Goal: Communication & Community: Share content

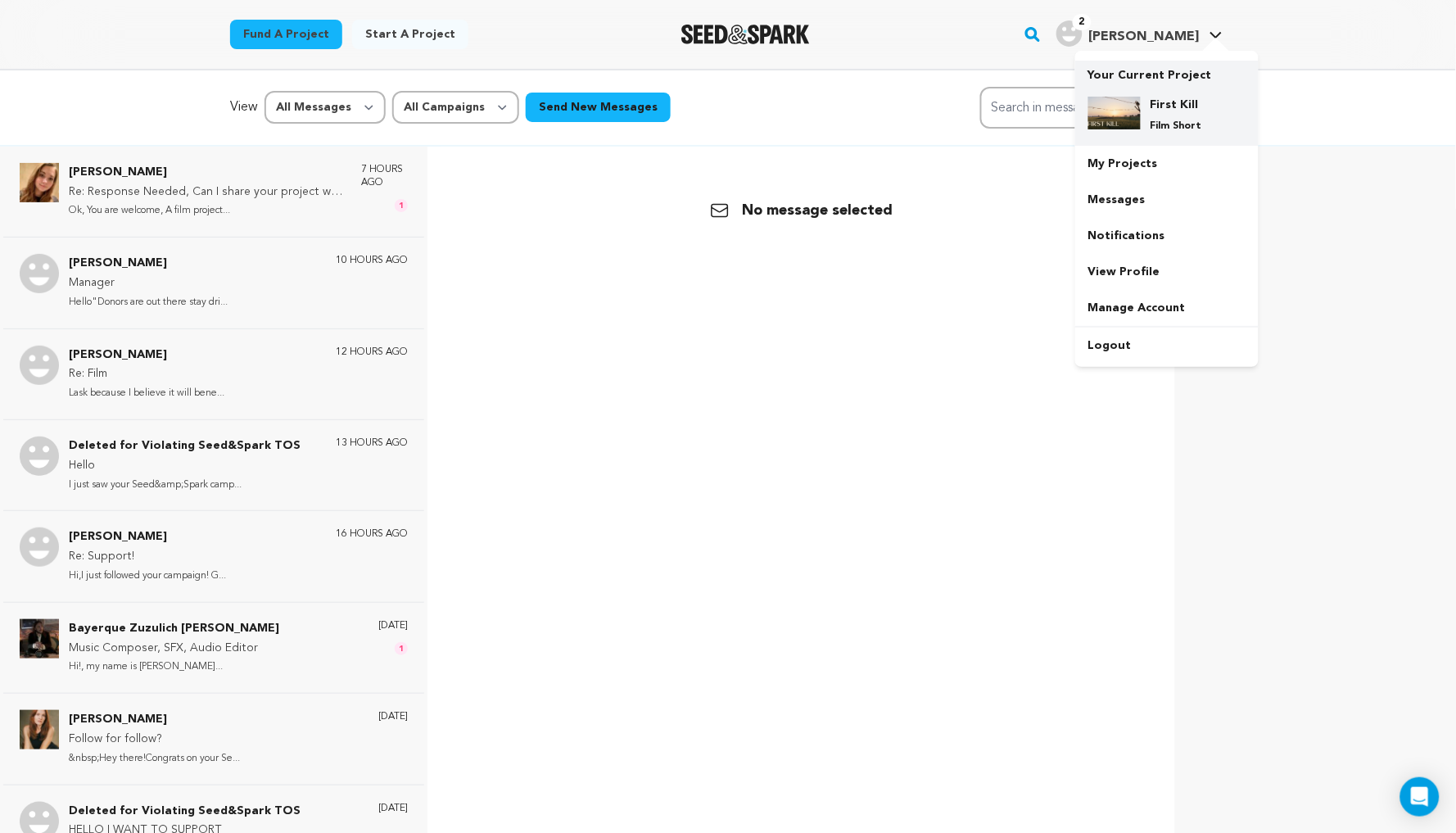
click at [1144, 97] on div "First Kill Film Short" at bounding box center [1179, 115] width 79 height 36
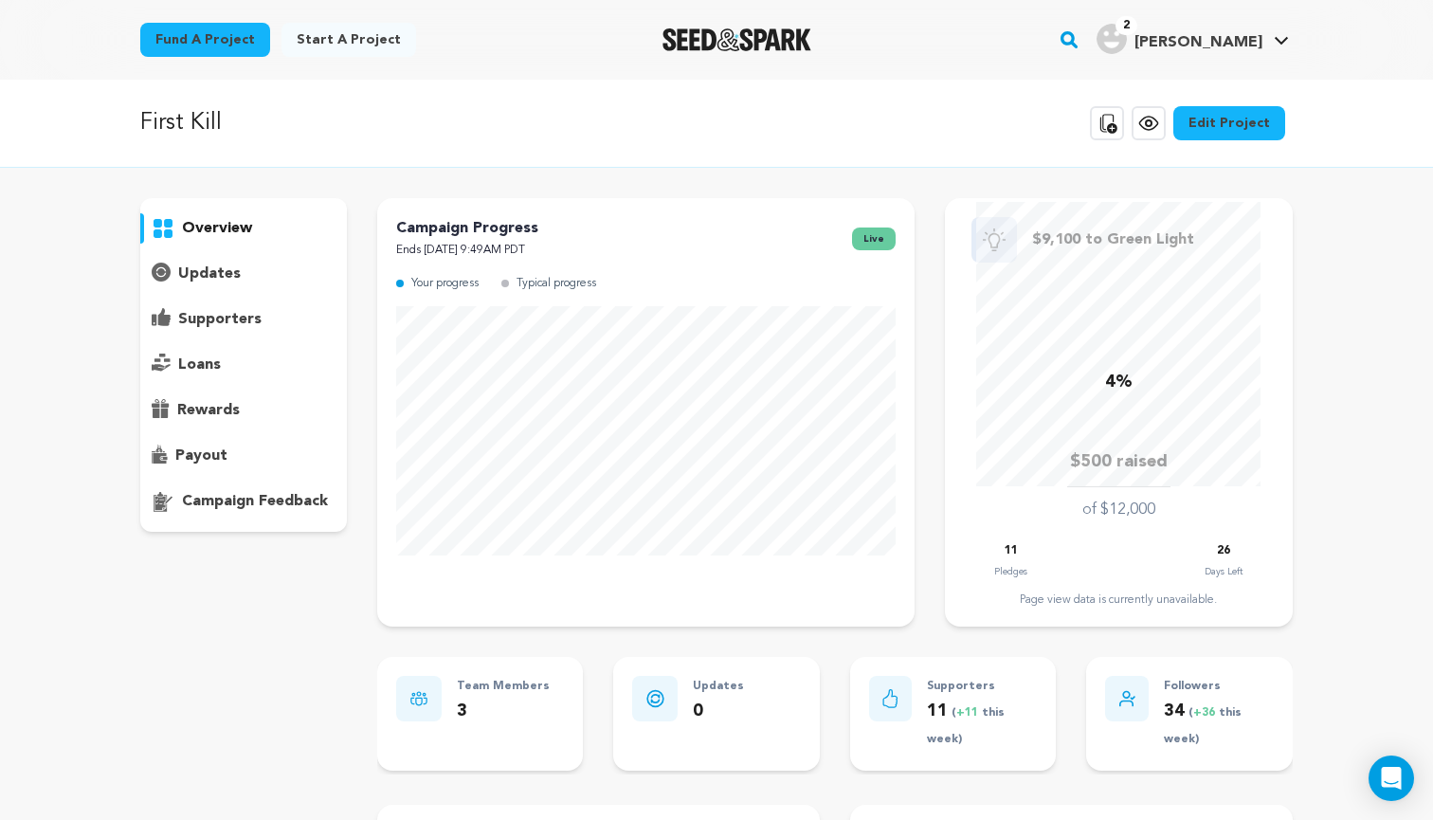
scroll to position [5, 0]
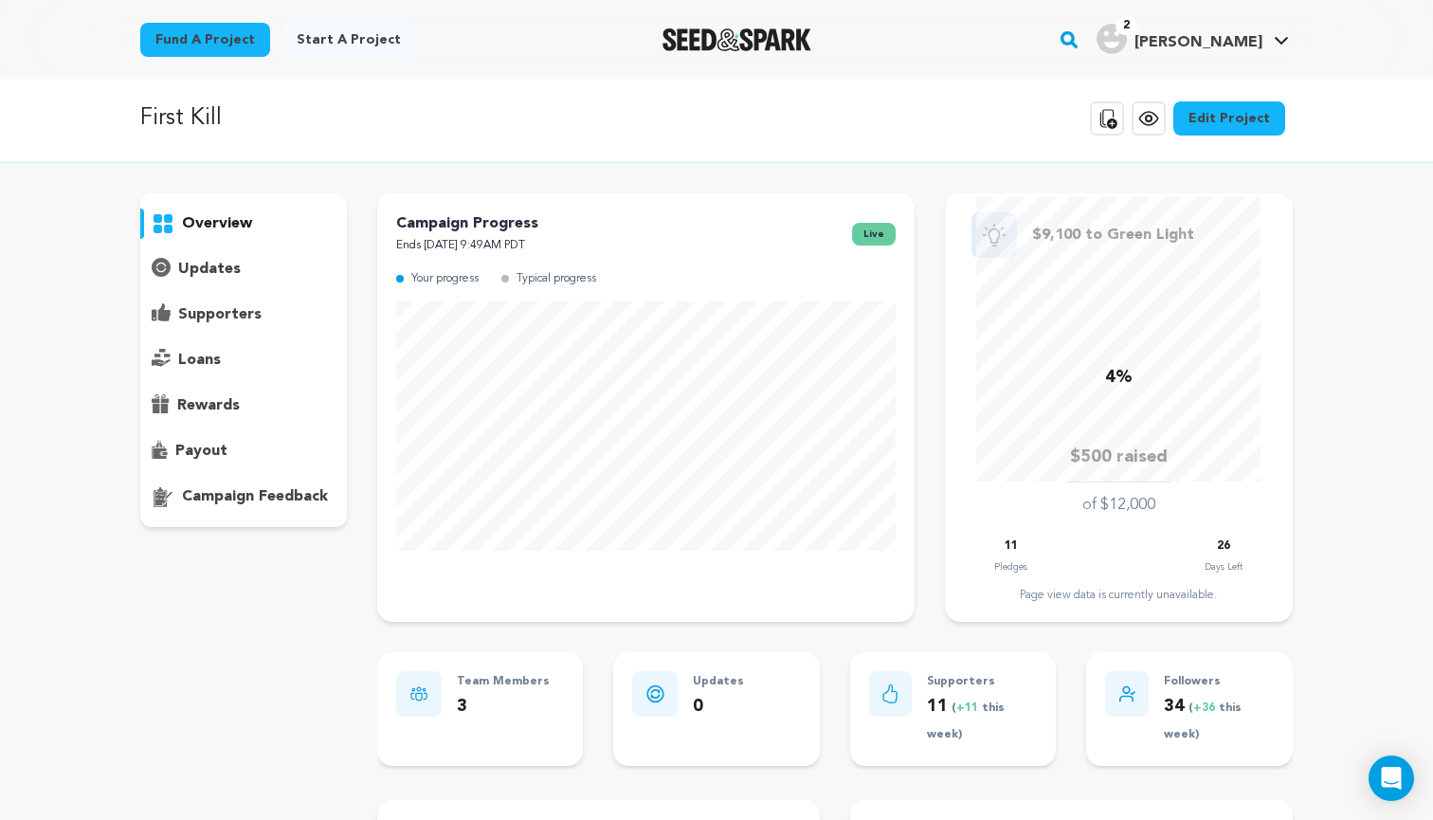
click at [285, 405] on div "rewards" at bounding box center [243, 405] width 207 height 30
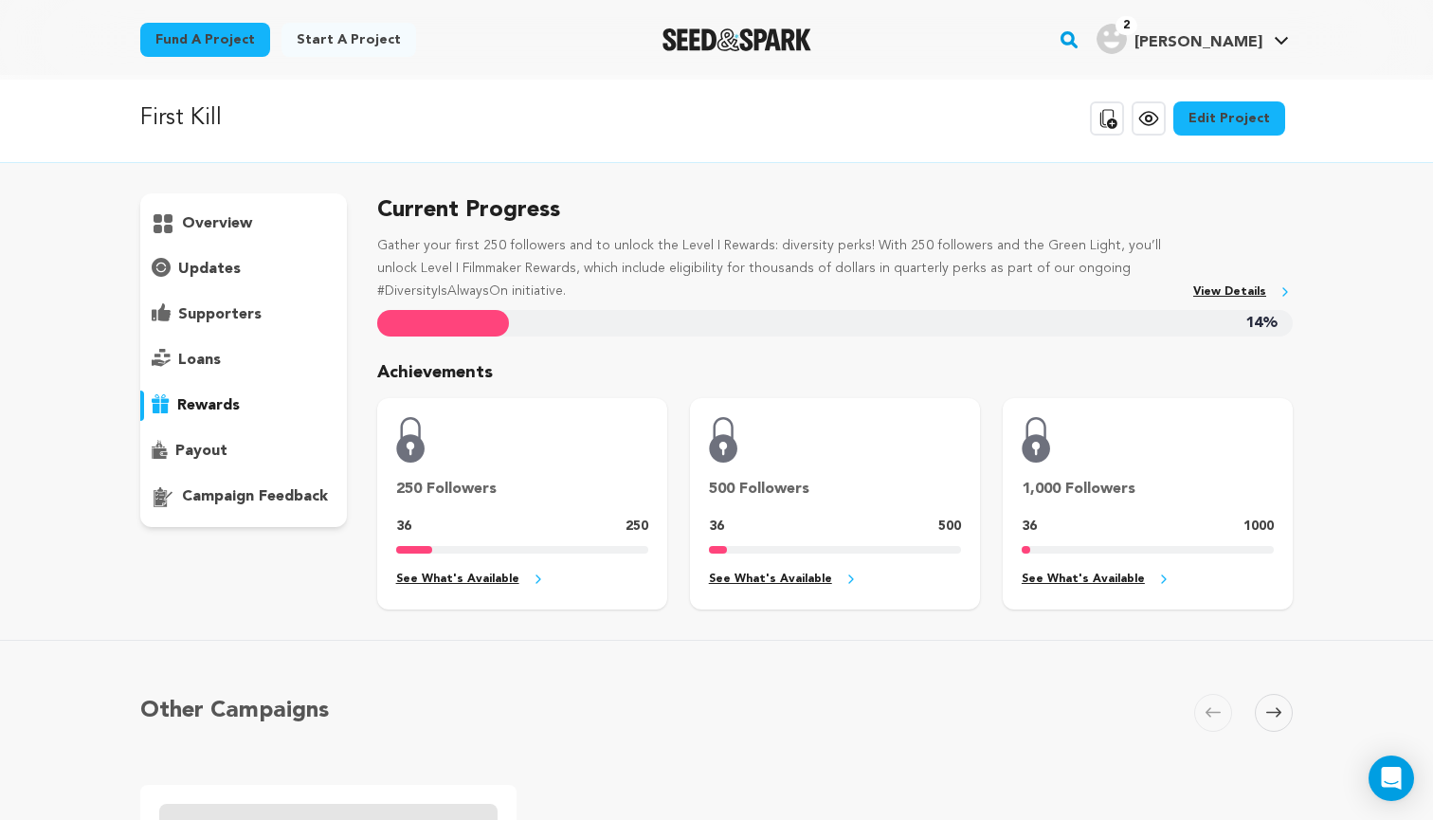
click at [236, 224] on p "overview" at bounding box center [217, 223] width 70 height 23
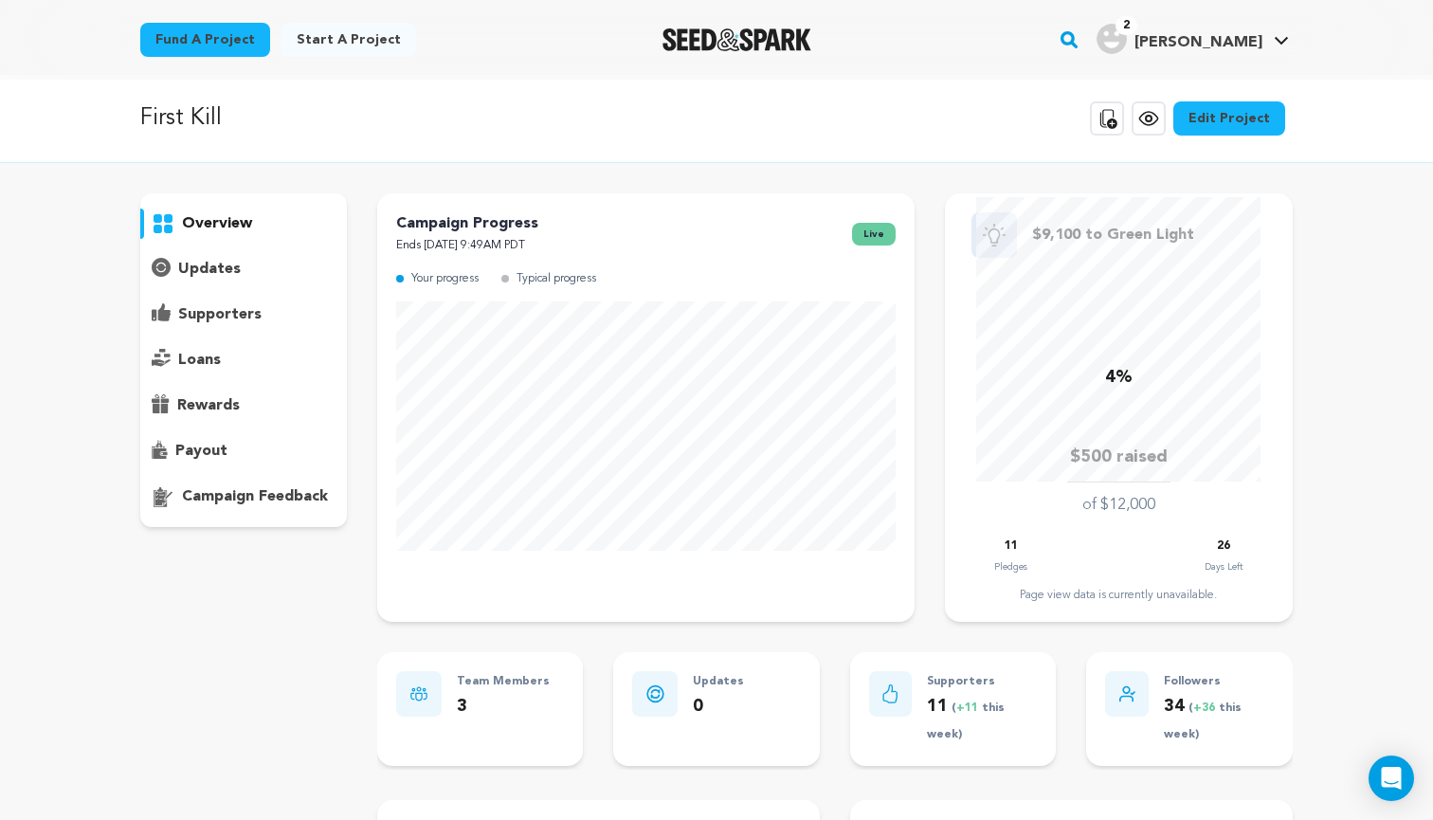
click at [242, 316] on p "supporters" at bounding box center [219, 314] width 83 height 23
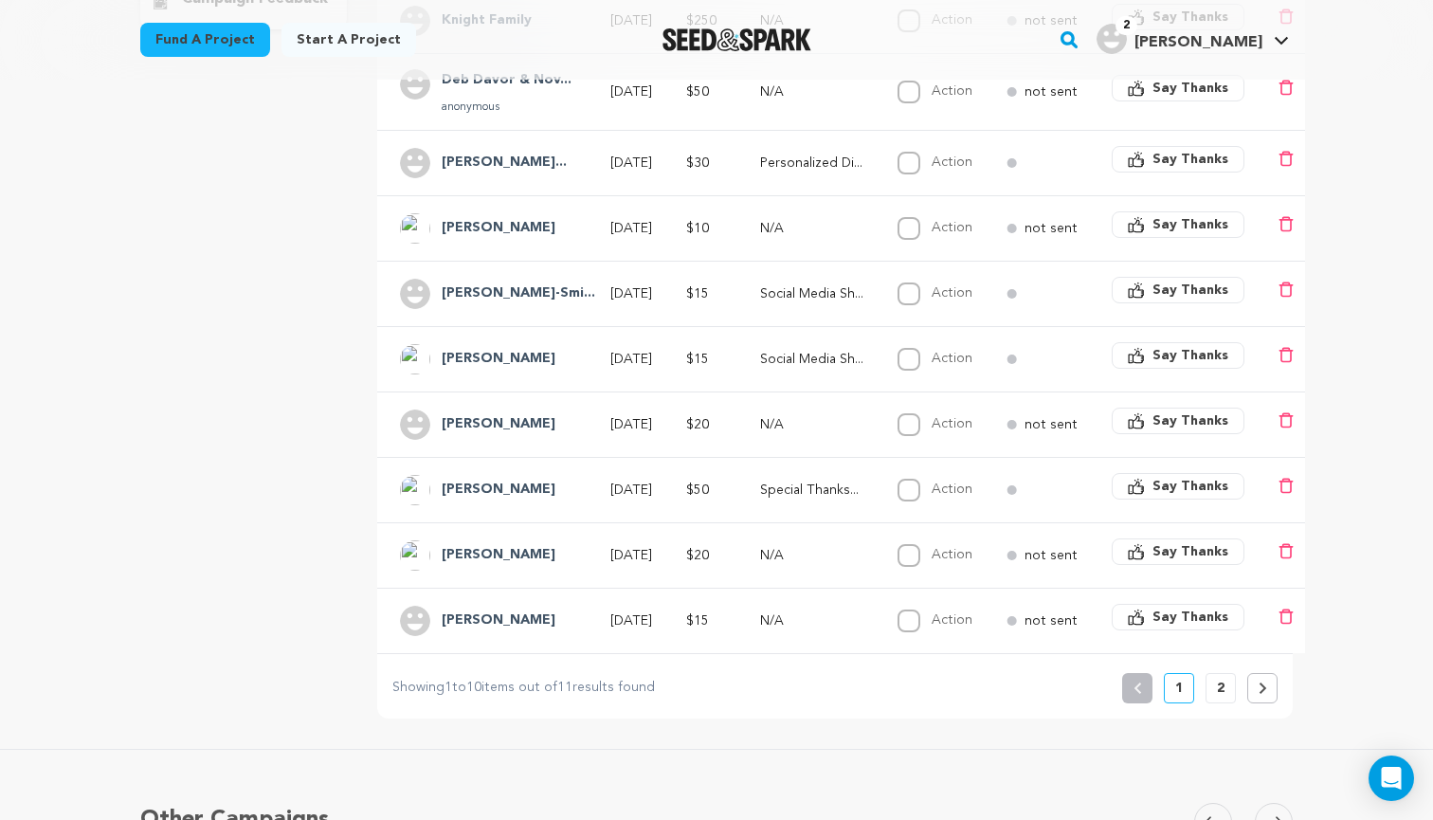
scroll to position [504, 0]
click at [1256, 687] on button at bounding box center [1262, 686] width 30 height 30
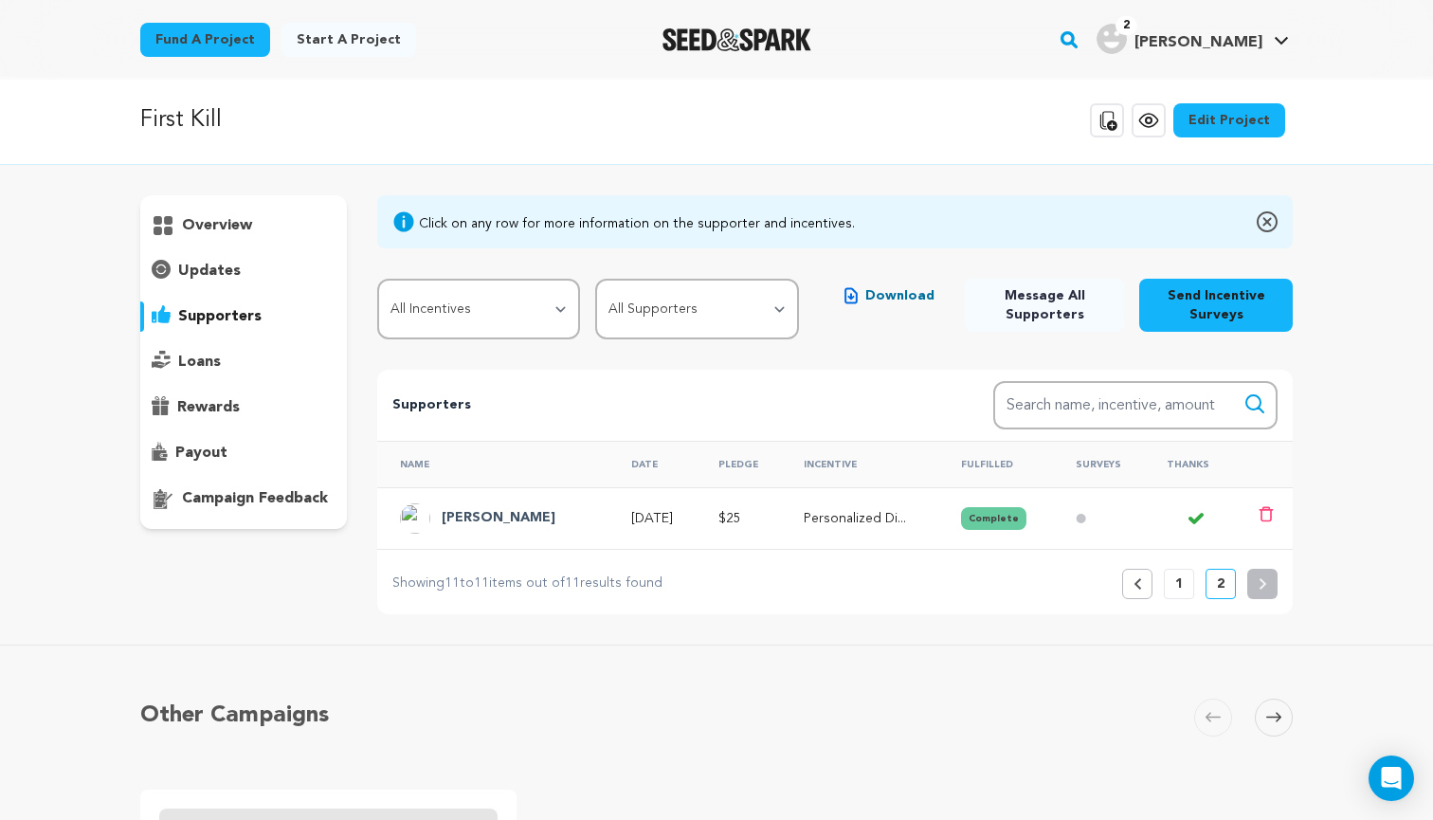
scroll to position [11, 0]
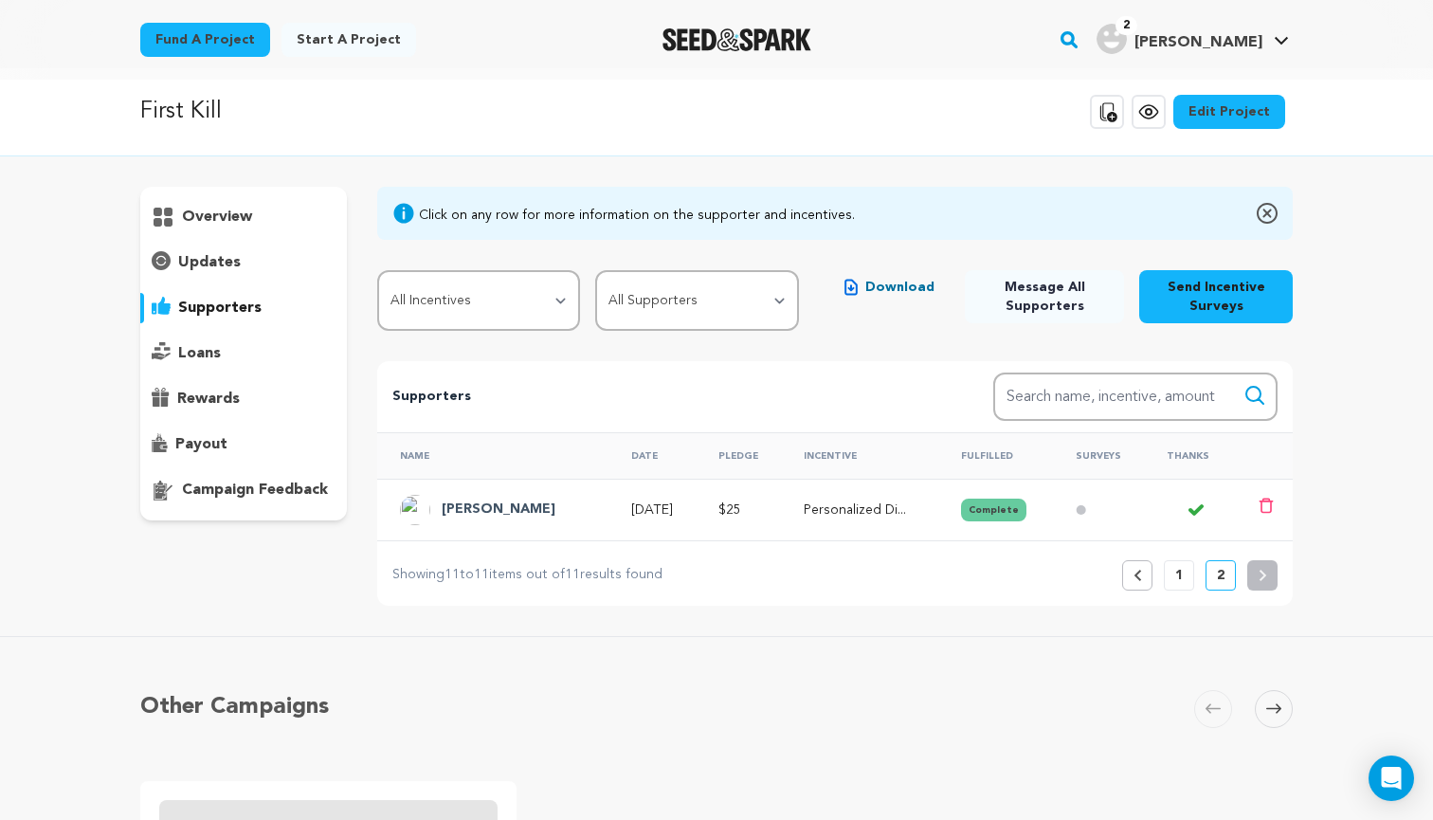
click at [1143, 577] on button "Previous" at bounding box center [1137, 575] width 30 height 30
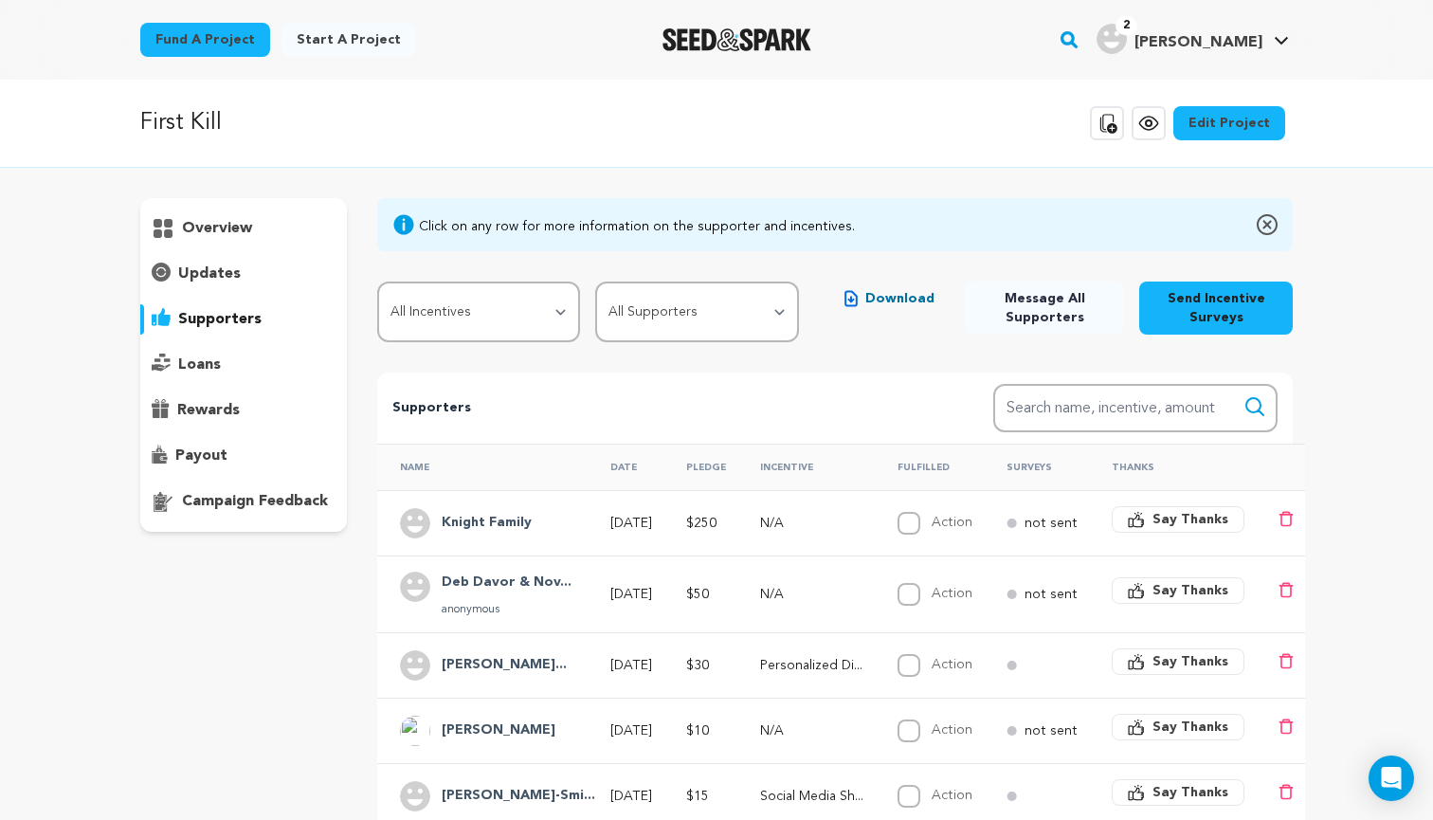
scroll to position [0, 0]
click at [207, 41] on link "Fund a project" at bounding box center [205, 40] width 130 height 34
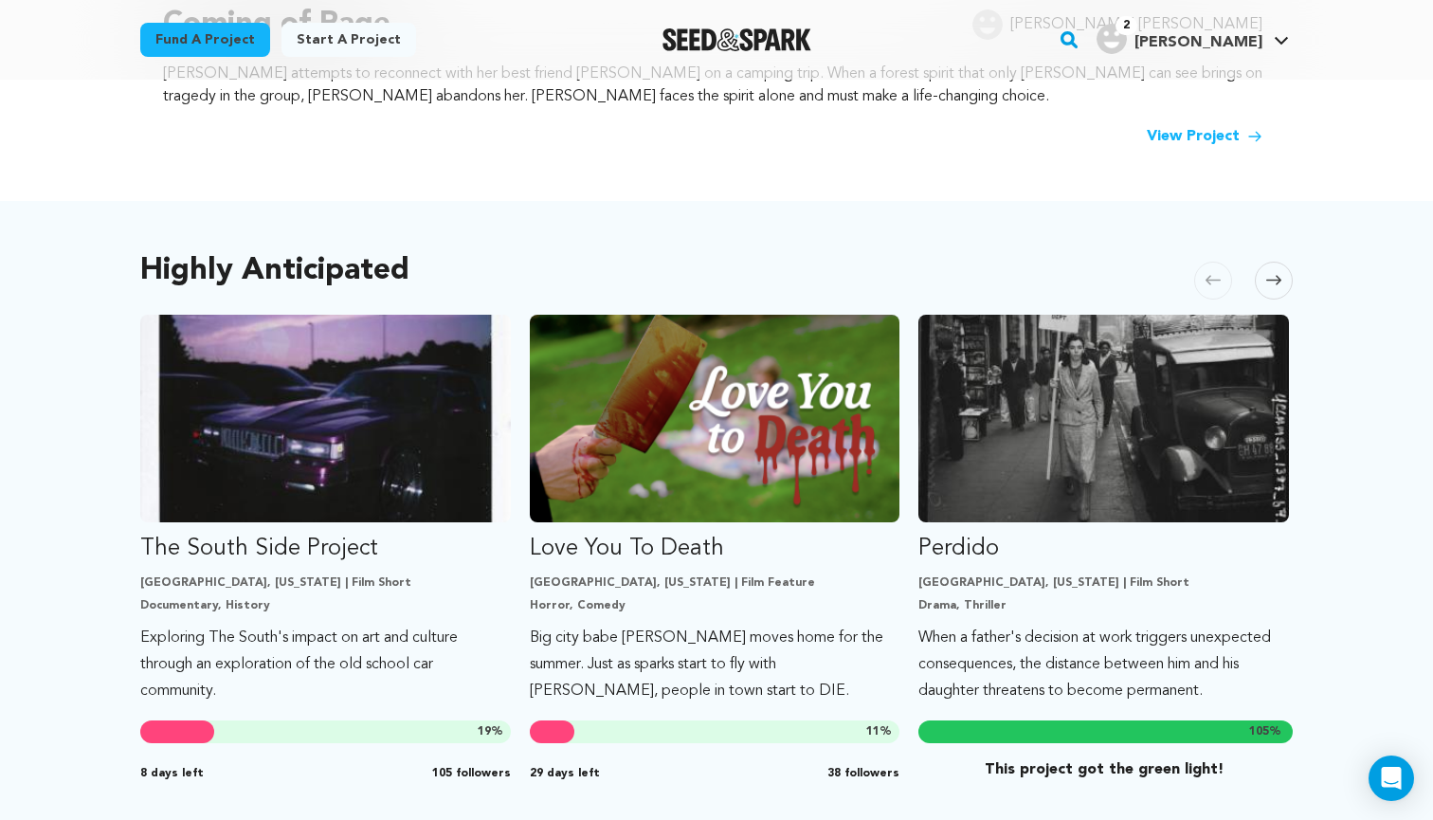
scroll to position [847, 0]
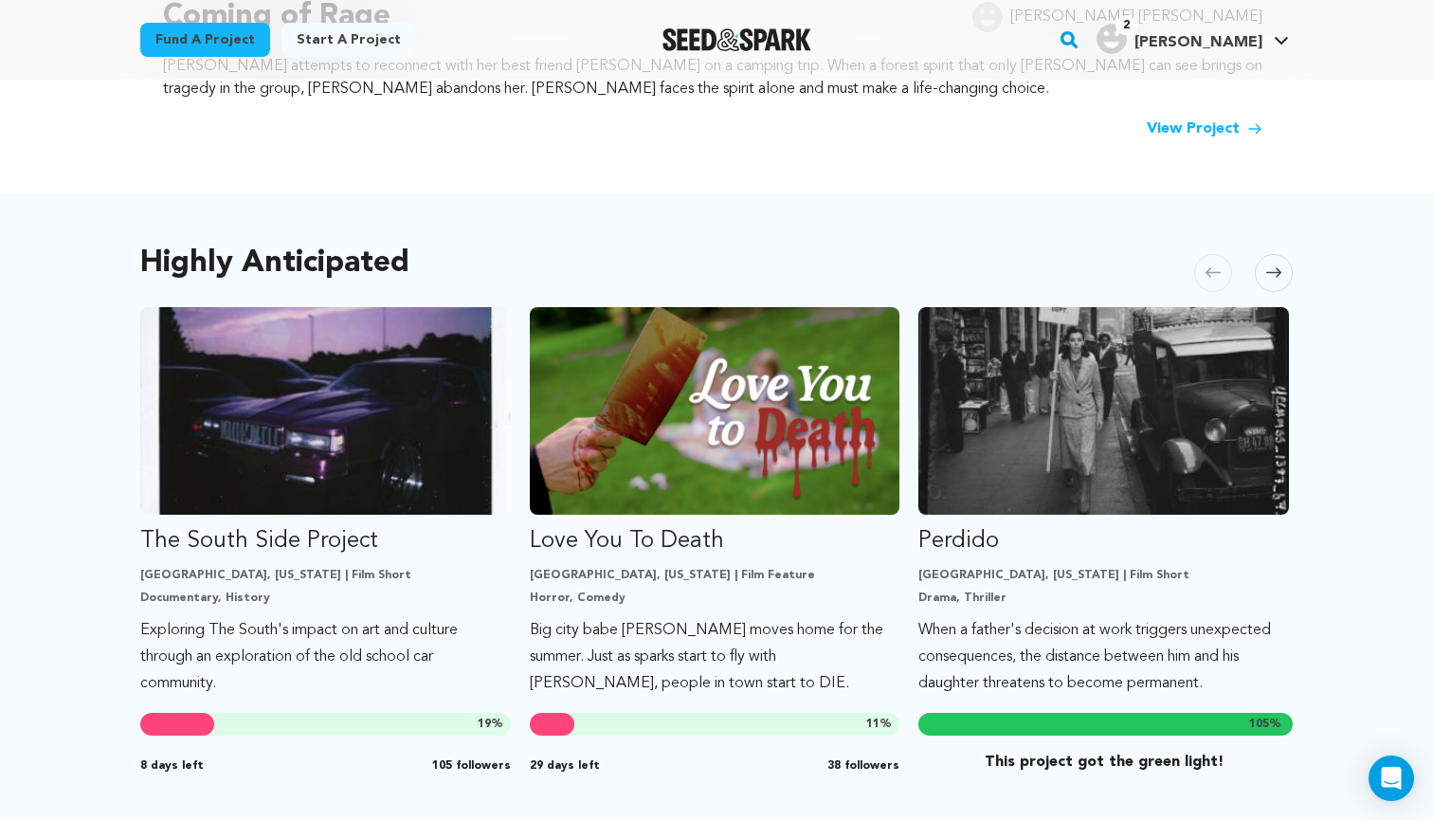
click at [1277, 268] on icon at bounding box center [1273, 272] width 15 height 14
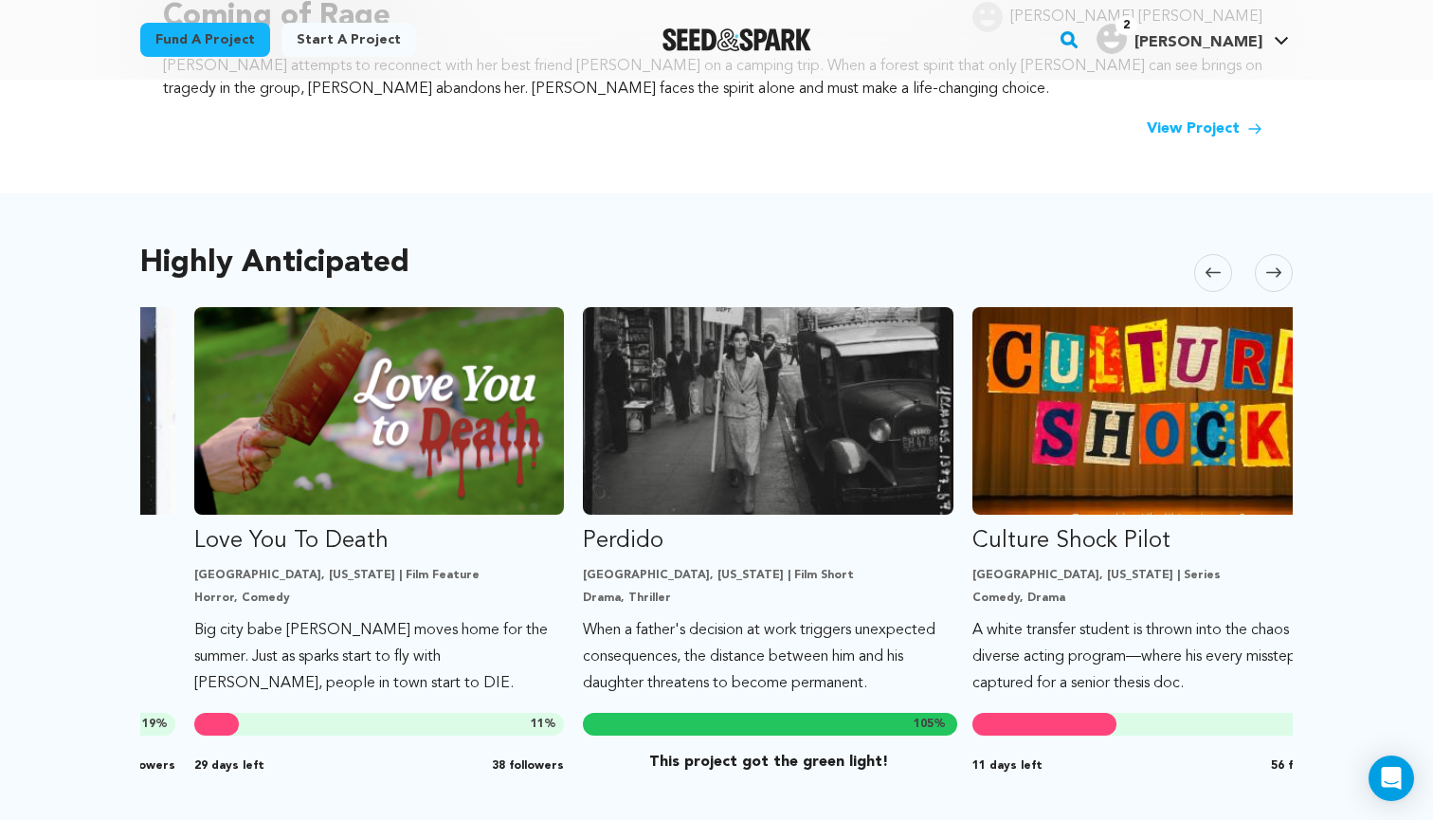
scroll to position [0, 389]
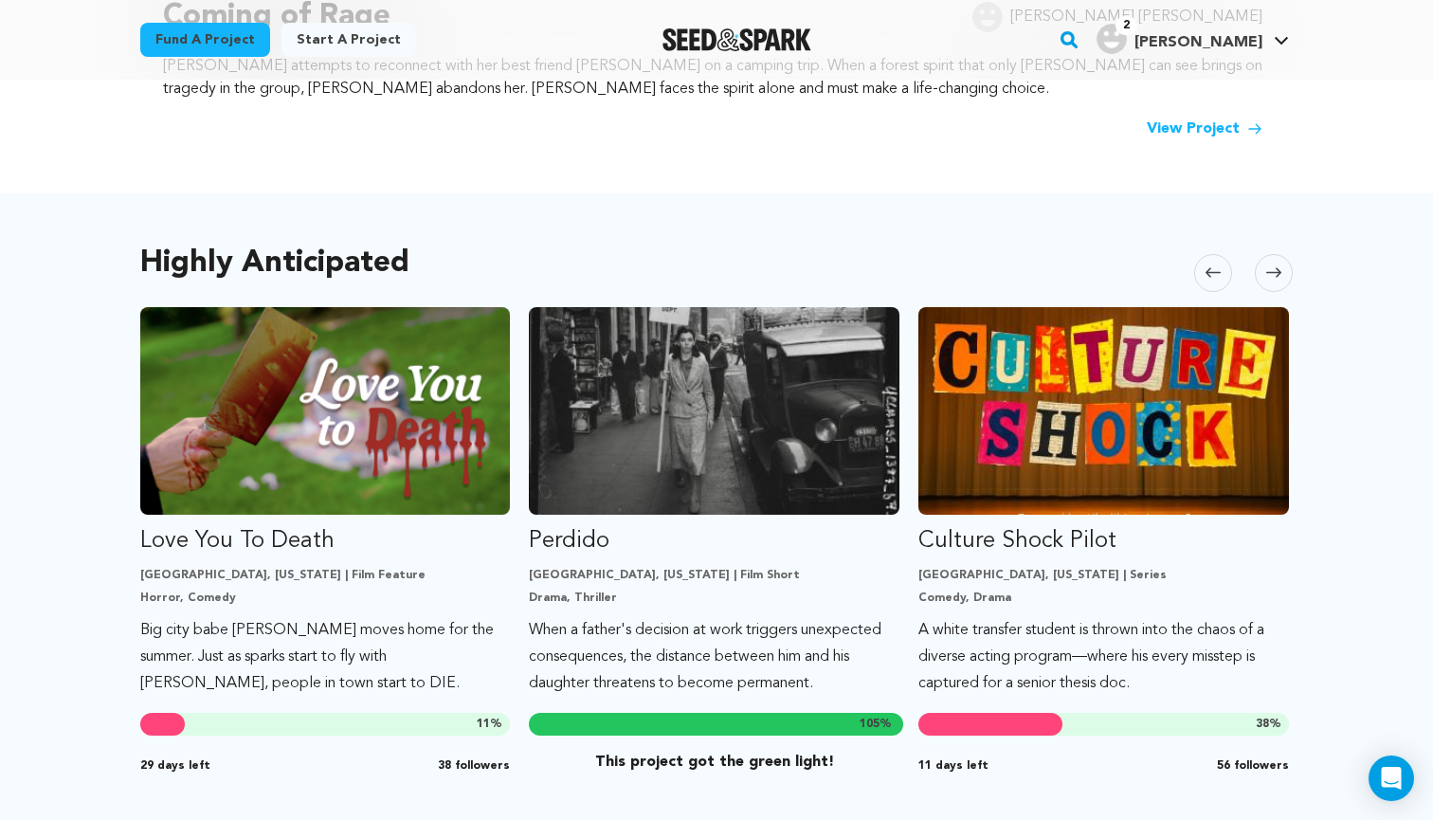
click at [1274, 266] on icon at bounding box center [1273, 272] width 15 height 14
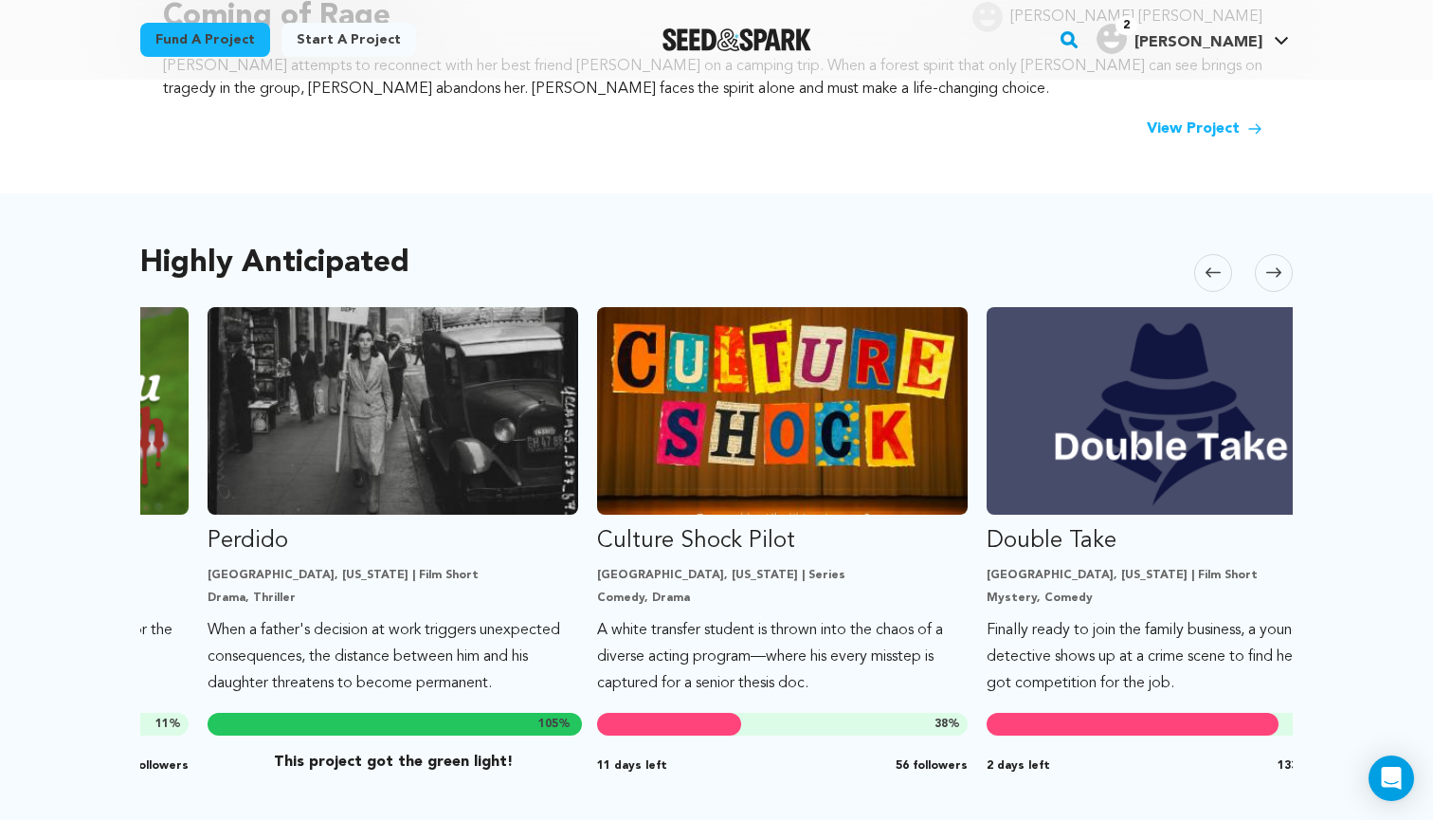
scroll to position [0, 778]
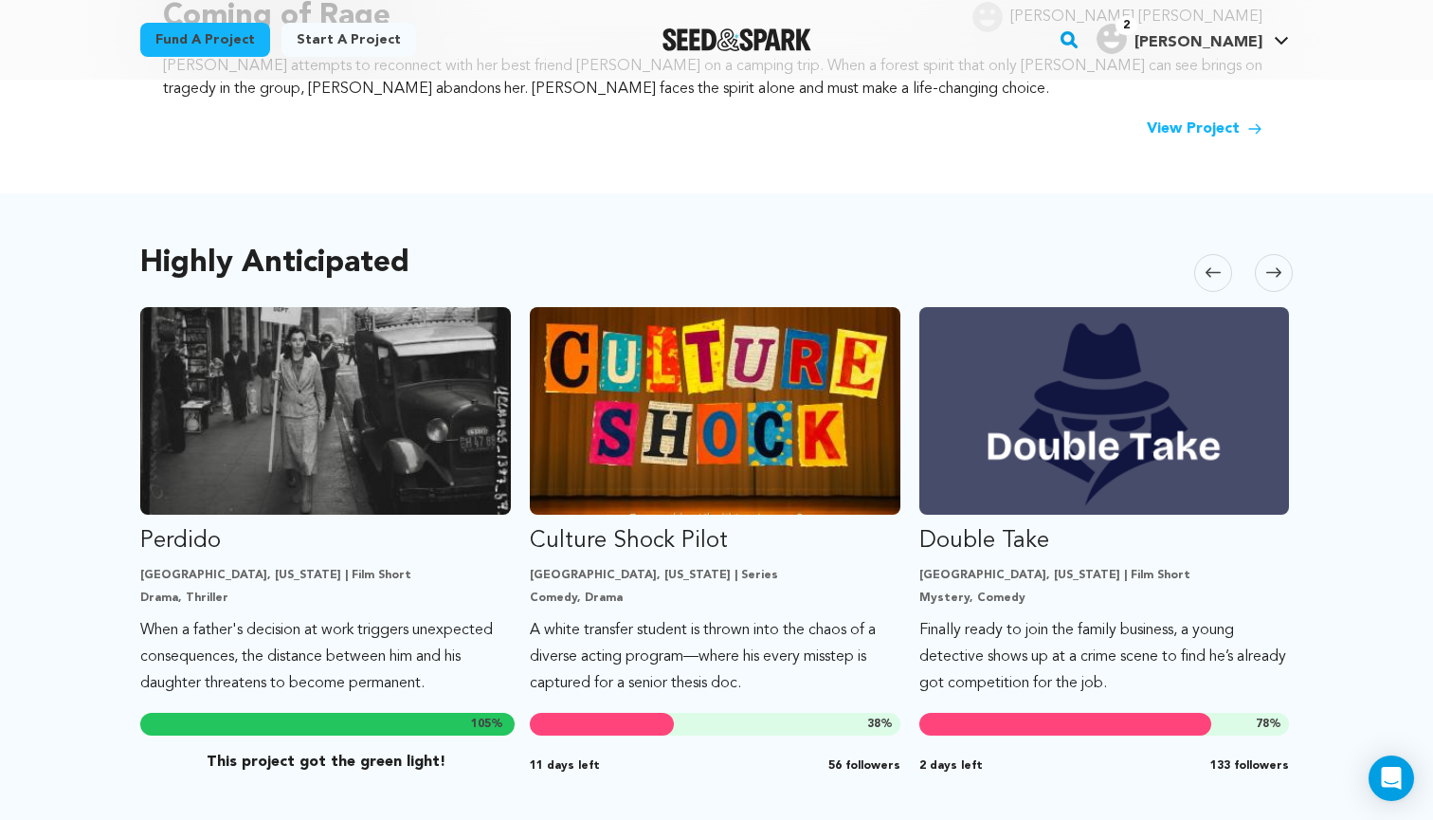
click at [1278, 272] on icon at bounding box center [1273, 272] width 15 height 9
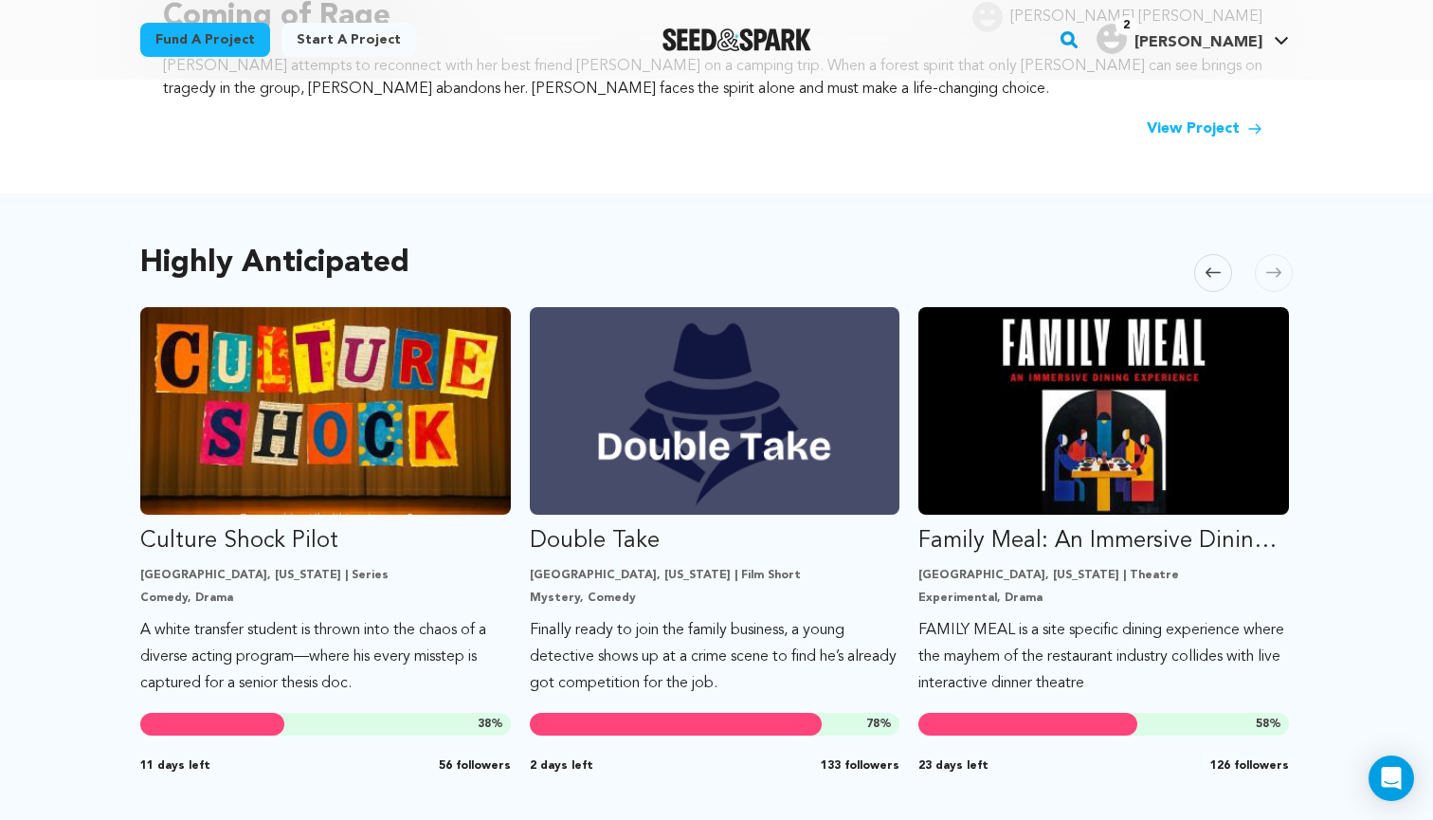
click at [1277, 273] on icon at bounding box center [1273, 272] width 15 height 9
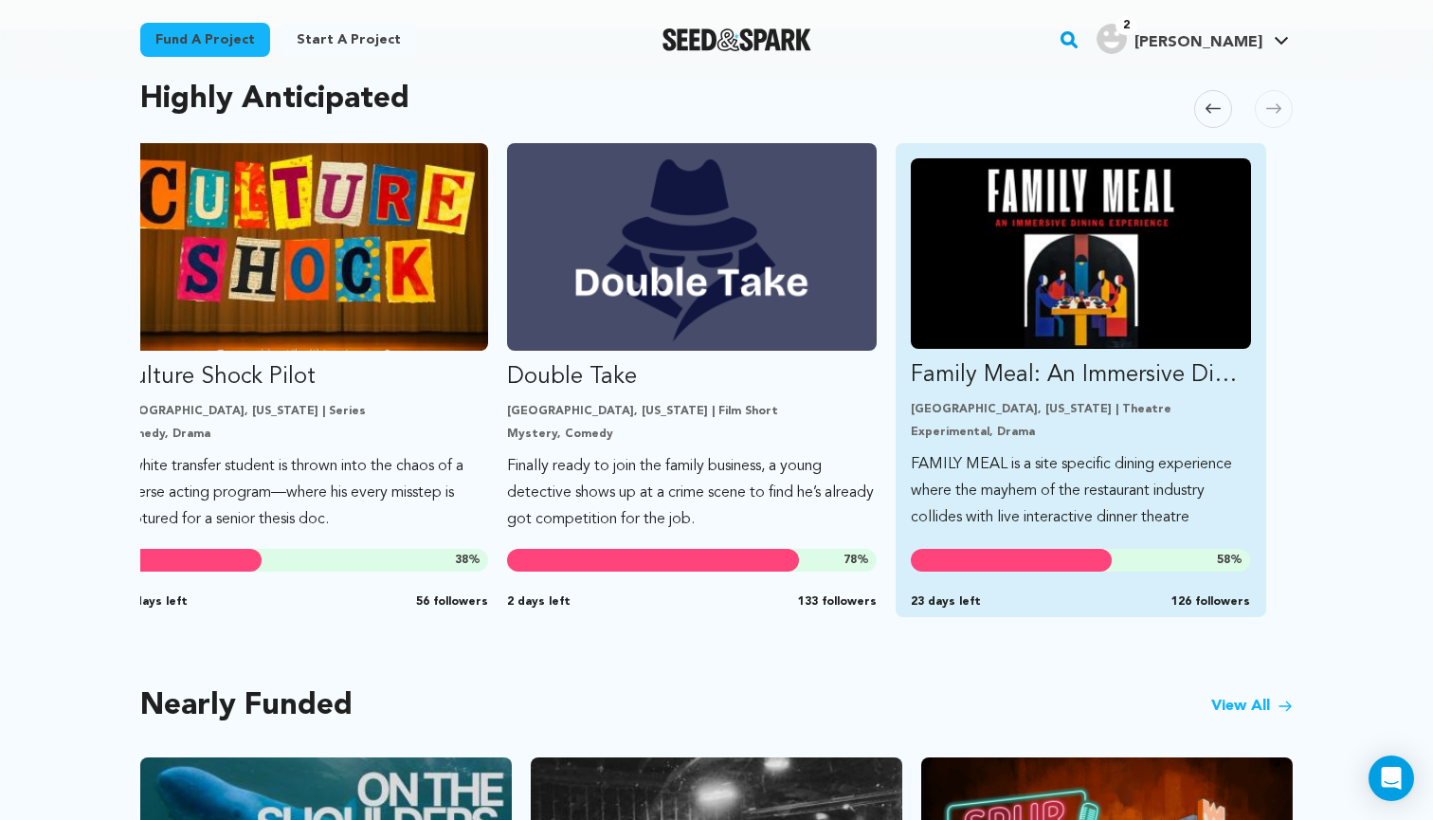
scroll to position [1016, 0]
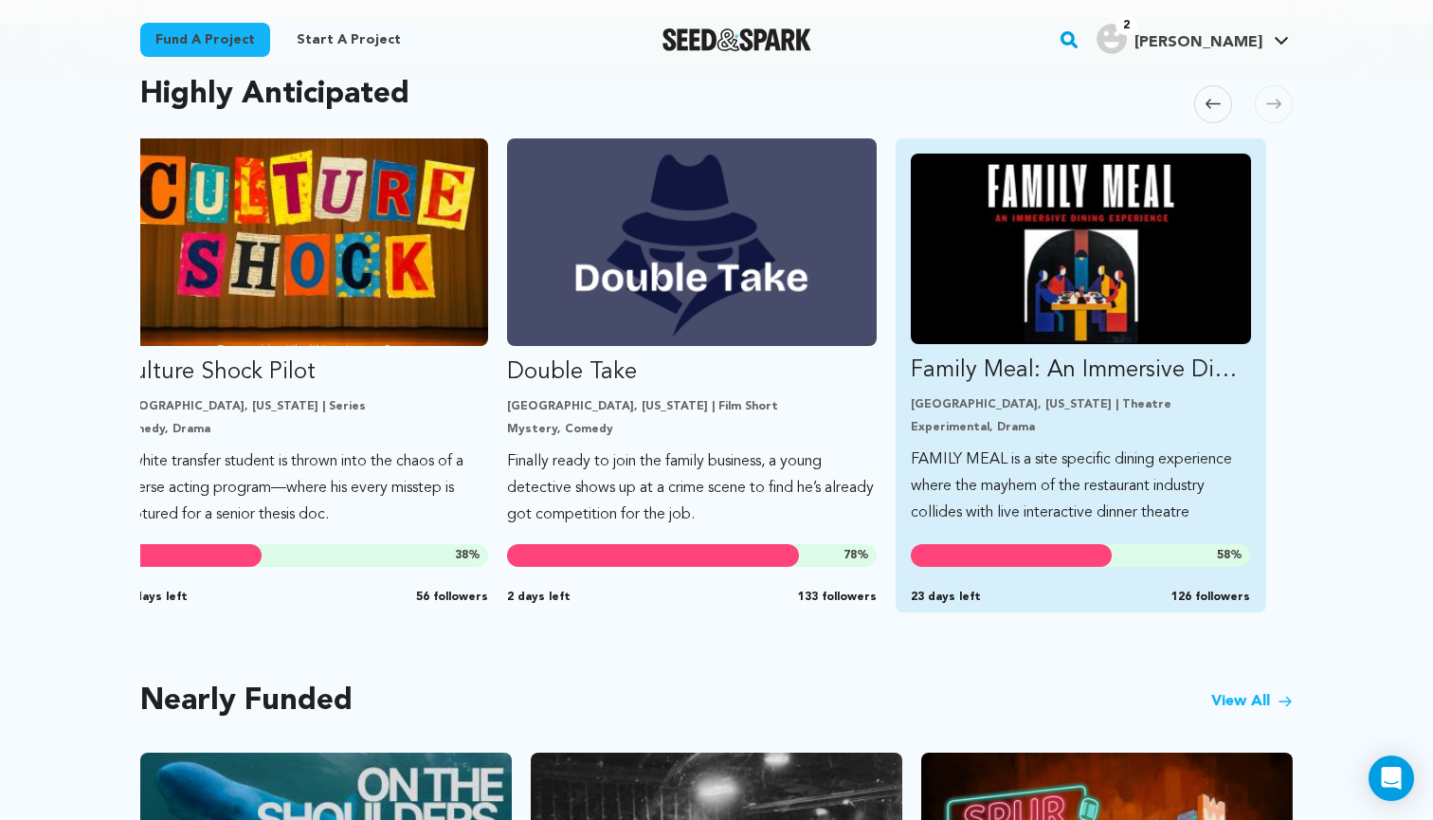
click at [1145, 398] on p "[GEOGRAPHIC_DATA], [US_STATE] | Theatre" at bounding box center [1081, 404] width 340 height 15
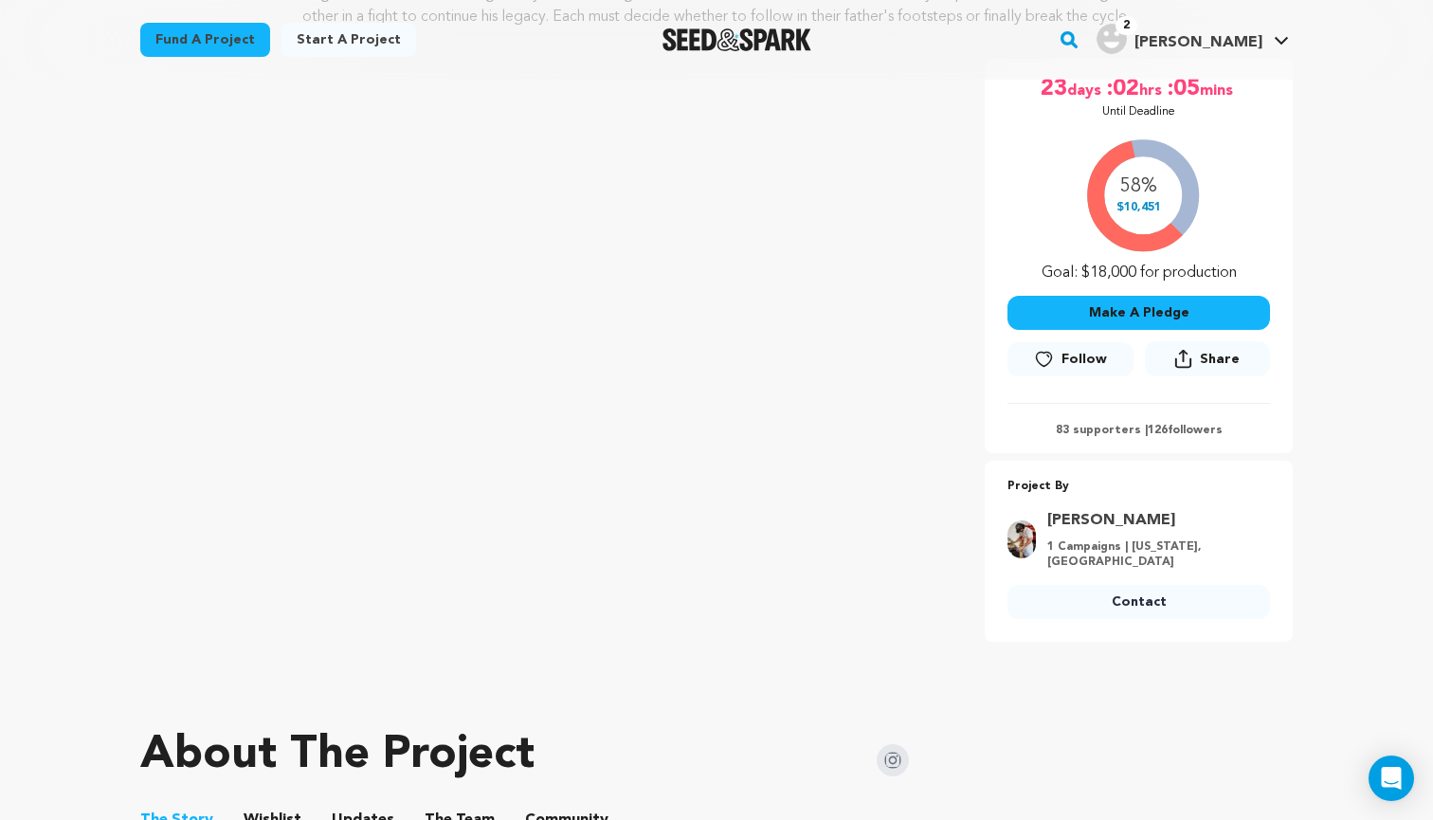
scroll to position [323, 0]
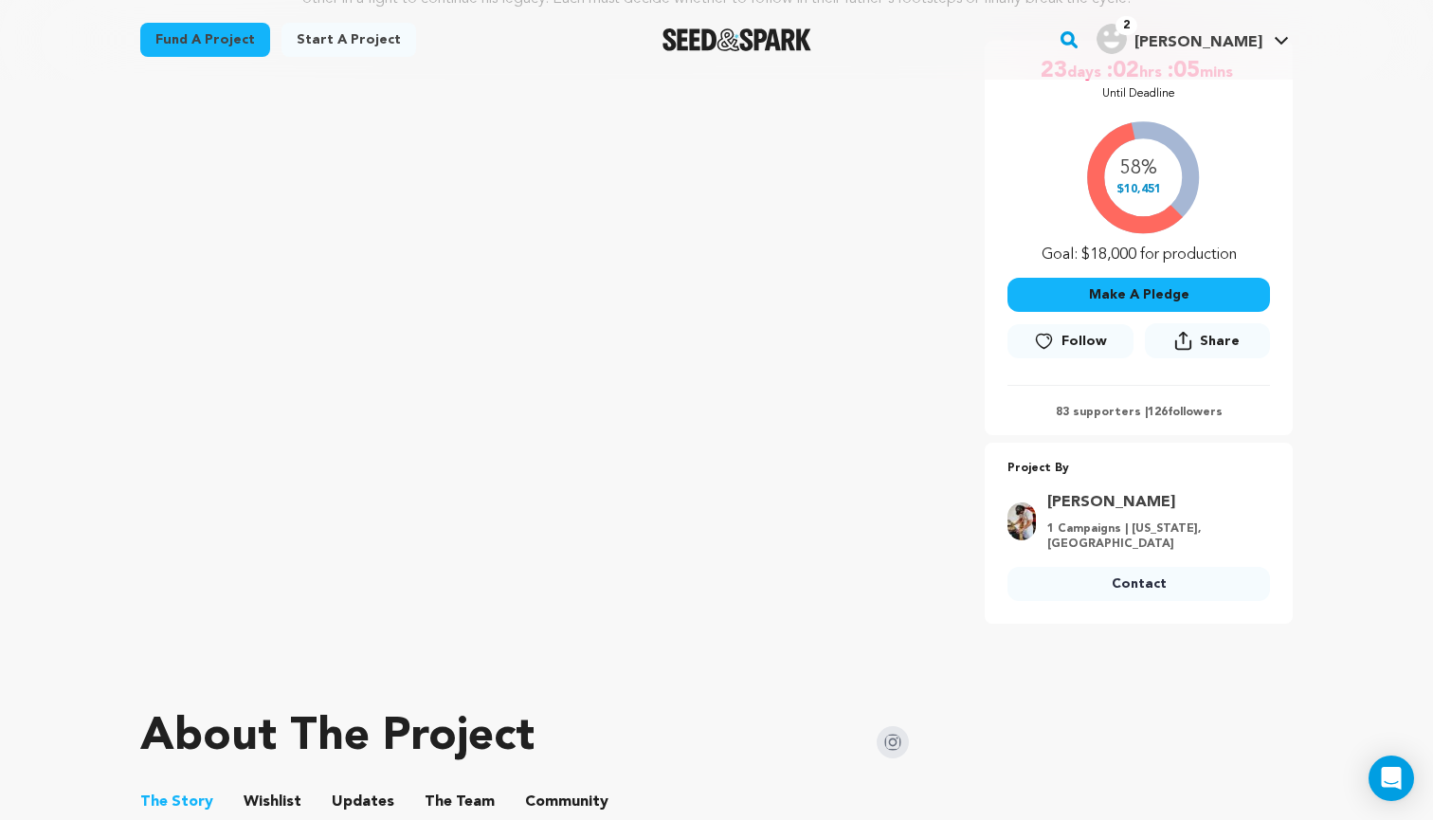
click at [1079, 340] on span "Follow" at bounding box center [1083, 341] width 45 height 19
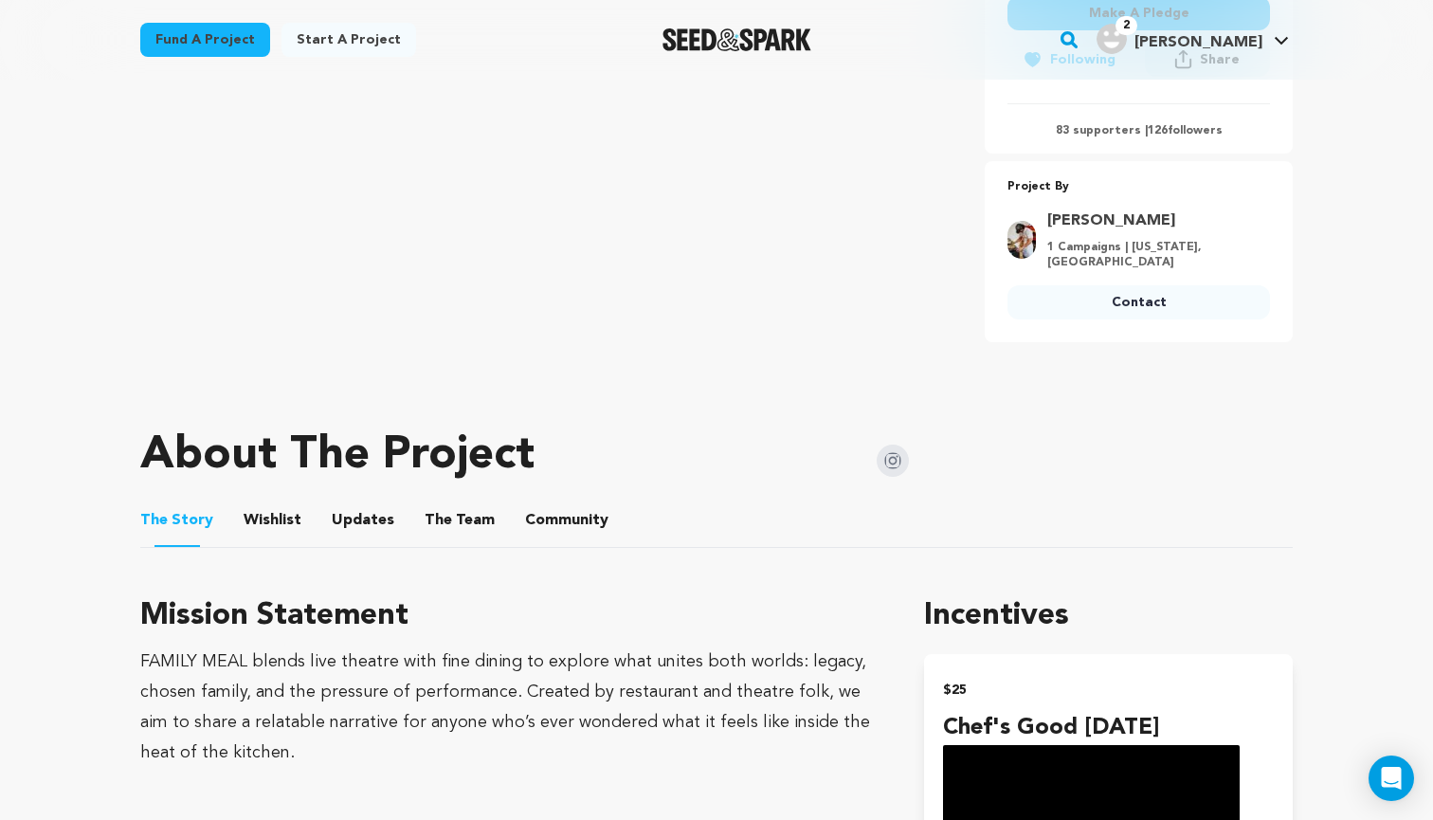
scroll to position [569, 0]
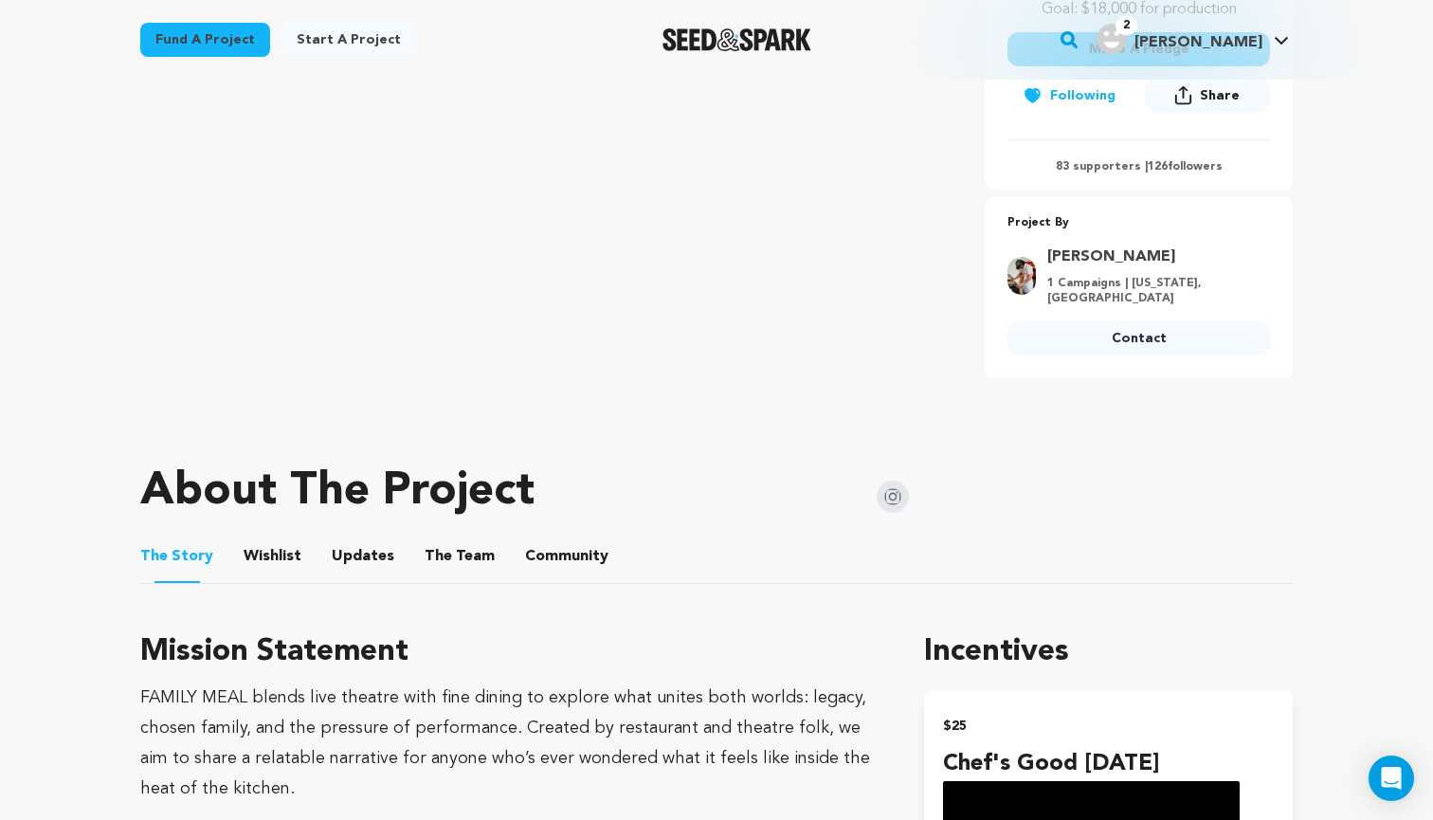
click at [1119, 338] on link "Contact" at bounding box center [1138, 338] width 262 height 34
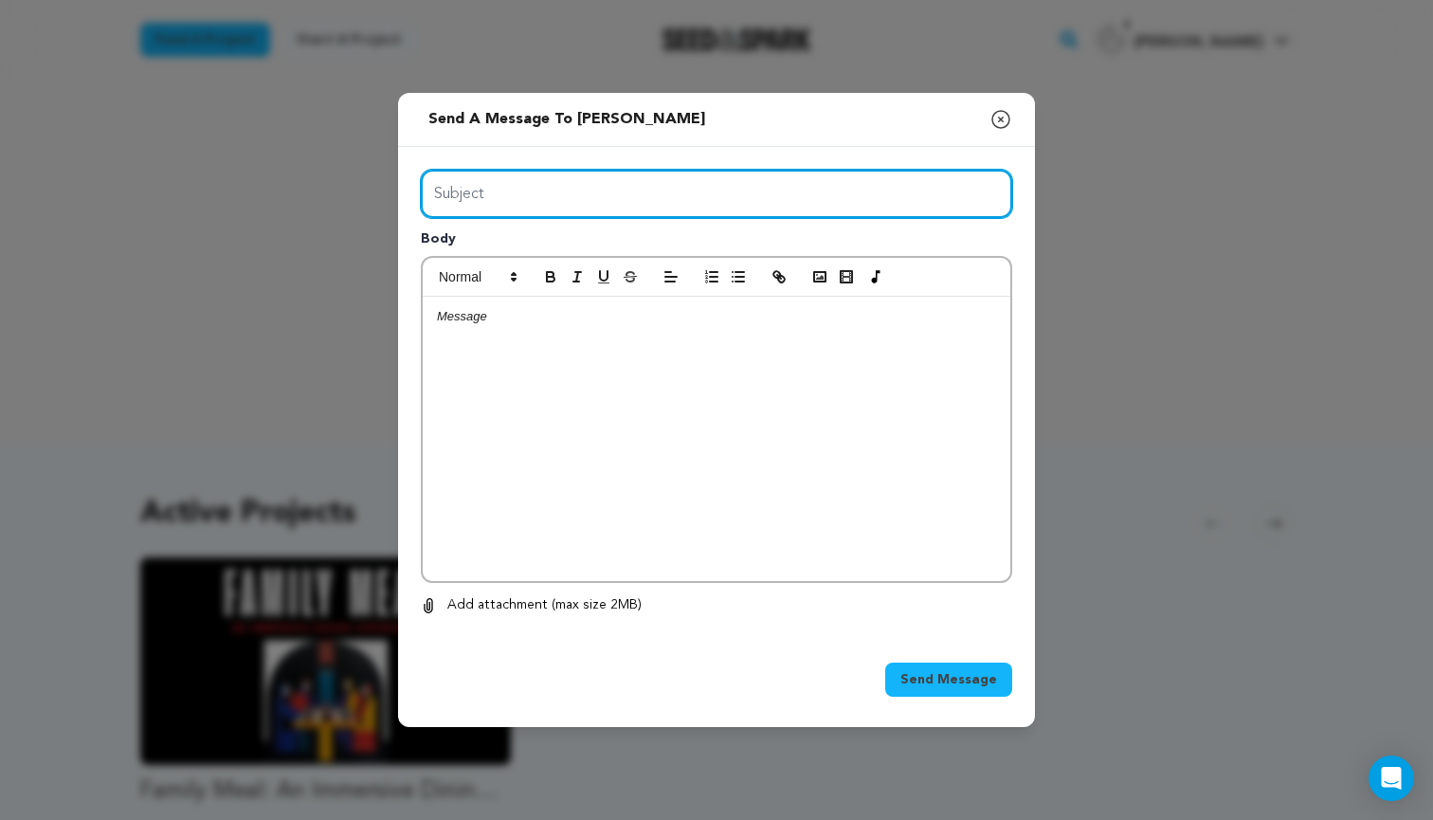
click at [738, 185] on input "Subject" at bounding box center [716, 194] width 591 height 48
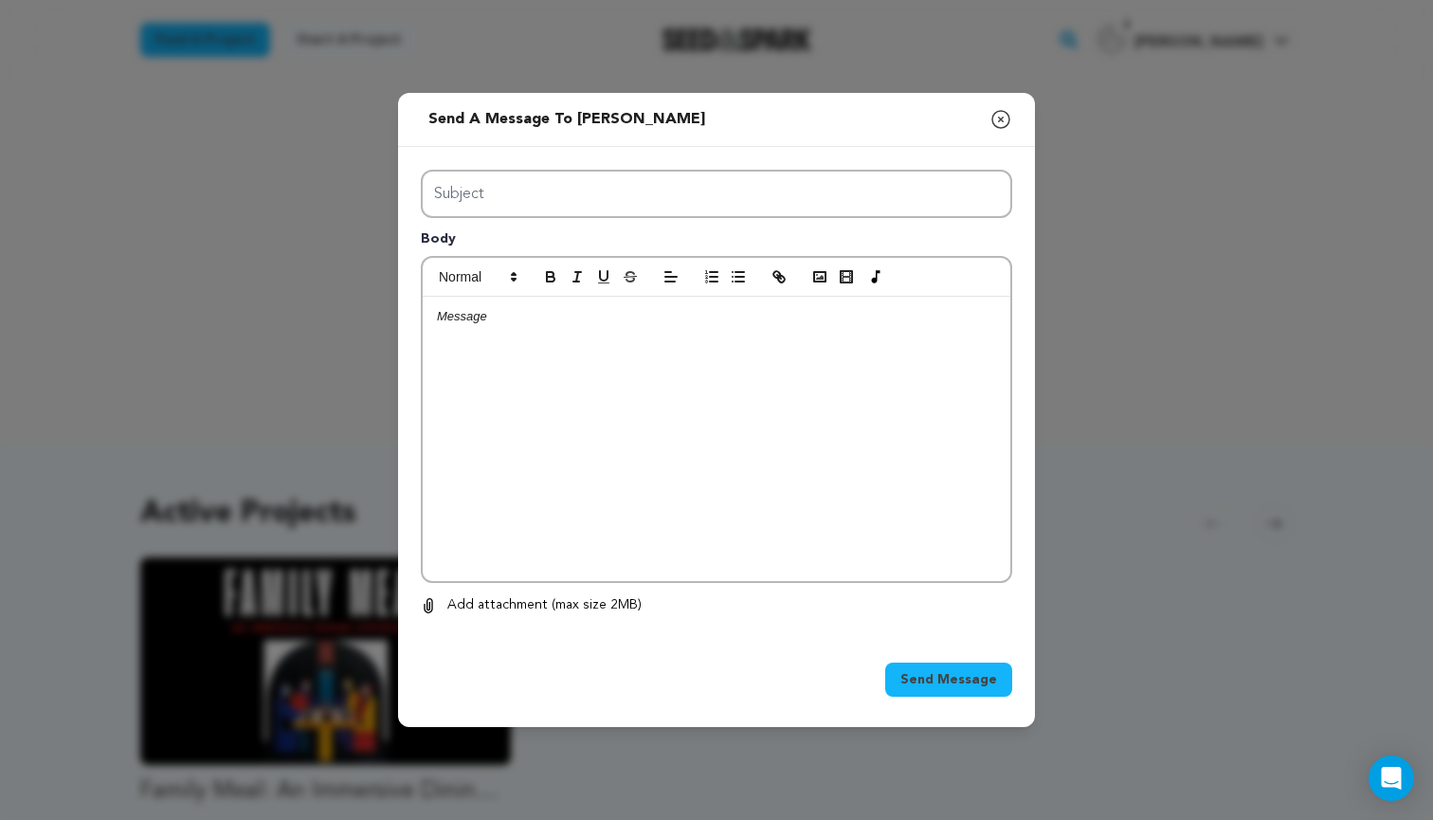
click at [1001, 113] on icon "button" at bounding box center [1000, 119] width 23 height 23
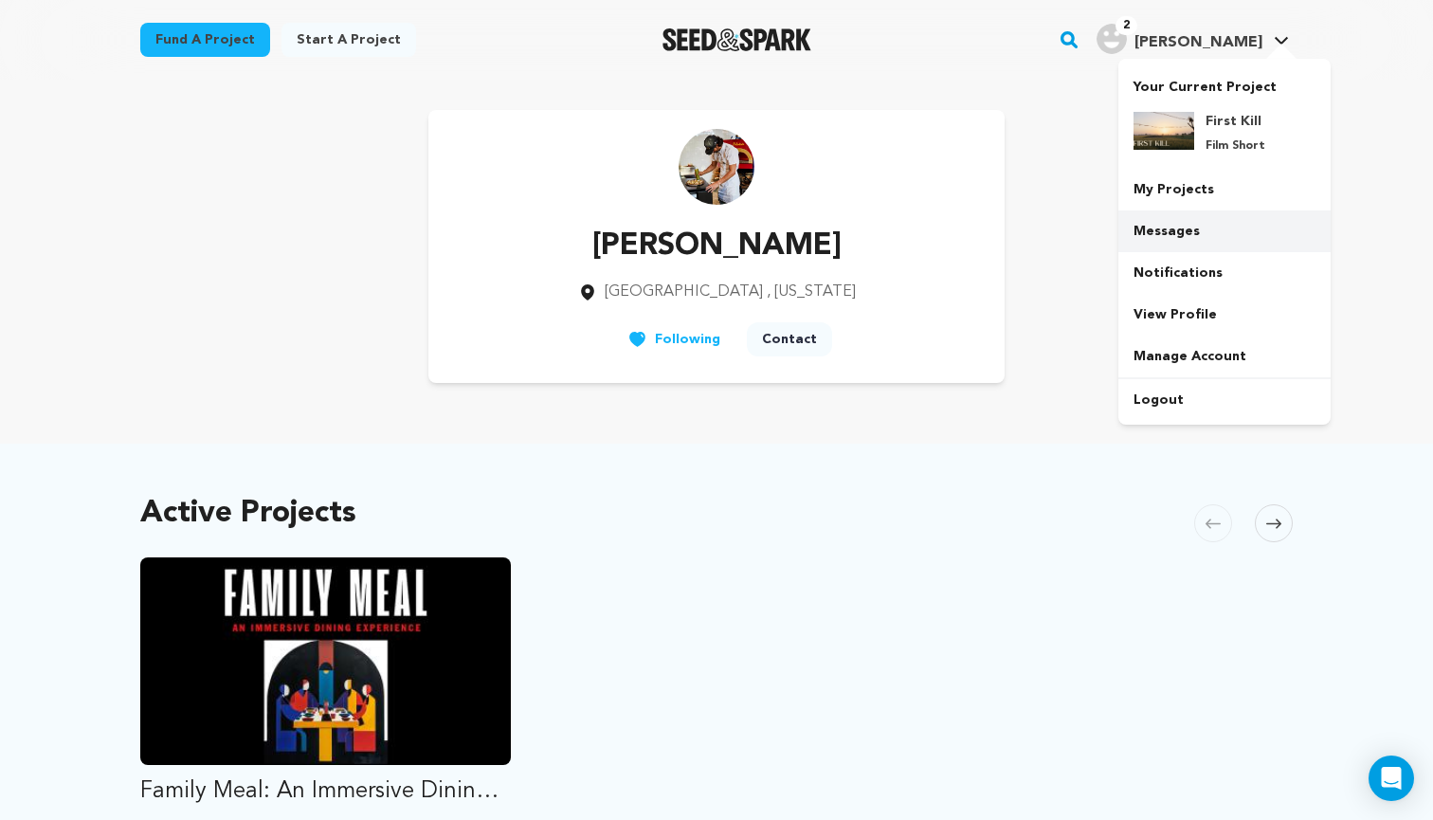
click at [1197, 223] on link "Messages" at bounding box center [1224, 231] width 212 height 42
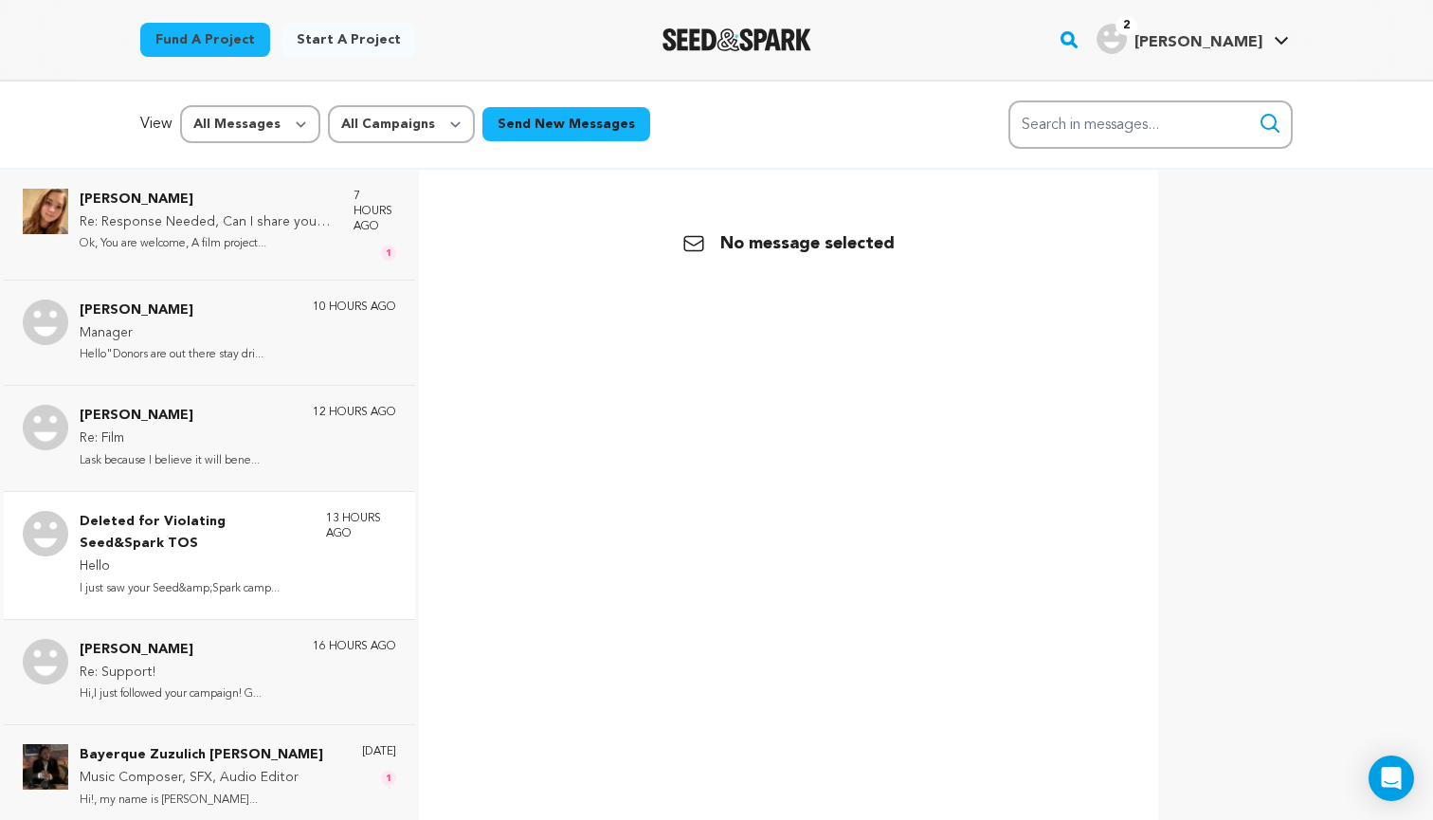
scroll to position [35, 0]
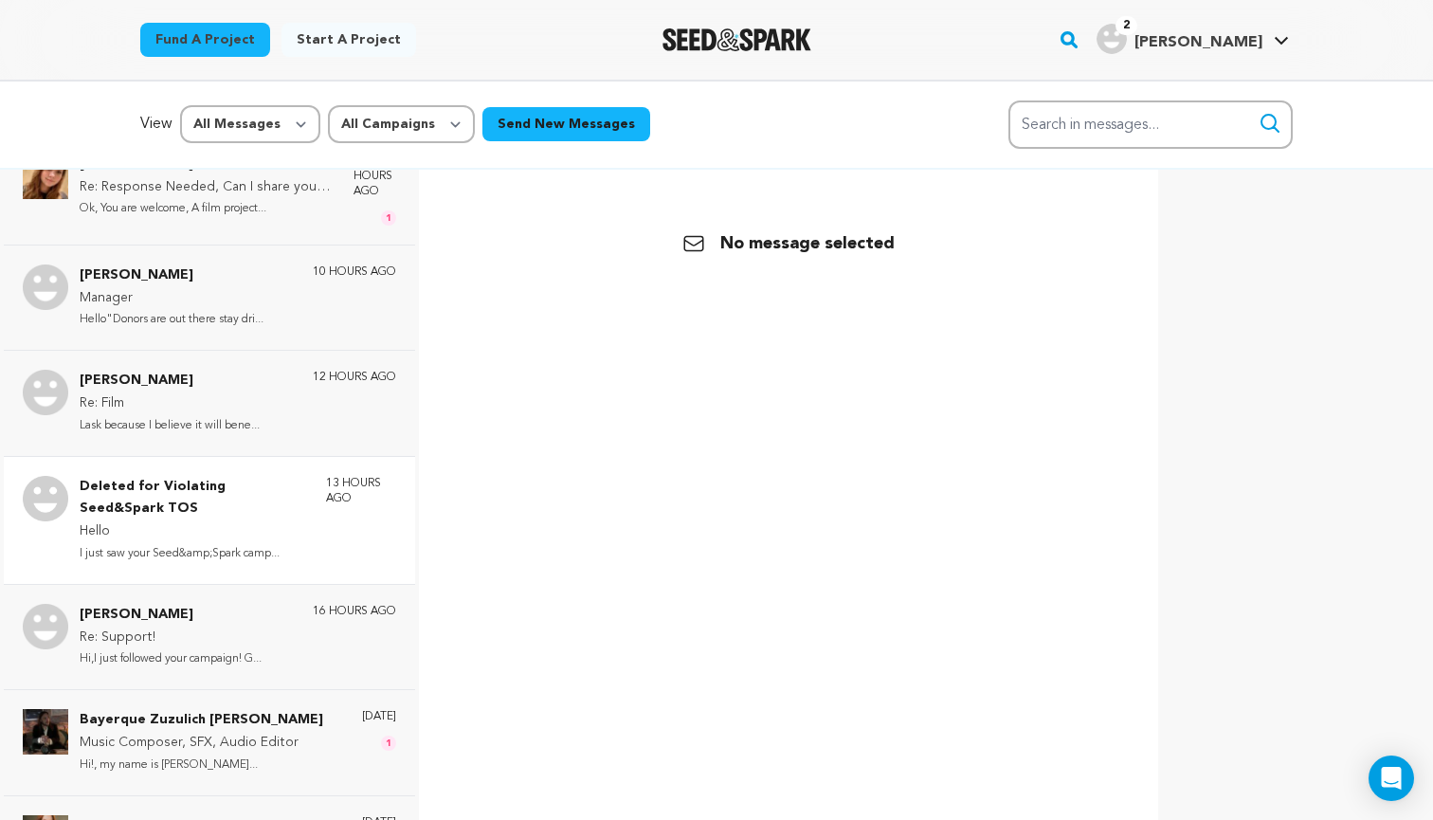
click at [230, 522] on p "Hello" at bounding box center [193, 531] width 227 height 23
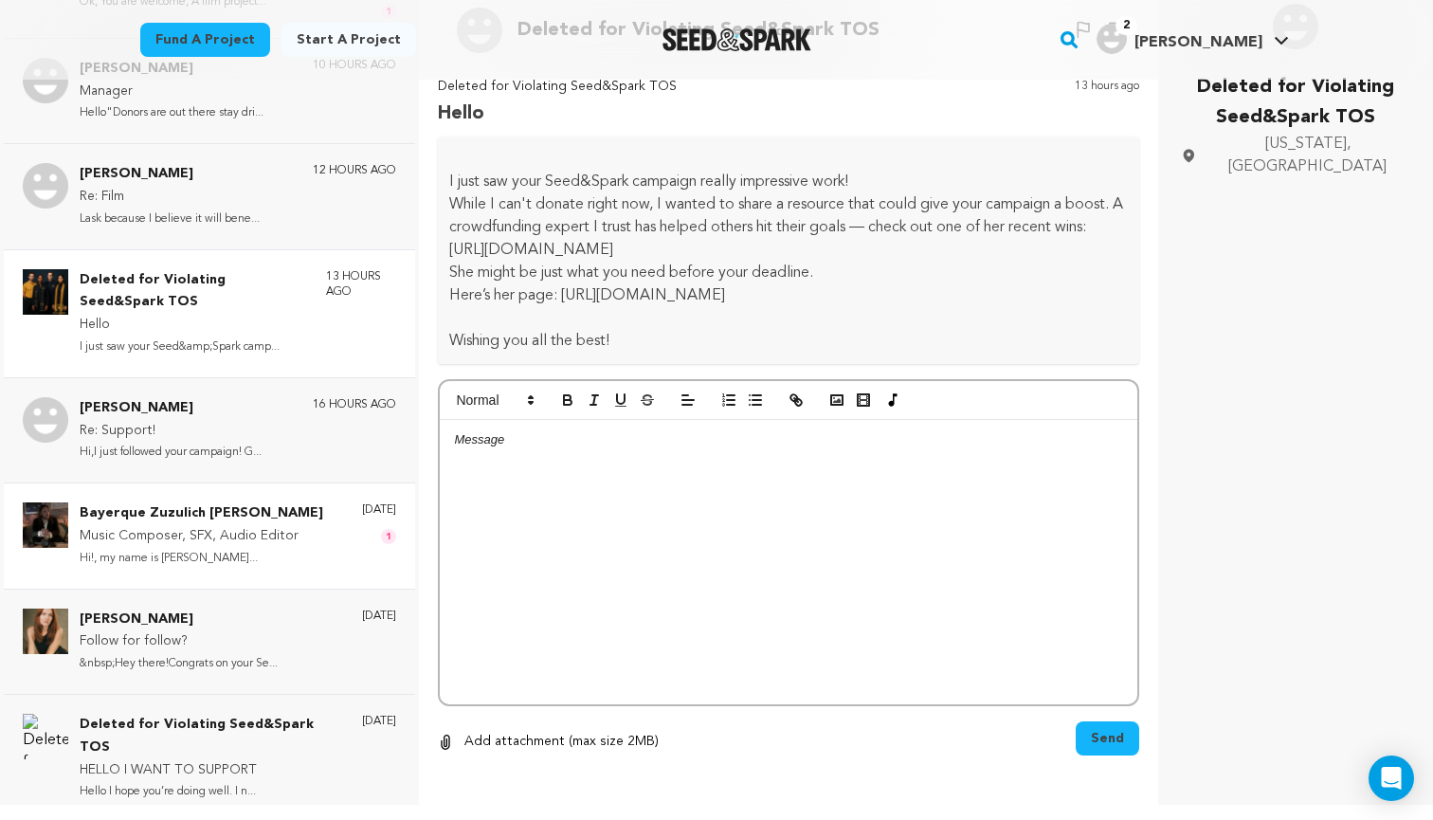
scroll to position [185, 0]
click at [215, 453] on p "Hi,I just followed your campaign! G..." at bounding box center [171, 453] width 182 height 22
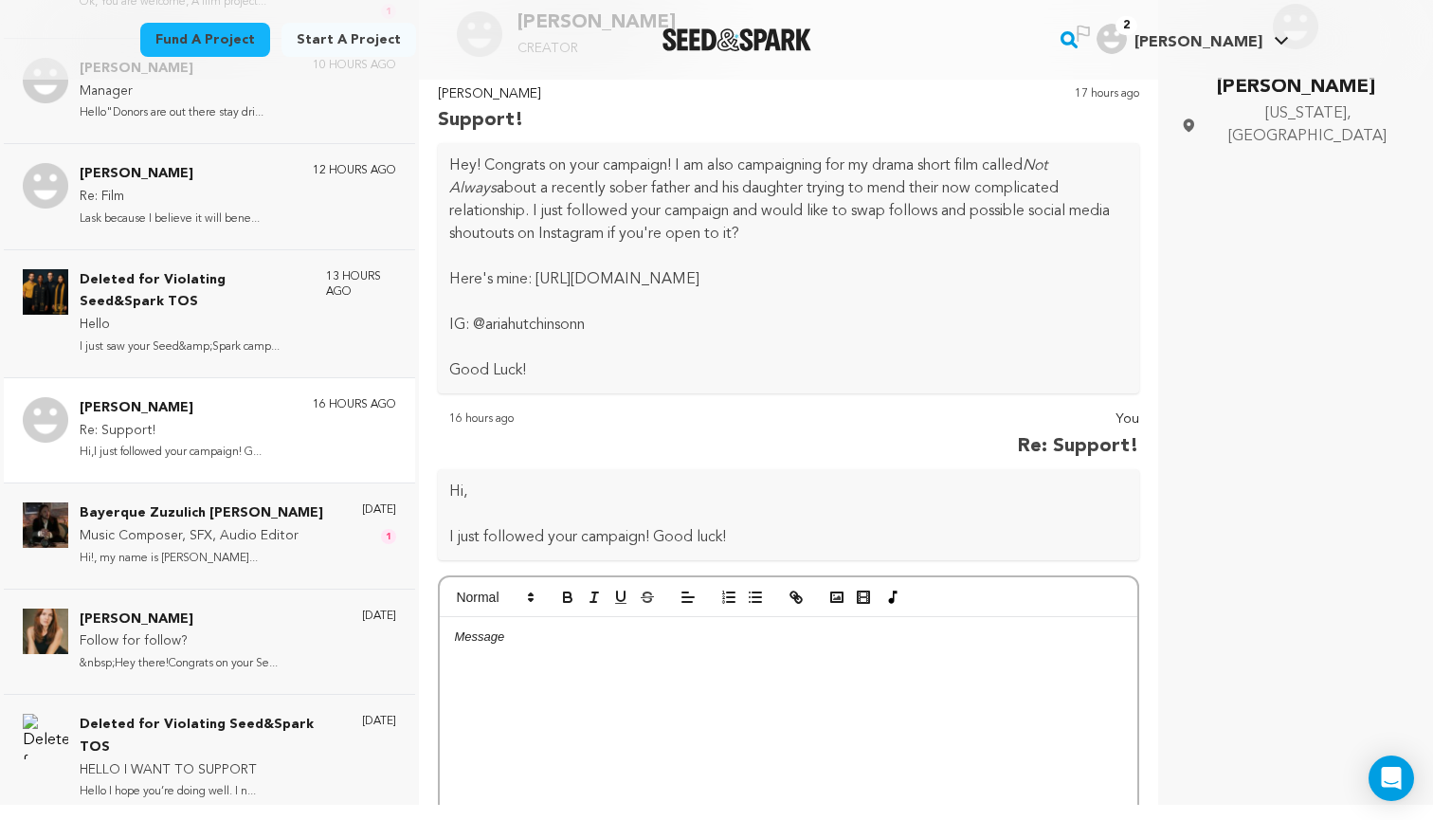
scroll to position [0, 0]
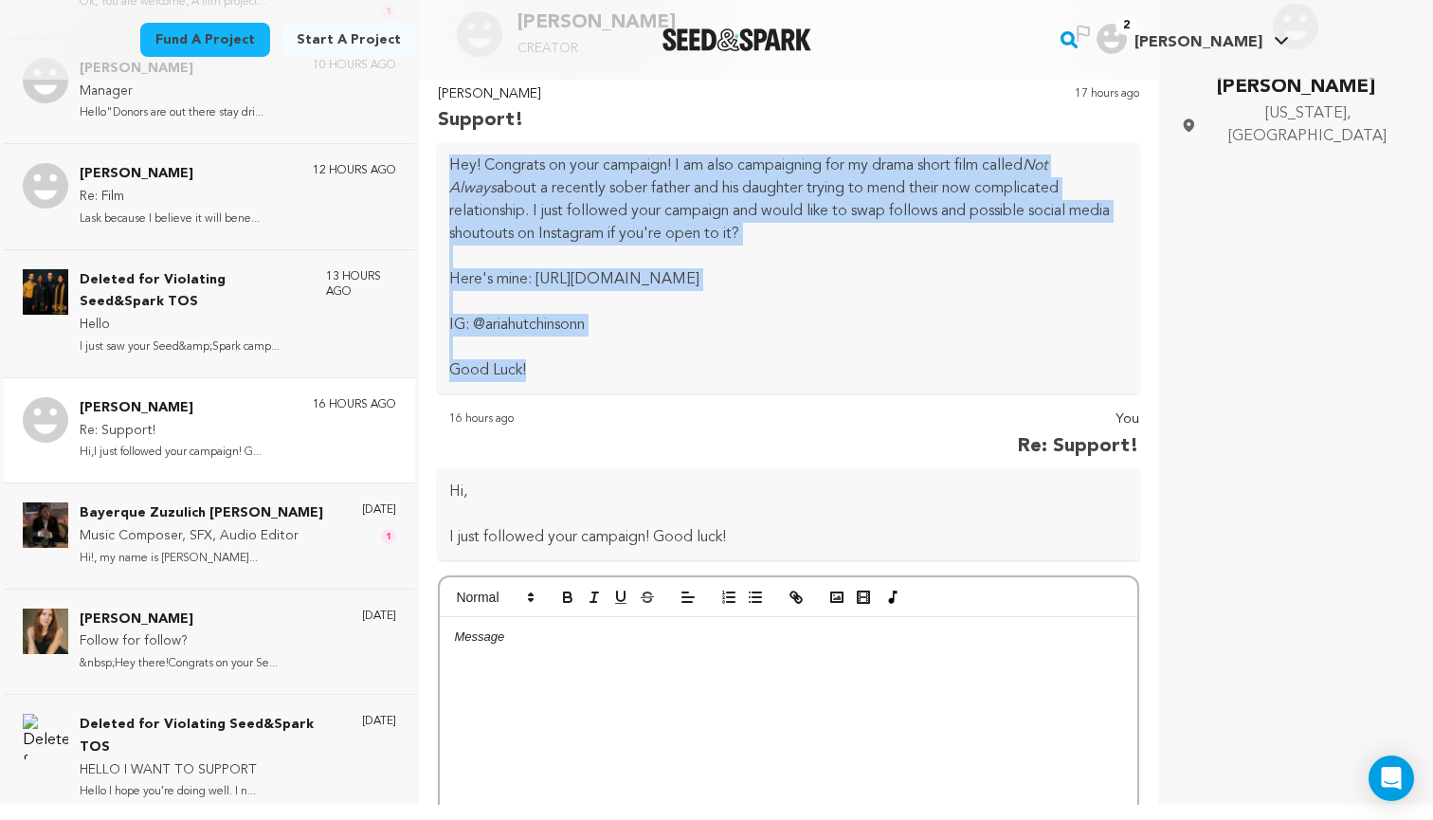
drag, startPoint x: 540, startPoint y: 371, endPoint x: 445, endPoint y: 166, distance: 225.6
click at [445, 166] on div "Hey! Congrats on your campaign! I am also campaigning for my drama short film c…" at bounding box center [788, 268] width 701 height 250
copy div "Hey! Congrats on your campaign! I am also campaigning for my drama short film c…"
click at [234, 36] on link "Fund a project" at bounding box center [205, 40] width 130 height 34
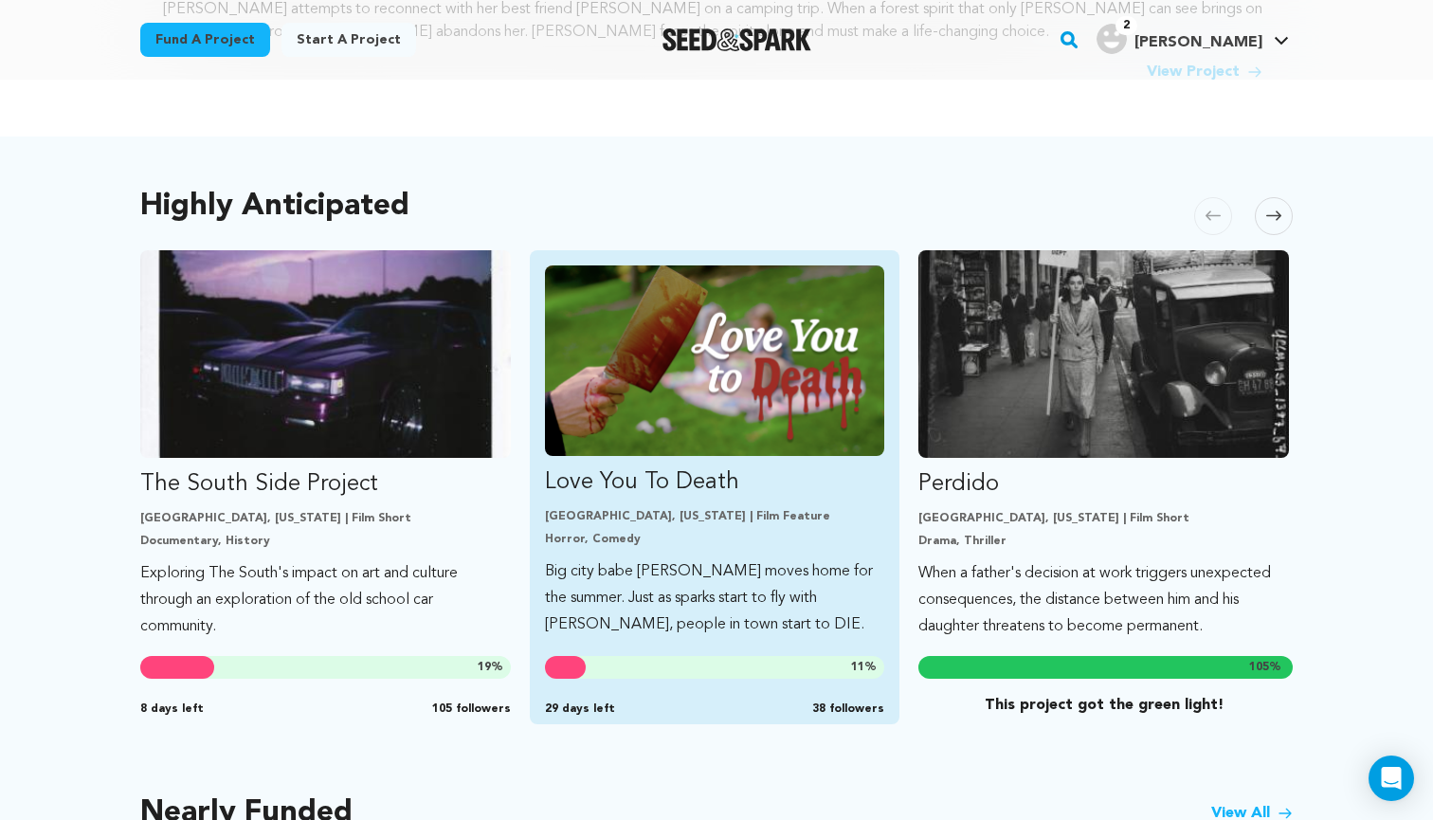
scroll to position [902, 0]
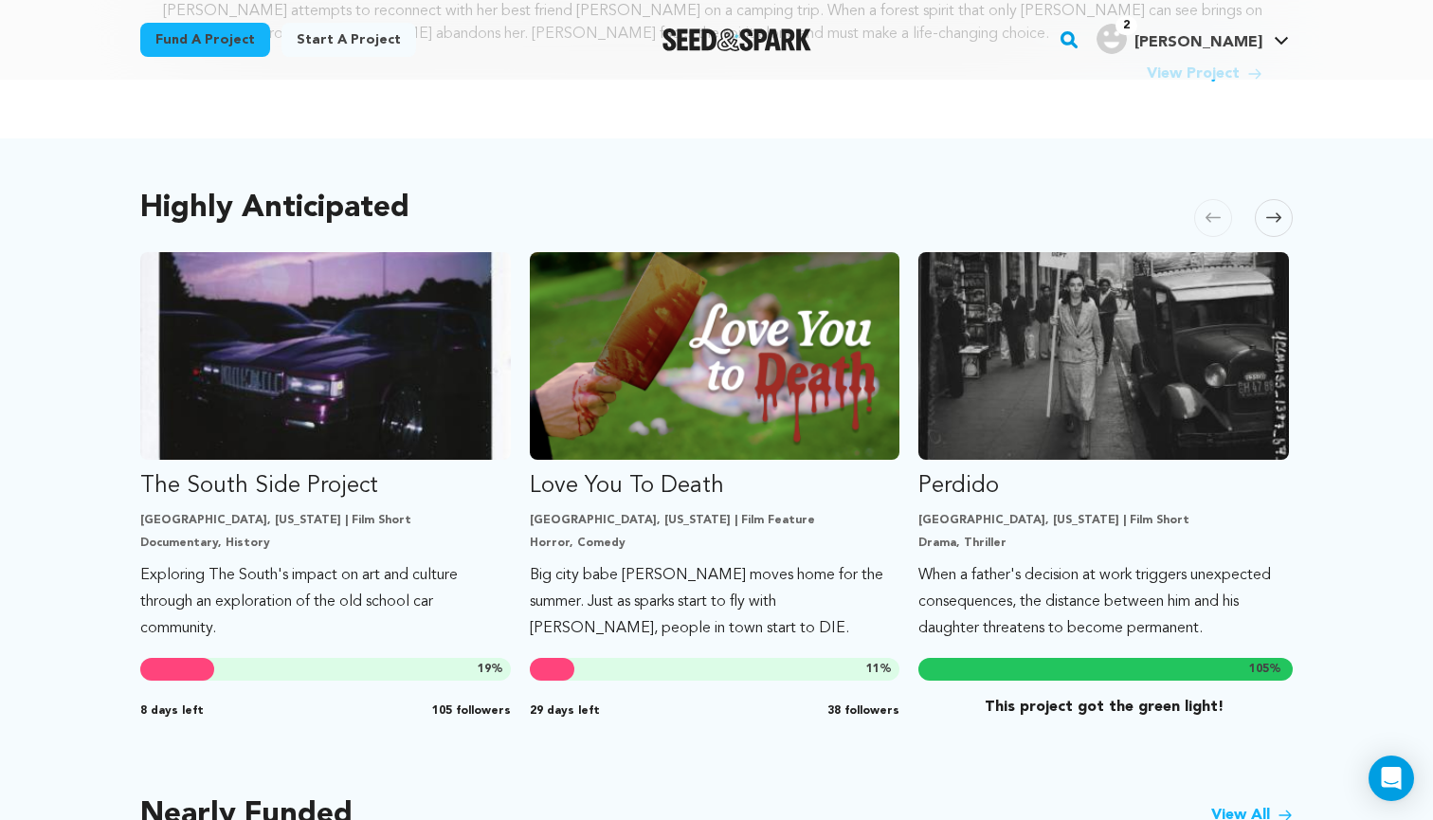
click at [1275, 221] on icon at bounding box center [1273, 217] width 15 height 14
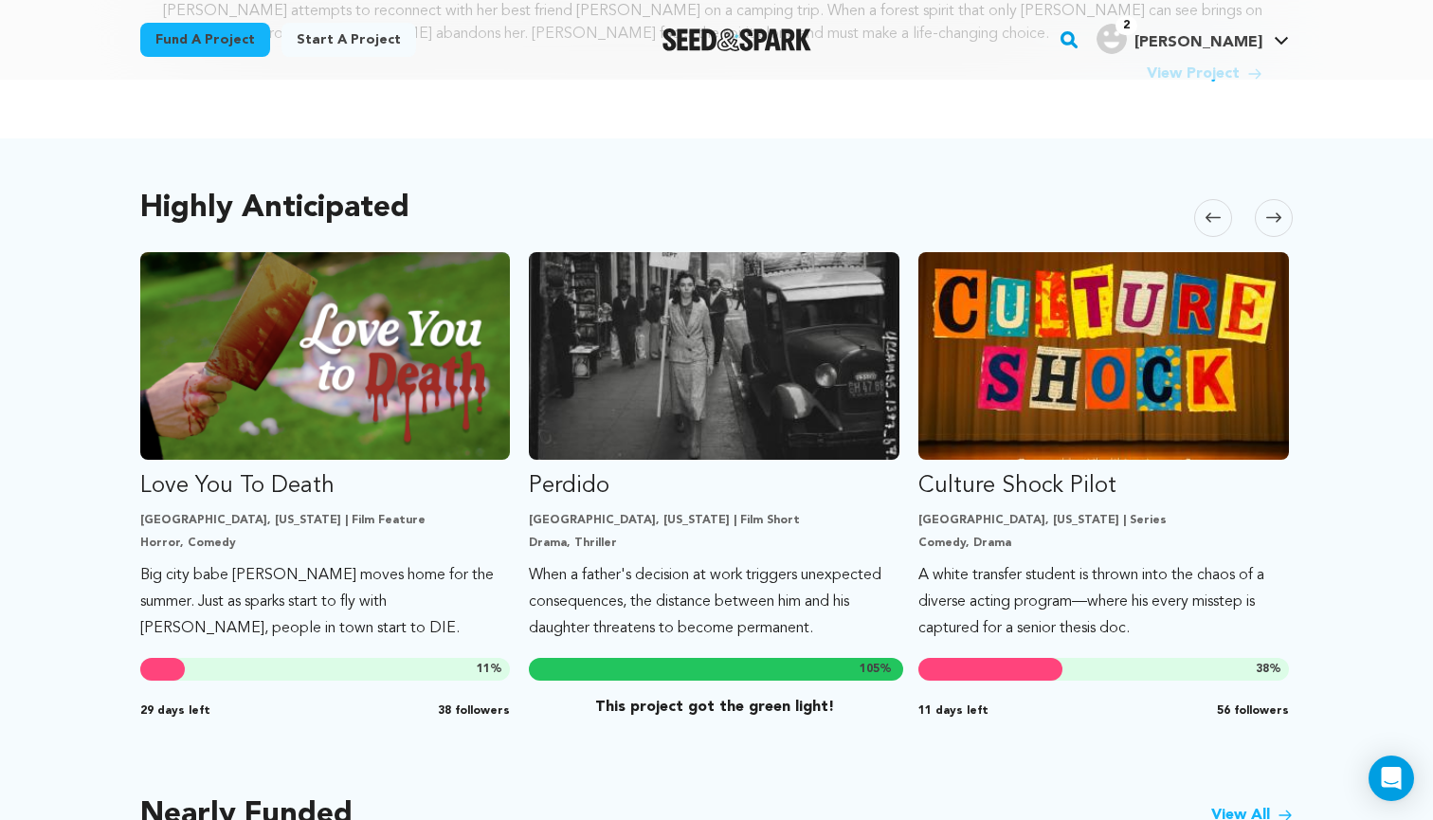
click at [1275, 221] on icon at bounding box center [1273, 217] width 15 height 14
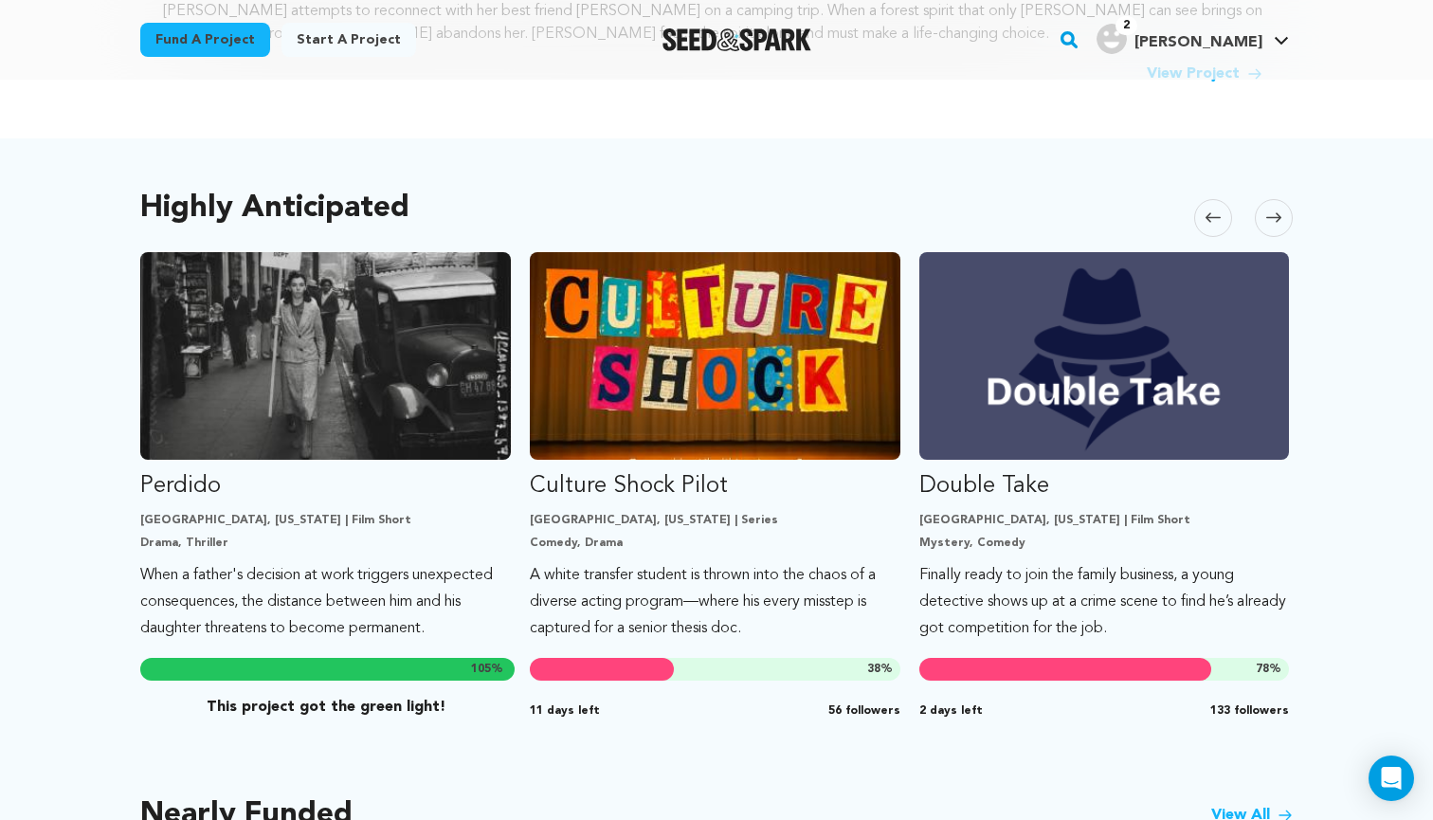
click at [1278, 235] on span at bounding box center [1274, 218] width 38 height 38
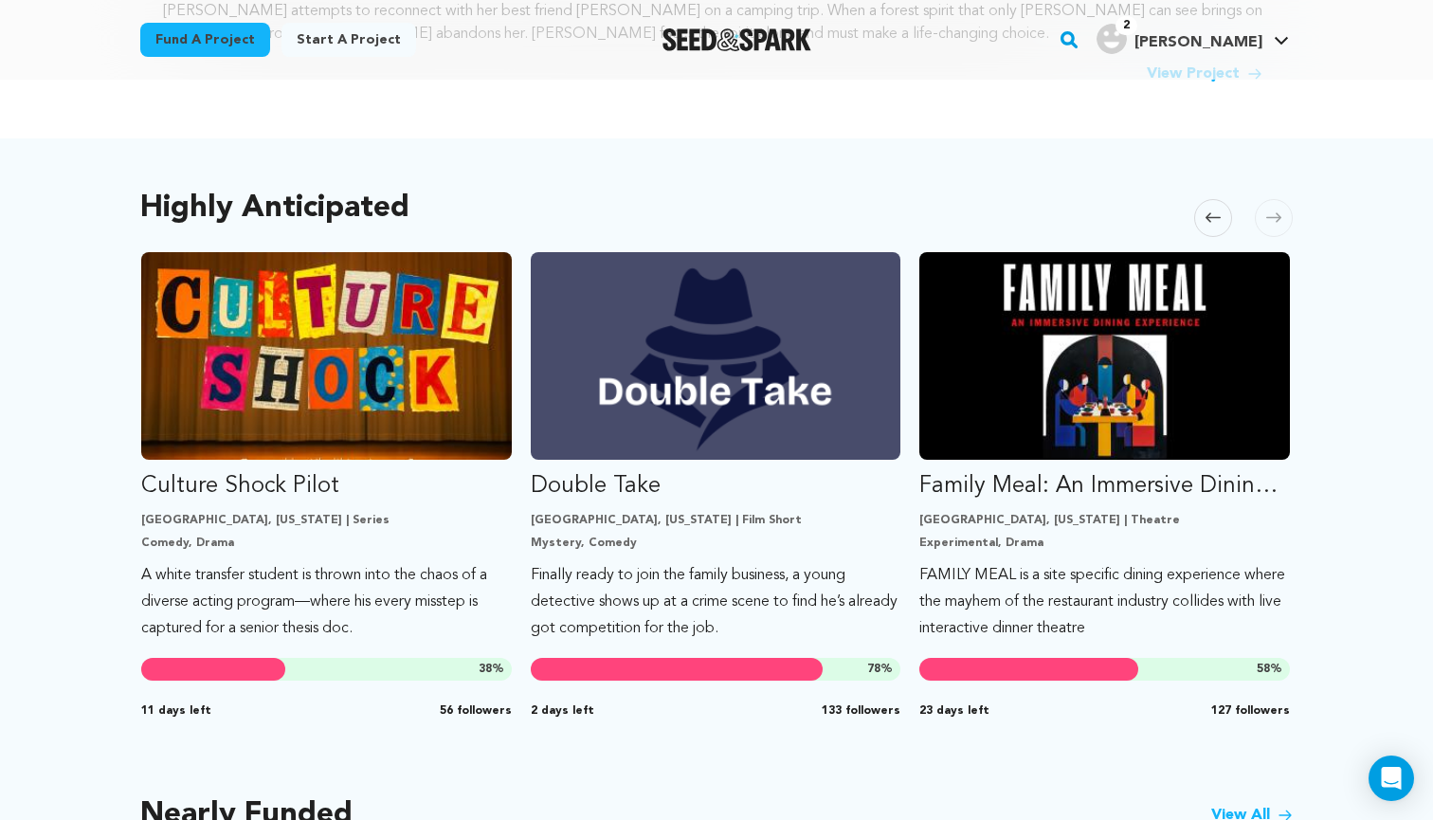
scroll to position [0, 1168]
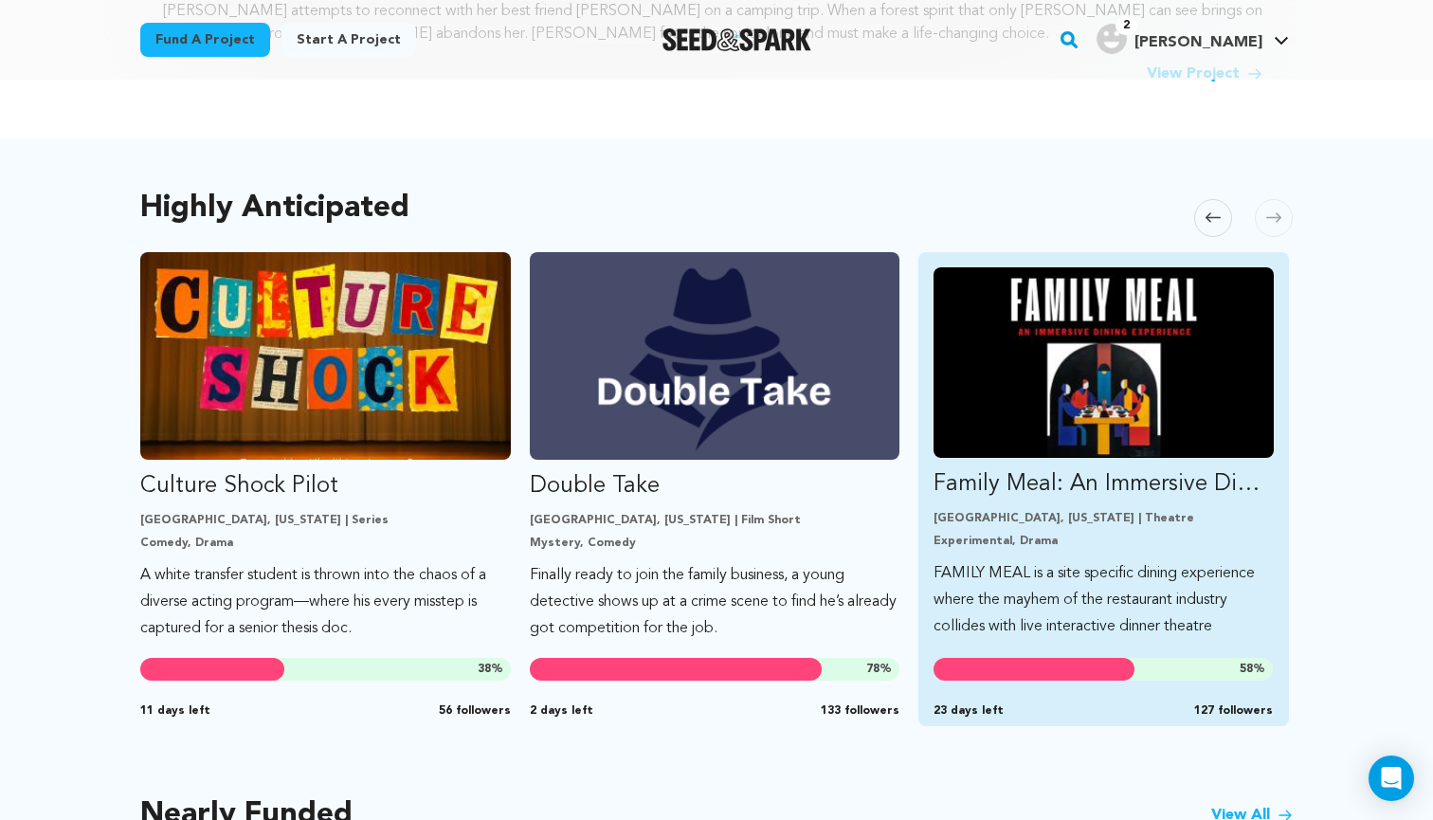
click at [1060, 544] on p "Experimental, Drama" at bounding box center [1103, 541] width 340 height 15
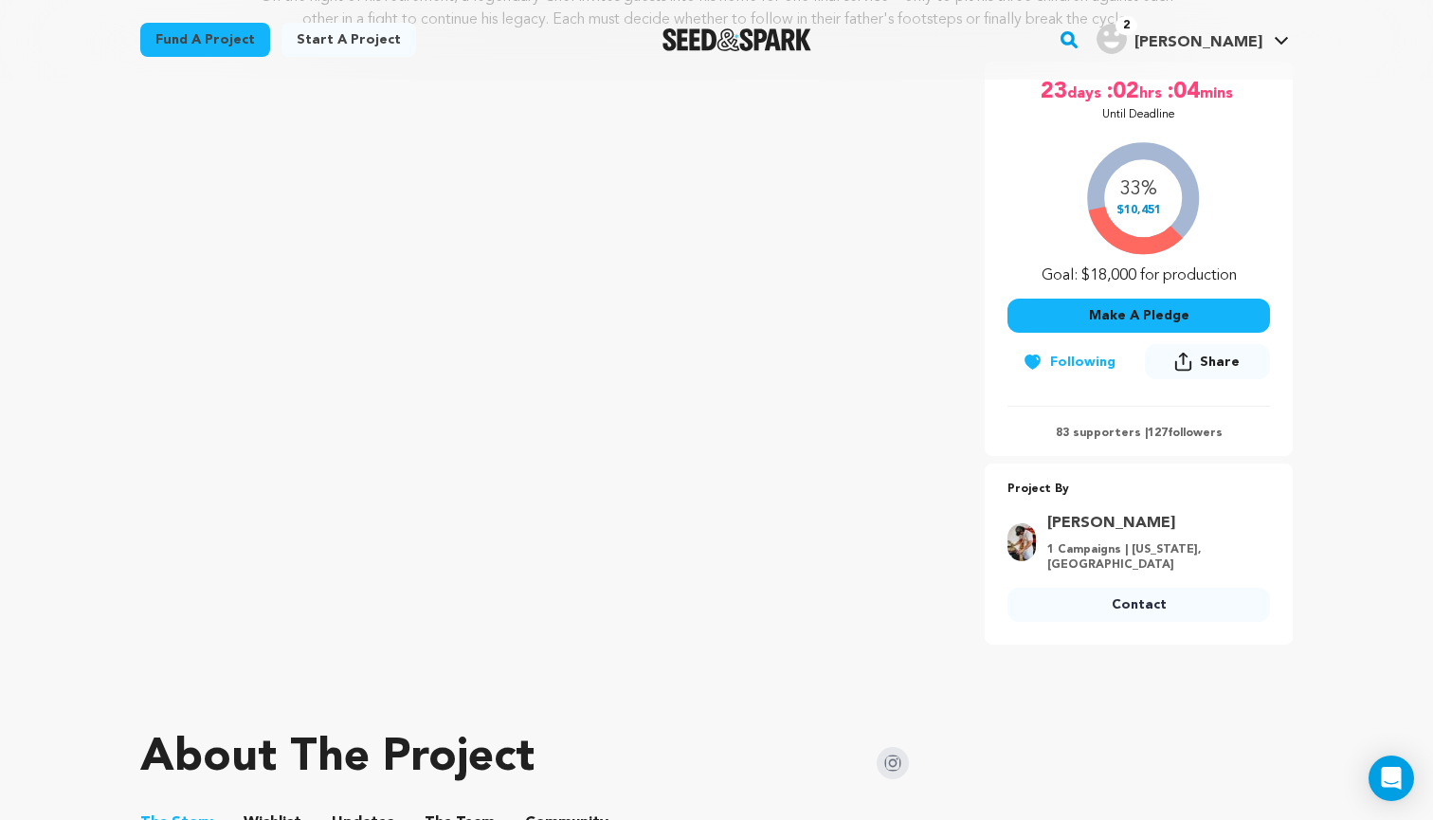
scroll to position [305, 0]
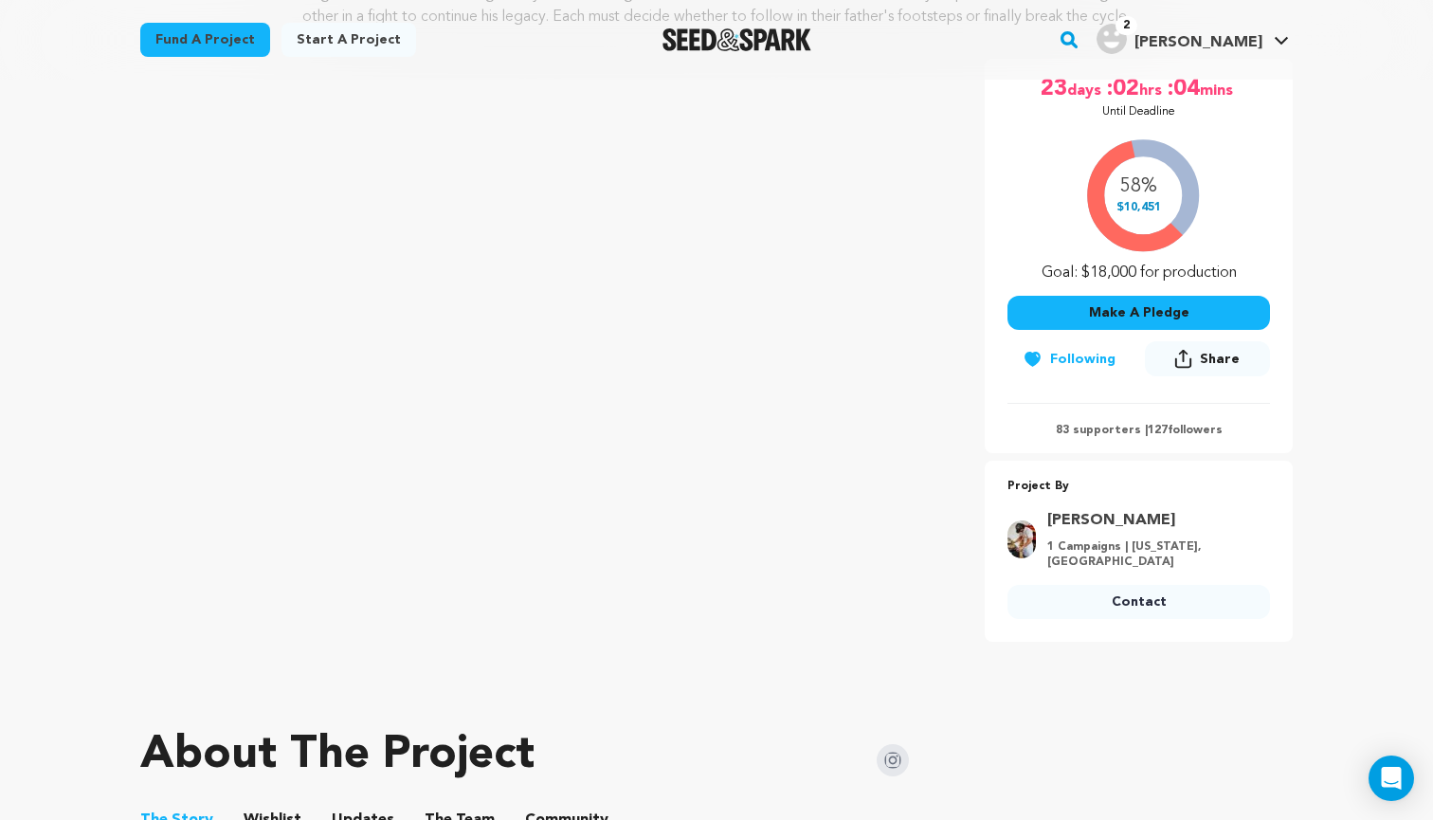
click at [1141, 597] on link "Contact" at bounding box center [1138, 602] width 262 height 34
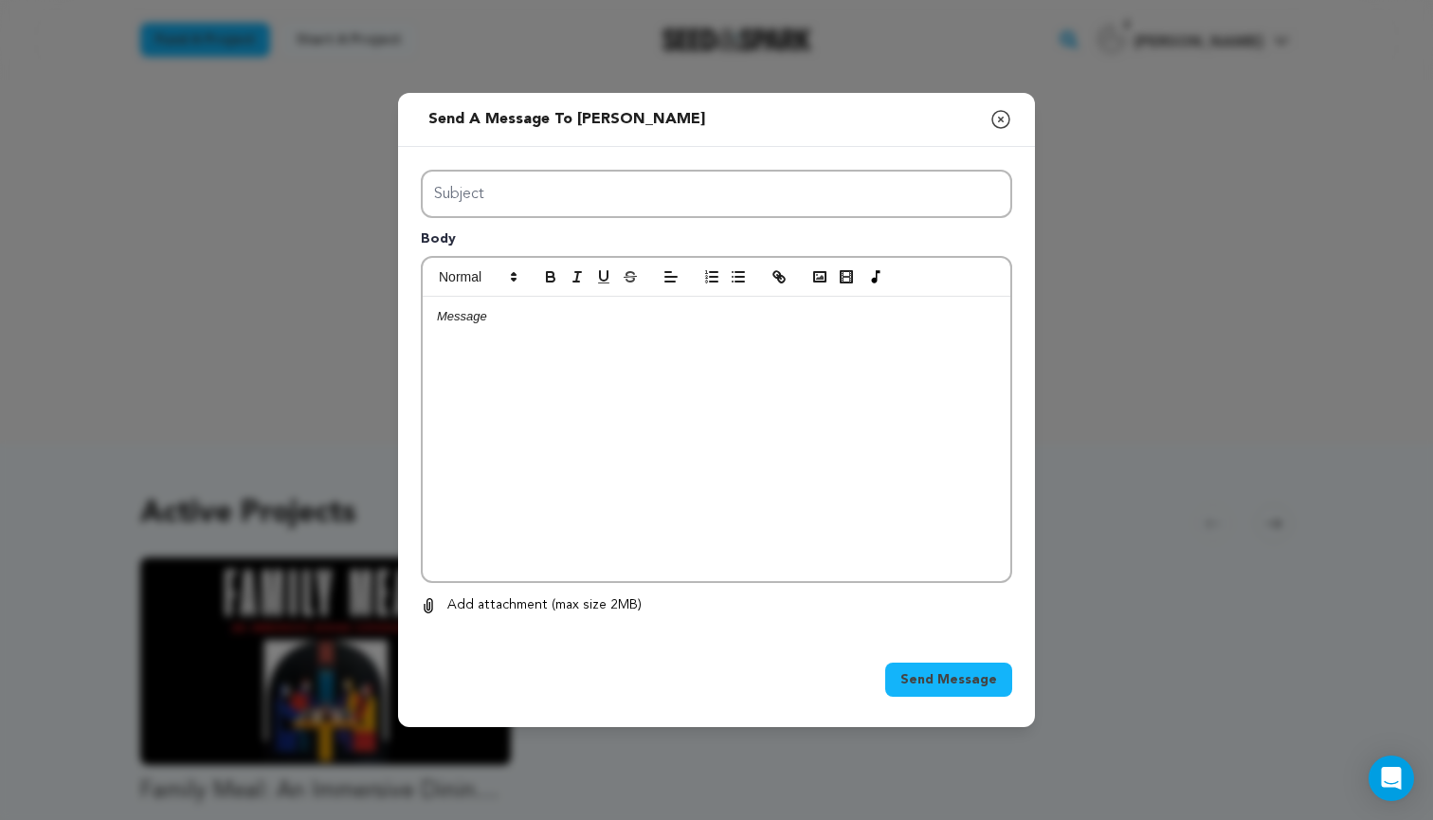
click at [513, 350] on div at bounding box center [717, 439] width 588 height 284
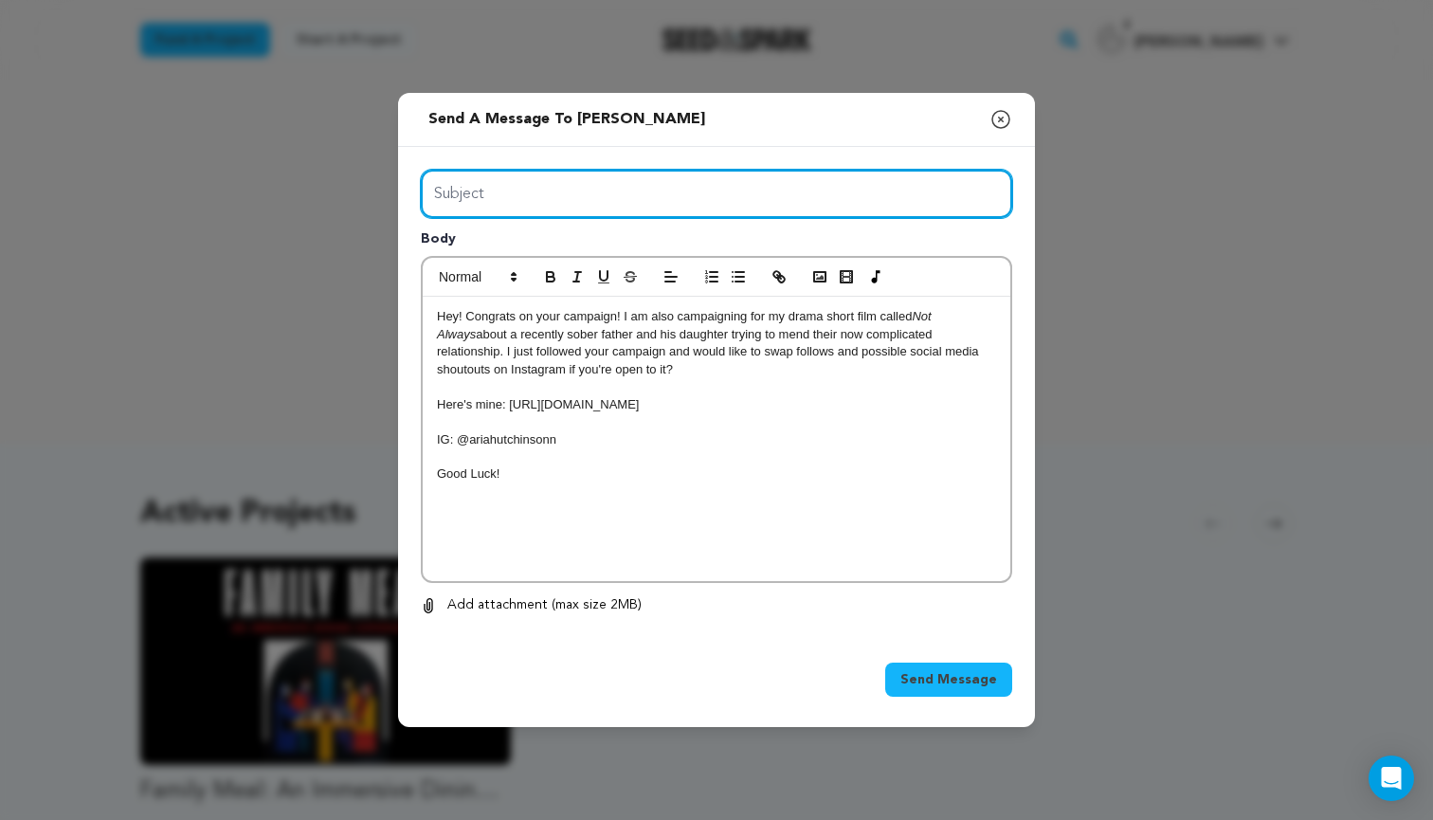
click at [567, 211] on input "Subject" at bounding box center [716, 194] width 591 height 48
type input "Support"
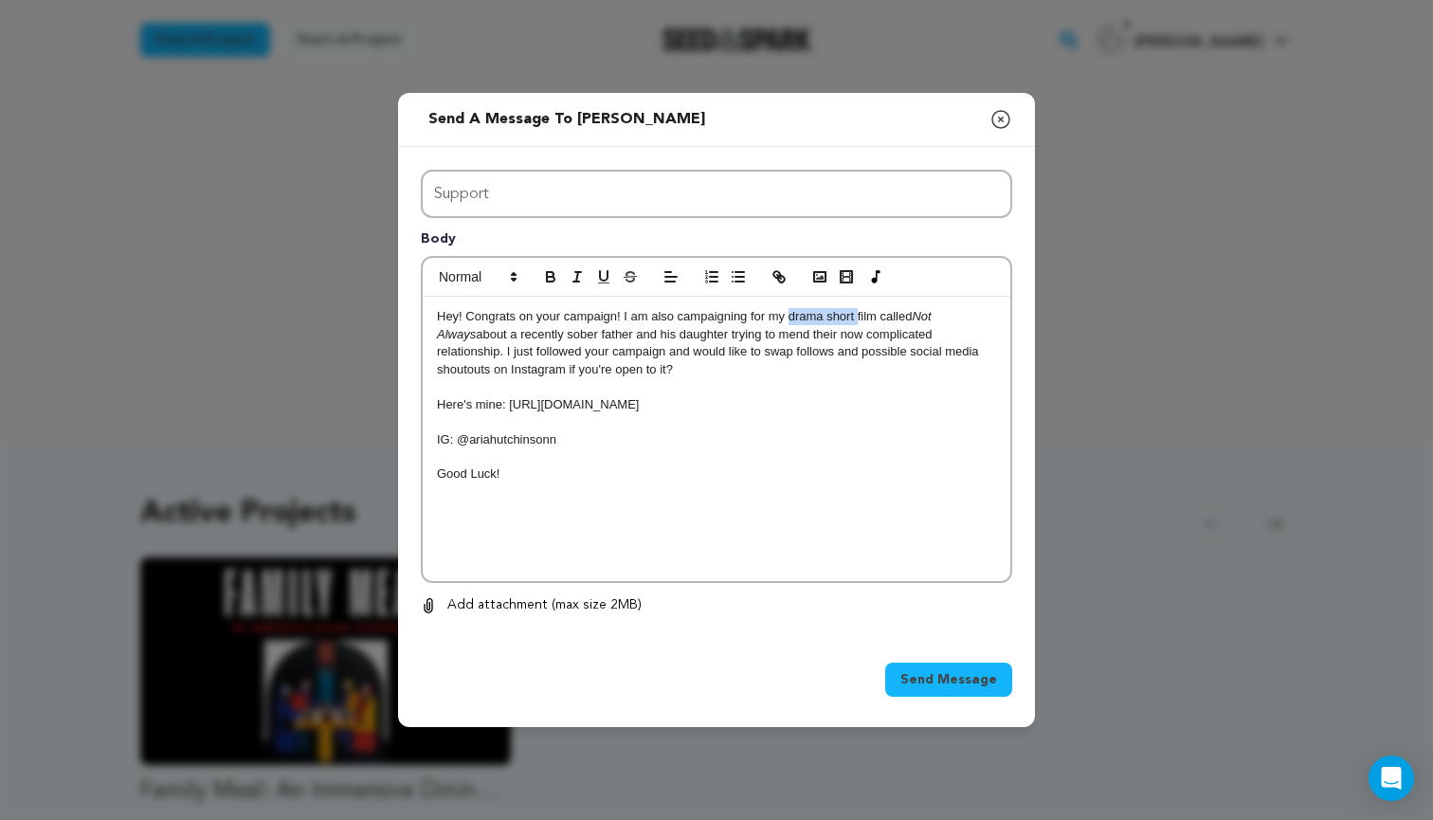
drag, startPoint x: 856, startPoint y: 317, endPoint x: 790, endPoint y: 318, distance: 65.4
click at [790, 318] on p "Hey! Congrats on your campaign! I am also campaigning for my drama short film c…" at bounding box center [716, 343] width 559 height 70
drag, startPoint x: 987, startPoint y: 319, endPoint x: 930, endPoint y: 319, distance: 57.8
click at [930, 319] on em "Not Always" at bounding box center [691, 324] width 509 height 31
click at [487, 338] on p "Hey! Congrats on your campaign! I am also campaigning for my coming of age film…" at bounding box center [716, 343] width 559 height 70
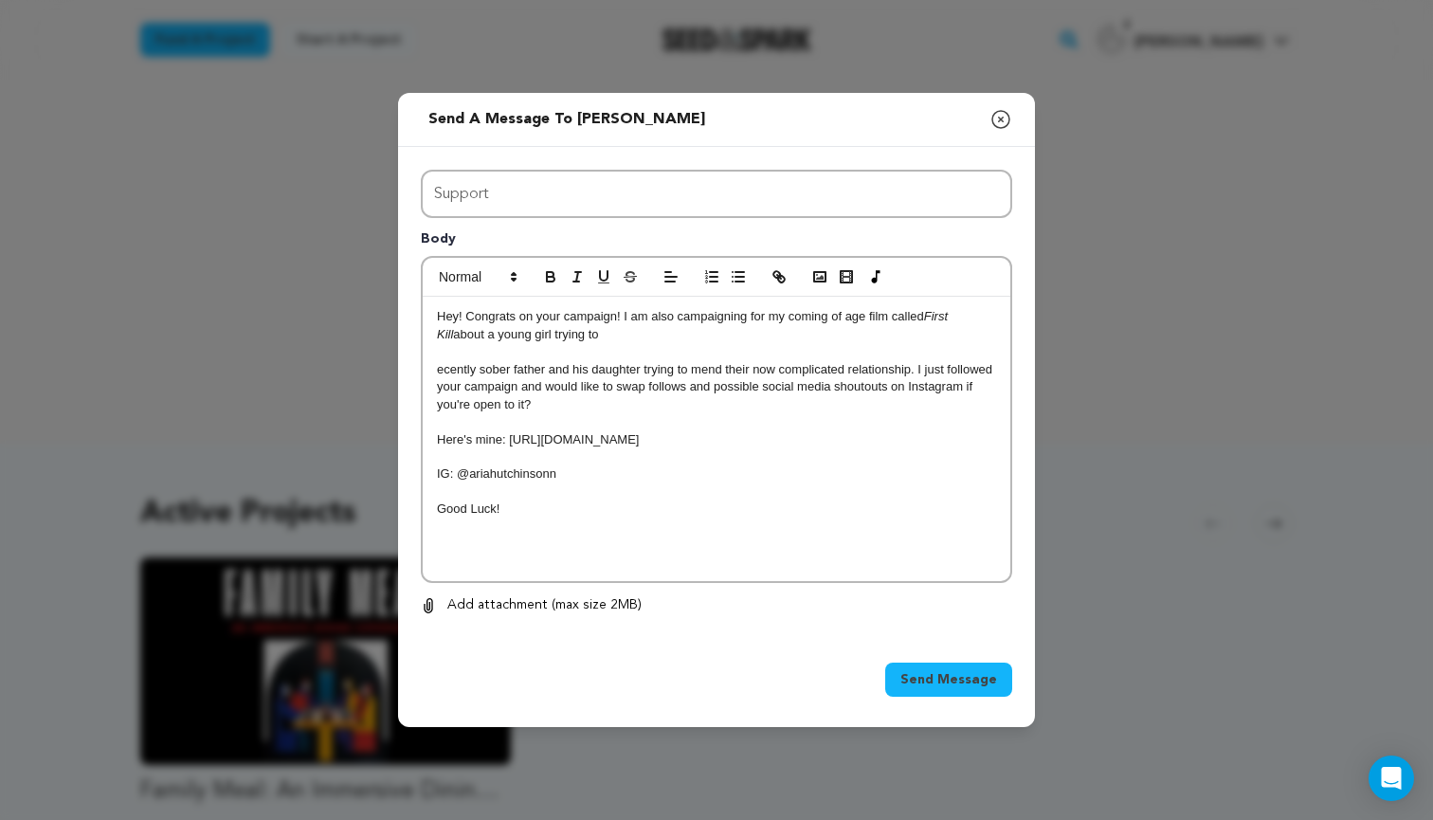
click at [597, 334] on p "Hey! Congrats on your campaign! I am also campaigning for my coming of age film…" at bounding box center [716, 325] width 559 height 35
click at [600, 335] on p "Hey! Congrats on your campaign! I am also campaigning for my coming of age film…" at bounding box center [716, 325] width 559 height 35
click at [688, 337] on p "Hey! Congrats on your campaign! I am also campaigning for my coming of age film…" at bounding box center [716, 325] width 559 height 35
click at [798, 343] on p at bounding box center [716, 351] width 559 height 17
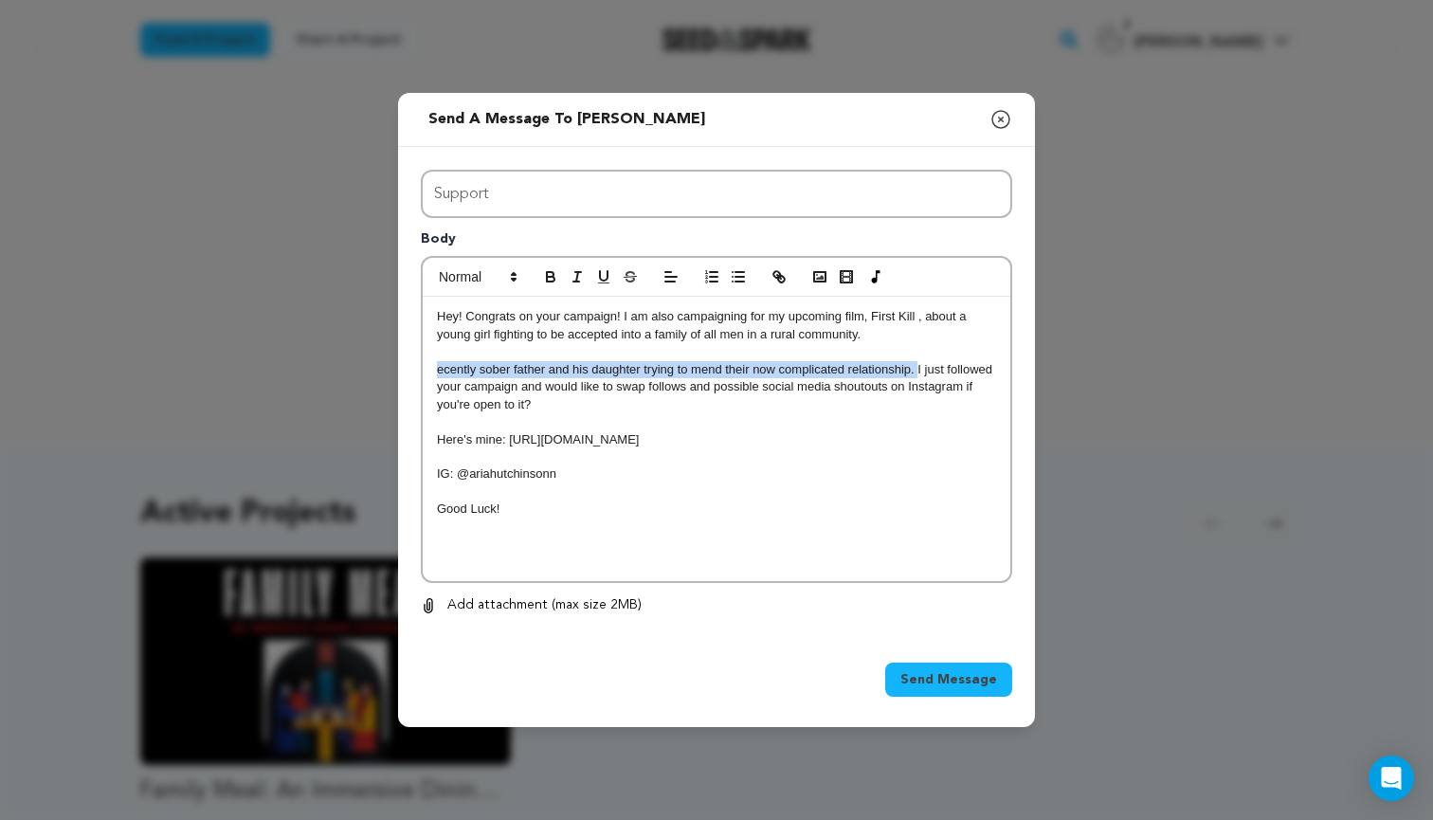
drag, startPoint x: 917, startPoint y: 365, endPoint x: 435, endPoint y: 366, distance: 482.4
click at [435, 366] on div "Hey! Congrats on your campaign! I am also campaigning for my upcoming film, Fir…" at bounding box center [717, 439] width 588 height 284
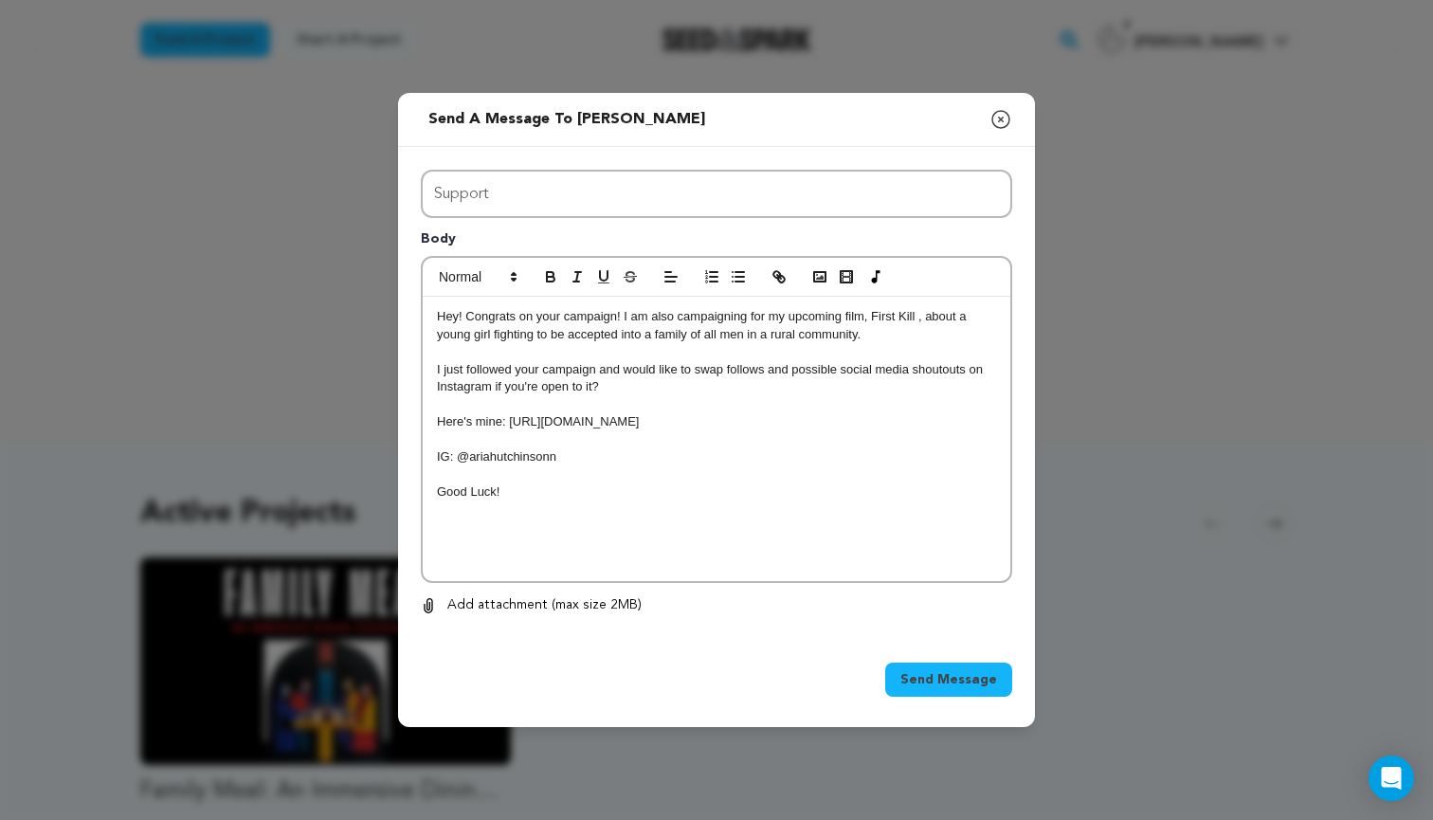
click at [626, 389] on p "I just followed your campaign and would like to swap follows and possible socia…" at bounding box center [716, 378] width 559 height 35
drag, startPoint x: 794, startPoint y: 418, endPoint x: 509, endPoint y: 416, distance: 285.2
click at [509, 416] on p "Here's mine: https://seedandspark.com/fund/not-always#story" at bounding box center [716, 421] width 559 height 17
drag, startPoint x: 555, startPoint y: 451, endPoint x: 470, endPoint y: 451, distance: 85.3
click at [470, 451] on p "IG: @ariahutchinsonn" at bounding box center [716, 456] width 559 height 17
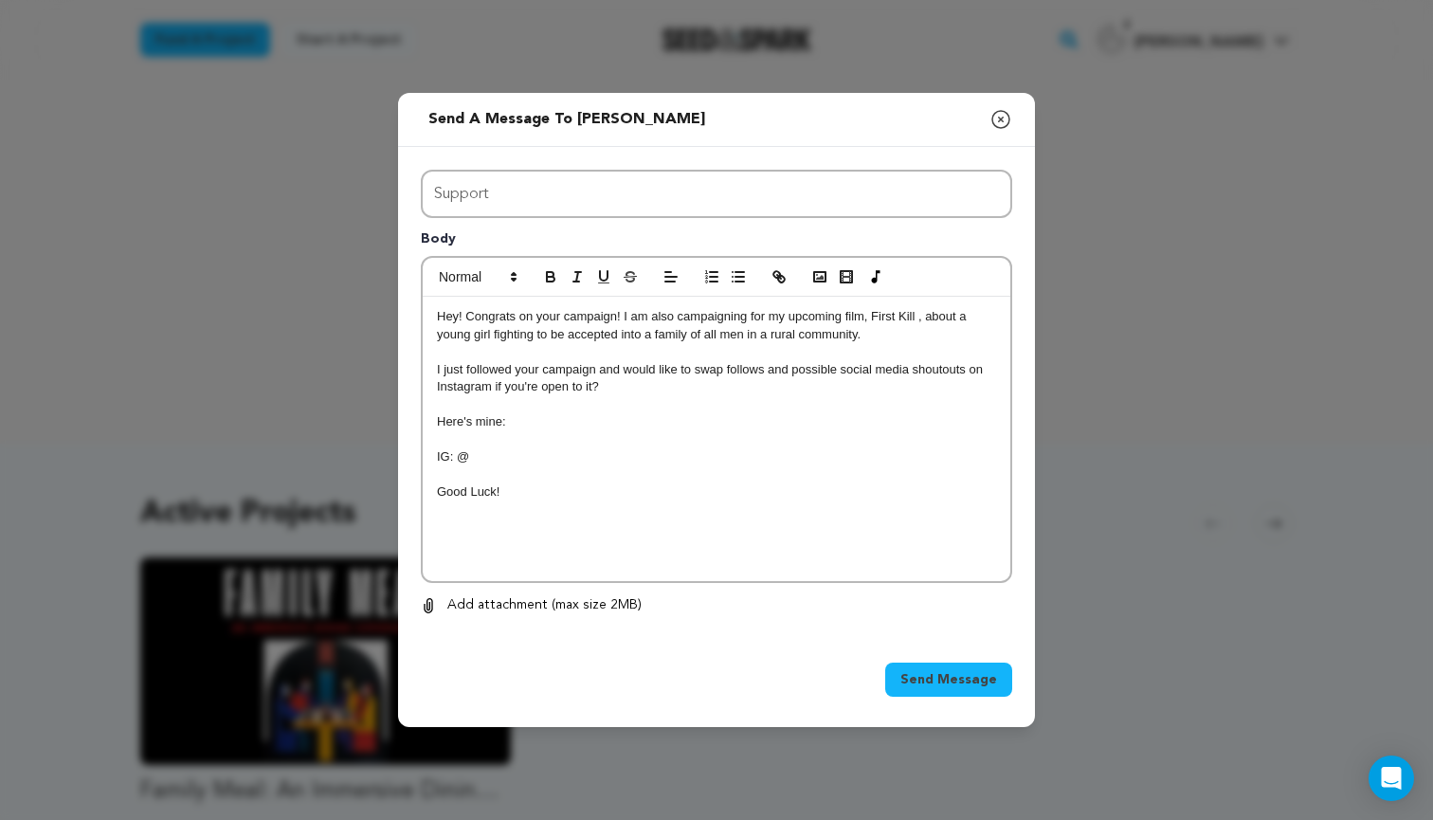
click at [586, 426] on p "Here's mine:" at bounding box center [716, 421] width 559 height 17
click at [511, 455] on p "IG: @" at bounding box center [716, 456] width 559 height 17
click at [532, 495] on p "Good Luck!" at bounding box center [716, 491] width 559 height 17
click at [843, 319] on p "Hey! Congrats on your campaign! I am also campaigning for my upcoming film, Fir…" at bounding box center [716, 325] width 559 height 35
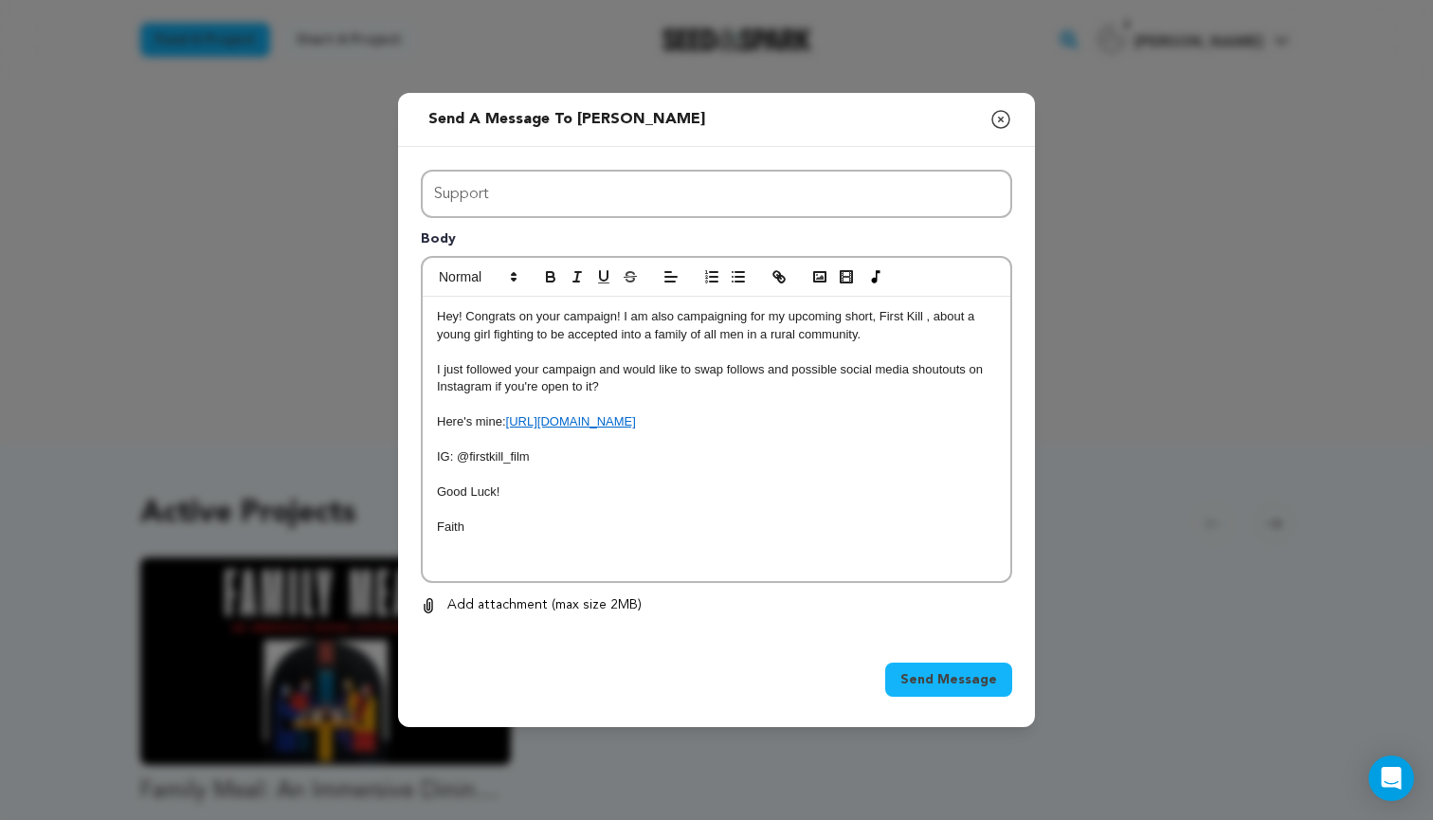
click at [948, 466] on p at bounding box center [716, 473] width 559 height 17
click at [918, 413] on p "Here's mine: https://seedandspark.com/fund/first-kill-1#story" at bounding box center [716, 421] width 559 height 17
click at [853, 410] on p at bounding box center [716, 404] width 559 height 17
click at [648, 483] on p "Good Luck!" at bounding box center [716, 491] width 559 height 17
drag, startPoint x: 483, startPoint y: 521, endPoint x: 428, endPoint y: 304, distance: 223.9
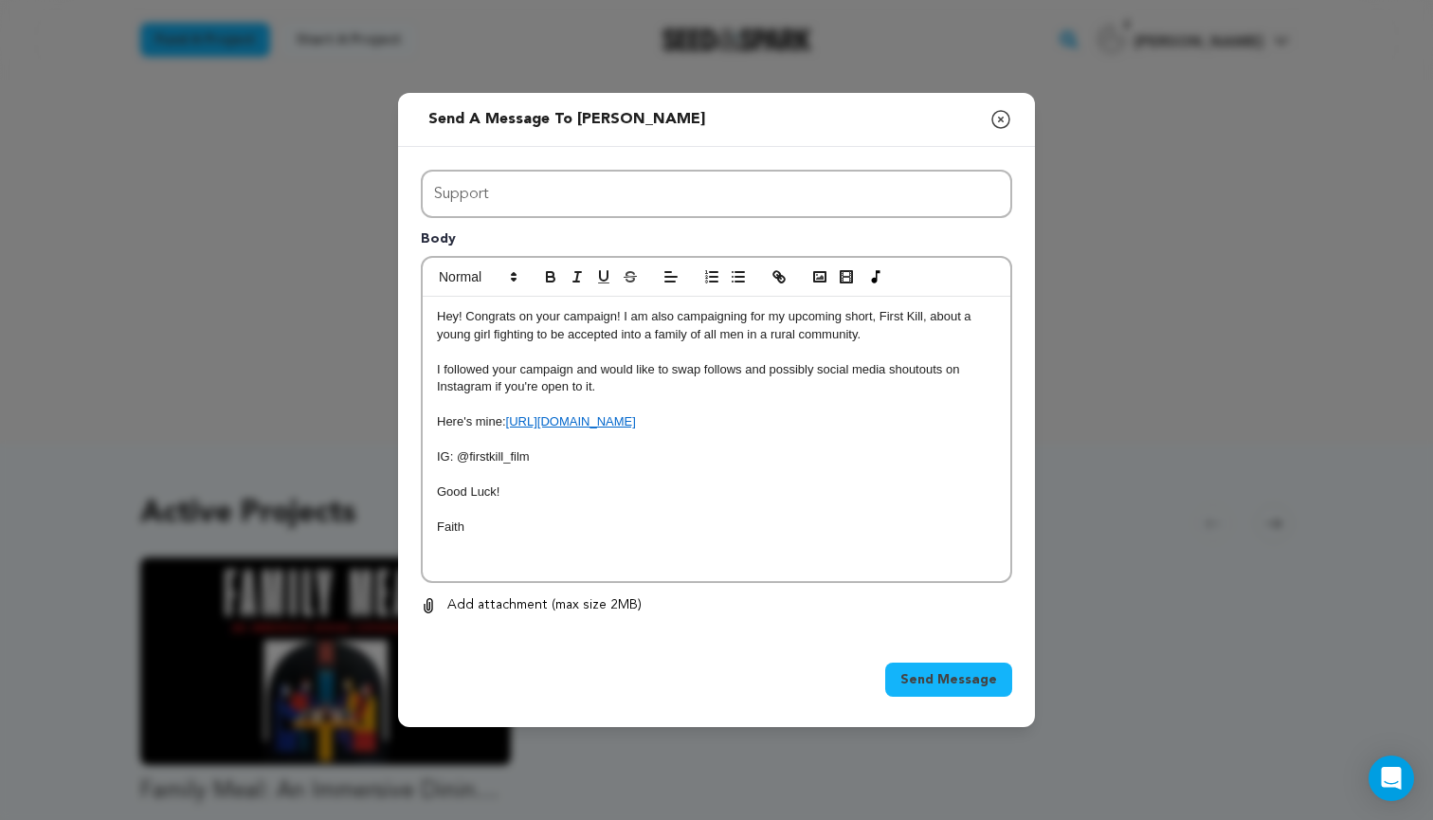
click at [428, 304] on div "Hey! Congrats on your campaign! I am also campaigning for my upcoming short, Fi…" at bounding box center [717, 439] width 588 height 284
copy div "Hey! Congrats on your campaign! I am also campaigning for my upcoming short, Fi…"
click at [918, 679] on span "Send Message" at bounding box center [948, 679] width 97 height 19
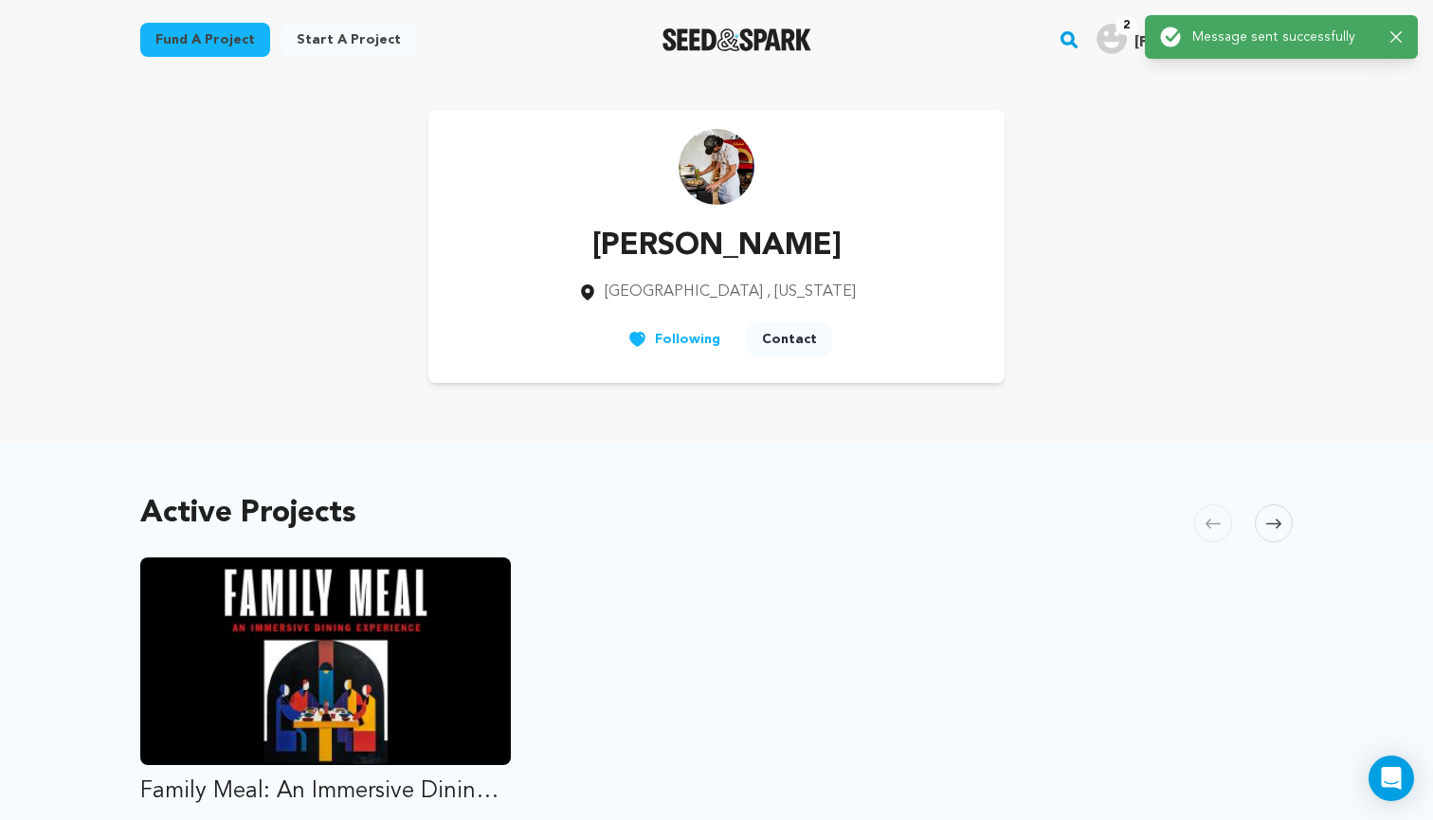
click at [183, 39] on link "Fund a project" at bounding box center [205, 40] width 130 height 34
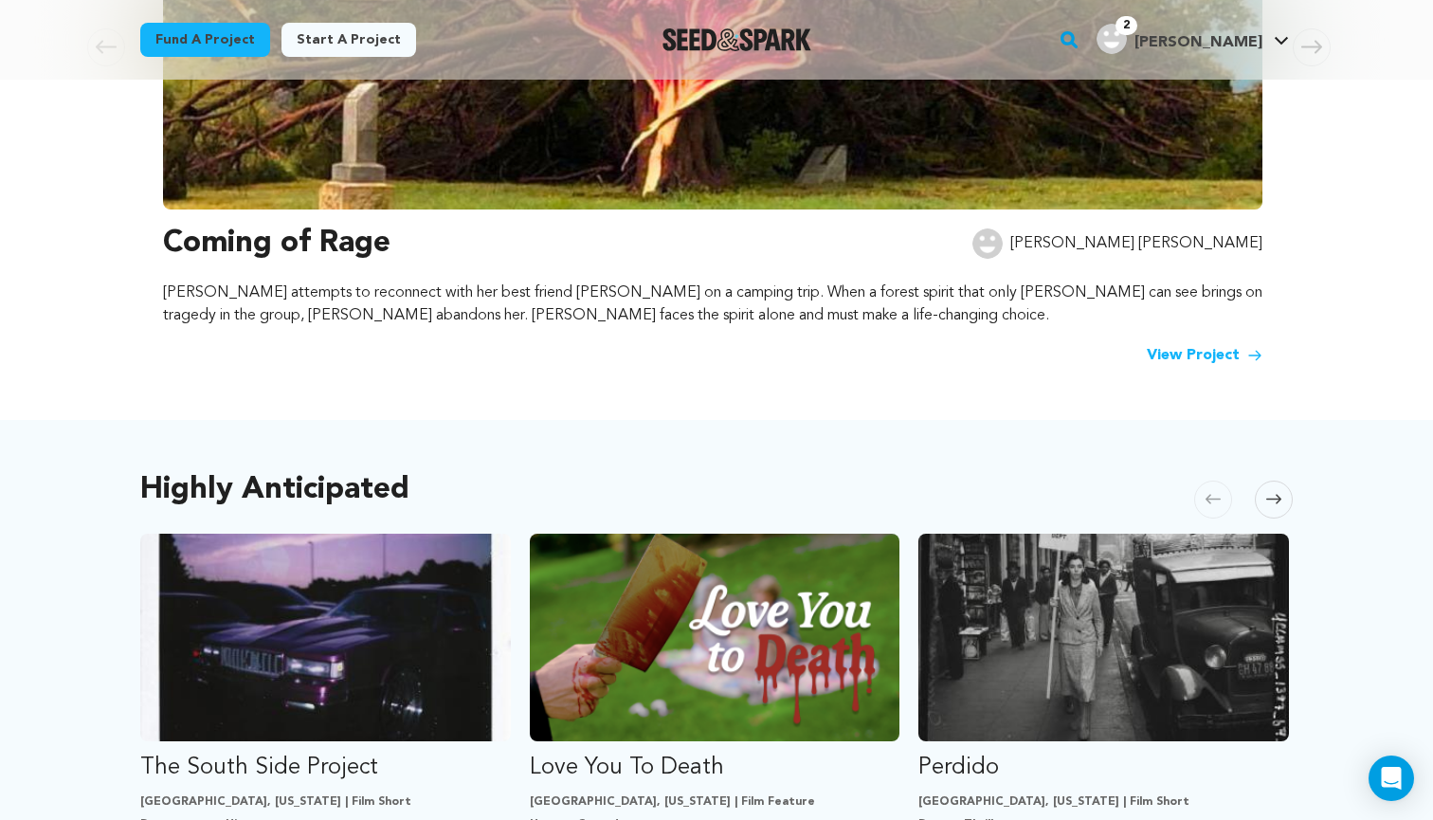
scroll to position [629, 0]
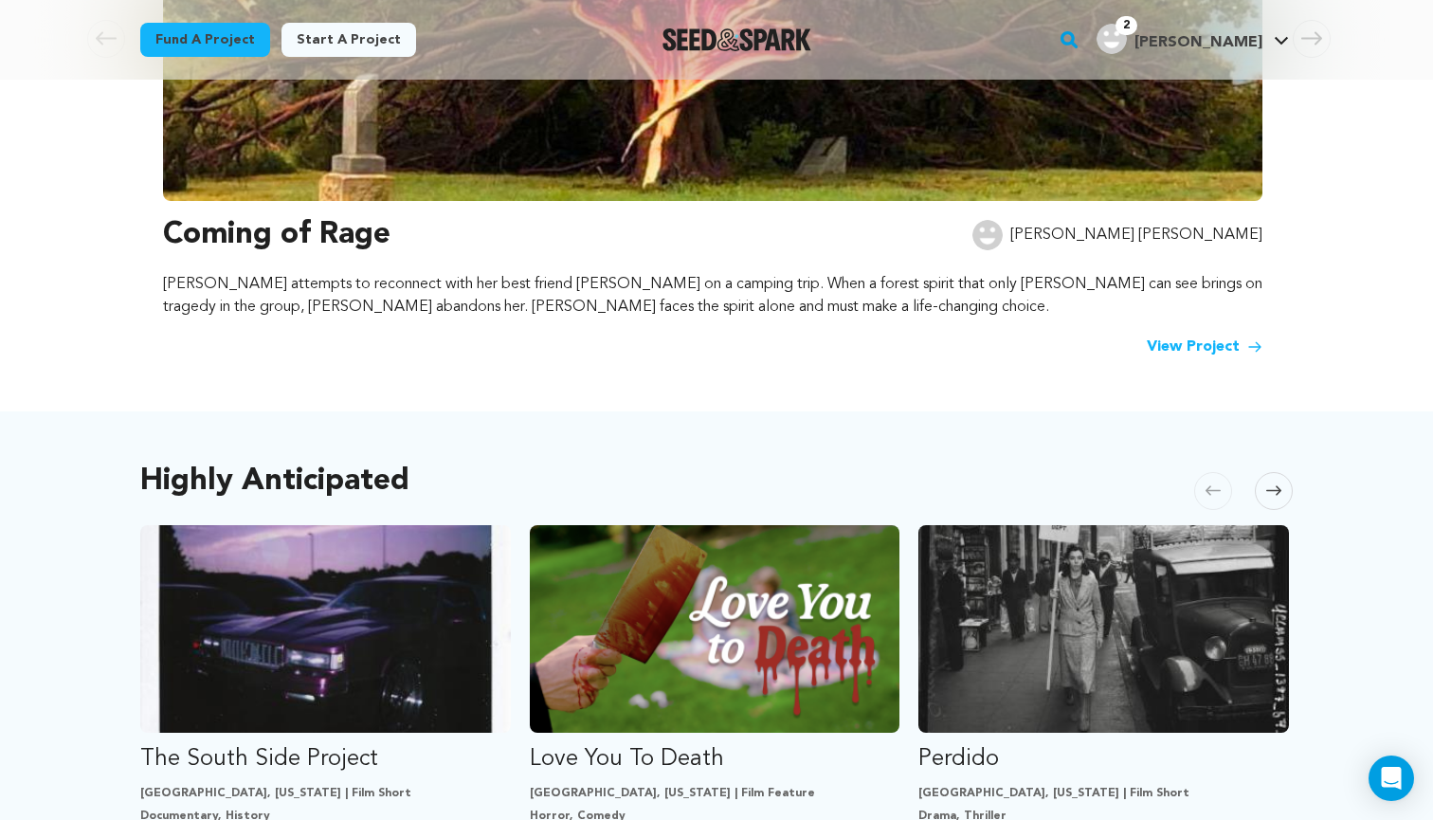
click at [1215, 338] on link "View Project" at bounding box center [1205, 346] width 116 height 23
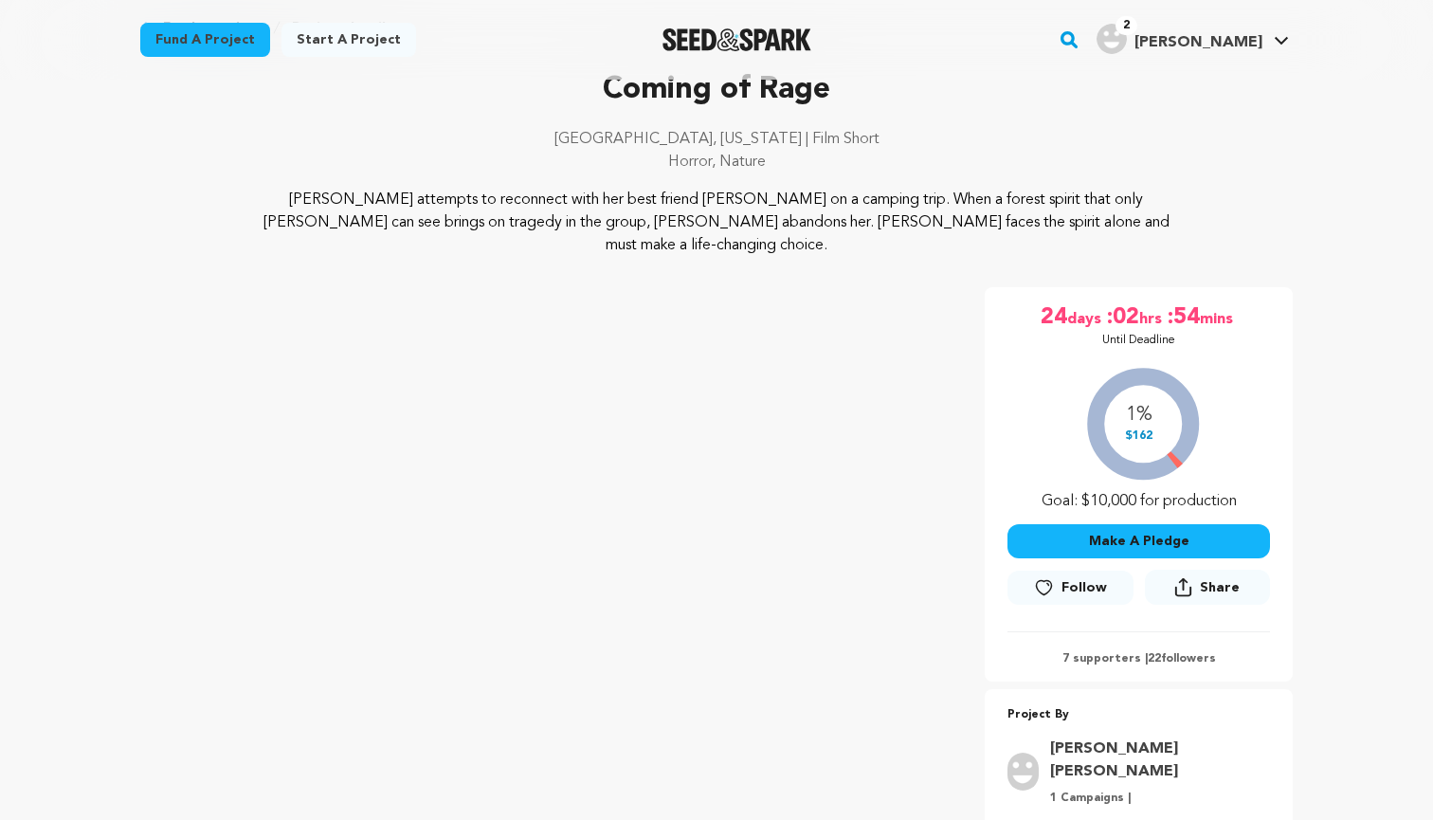
scroll to position [108, 0]
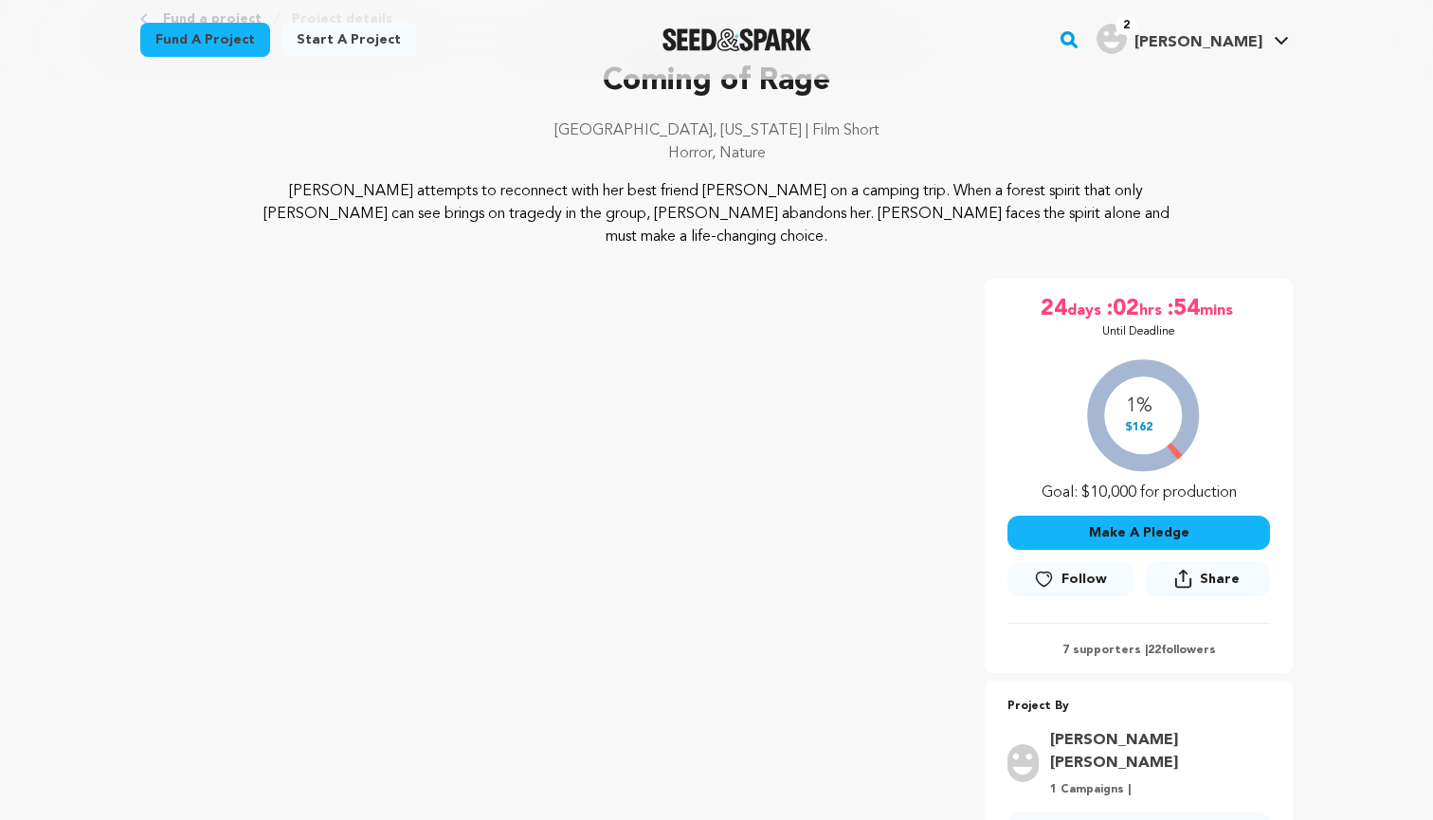
click at [1059, 562] on button "Follow" at bounding box center [1069, 579] width 125 height 34
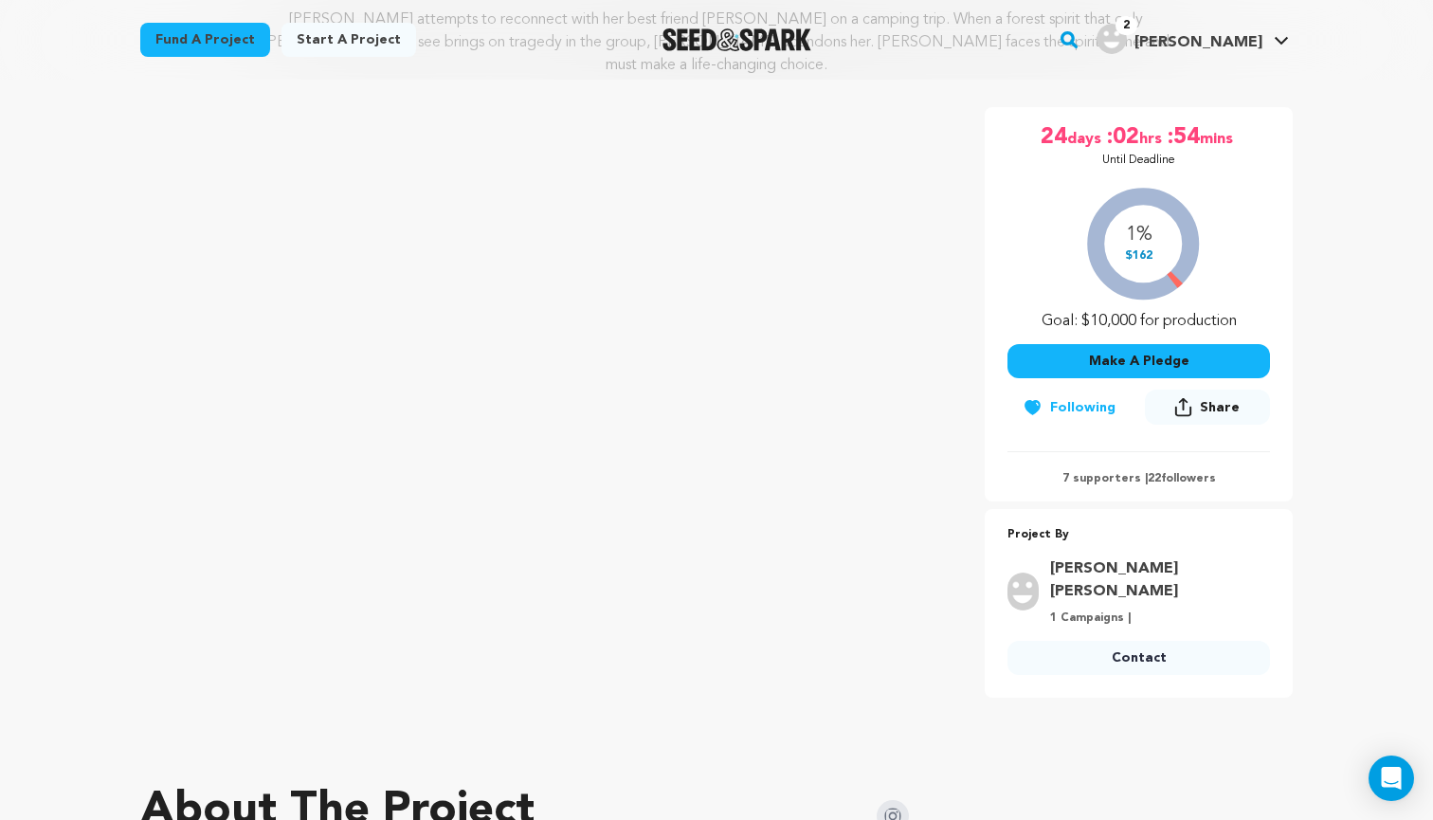
scroll to position [281, 0]
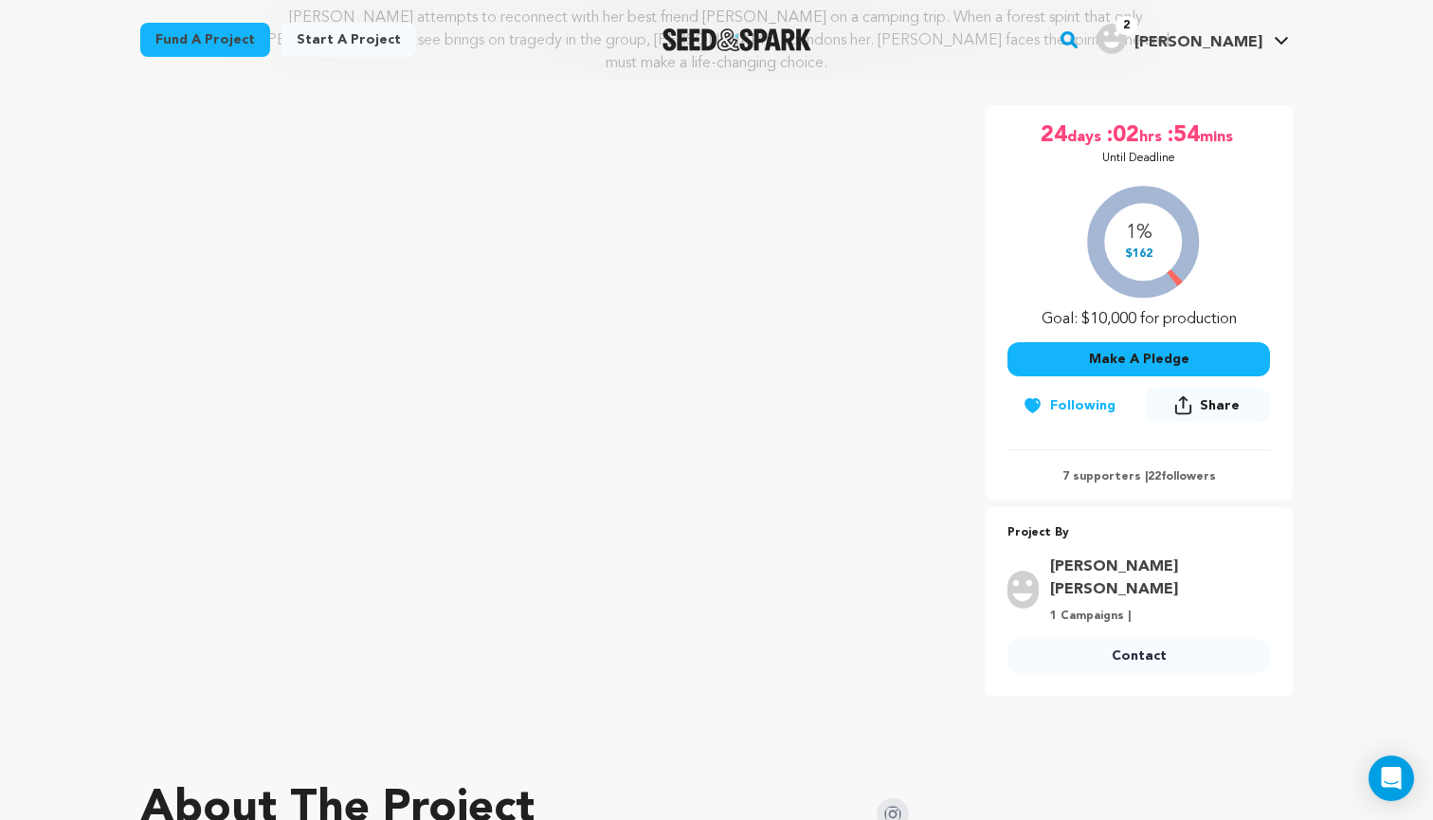
click at [1103, 639] on link "Contact" at bounding box center [1138, 656] width 262 height 34
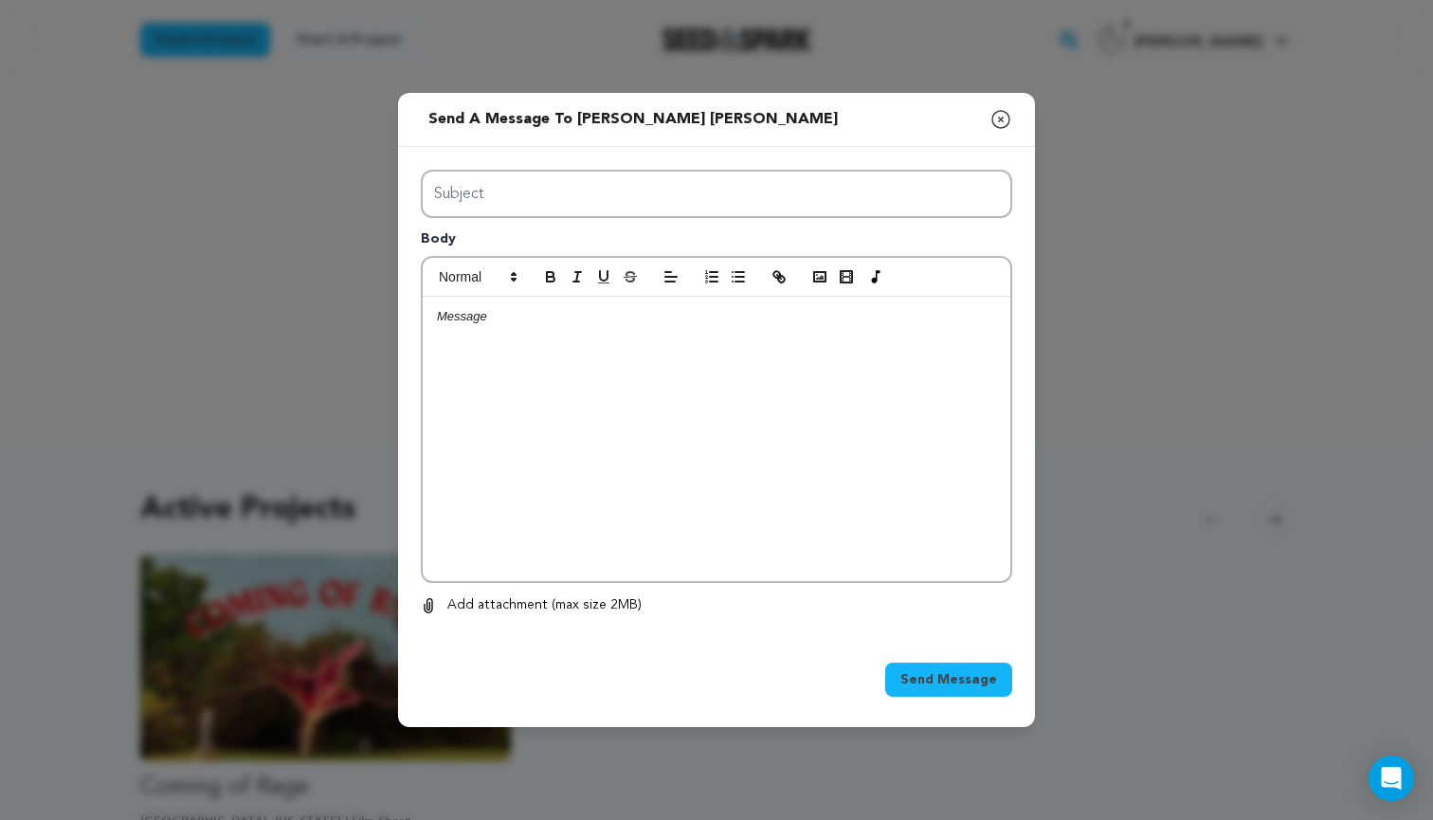
click at [620, 366] on div at bounding box center [717, 439] width 588 height 284
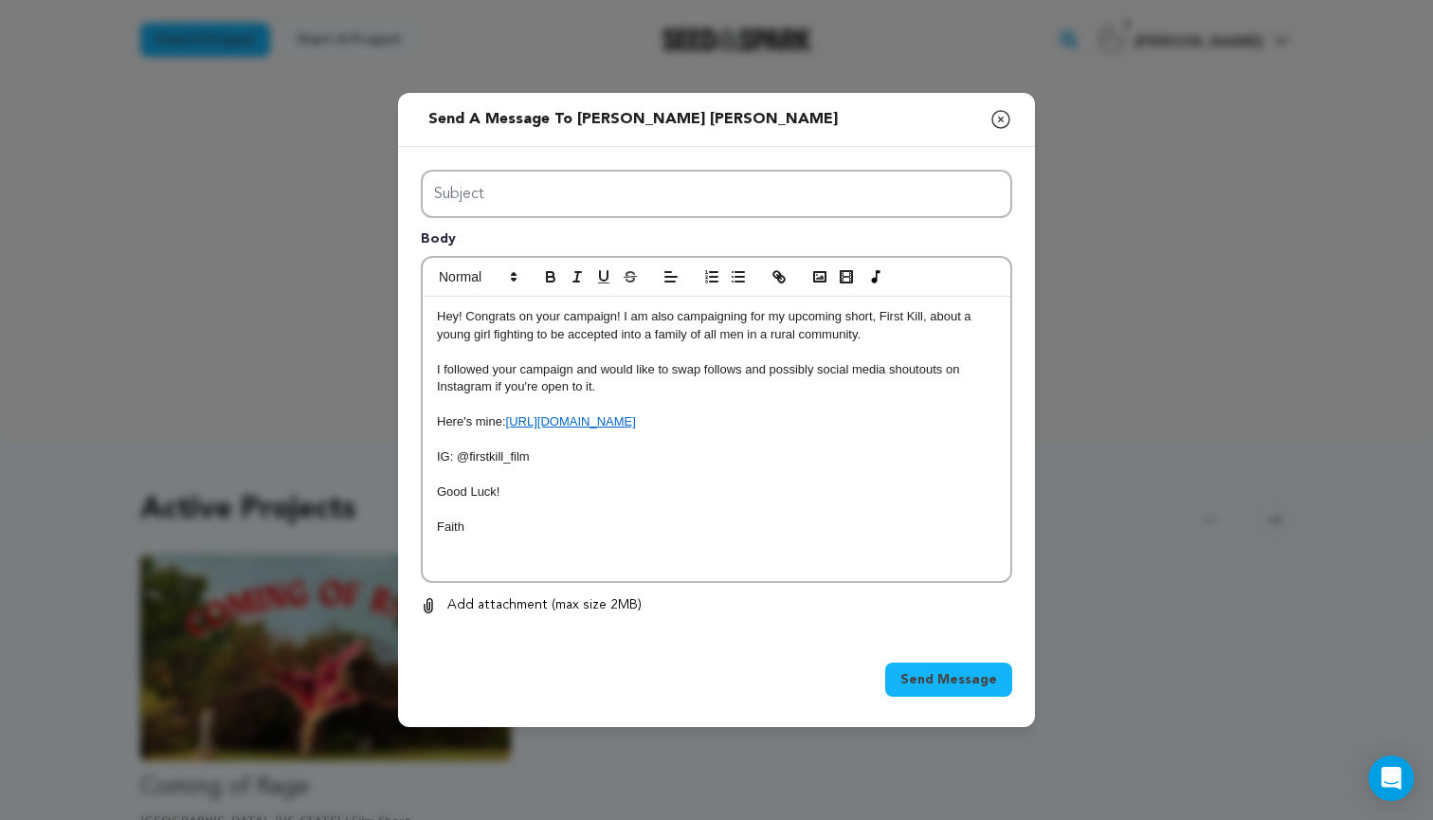
scroll to position [18, 0]
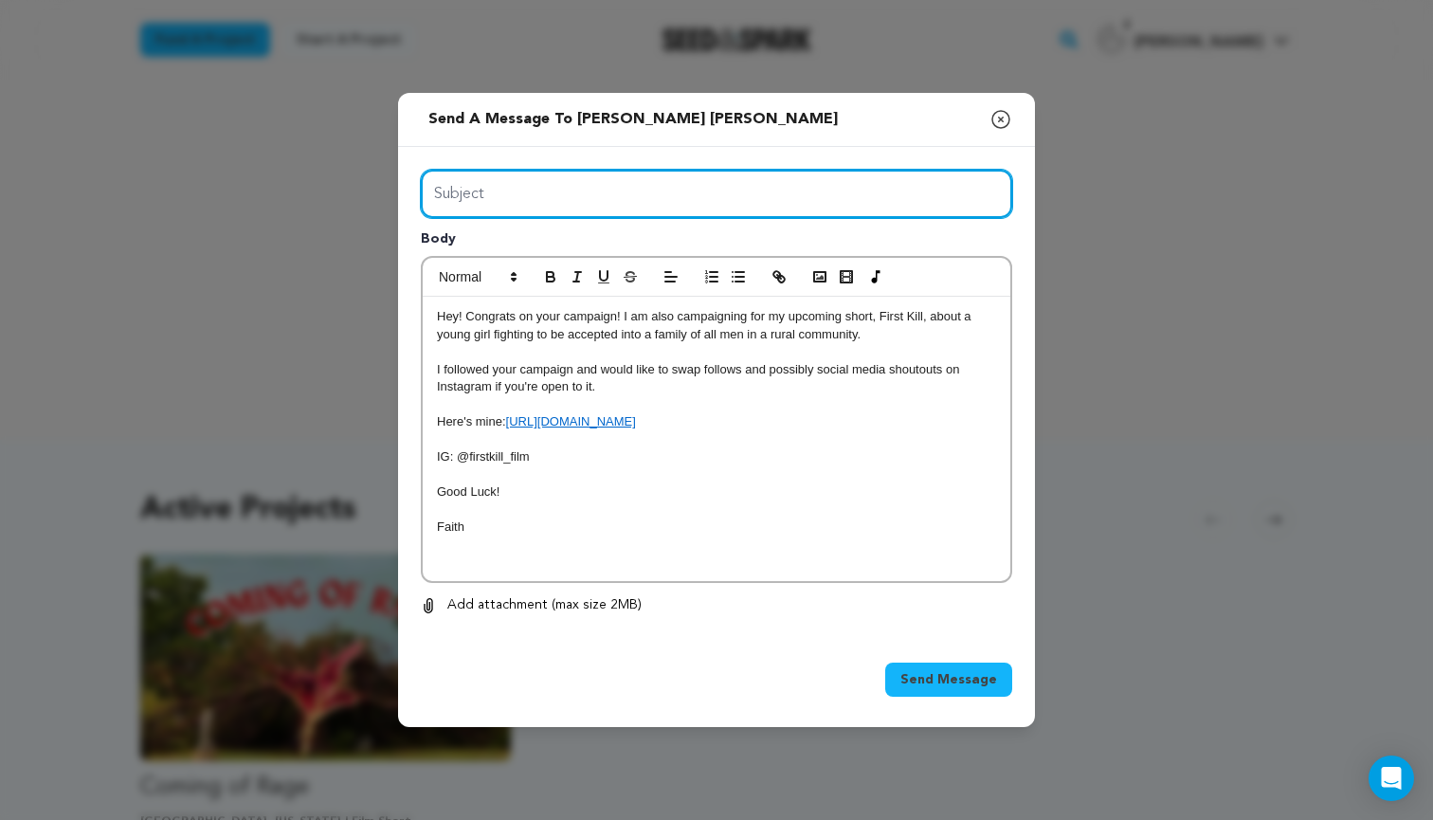
click at [498, 204] on input "Subject" at bounding box center [716, 194] width 591 height 48
type input "Support"
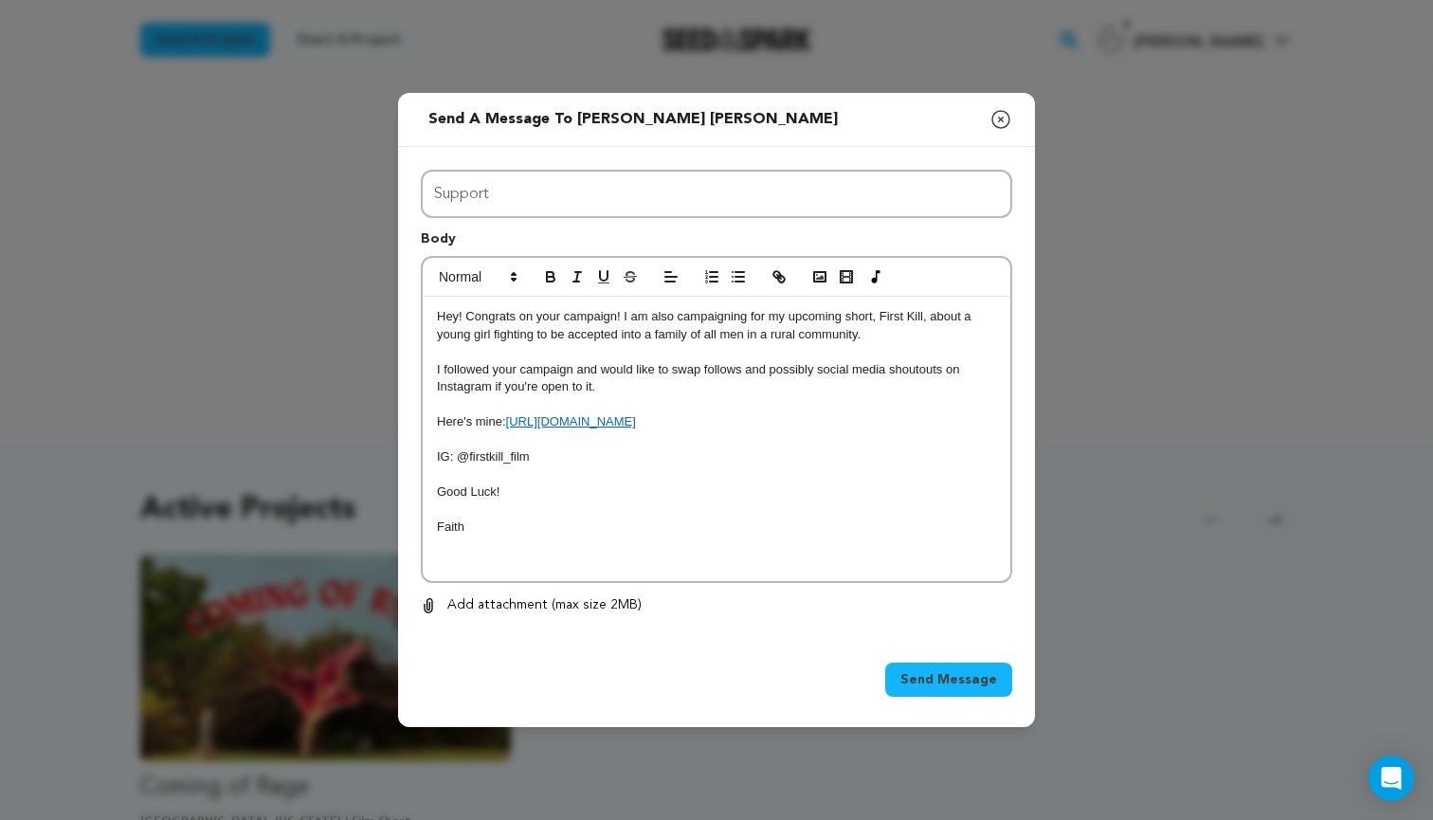
click at [942, 679] on span "Send Message" at bounding box center [948, 679] width 97 height 19
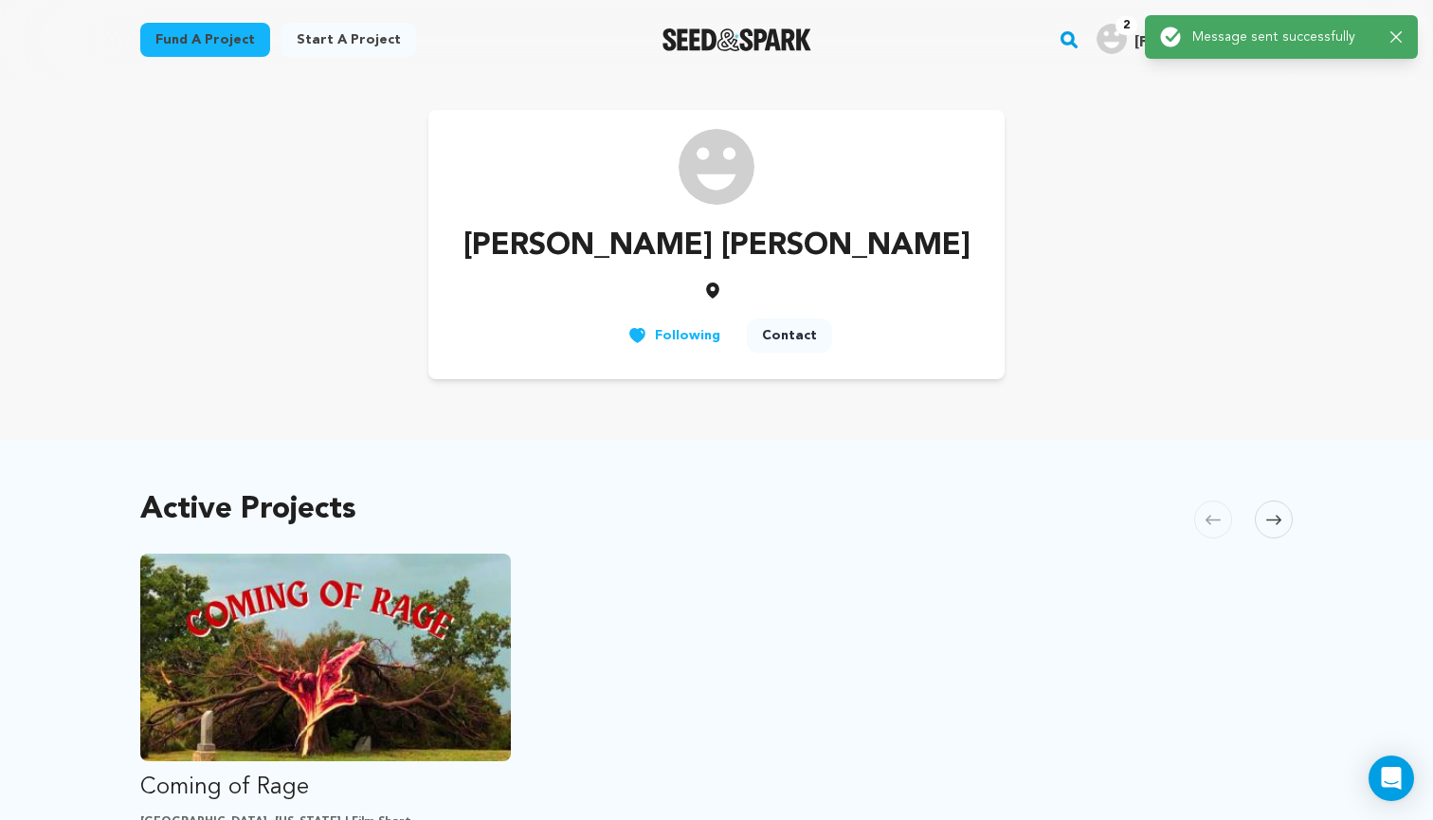
click at [208, 45] on link "Fund a project" at bounding box center [205, 40] width 130 height 34
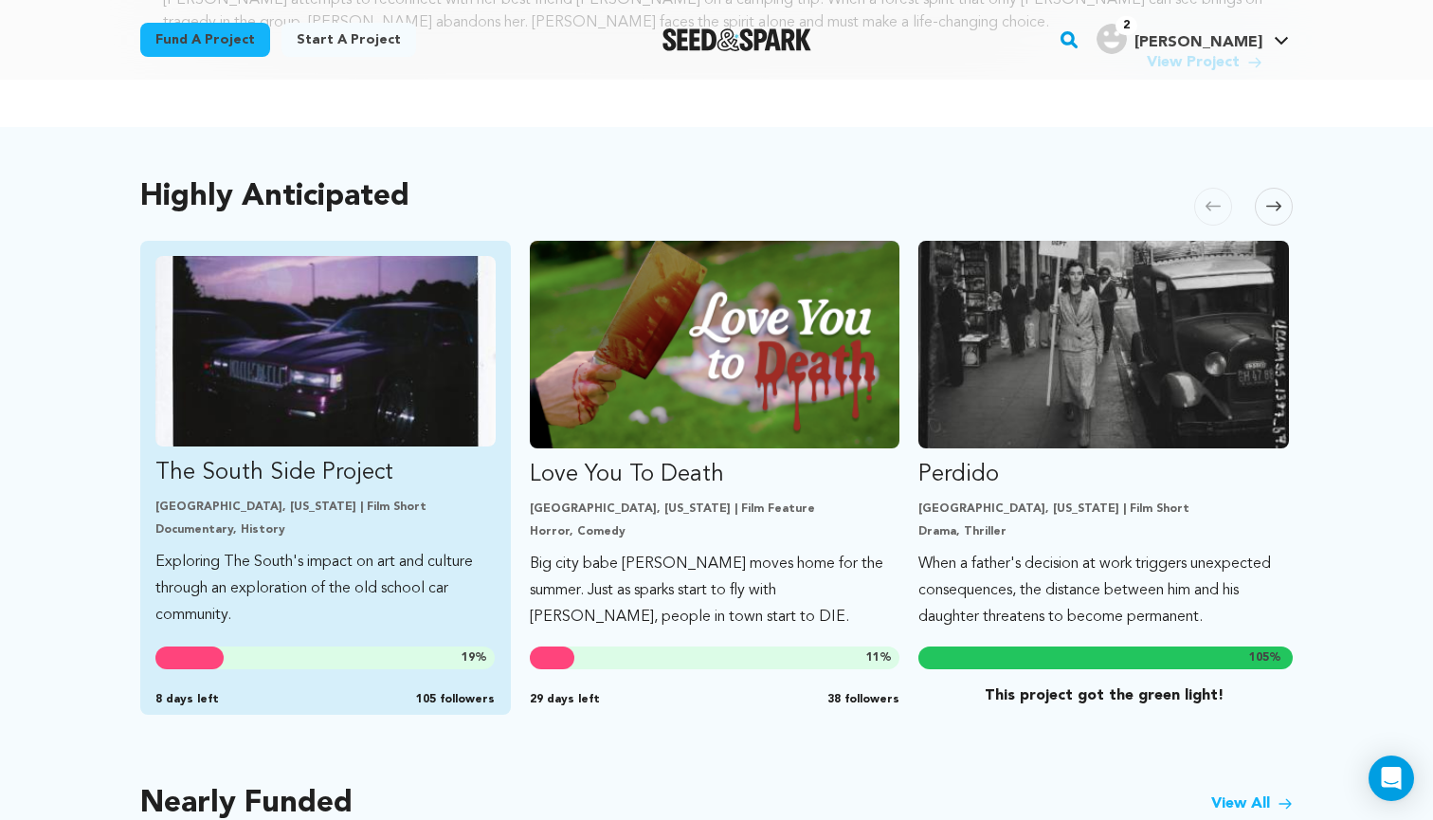
scroll to position [951, 0]
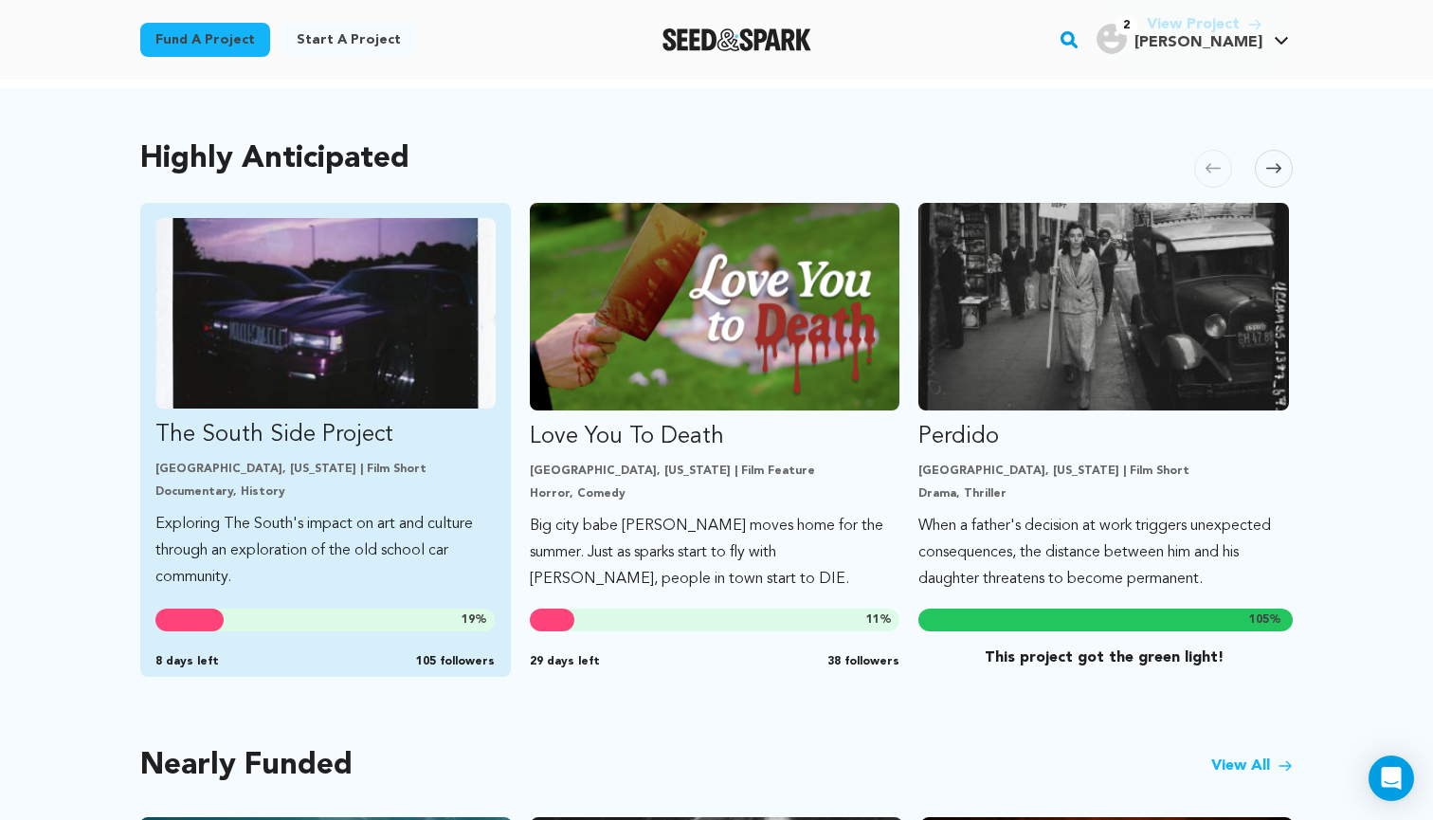
click at [230, 474] on p "[GEOGRAPHIC_DATA], [US_STATE] | Film Short" at bounding box center [325, 469] width 340 height 15
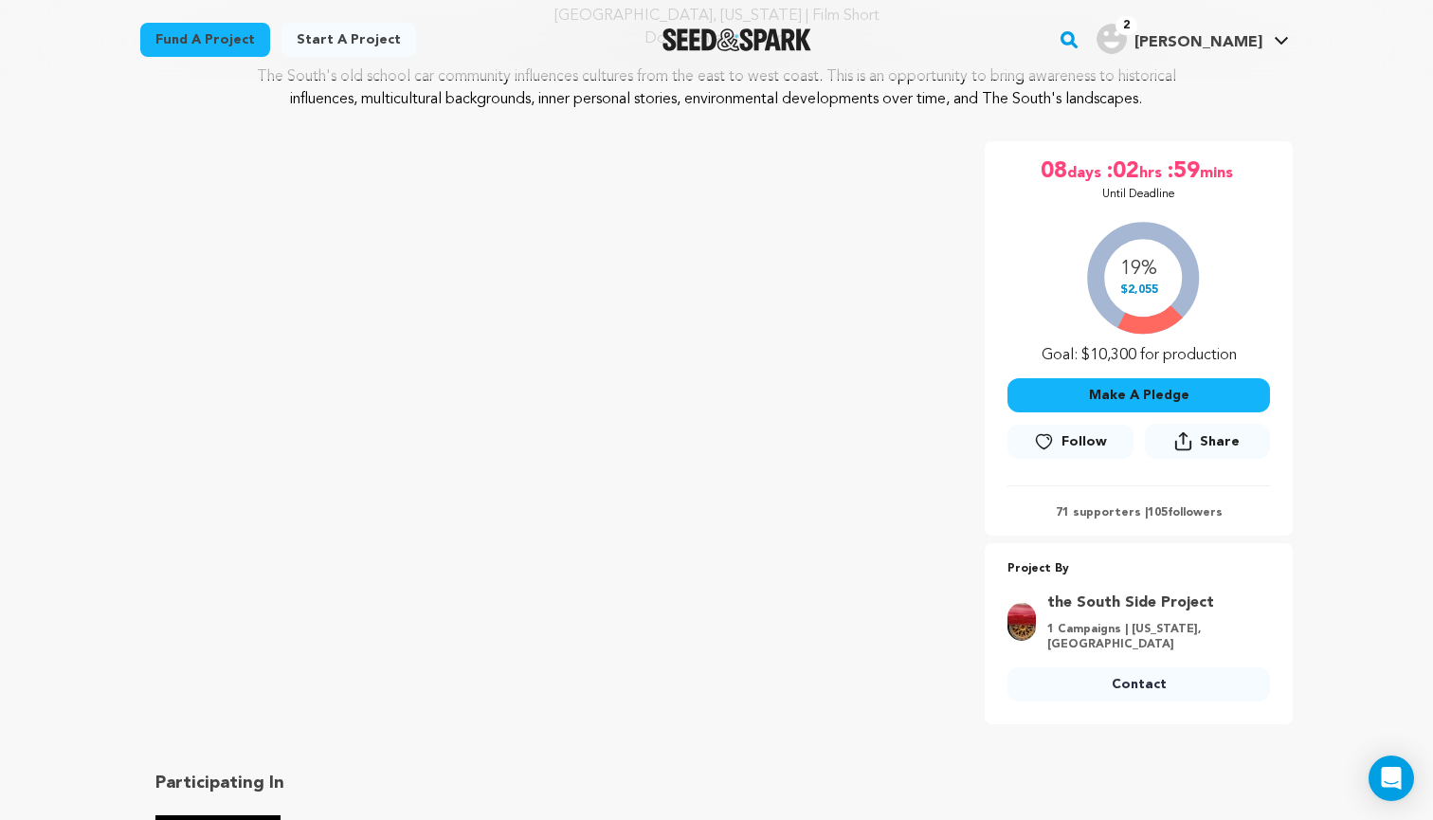
scroll to position [223, 0]
click at [1064, 451] on span "Follow" at bounding box center [1083, 441] width 45 height 19
click at [1109, 681] on link "Contact" at bounding box center [1138, 684] width 262 height 34
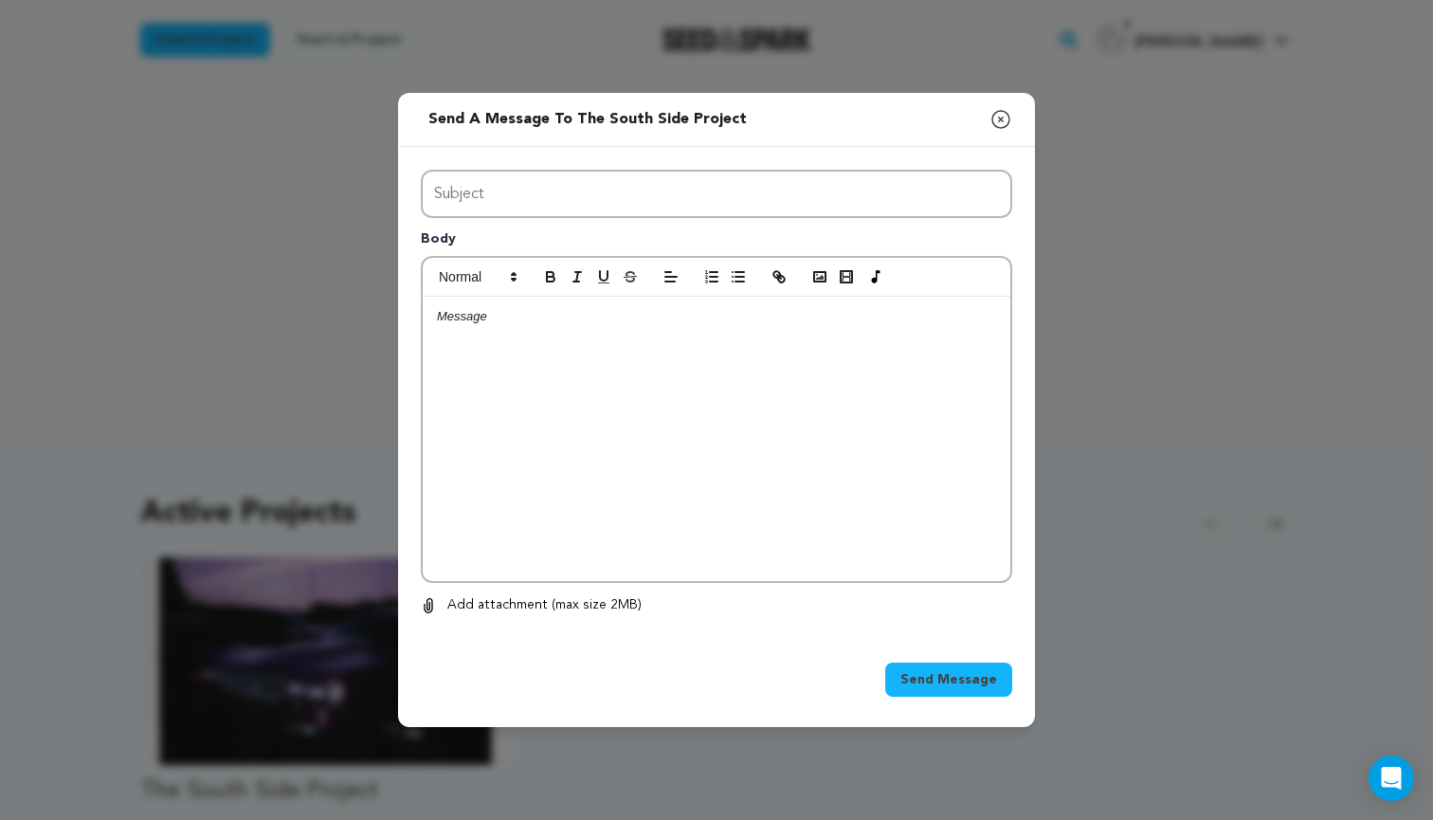
click at [611, 376] on div at bounding box center [717, 439] width 588 height 284
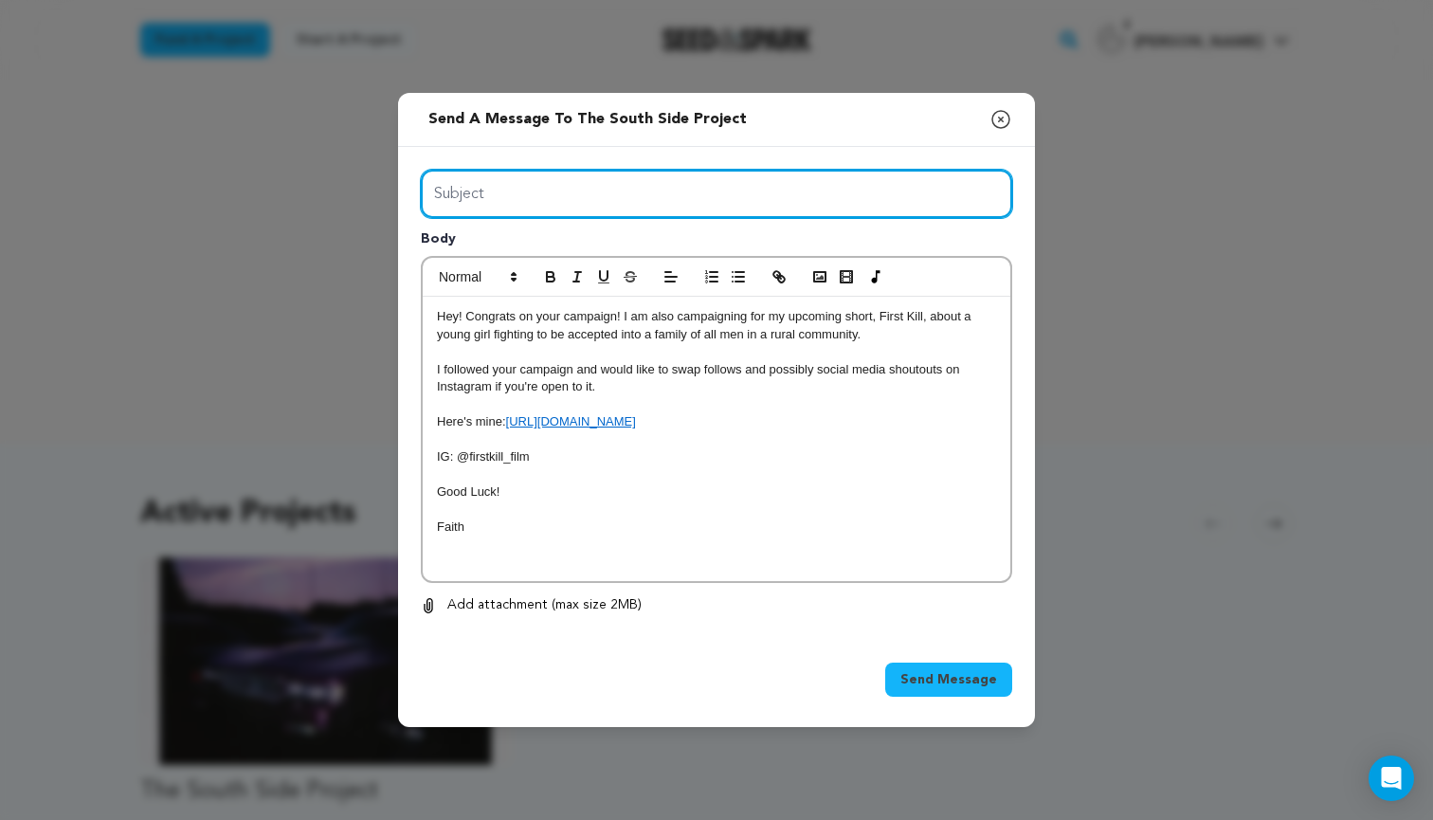
click at [500, 200] on input "Subject" at bounding box center [716, 194] width 591 height 48
type input "Support"
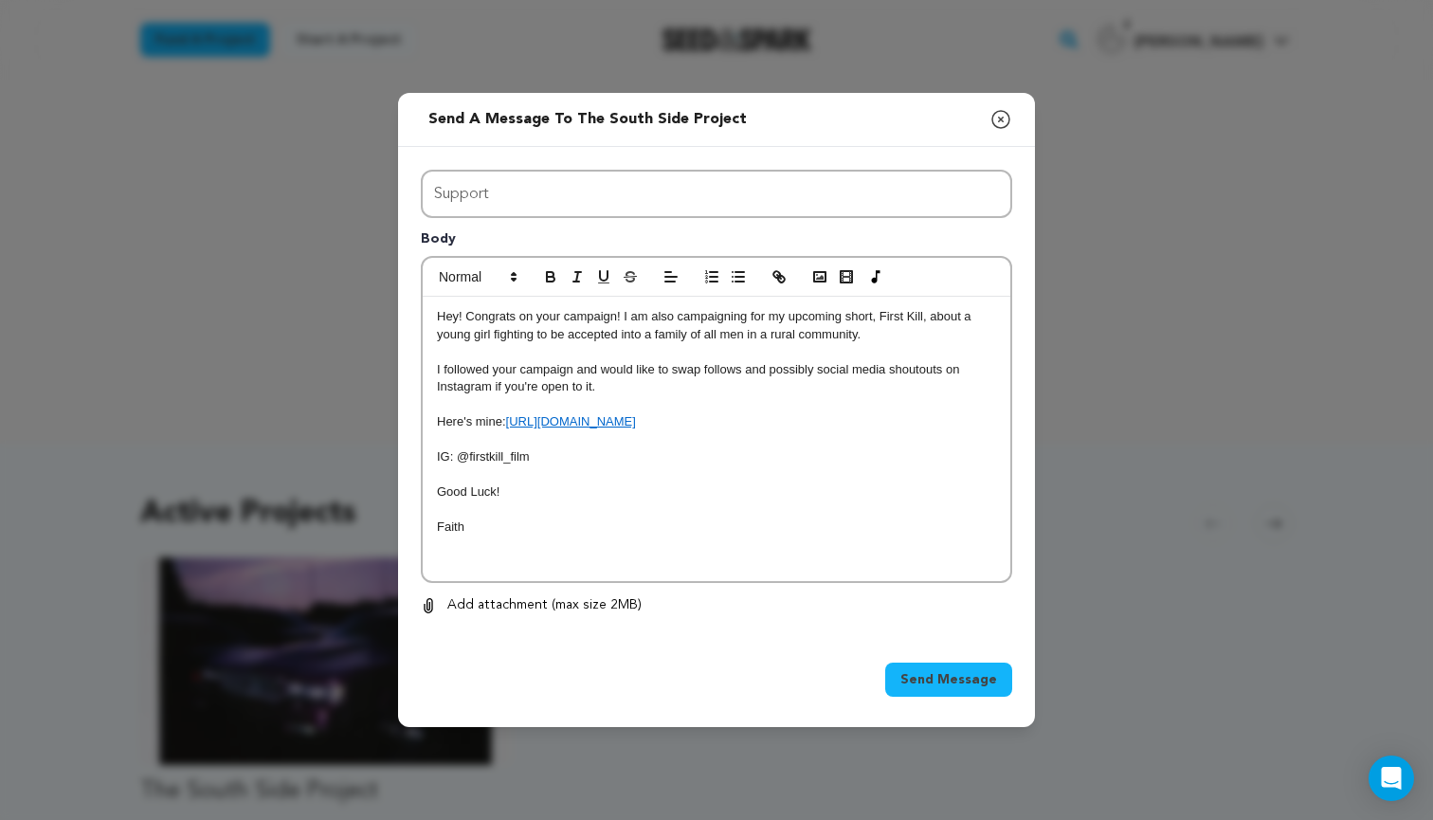
click at [913, 681] on span "Send Message" at bounding box center [948, 679] width 97 height 19
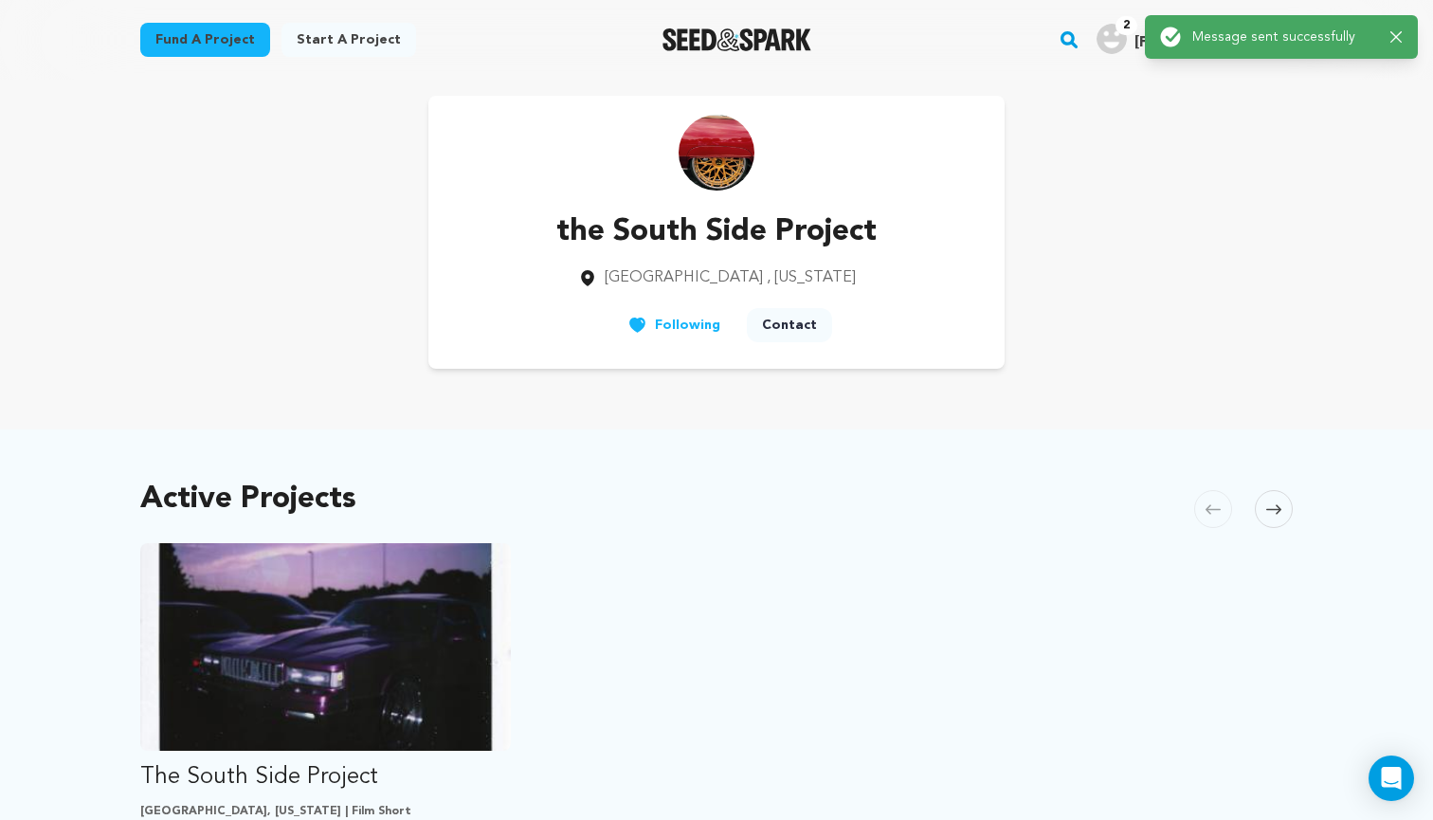
scroll to position [14, 0]
click at [185, 54] on link "Fund a project" at bounding box center [205, 40] width 130 height 34
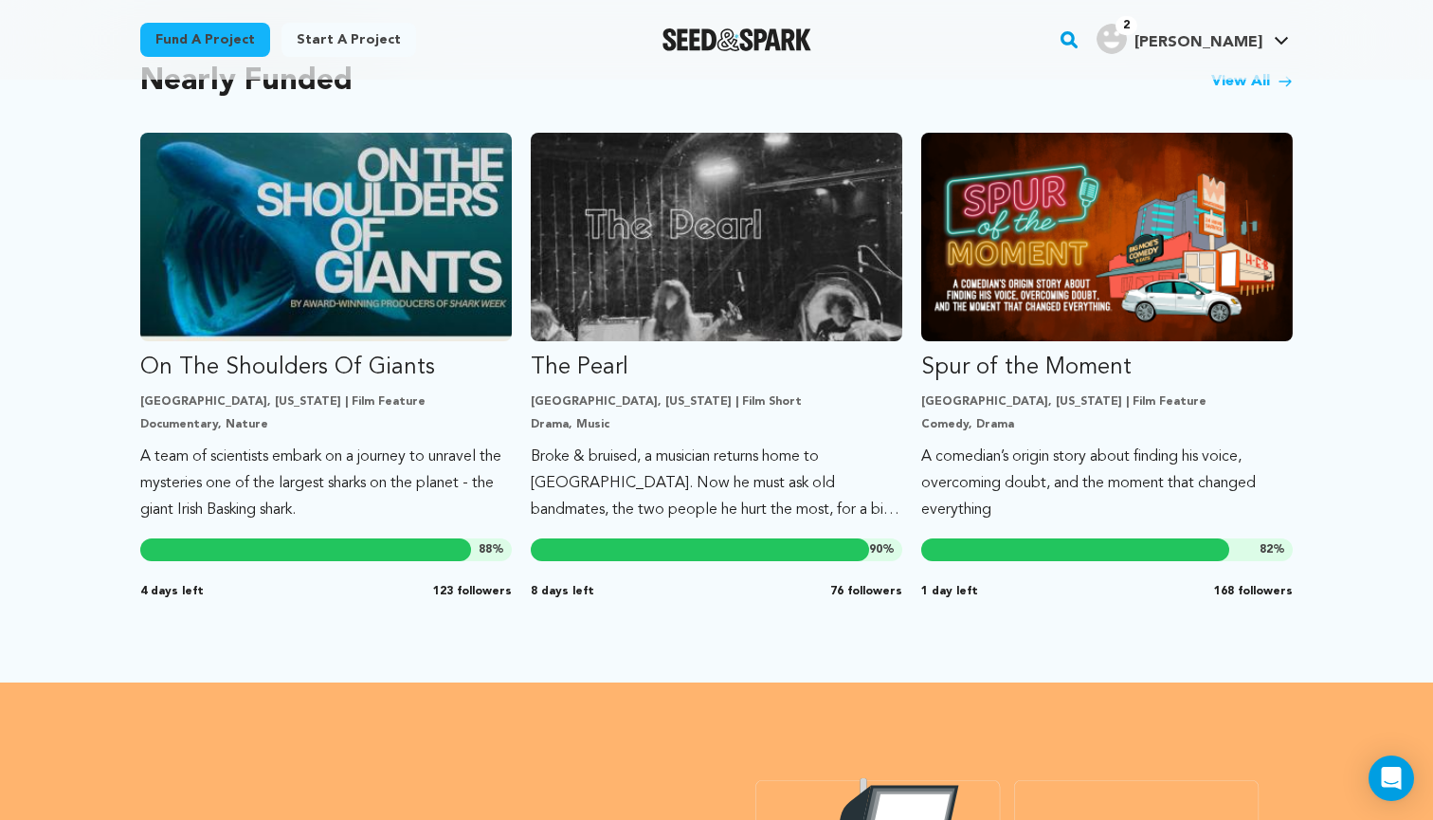
scroll to position [1638, 0]
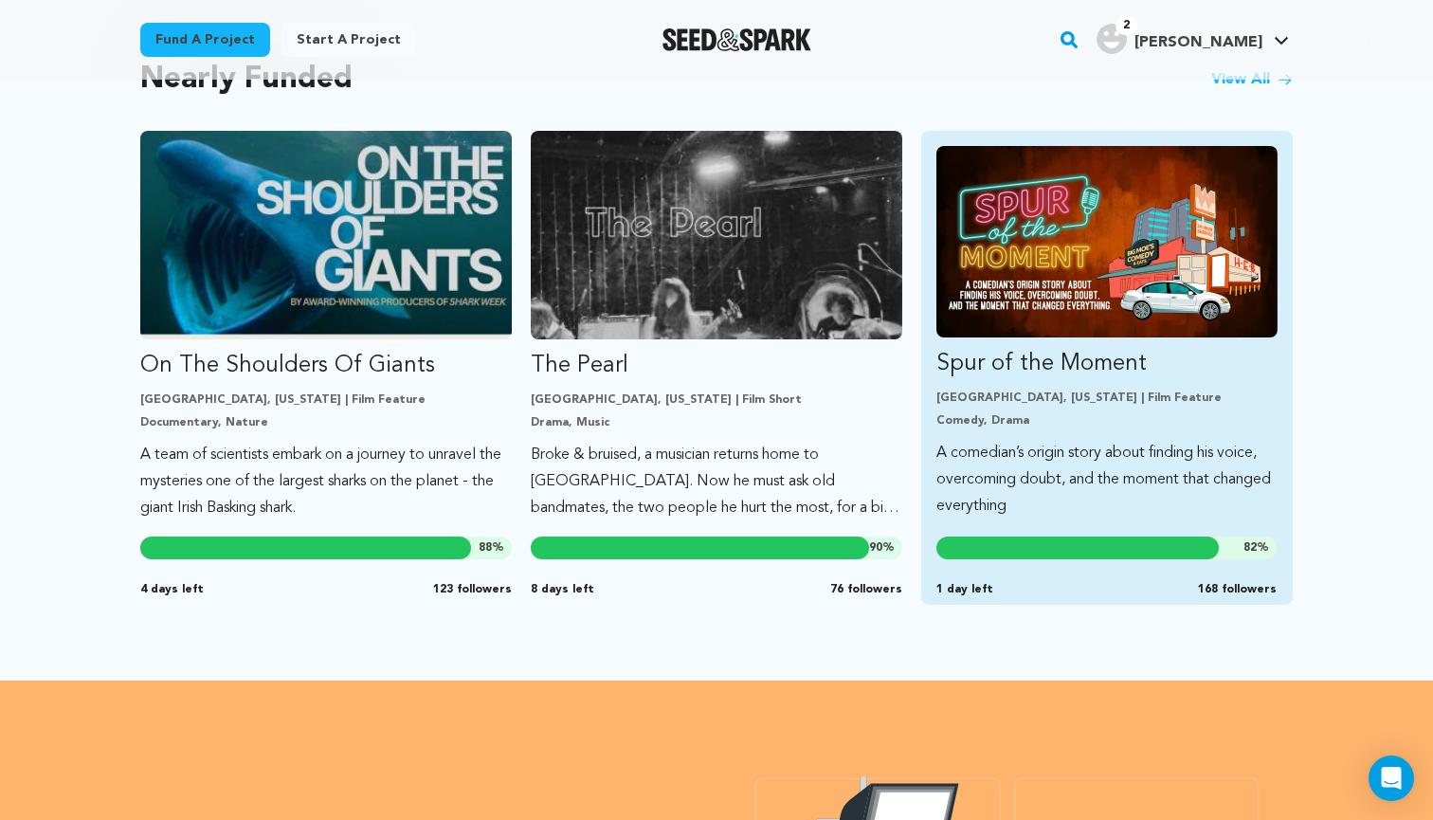
click at [1041, 364] on p "Spur of the Moment" at bounding box center [1106, 364] width 341 height 30
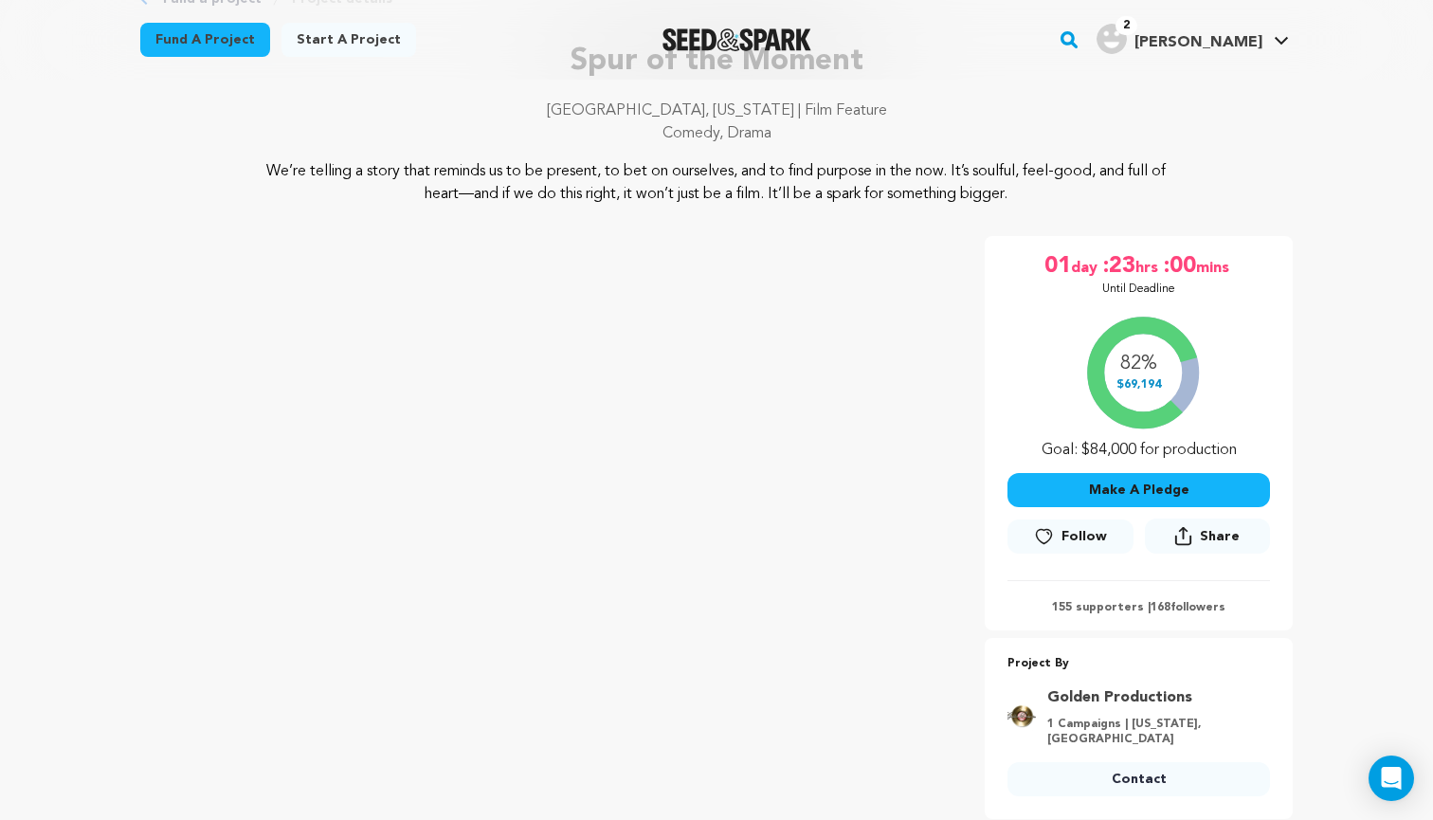
scroll to position [132, 0]
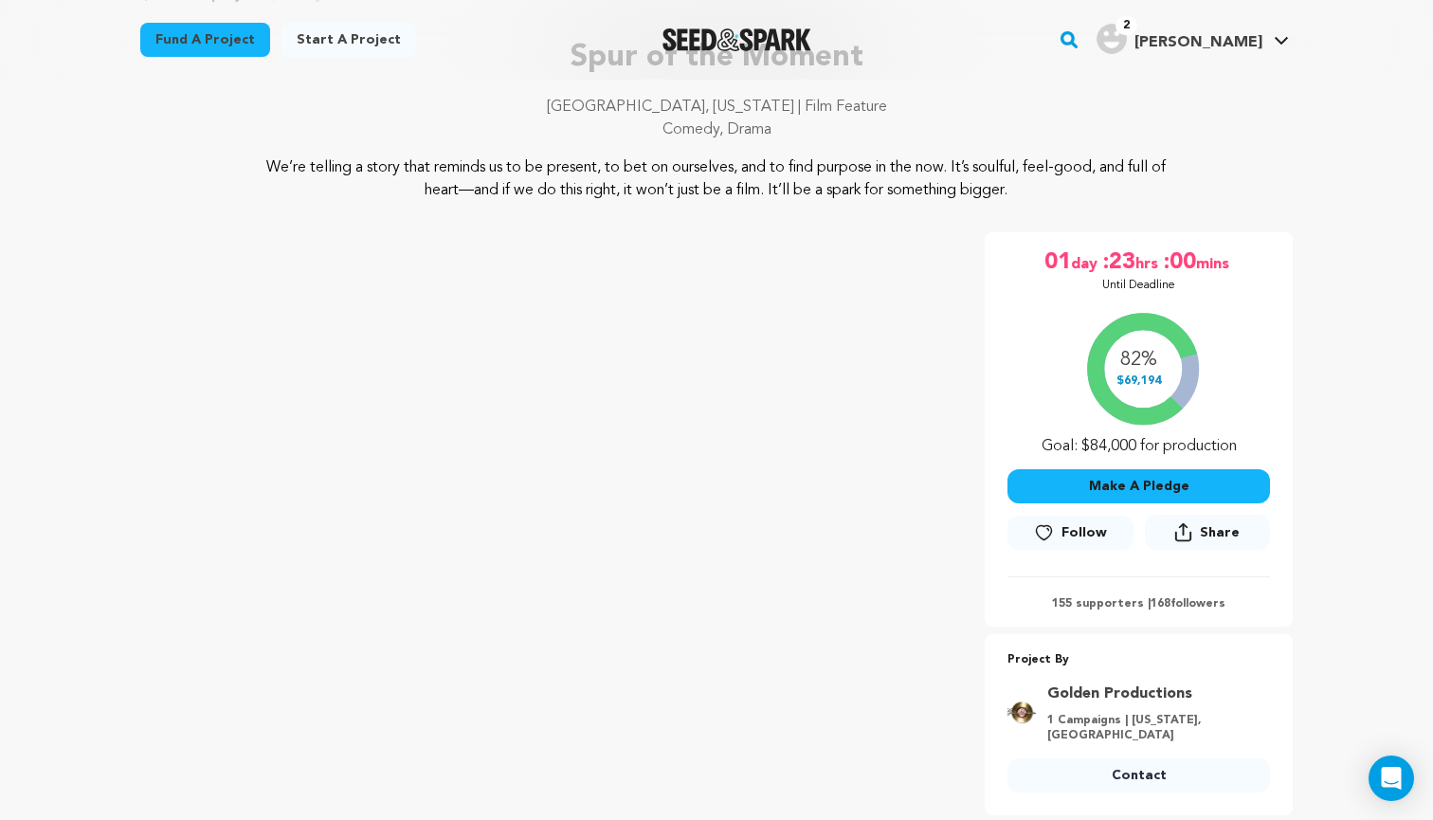
click at [1044, 532] on icon at bounding box center [1044, 532] width 20 height 19
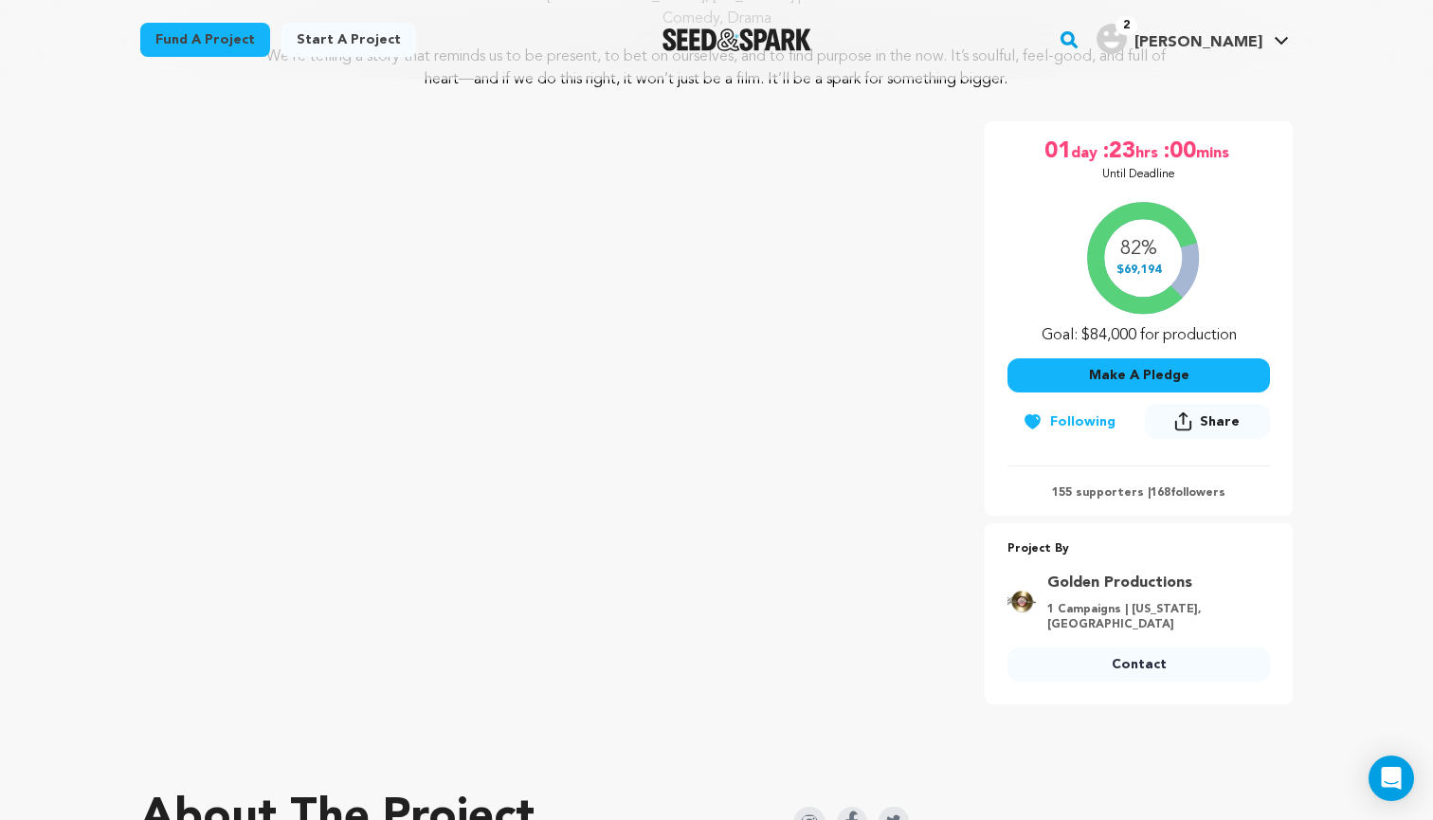
scroll to position [263, 0]
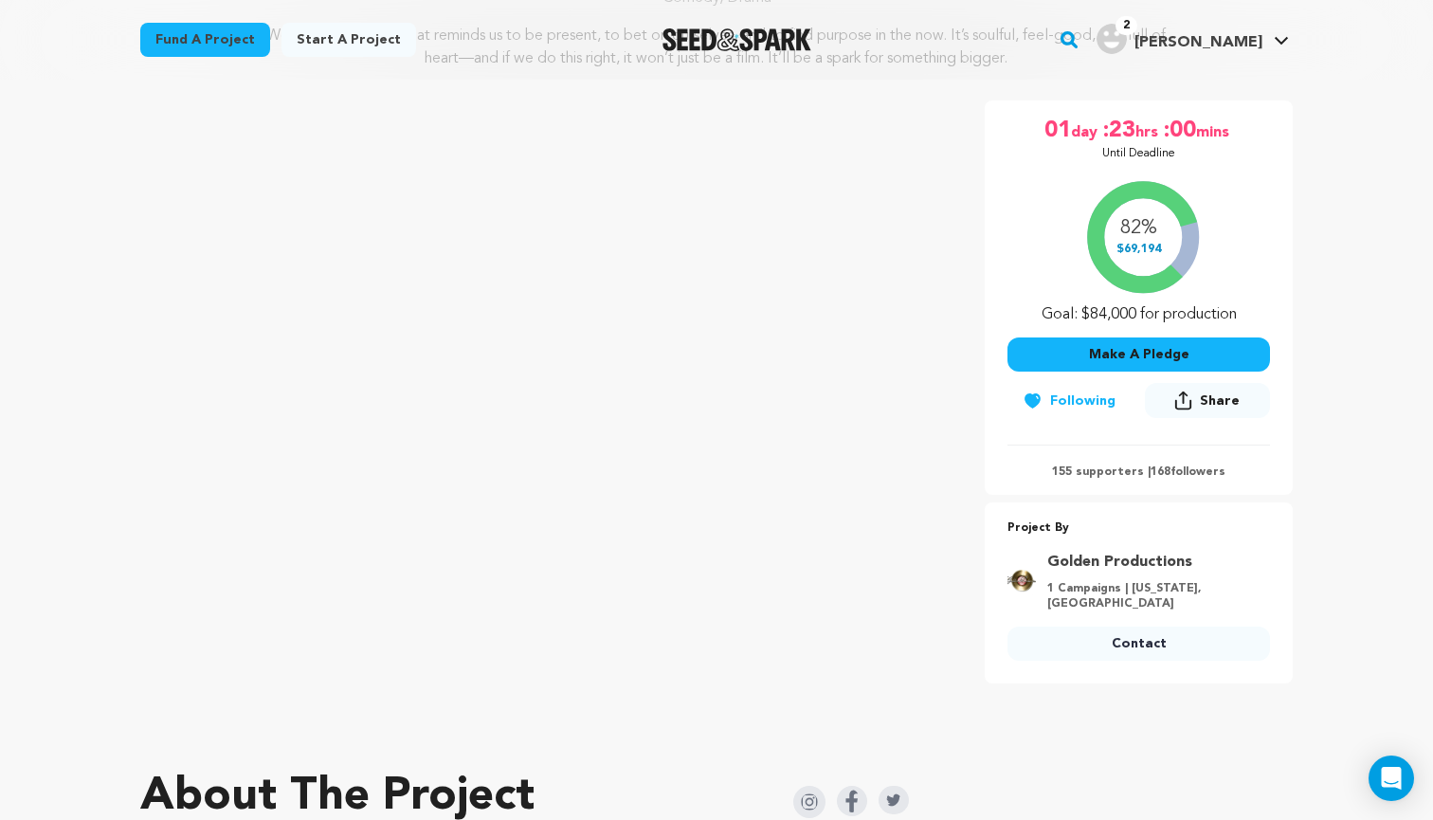
click at [1150, 626] on link "Contact" at bounding box center [1138, 643] width 262 height 34
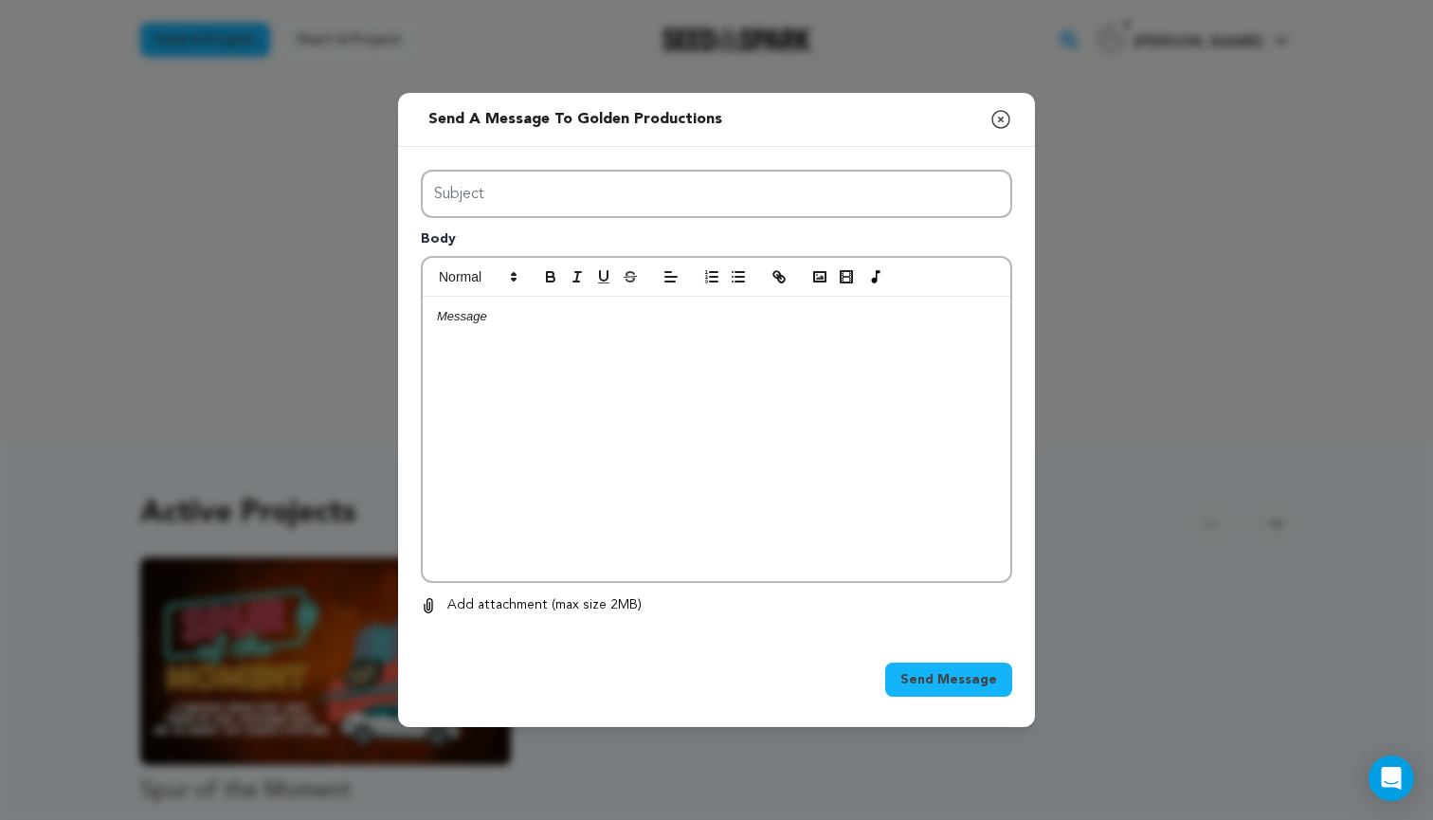
click at [674, 372] on div at bounding box center [717, 439] width 588 height 284
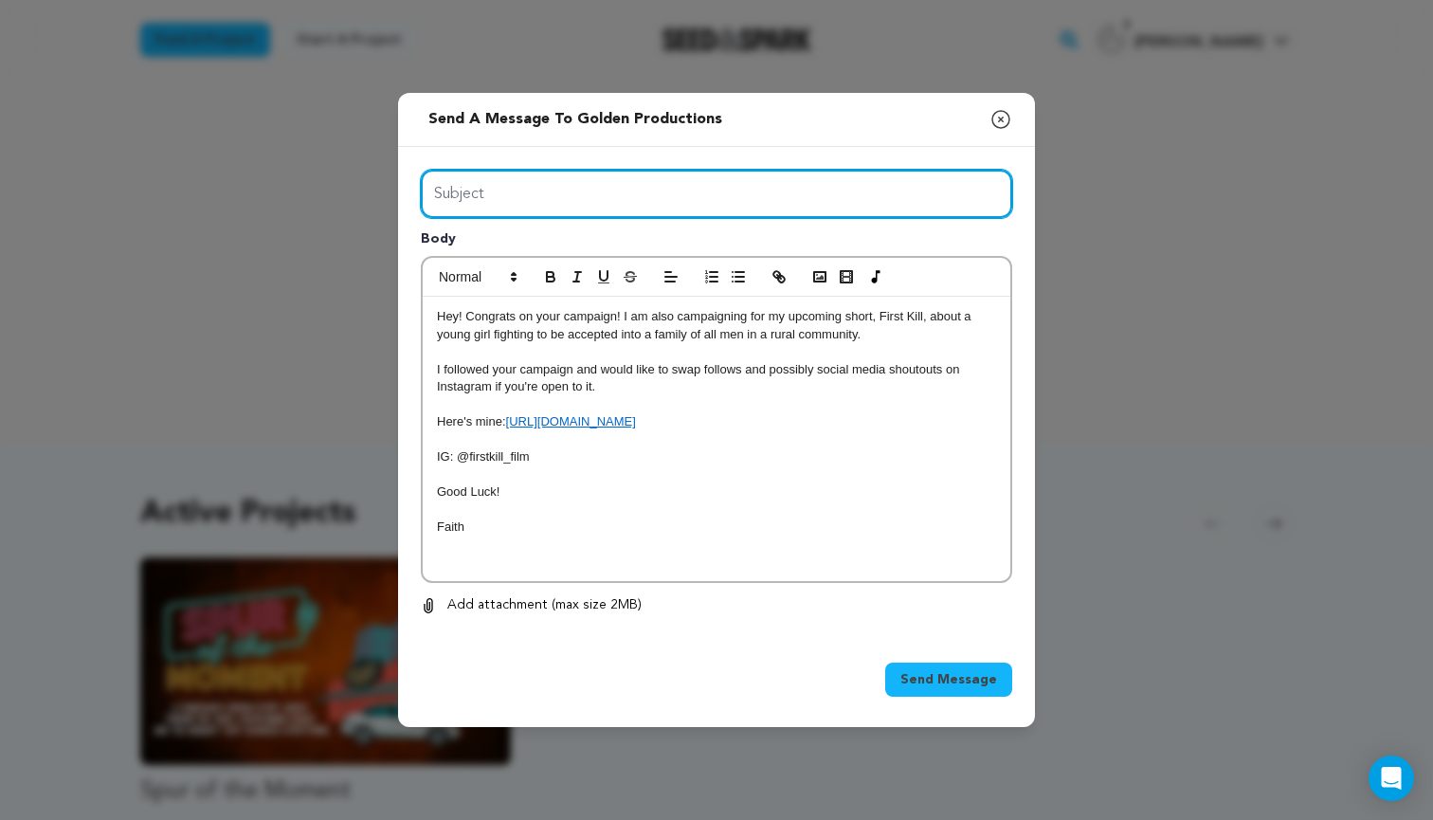
click at [496, 190] on input "Subject" at bounding box center [716, 194] width 591 height 48
type input "Support"
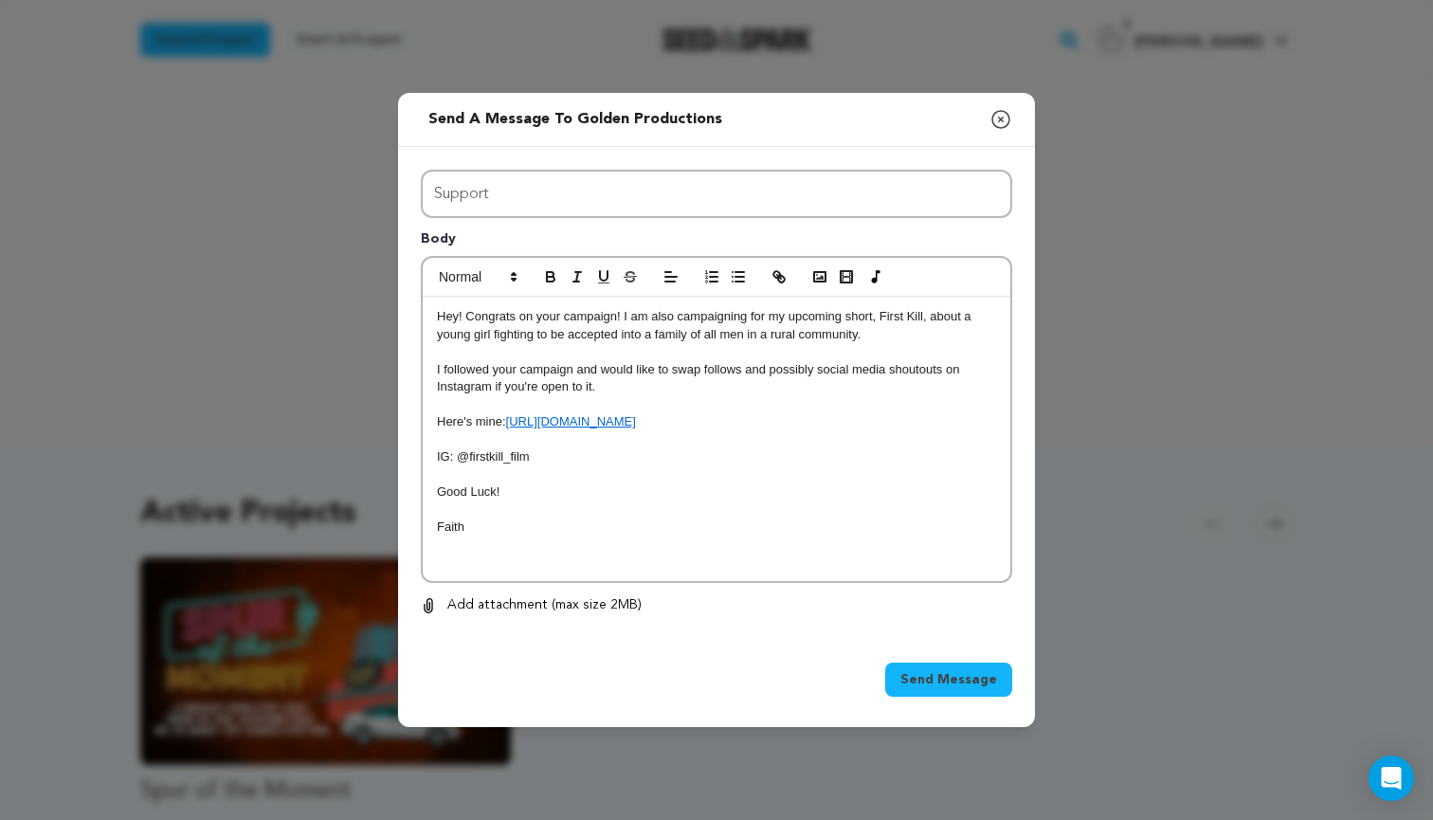
click at [918, 675] on span "Send Message" at bounding box center [948, 679] width 97 height 19
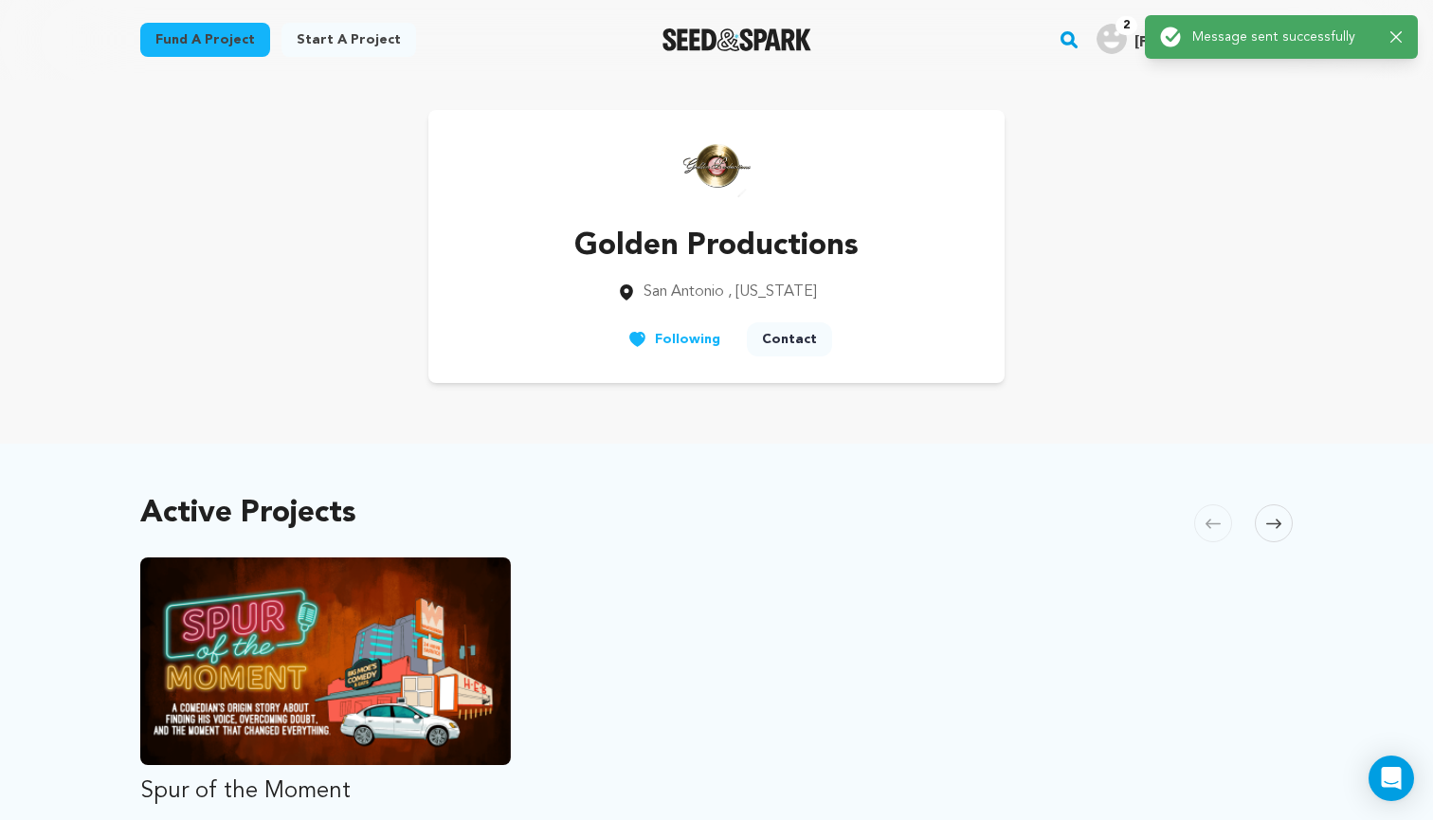
click at [183, 42] on link "Fund a project" at bounding box center [205, 40] width 130 height 34
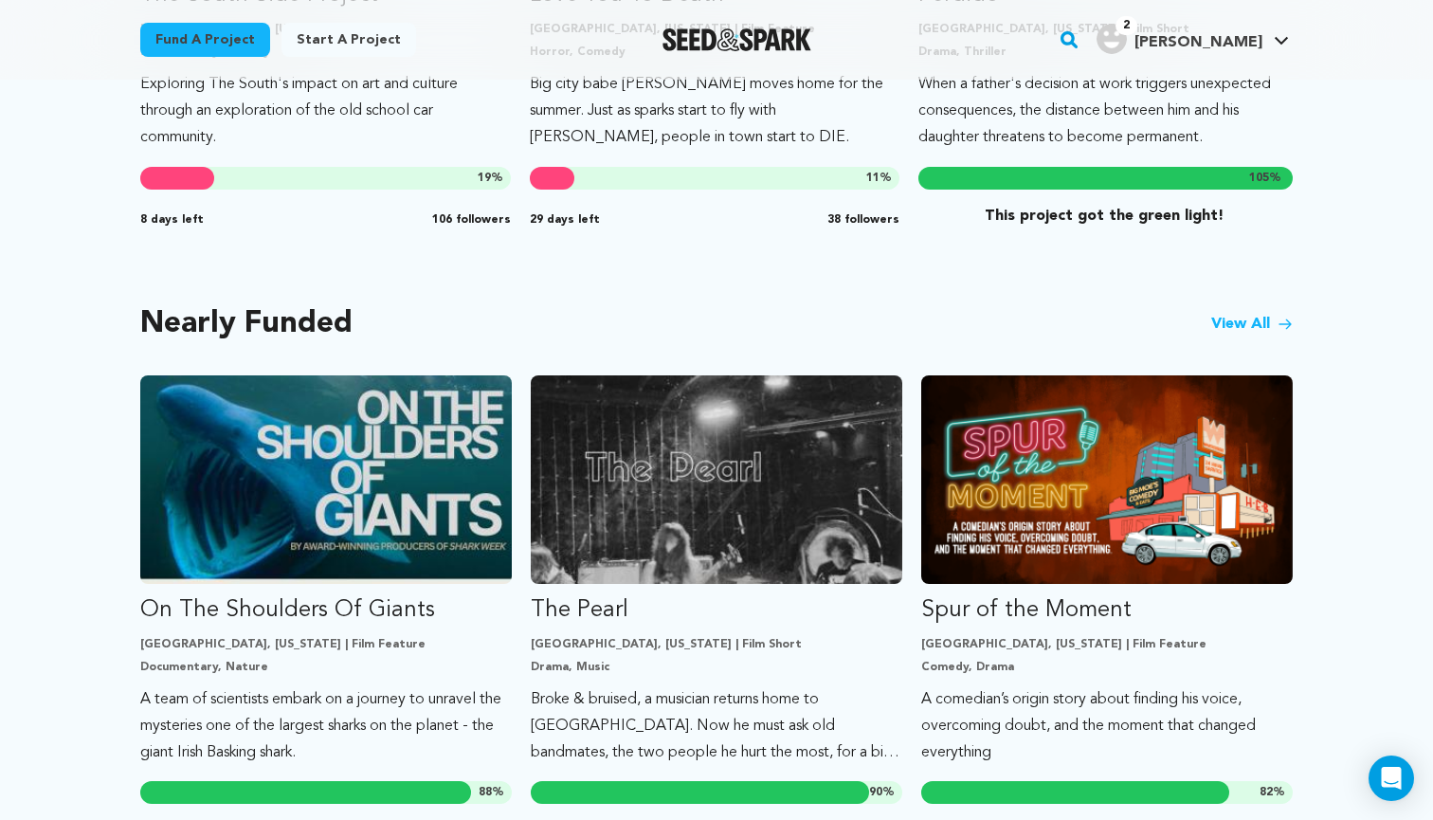
scroll to position [1393, 0]
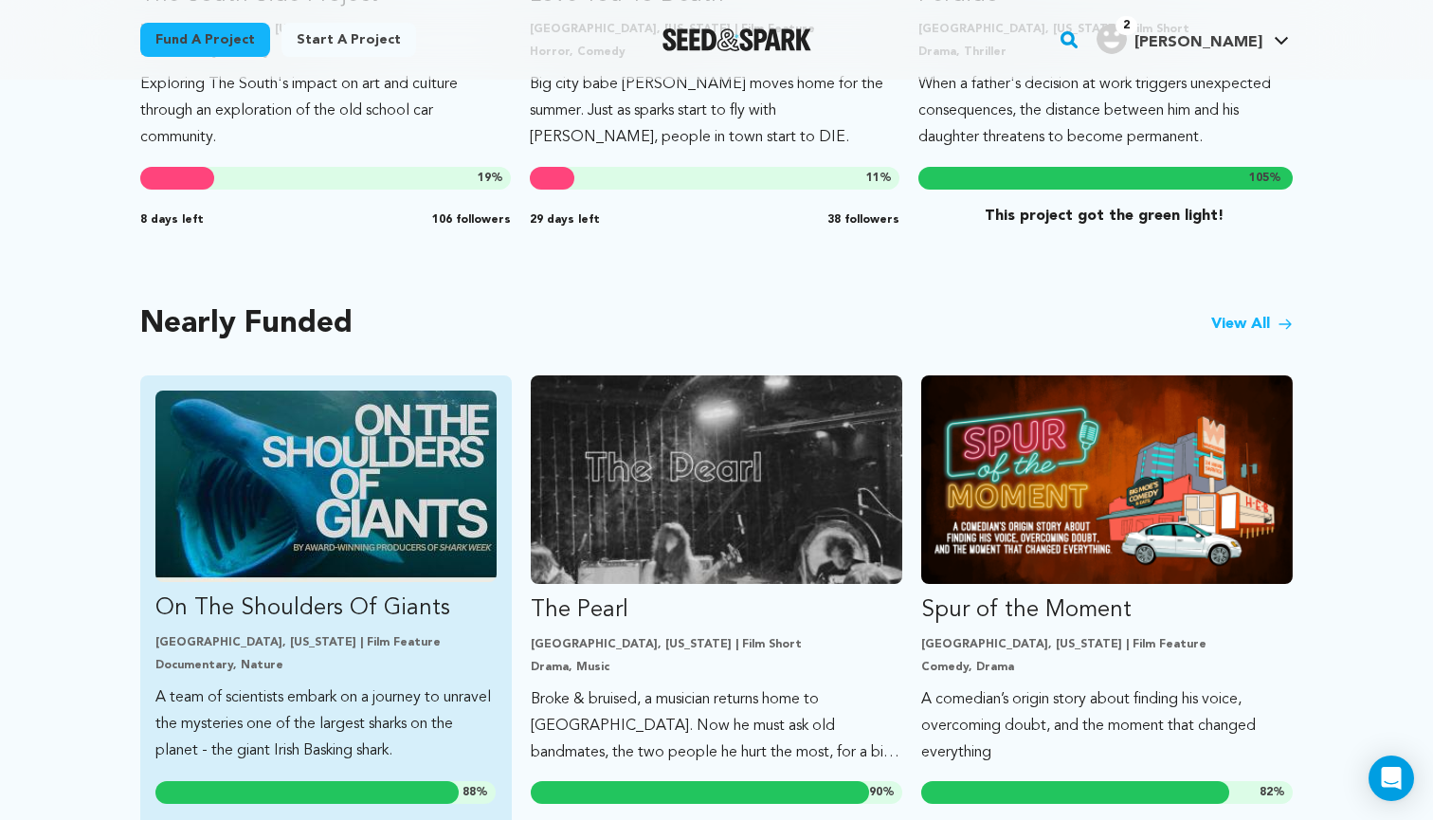
click at [345, 565] on img "Fund On The Shoulders Of Giants" at bounding box center [325, 485] width 341 height 191
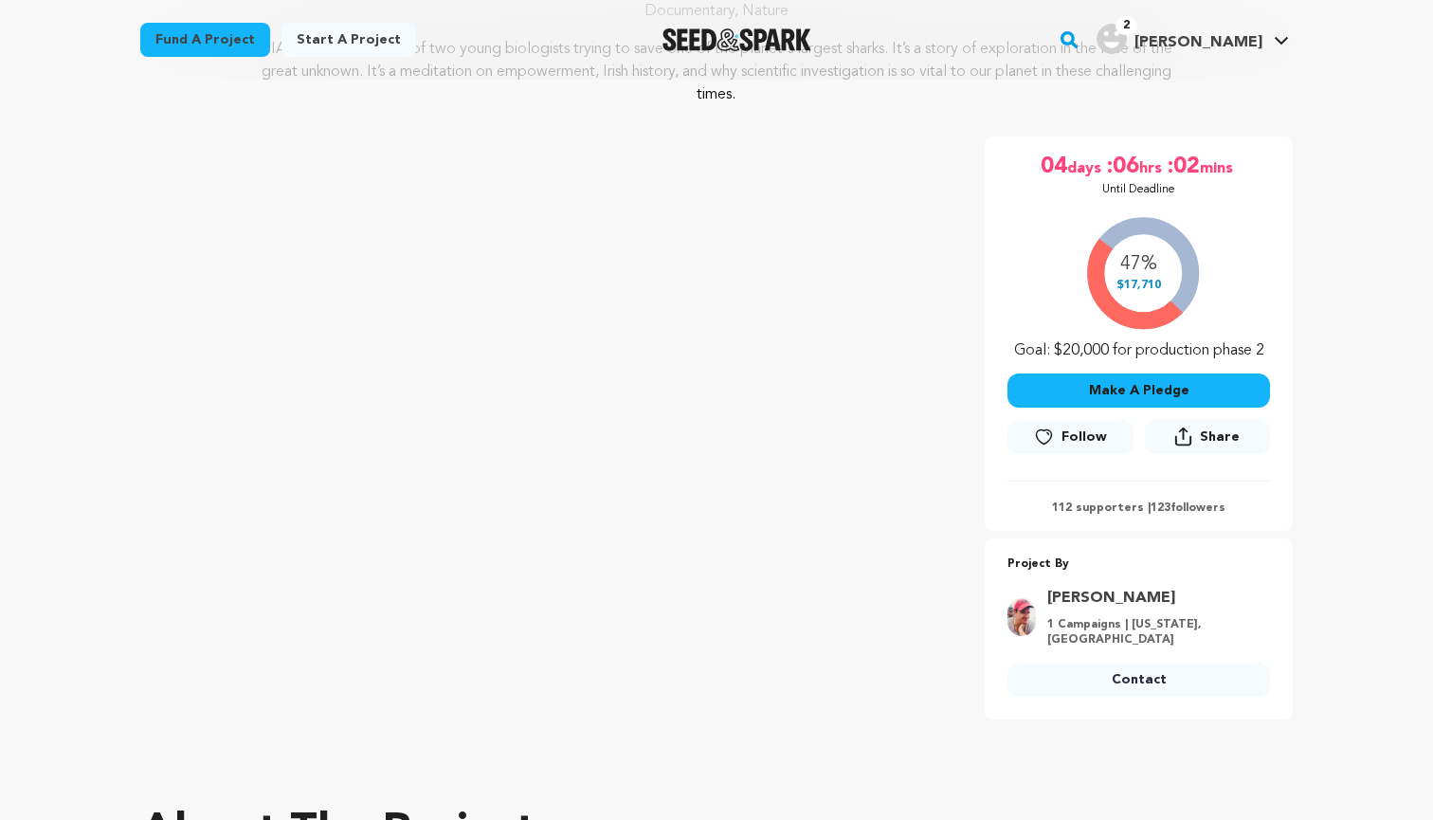
scroll to position [288, 0]
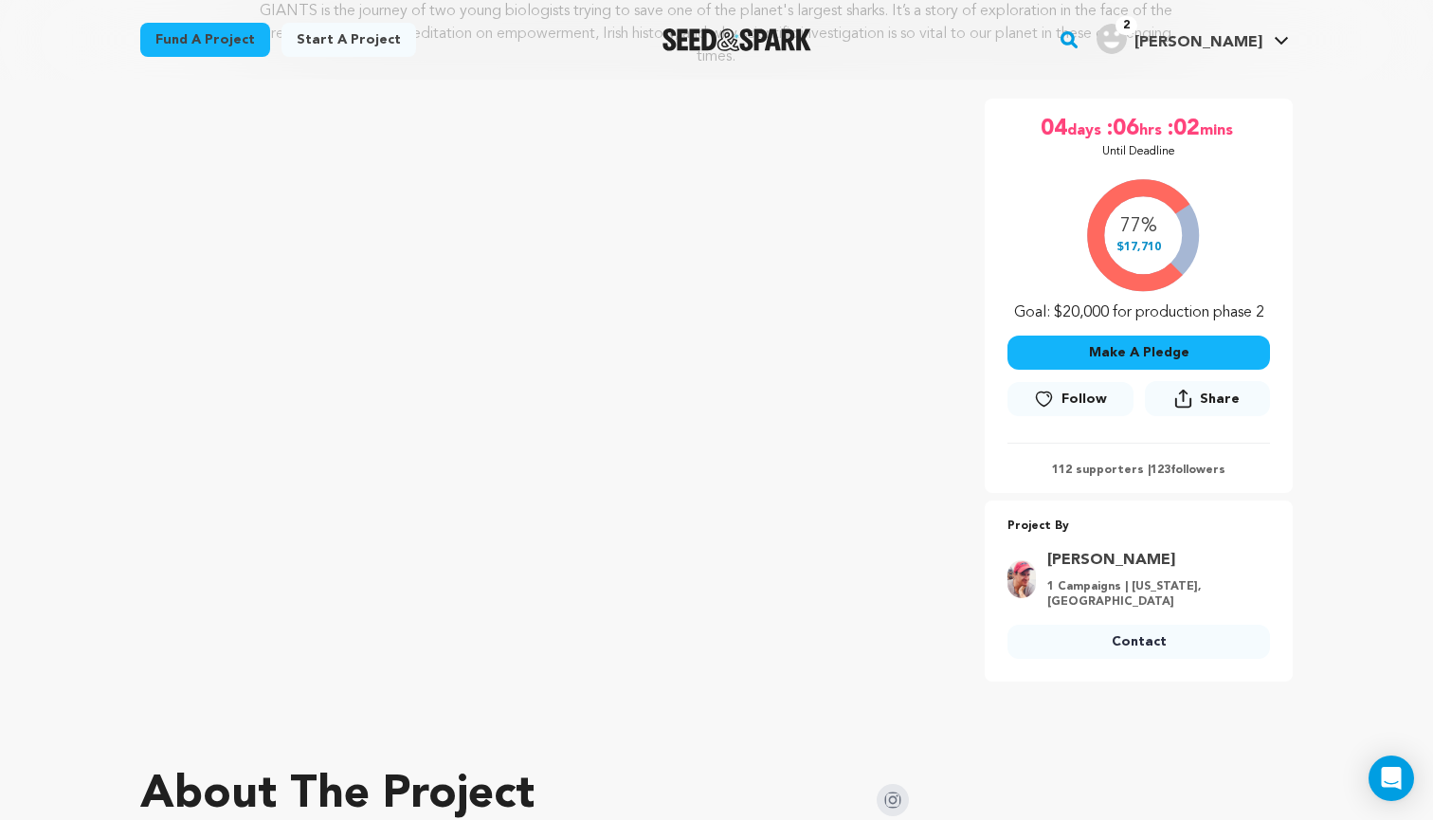
click at [1047, 403] on icon at bounding box center [1044, 398] width 20 height 19
click at [1157, 646] on link "Contact" at bounding box center [1138, 642] width 262 height 34
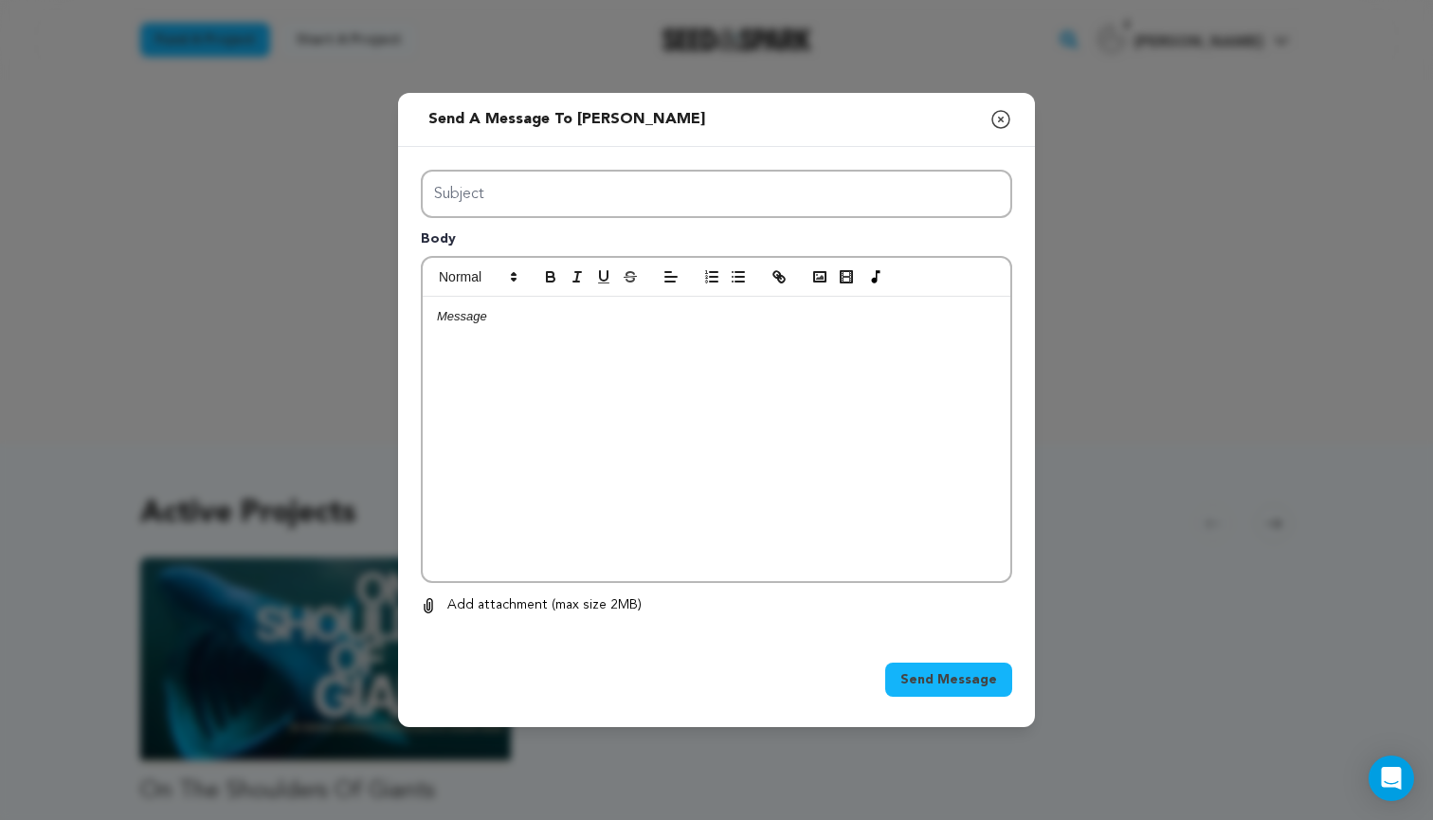
click at [657, 377] on div at bounding box center [717, 439] width 588 height 284
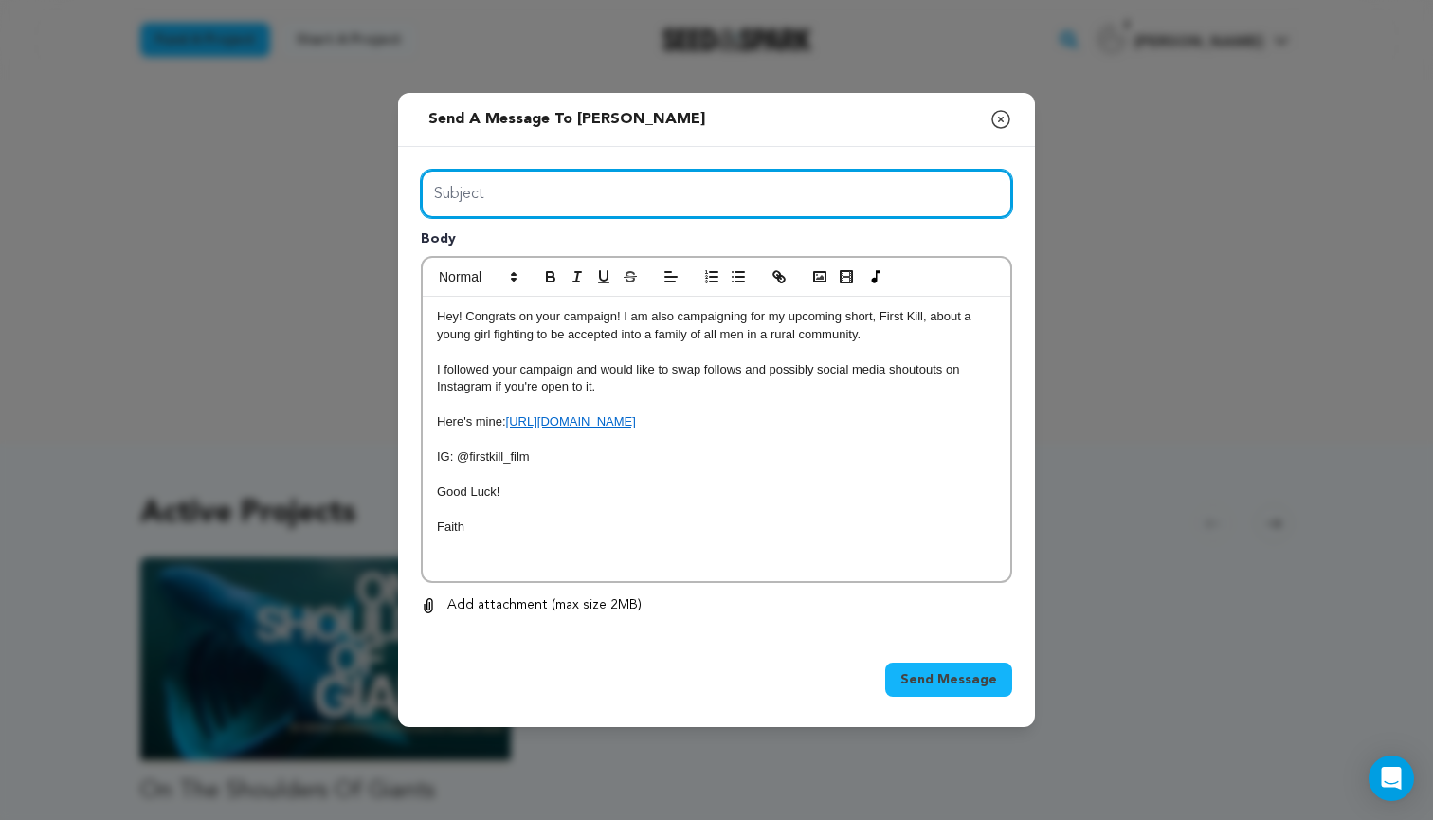
click at [474, 196] on input "Subject" at bounding box center [716, 194] width 591 height 48
type input "Support"
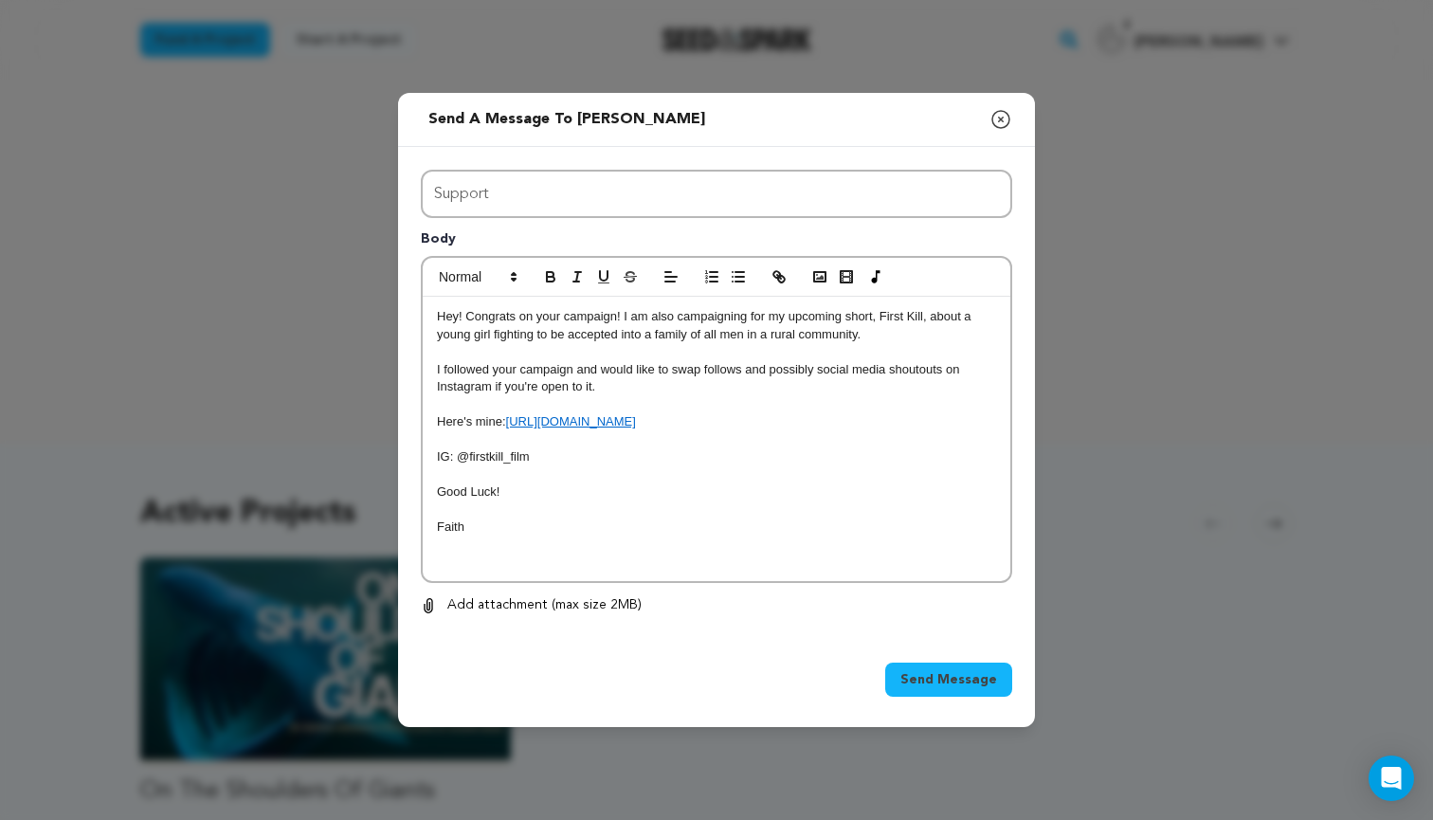
click at [946, 669] on button "Send Message" at bounding box center [948, 679] width 127 height 34
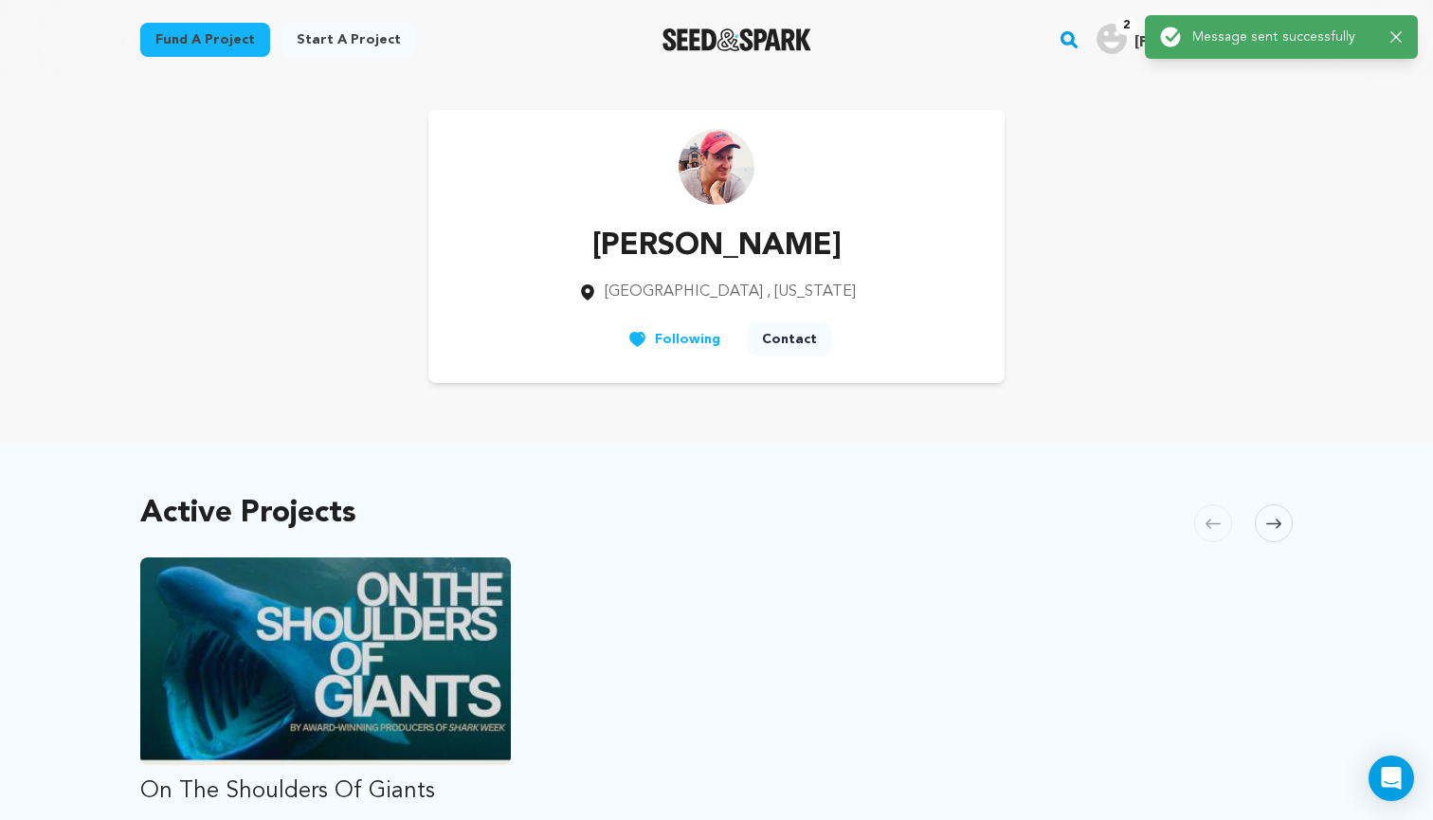
click at [1397, 38] on icon "button" at bounding box center [1395, 36] width 11 height 11
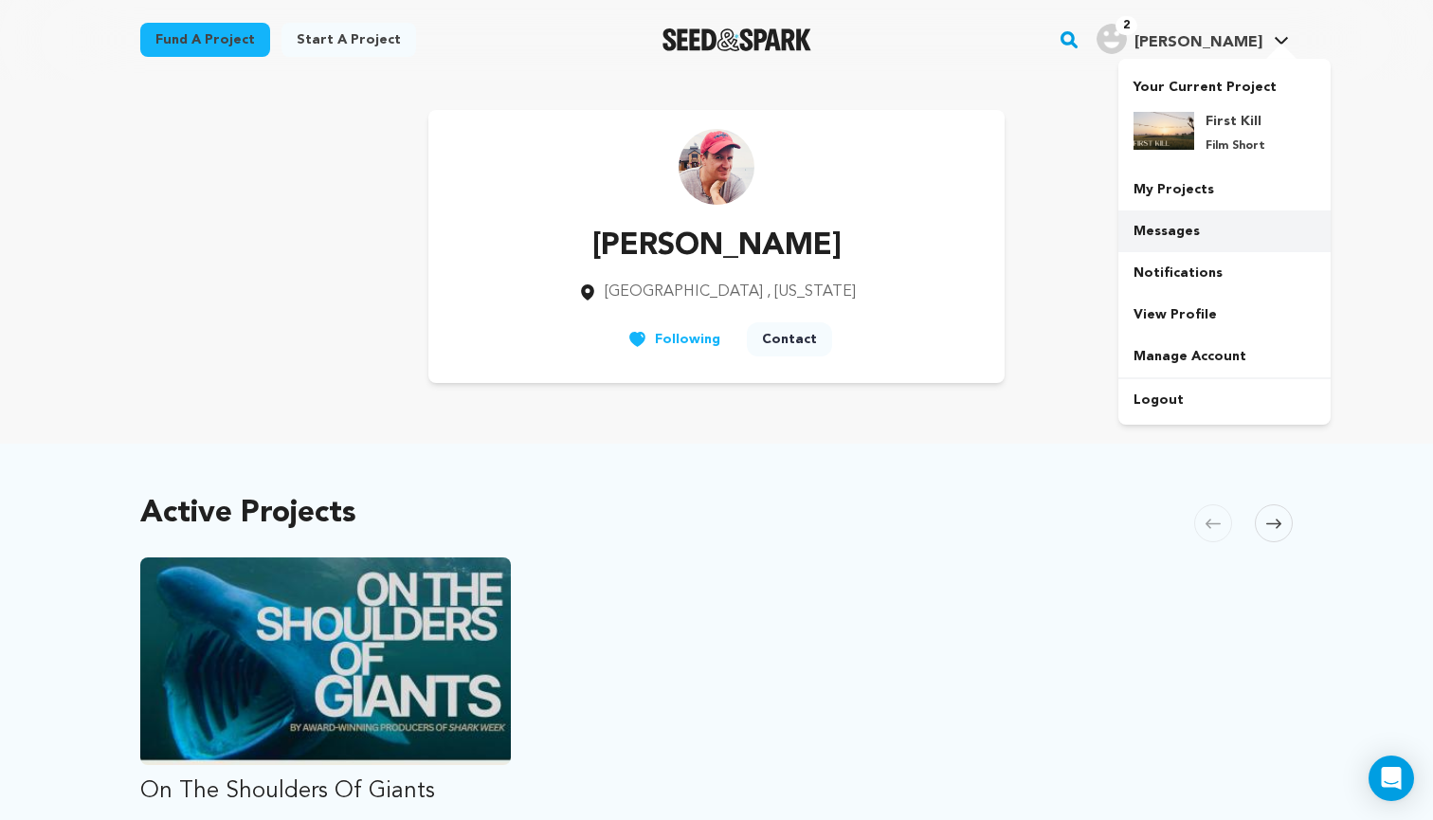
click at [1221, 221] on link "Messages" at bounding box center [1224, 231] width 212 height 42
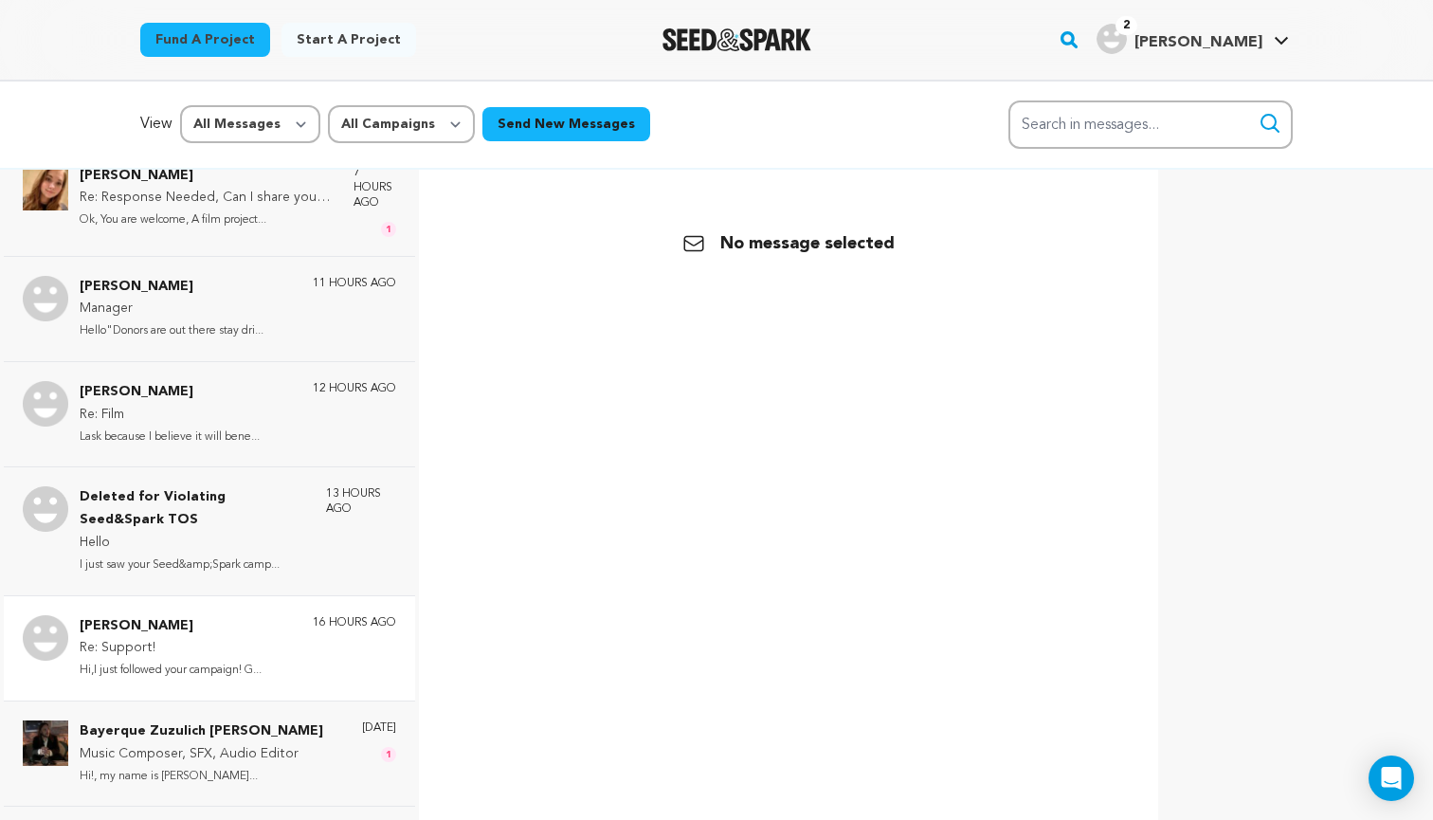
scroll to position [573, 0]
click at [244, 661] on p "Hi,I just followed your campaign! G..." at bounding box center [171, 672] width 182 height 22
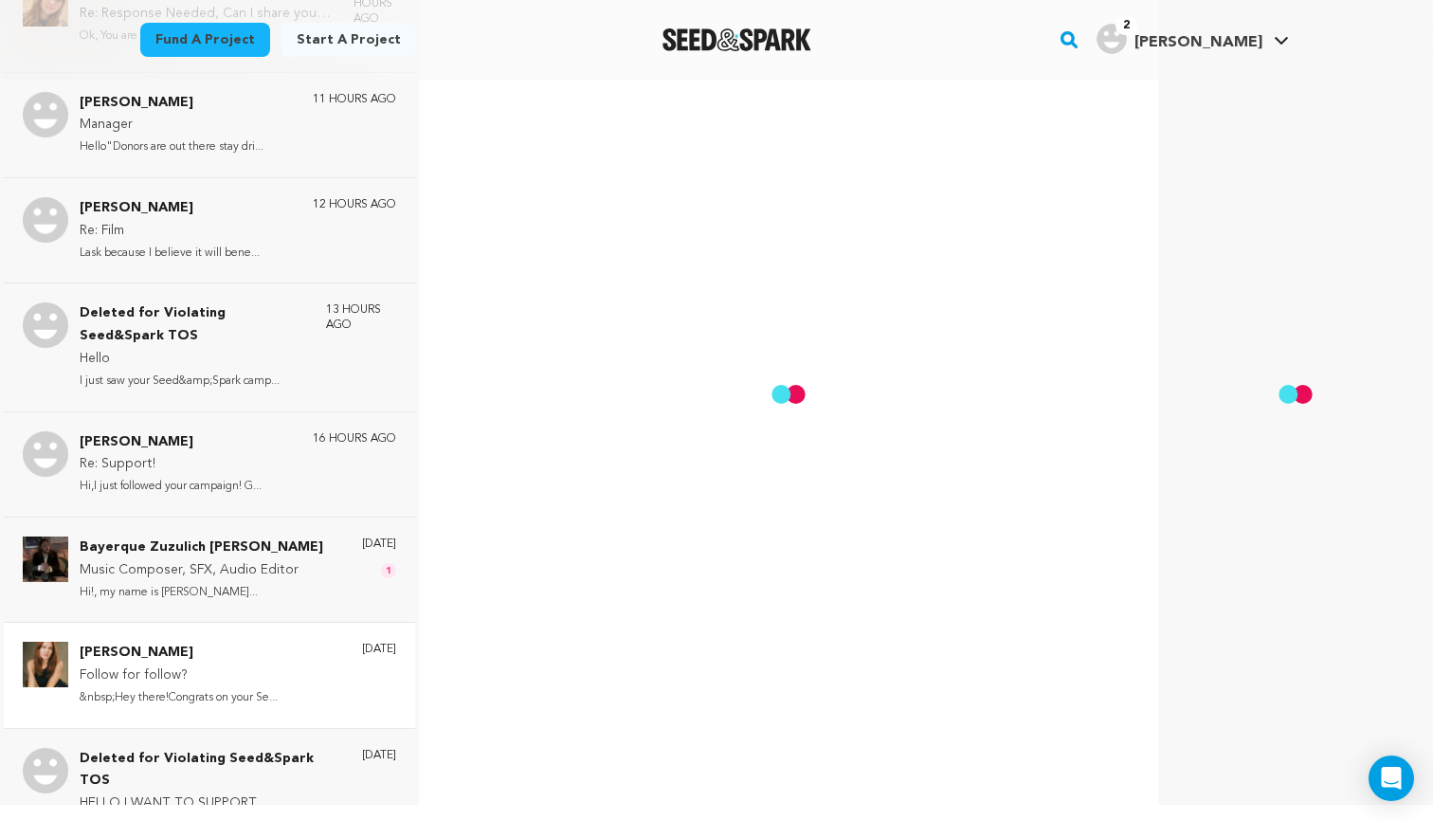
scroll to position [185, 0]
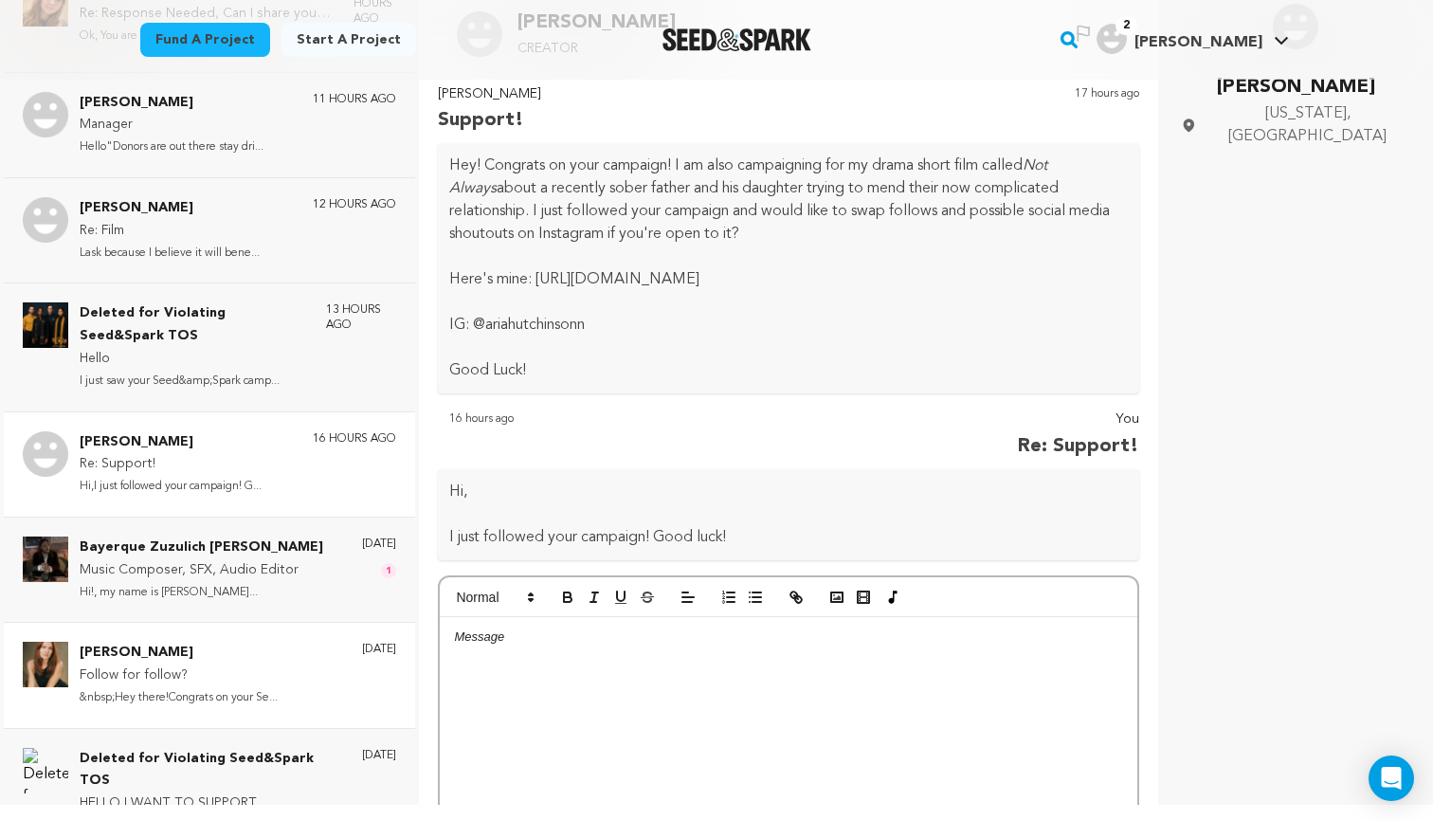
click at [256, 664] on p "Follow for follow?" at bounding box center [179, 675] width 198 height 23
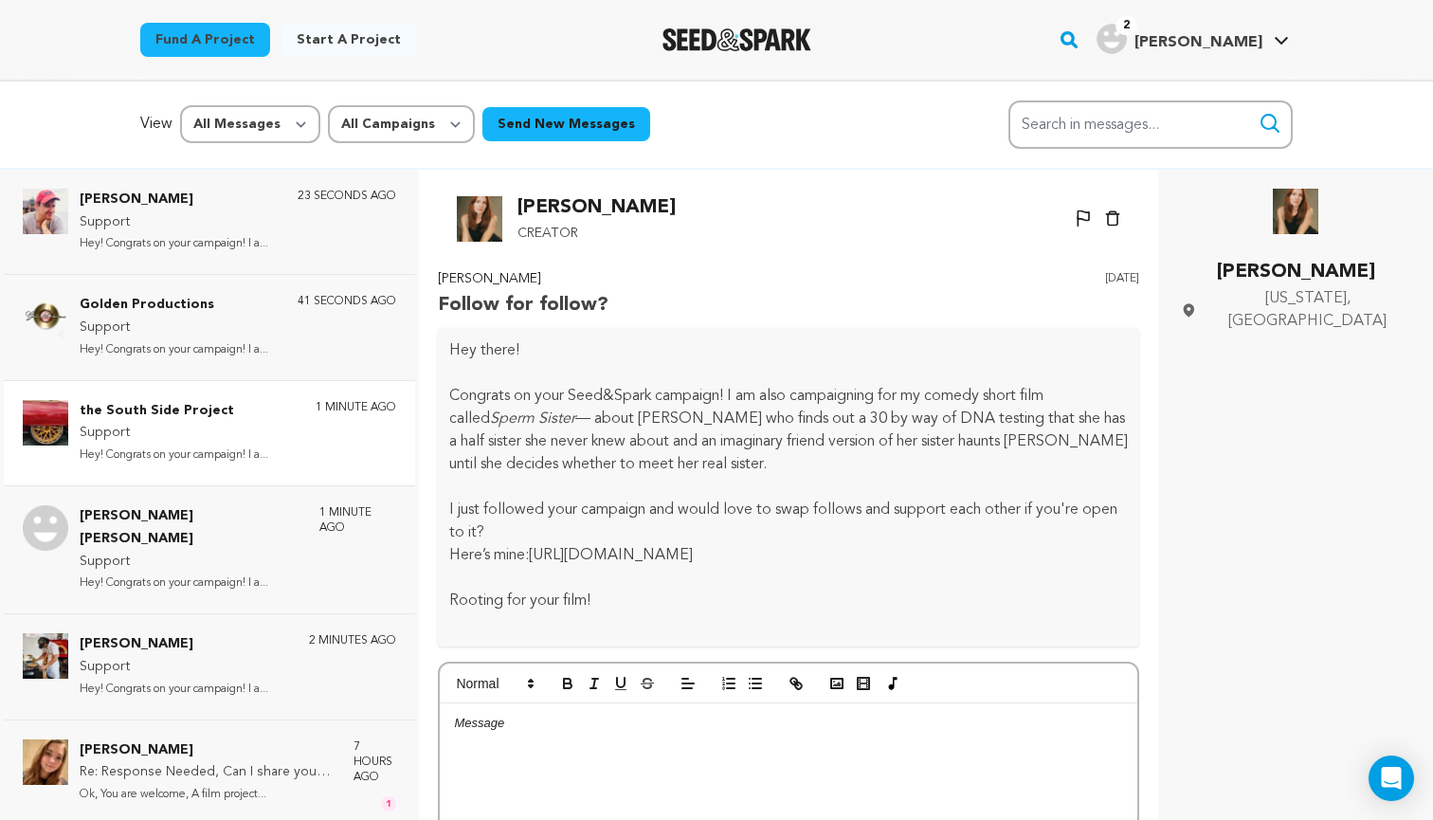
scroll to position [0, 0]
click at [235, 44] on link "Fund a project" at bounding box center [205, 40] width 130 height 34
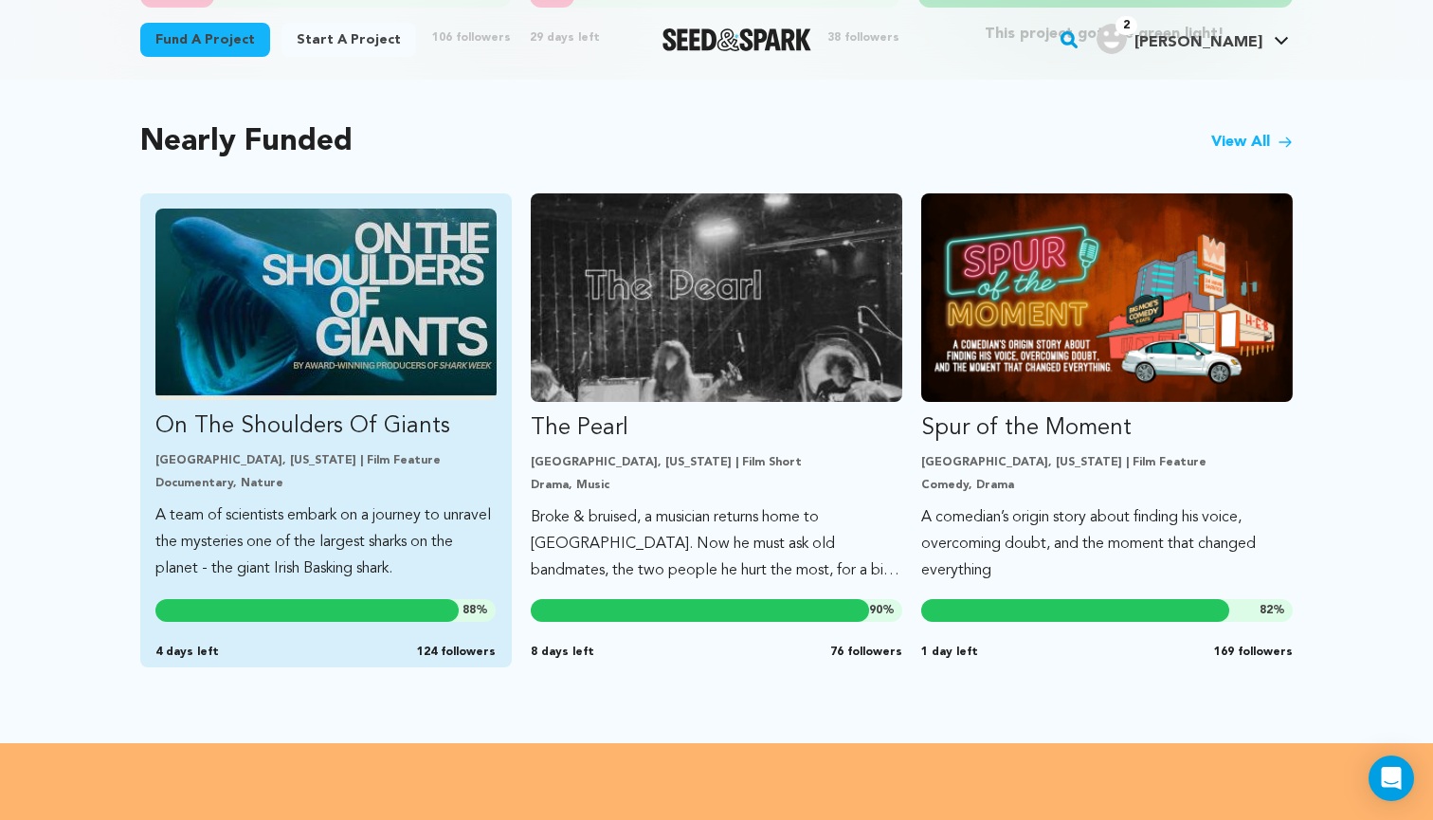
scroll to position [1577, 0]
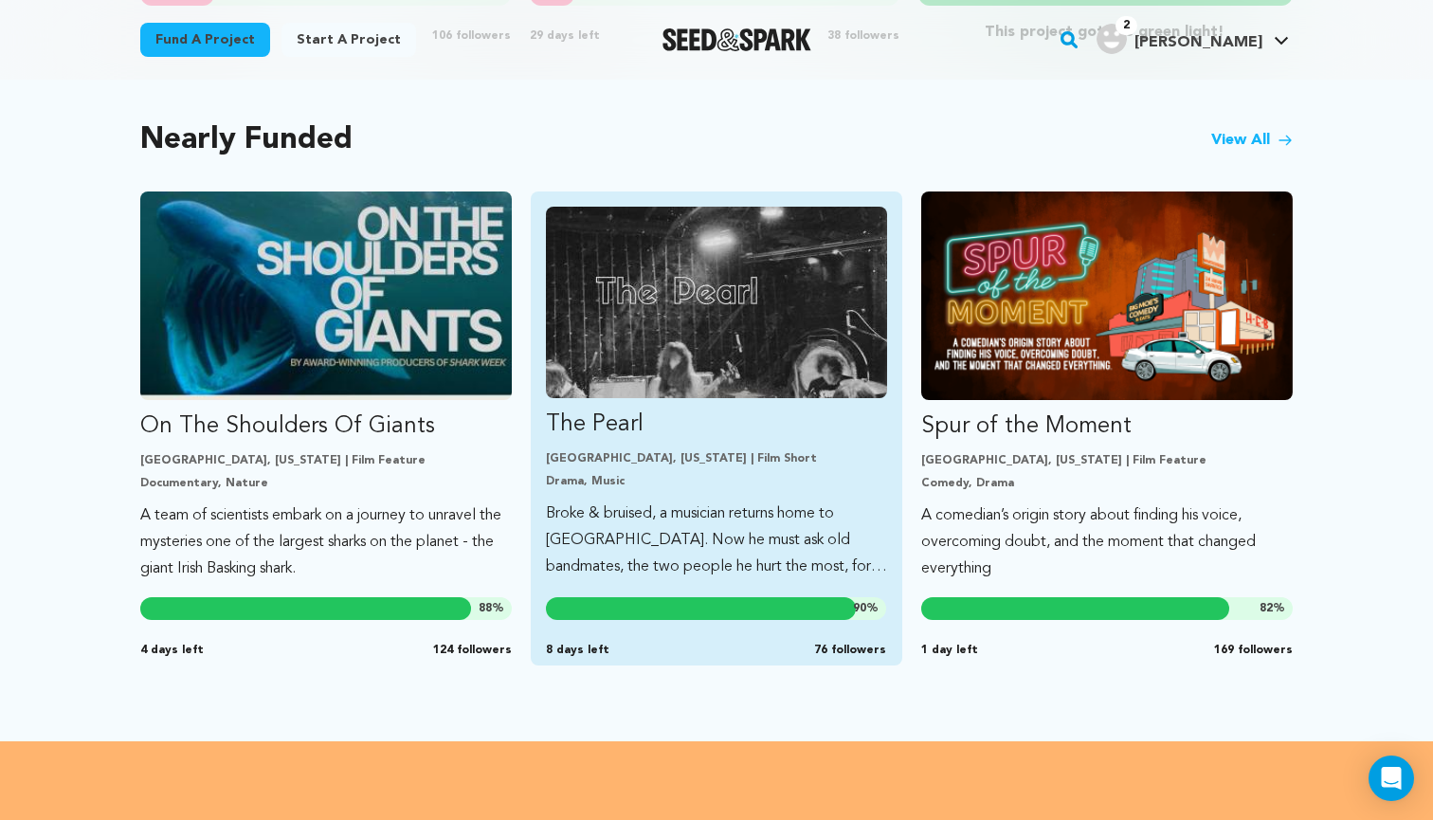
click at [749, 388] on img "Fund The Pearl" at bounding box center [716, 302] width 341 height 191
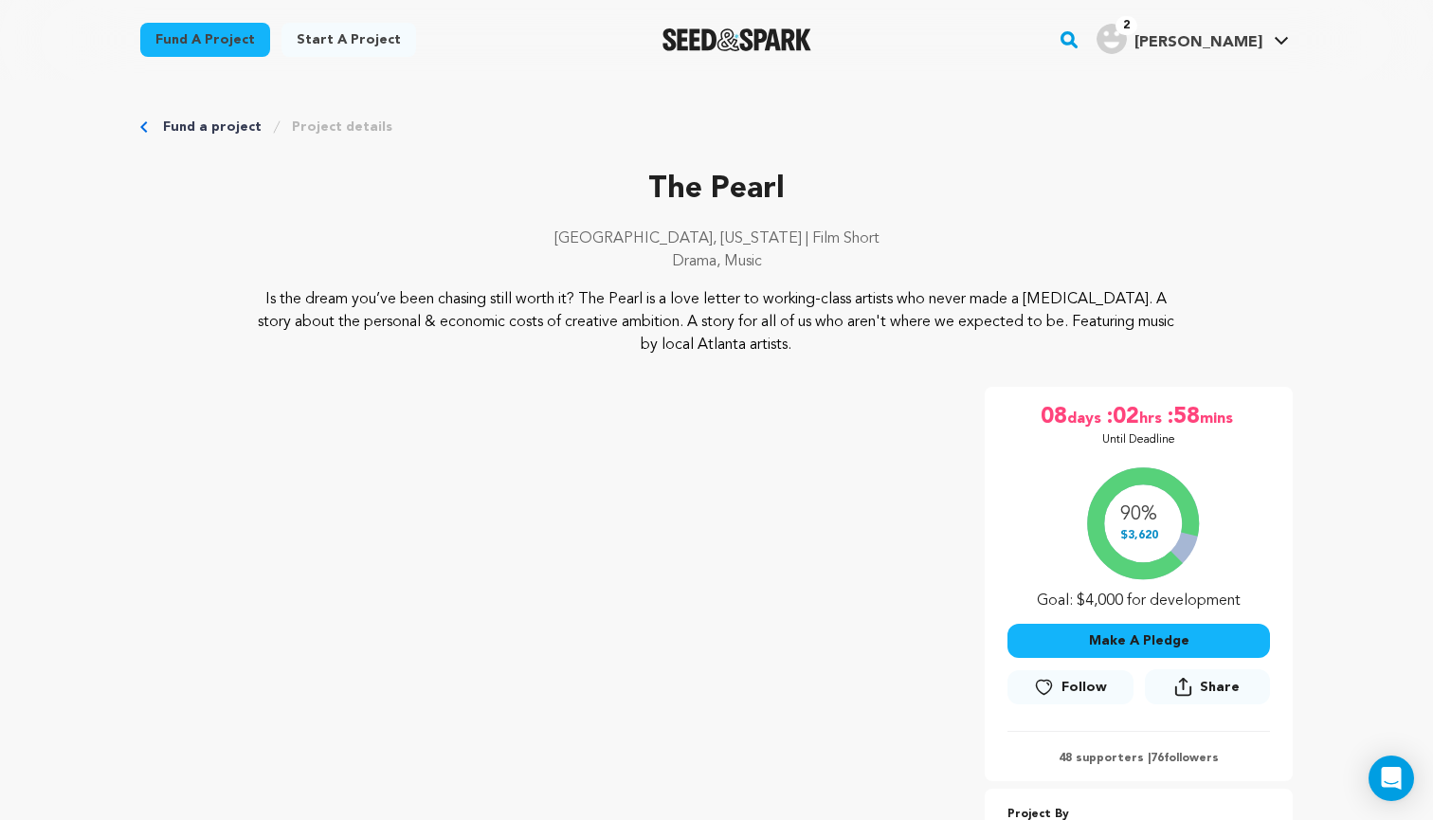
click at [1095, 678] on span "Follow" at bounding box center [1083, 687] width 45 height 19
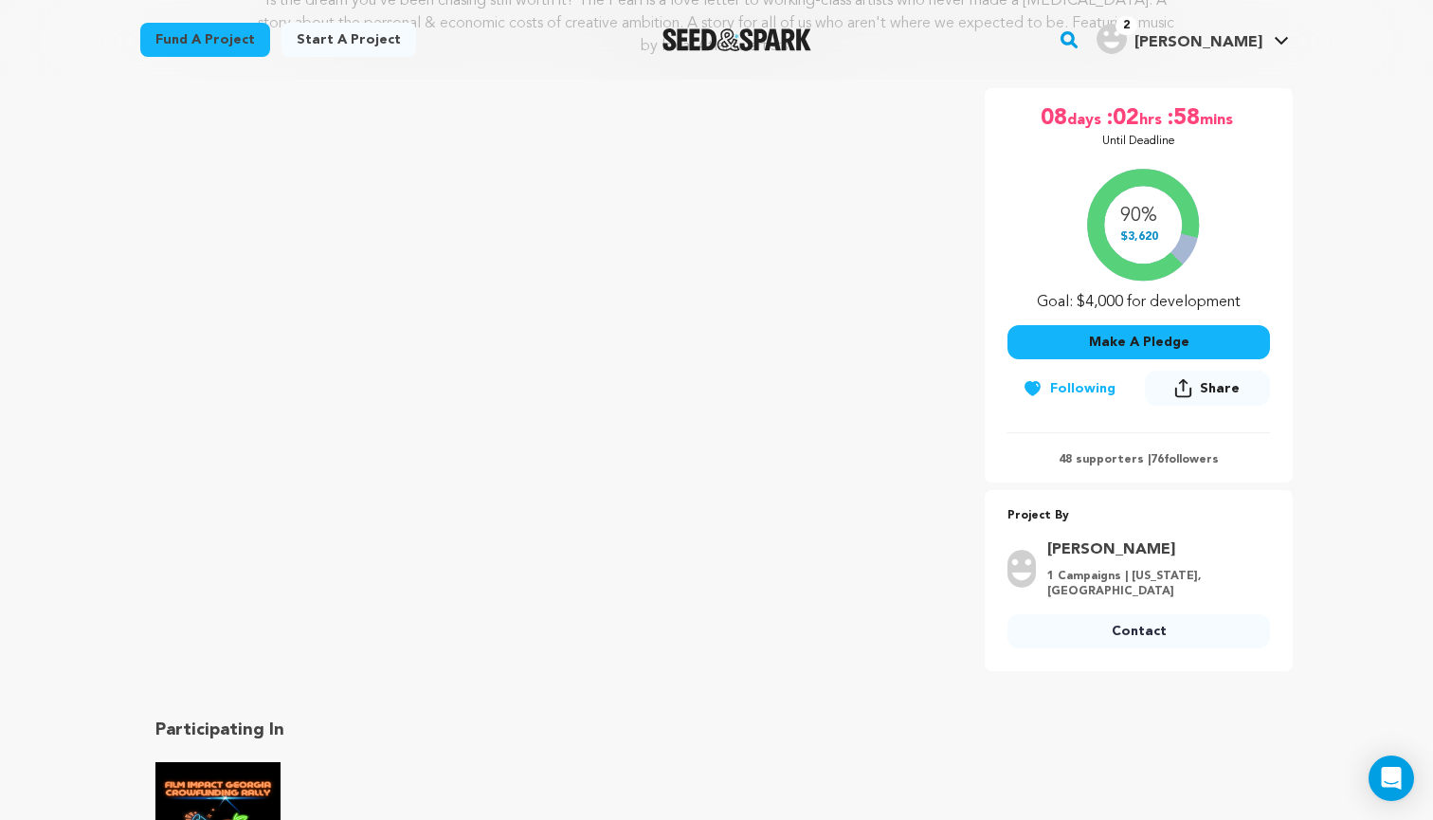
scroll to position [401, 0]
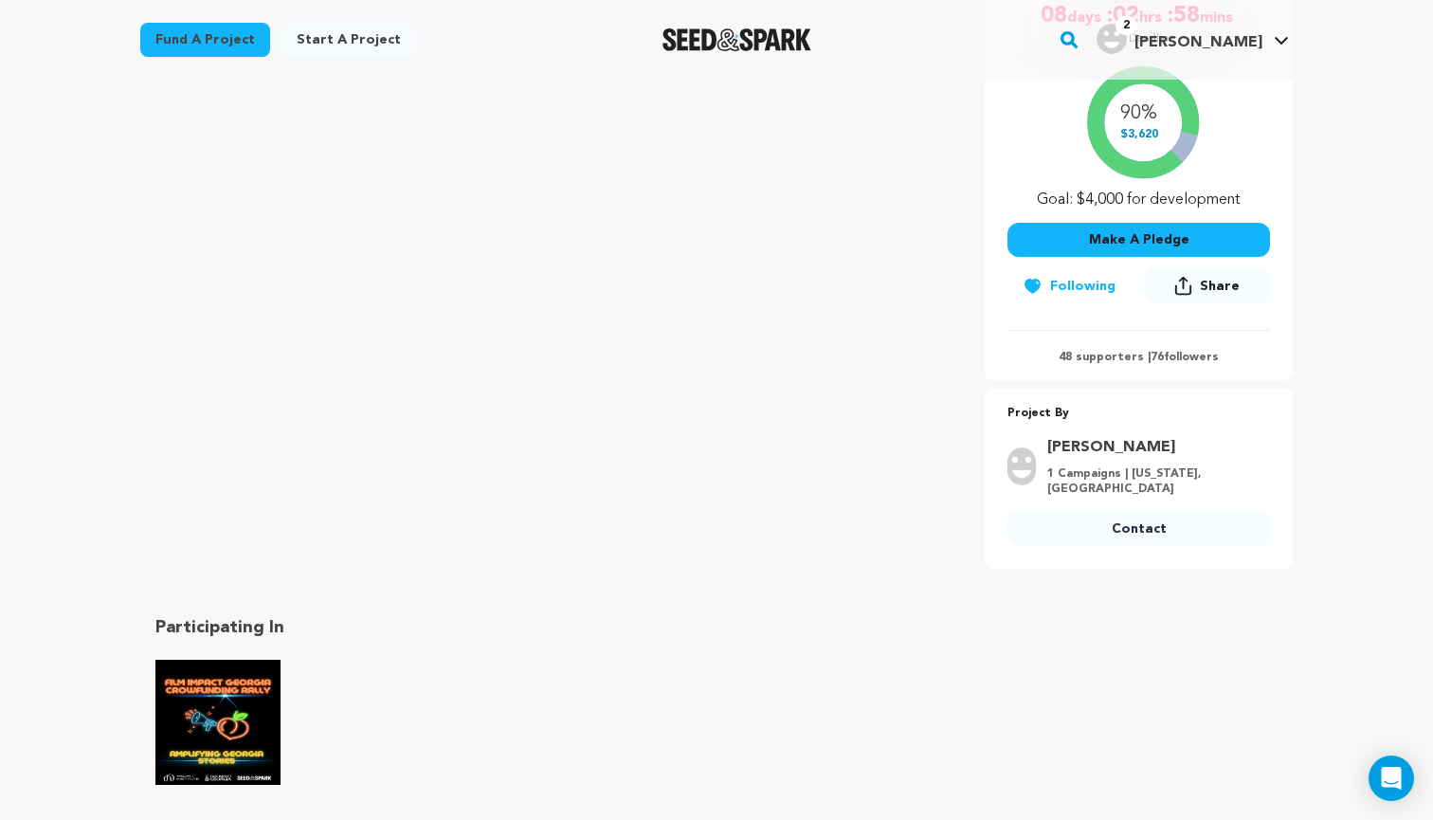
click at [1140, 515] on link "Contact" at bounding box center [1138, 529] width 262 height 34
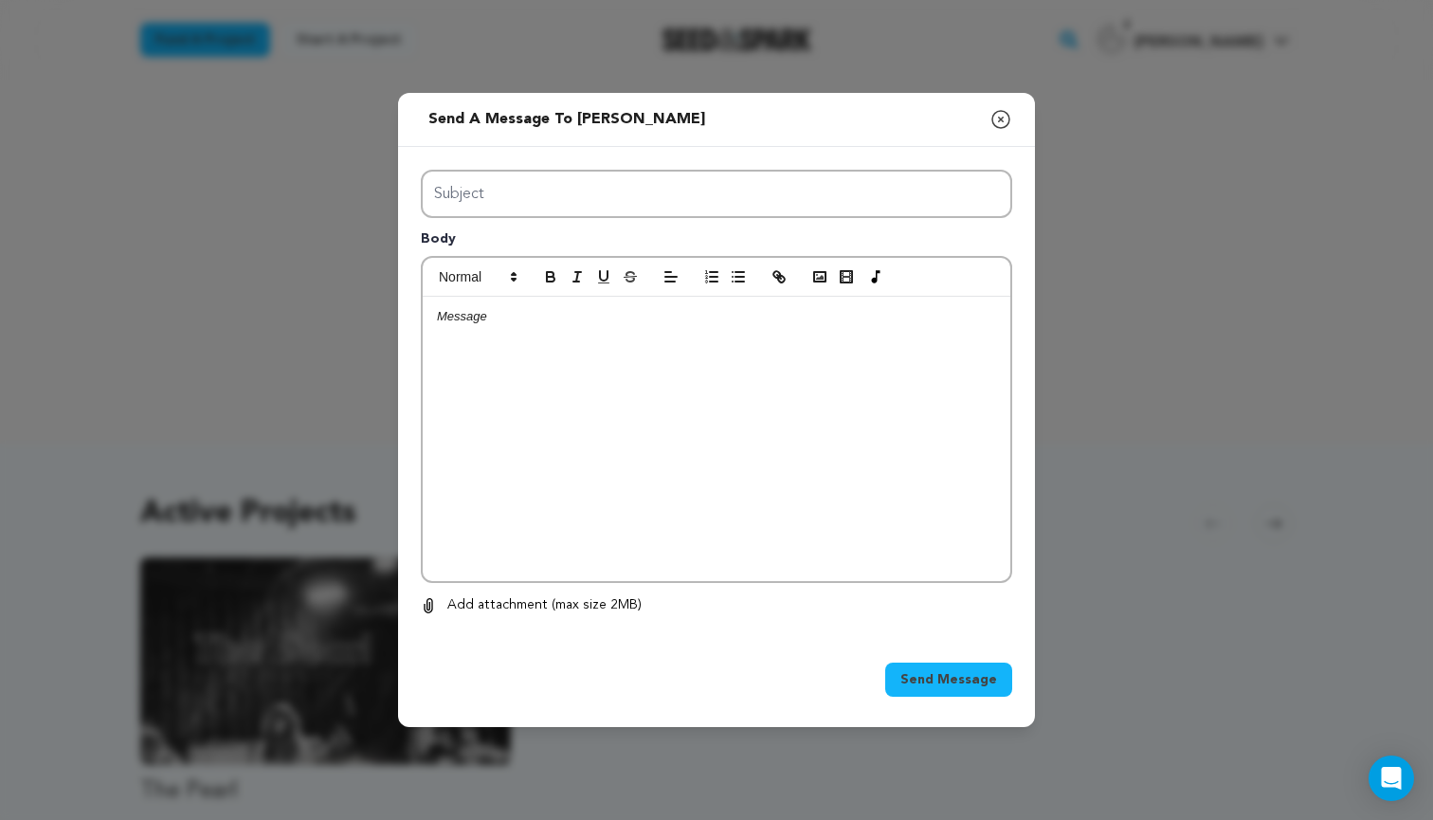
click at [574, 356] on div at bounding box center [717, 439] width 588 height 284
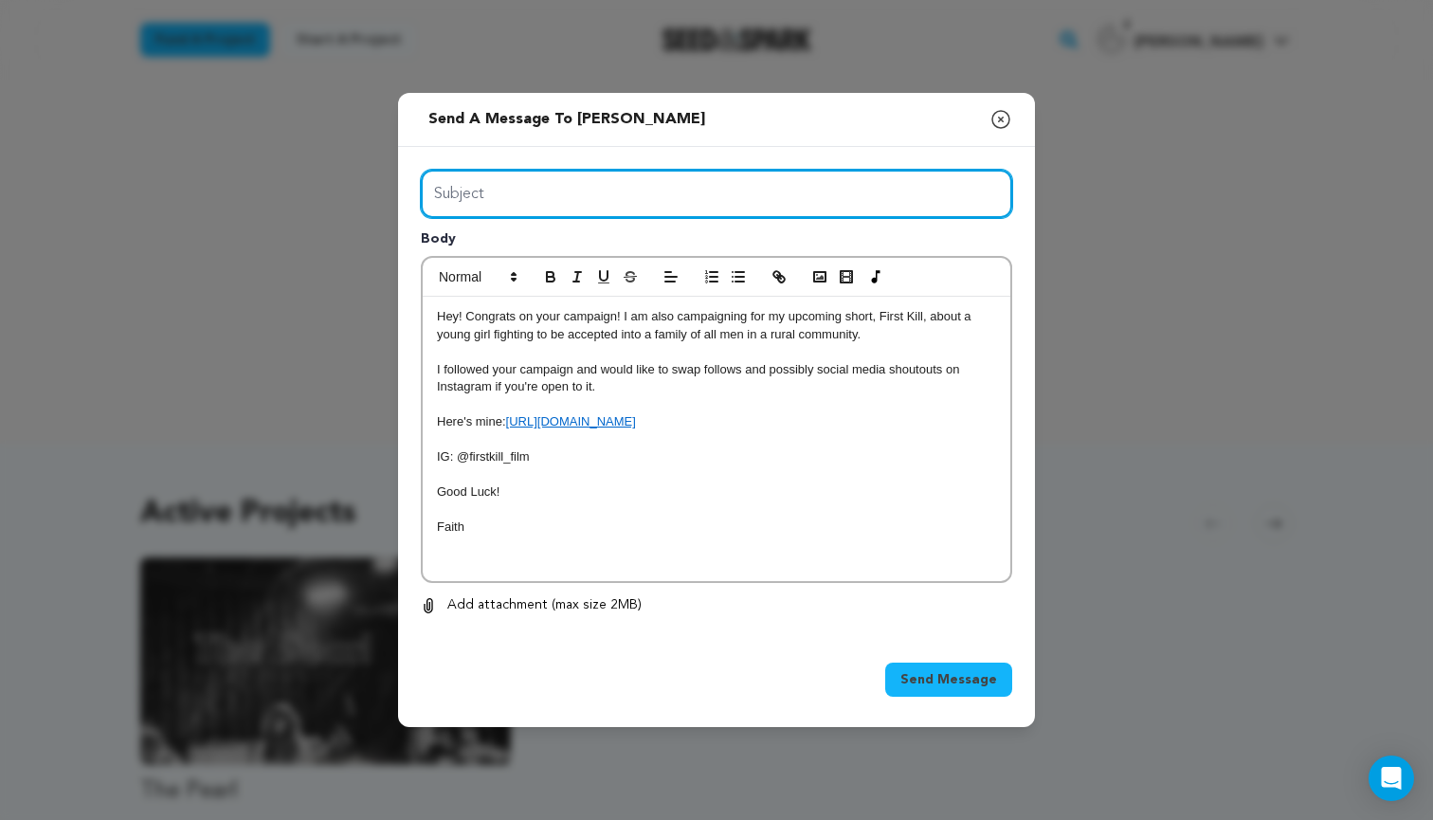
click at [474, 201] on input "Subject" at bounding box center [716, 194] width 591 height 48
type input "Support"
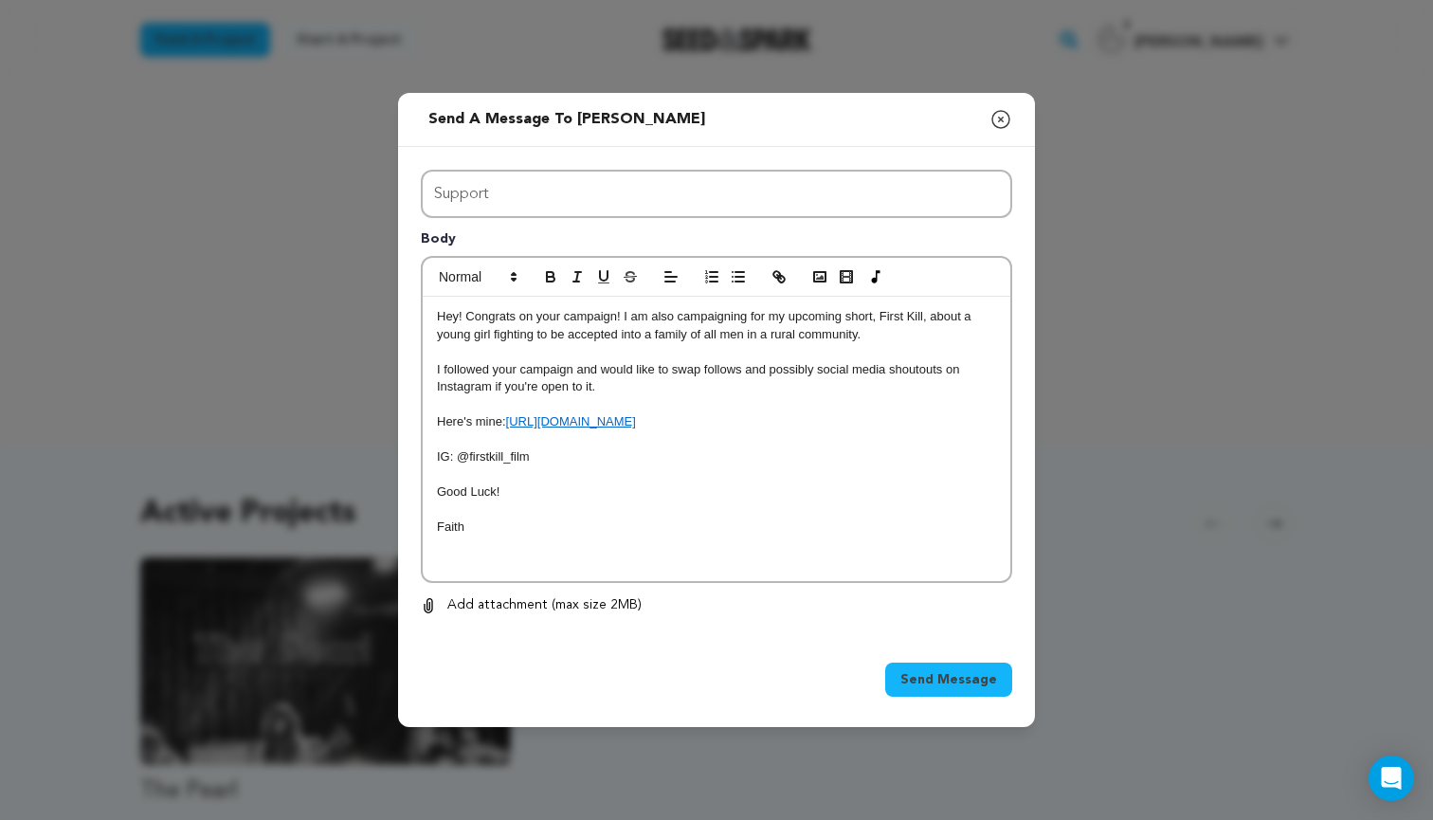
click at [923, 663] on button "Send Message" at bounding box center [948, 679] width 127 height 34
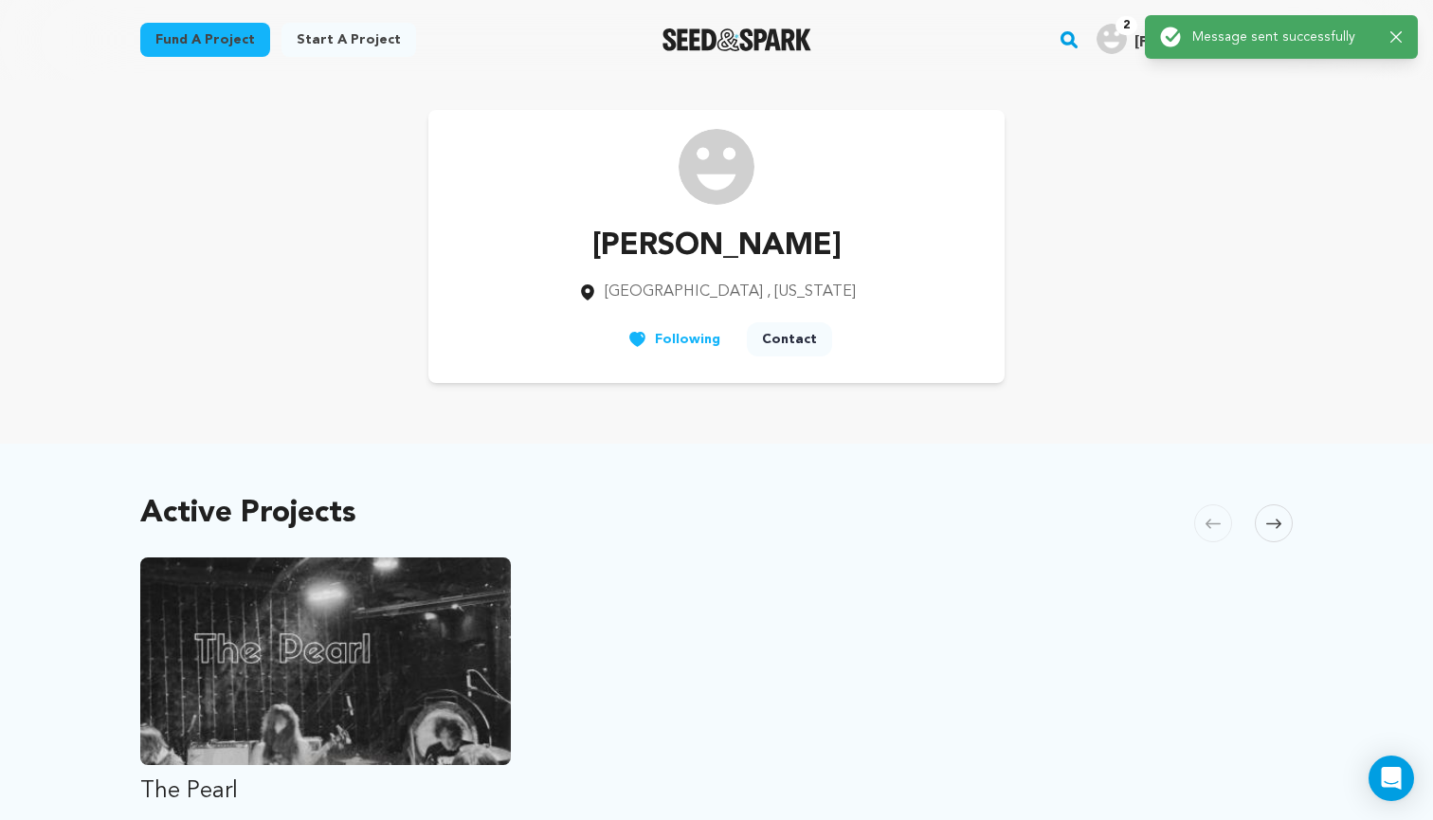
click at [190, 42] on link "Fund a project" at bounding box center [205, 40] width 130 height 34
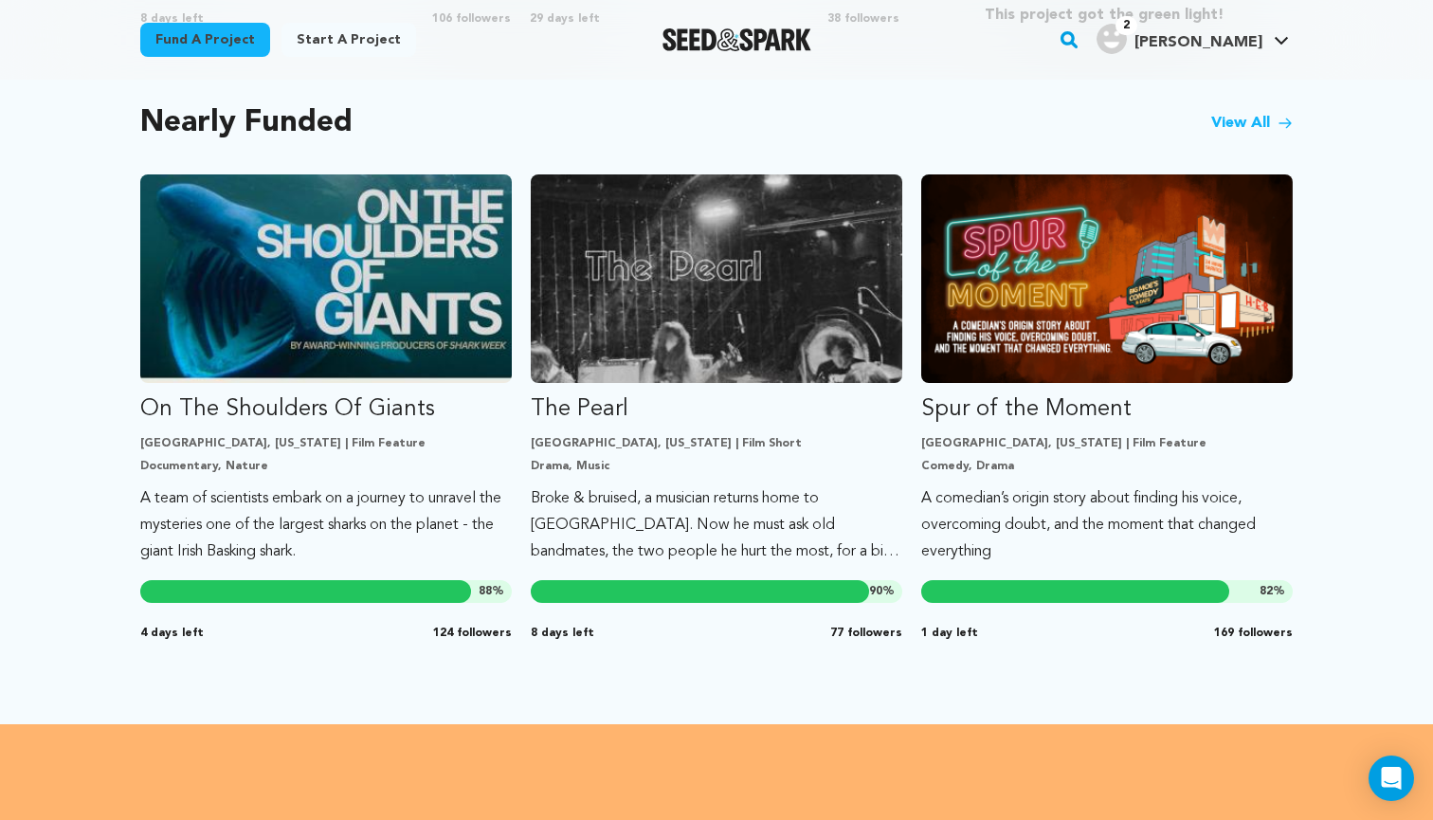
scroll to position [1602, 0]
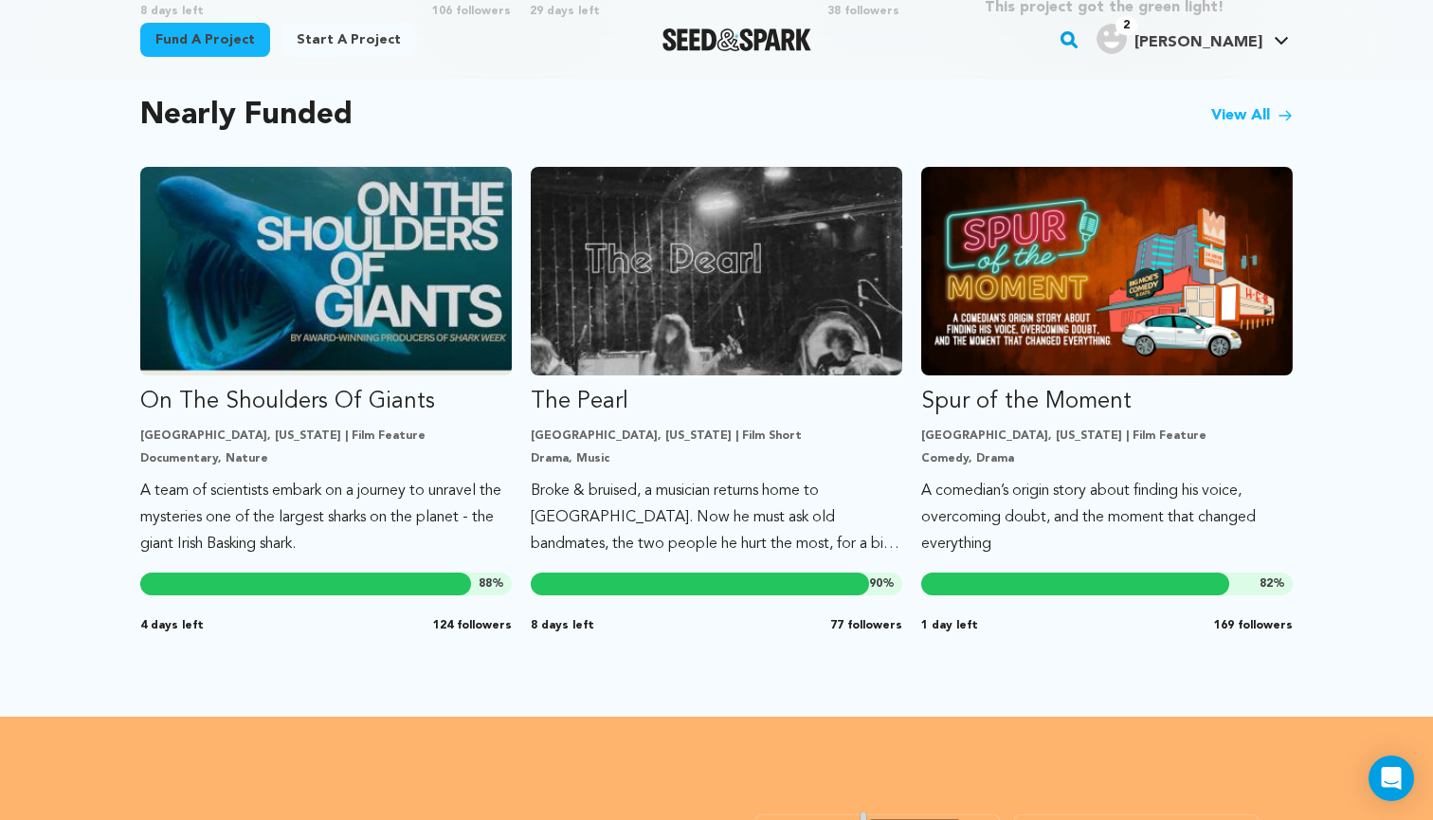
click at [1246, 115] on link "View All" at bounding box center [1251, 115] width 81 height 23
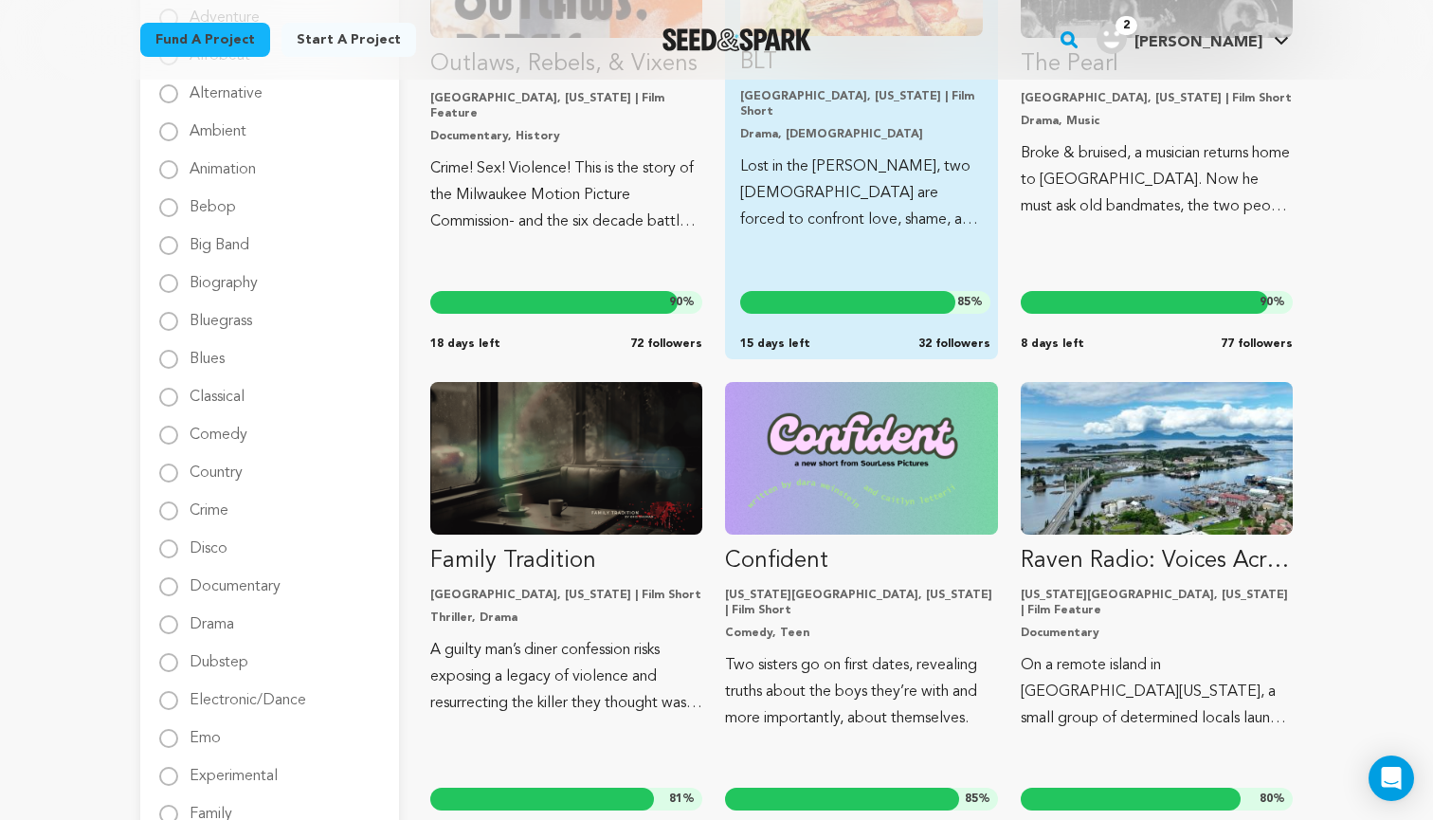
scroll to position [636, 0]
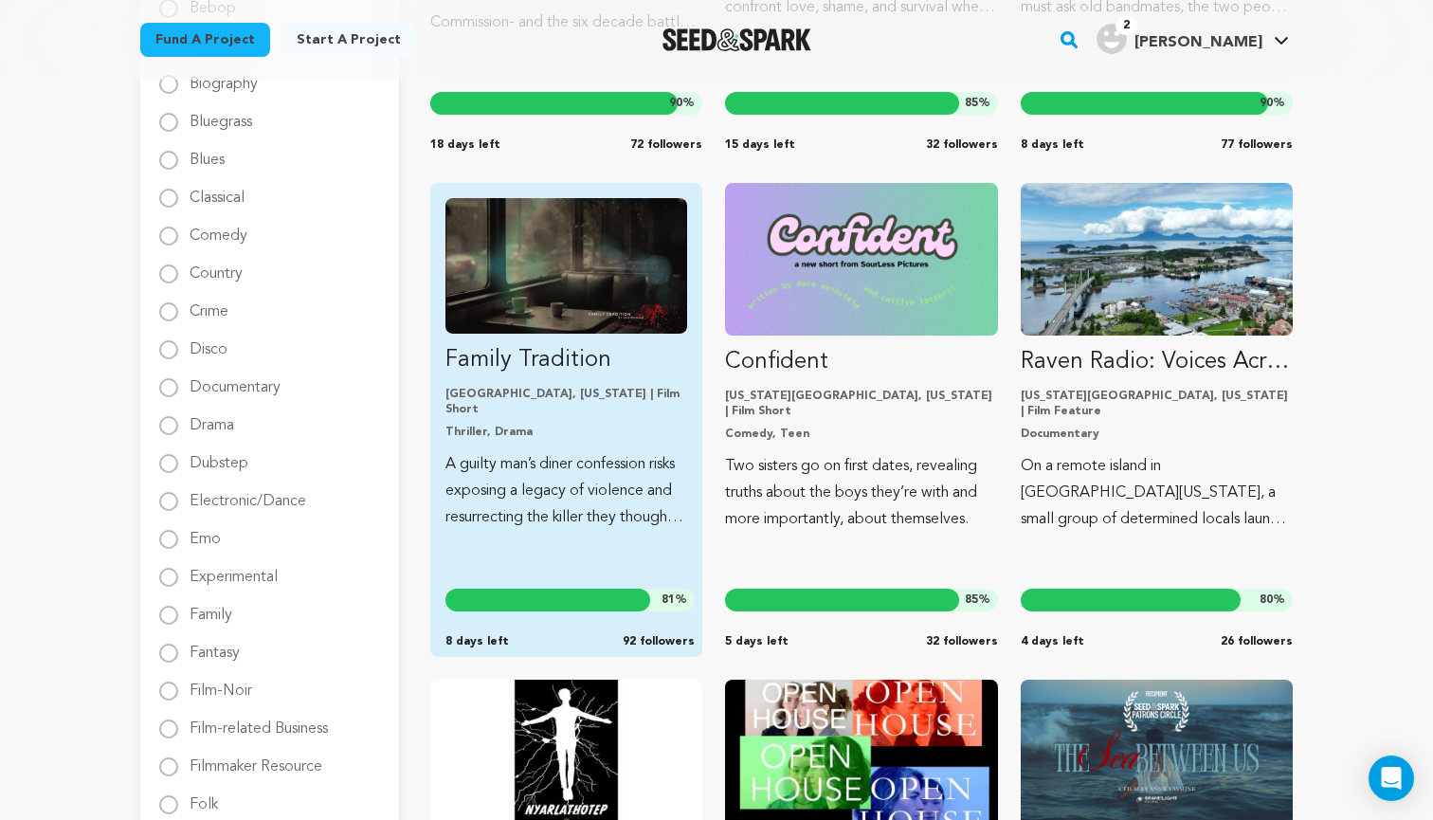
click at [631, 378] on link "Family Tradition [GEOGRAPHIC_DATA], [US_STATE] | Film Short Thriller, Drama A g…" at bounding box center [566, 364] width 242 height 333
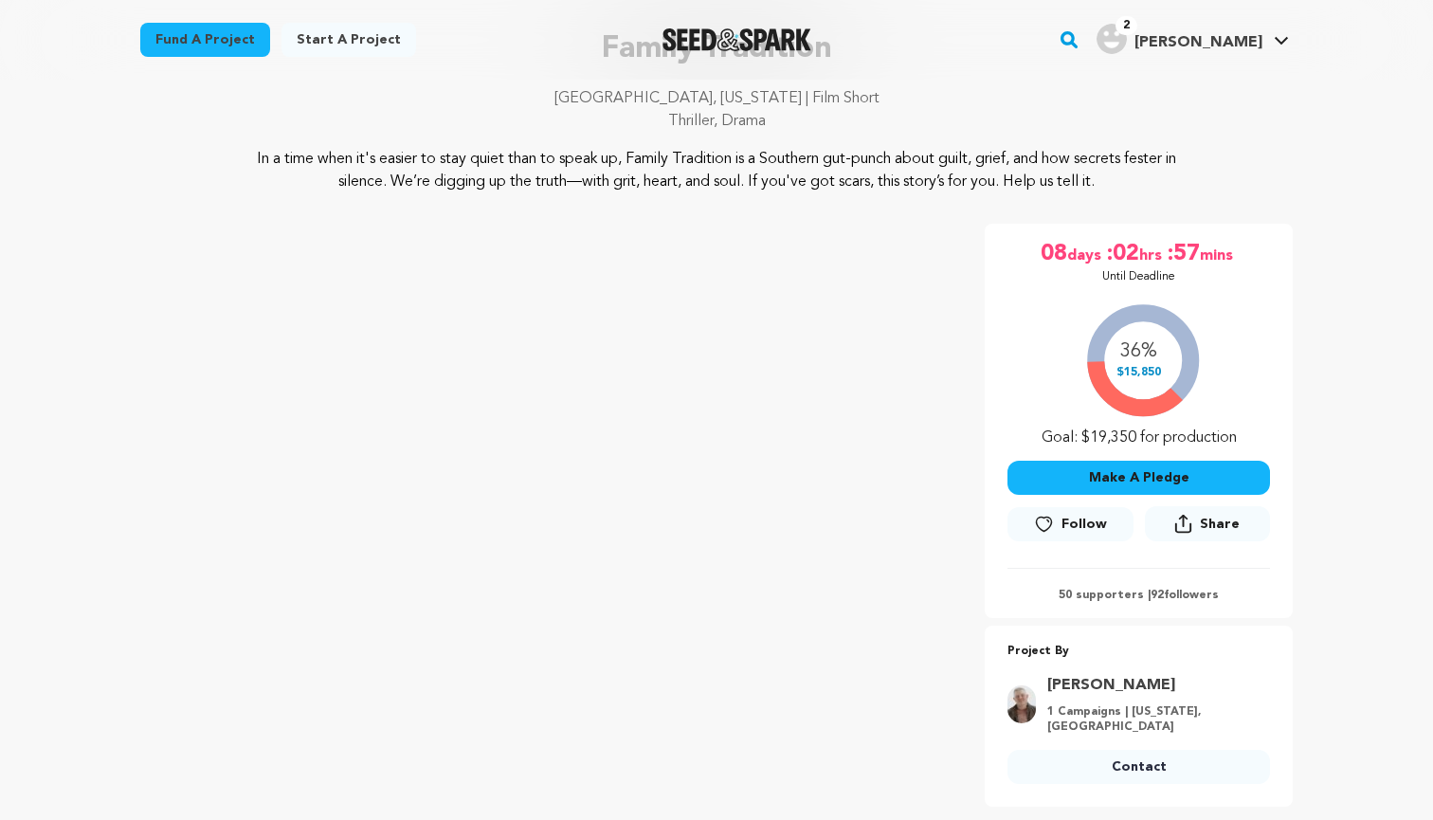
scroll to position [154, 0]
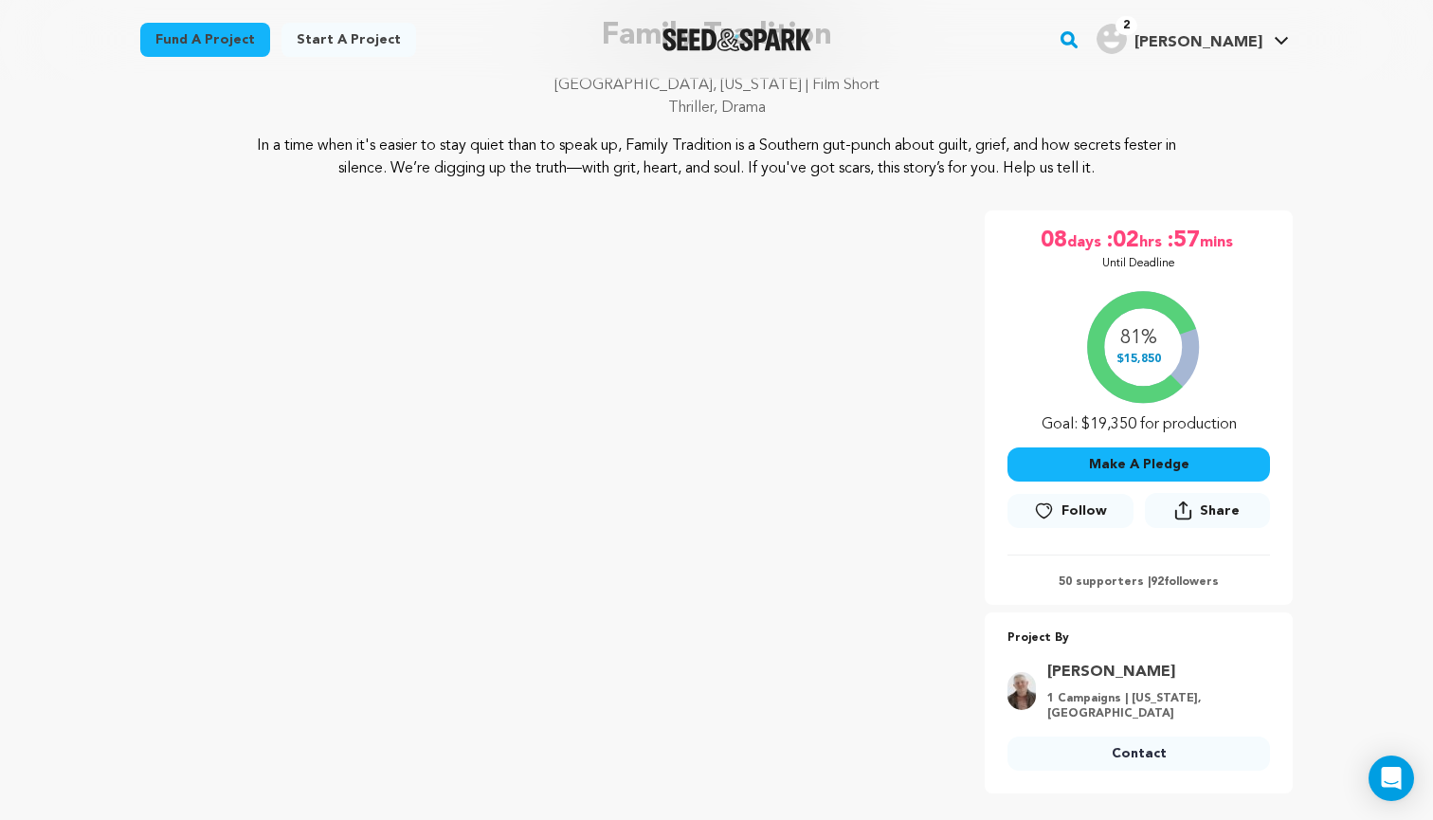
click at [1054, 513] on icon at bounding box center [1044, 510] width 20 height 19
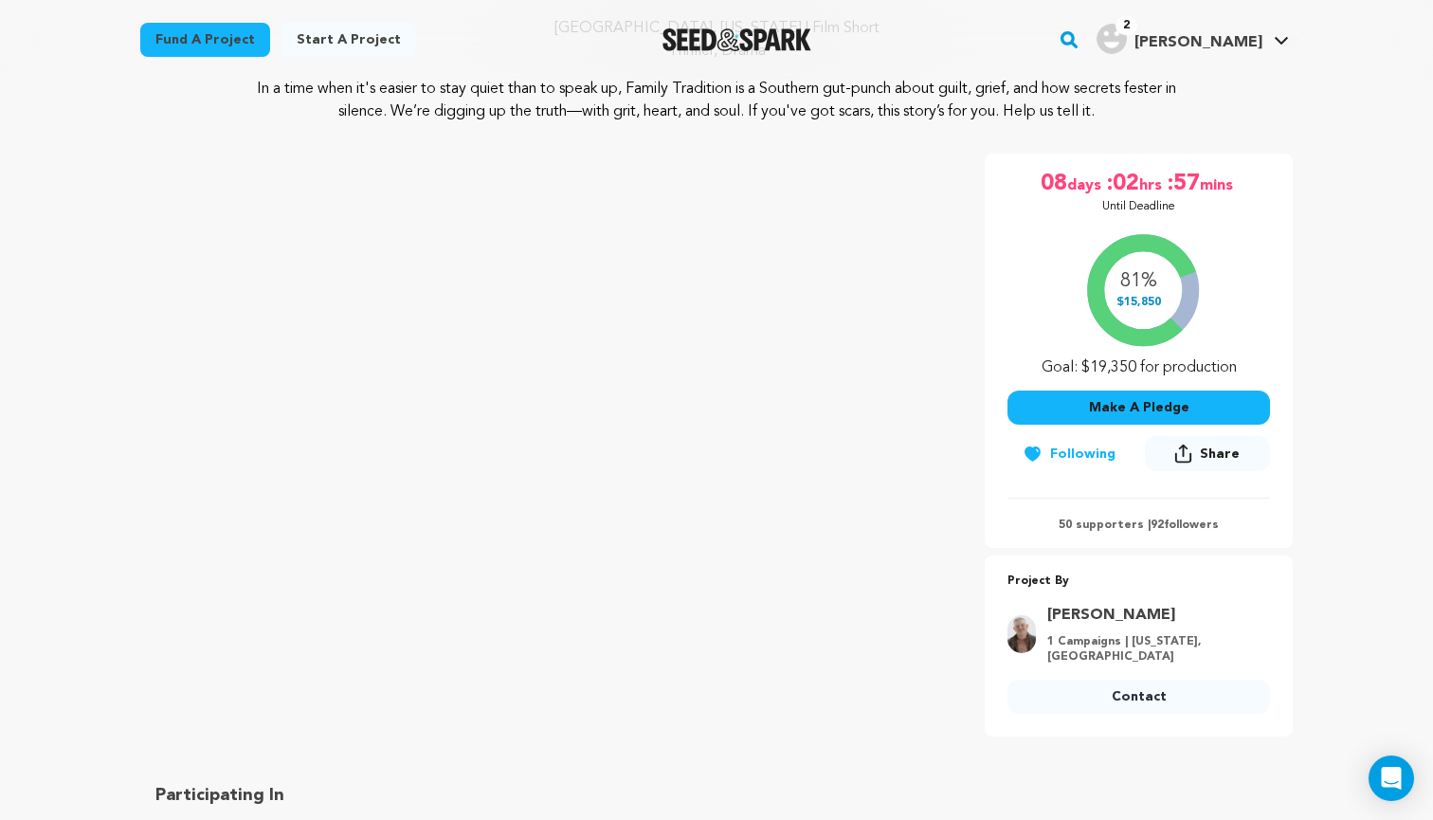
scroll to position [239, 0]
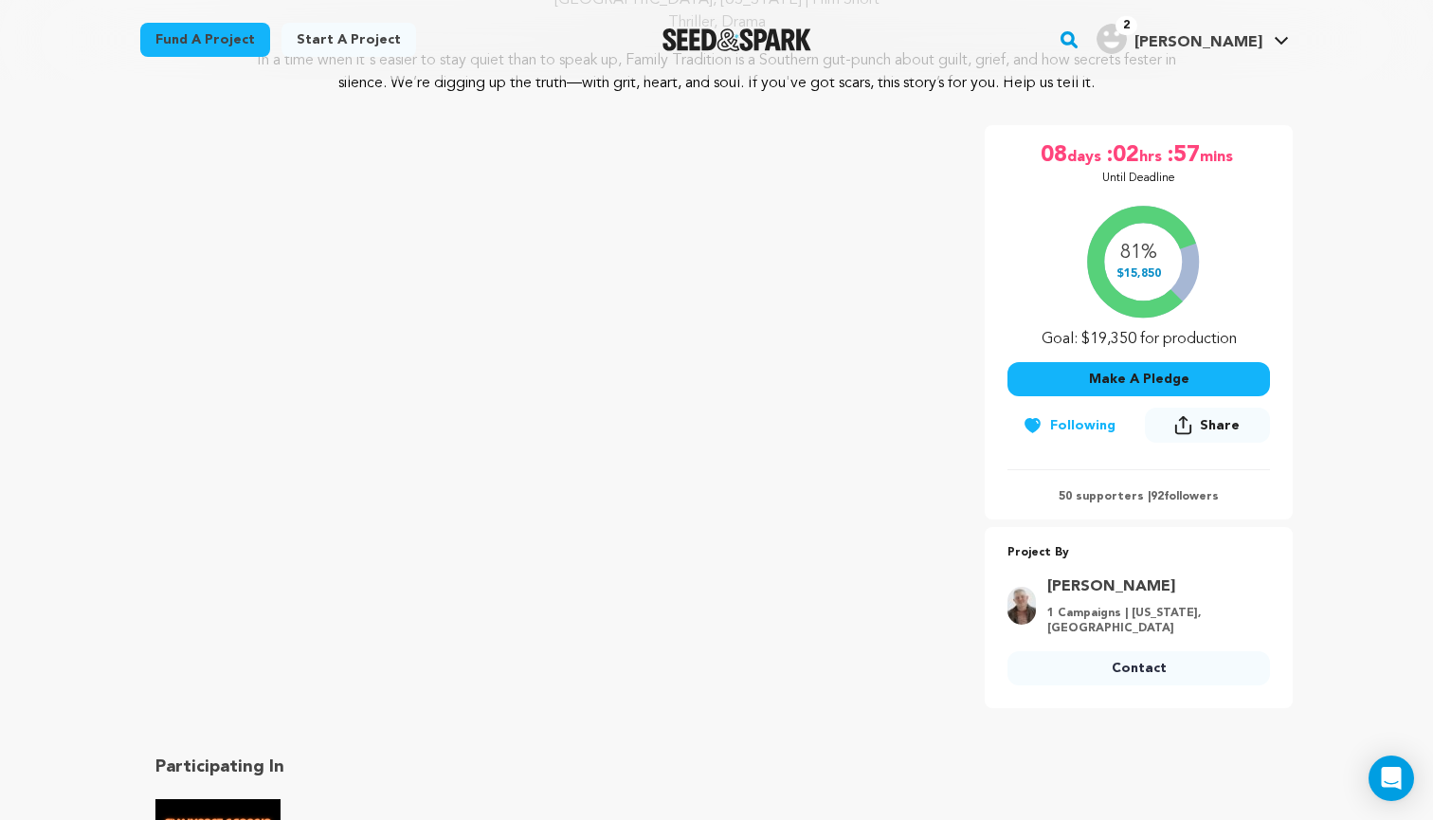
click at [1115, 655] on link "Contact" at bounding box center [1138, 668] width 262 height 34
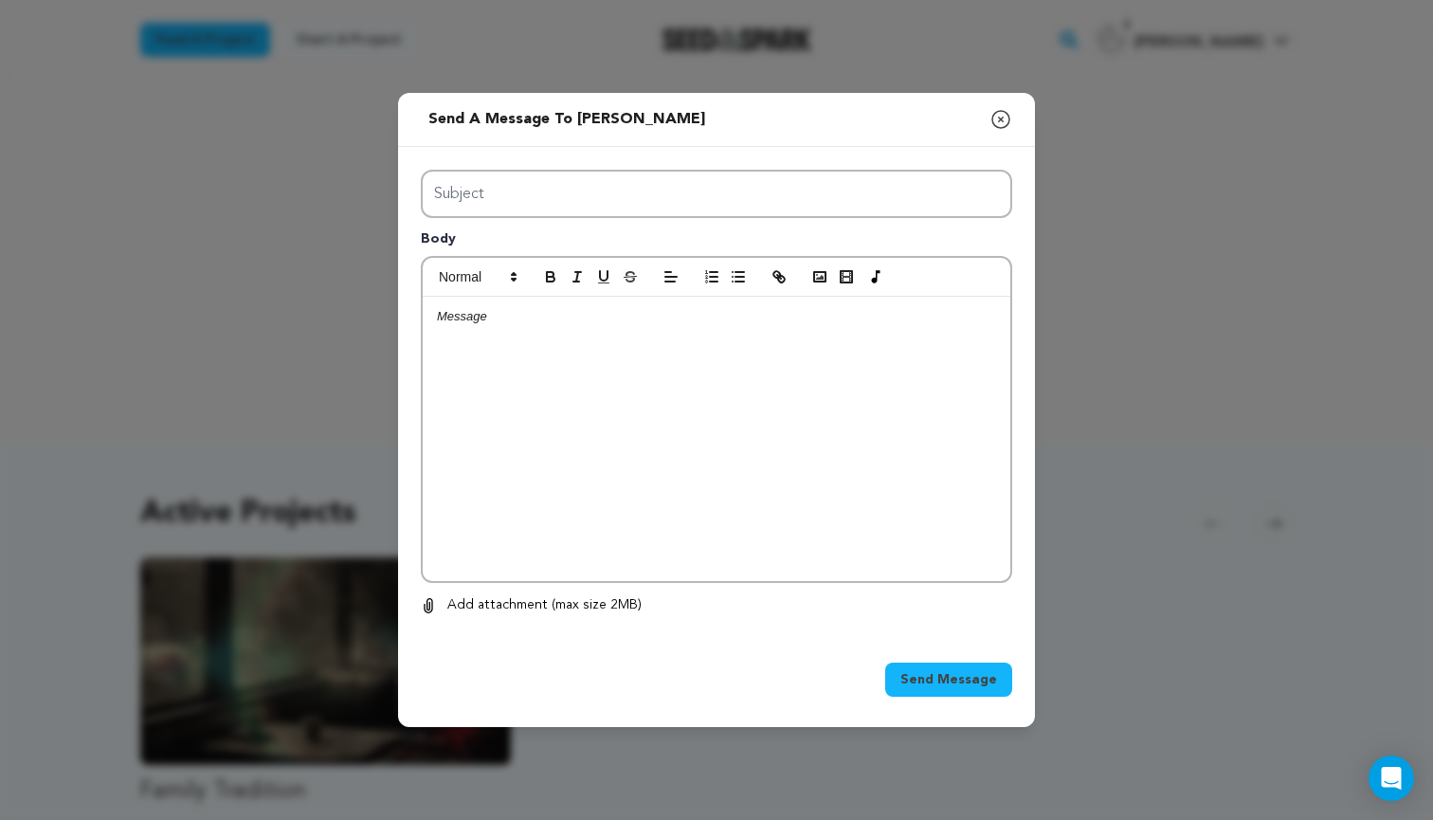
click at [627, 383] on div at bounding box center [717, 439] width 588 height 284
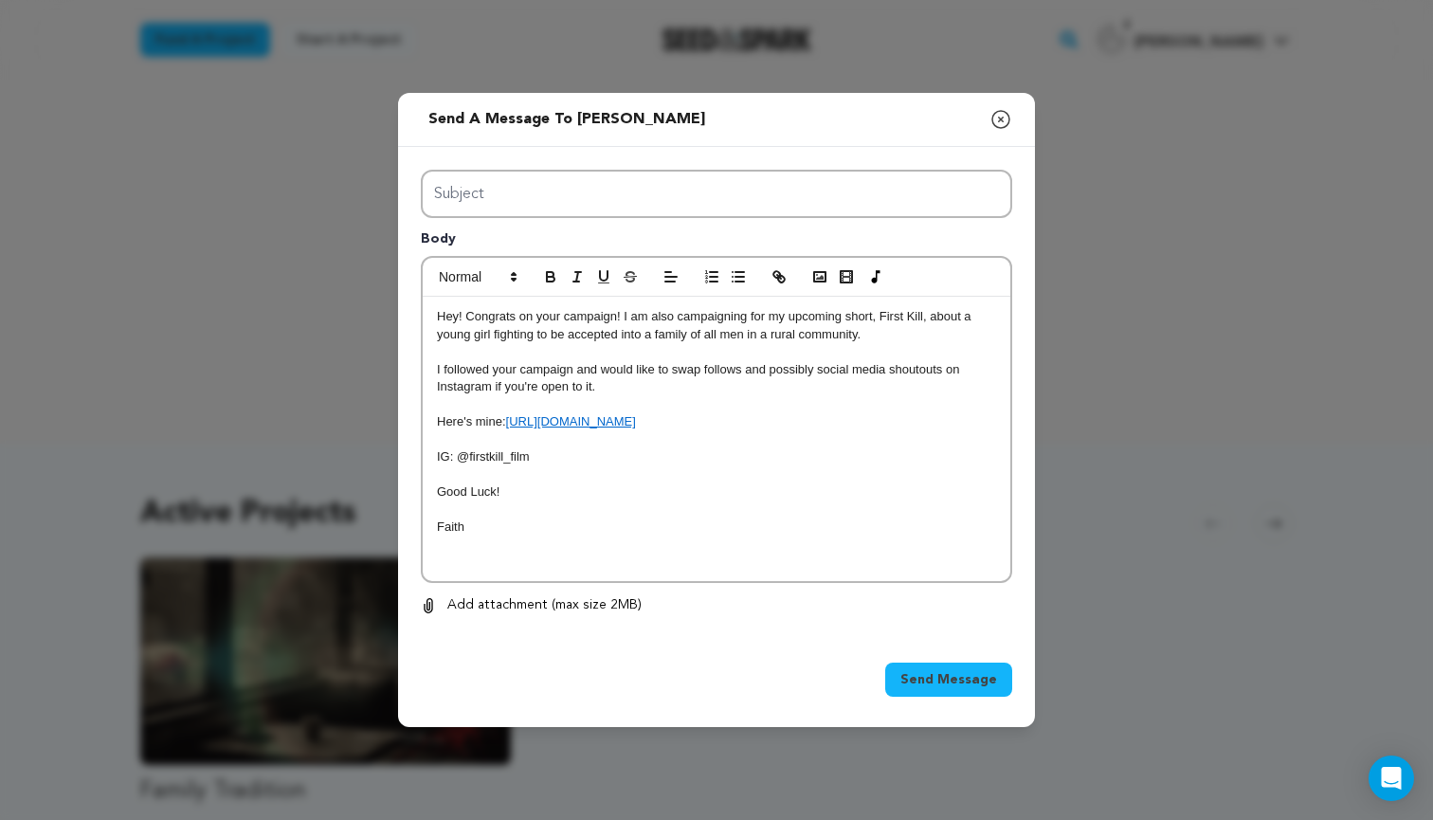
scroll to position [18, 0]
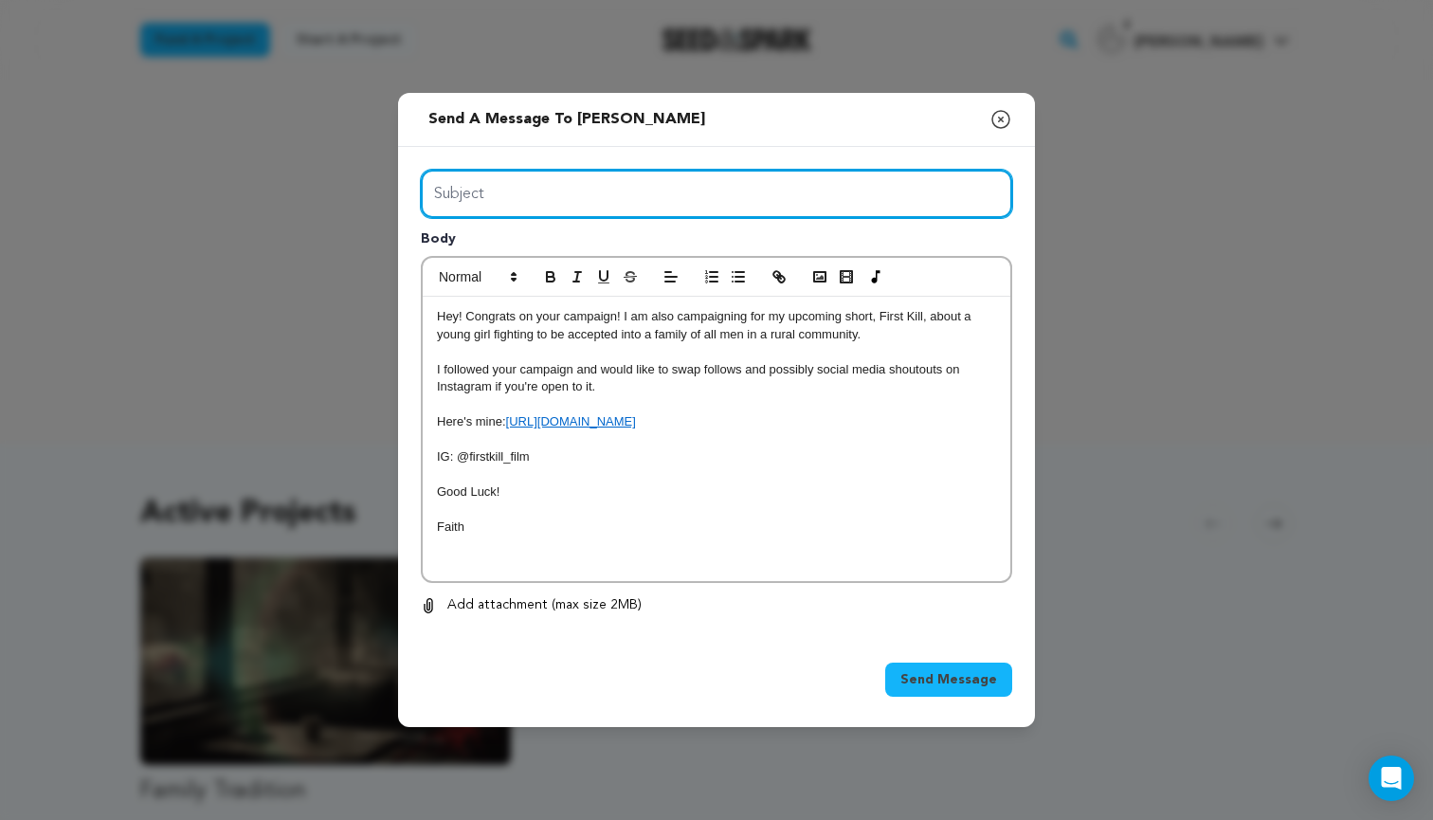
click at [480, 175] on input "Subject" at bounding box center [716, 194] width 591 height 48
type input "Support"
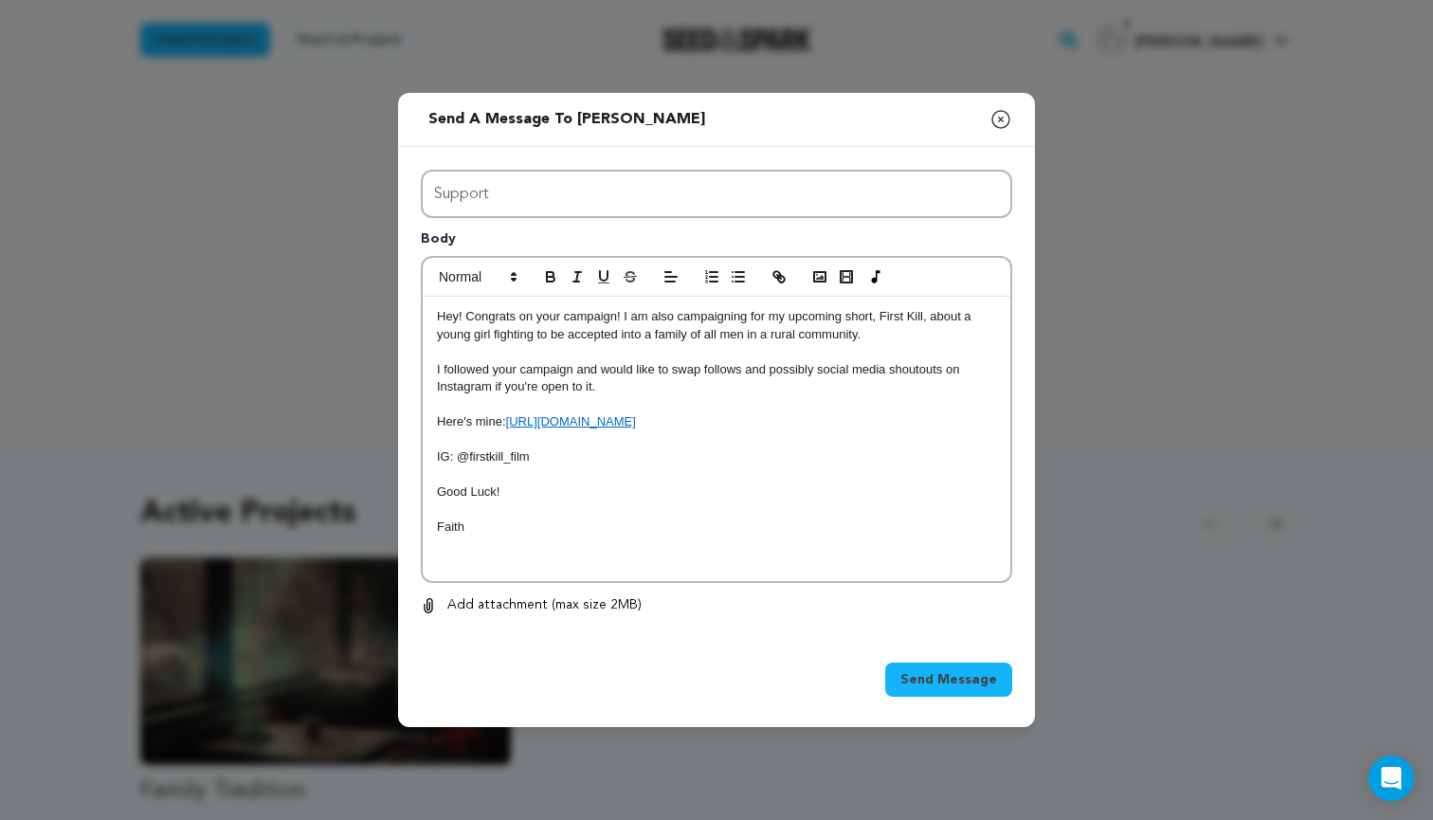
click at [939, 679] on span "Send Message" at bounding box center [948, 679] width 97 height 19
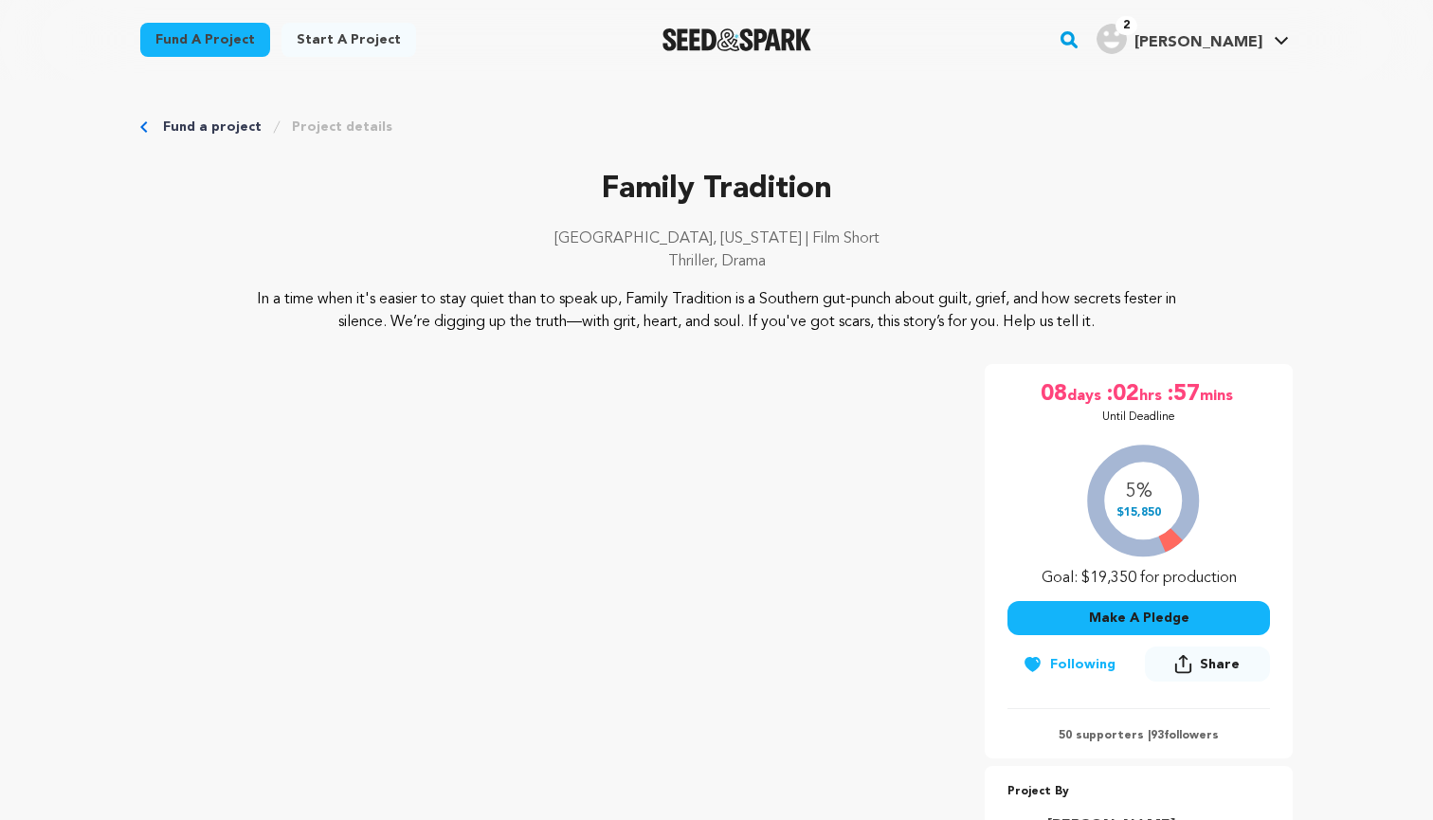
scroll to position [239, 0]
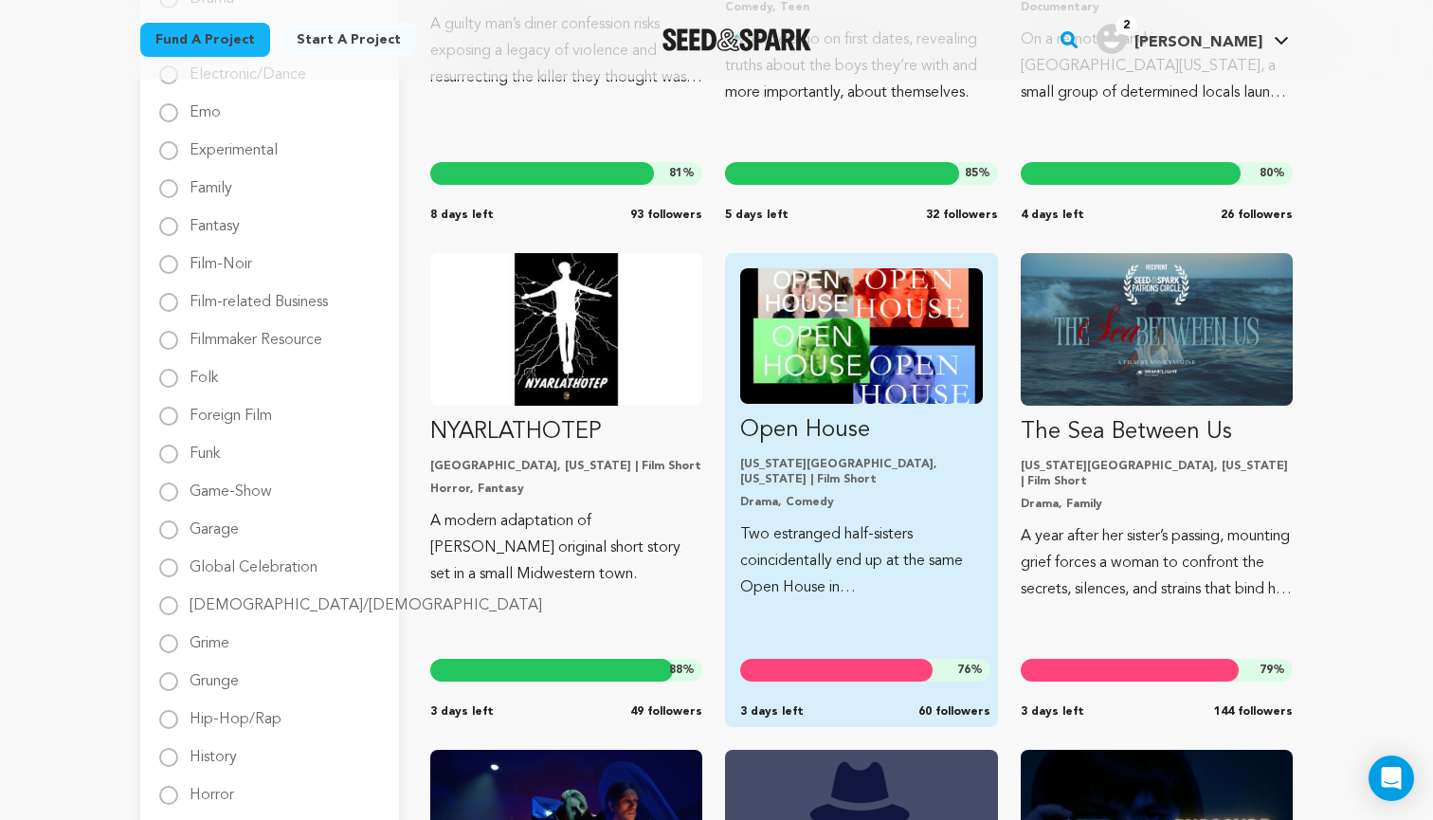
scroll to position [1066, 0]
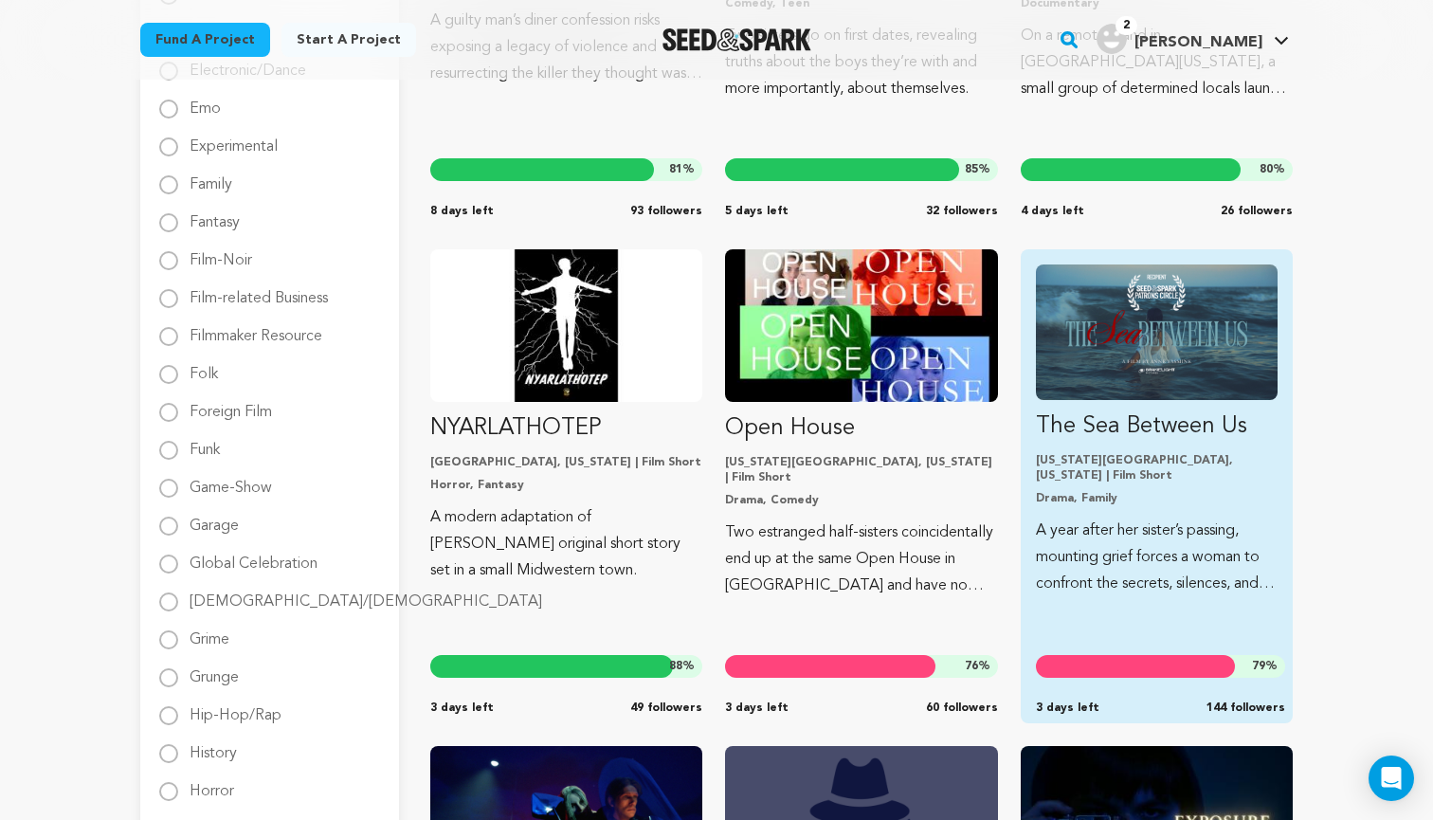
click at [1211, 466] on p "[US_STATE][GEOGRAPHIC_DATA], [US_STATE] | Film Short" at bounding box center [1157, 468] width 242 height 30
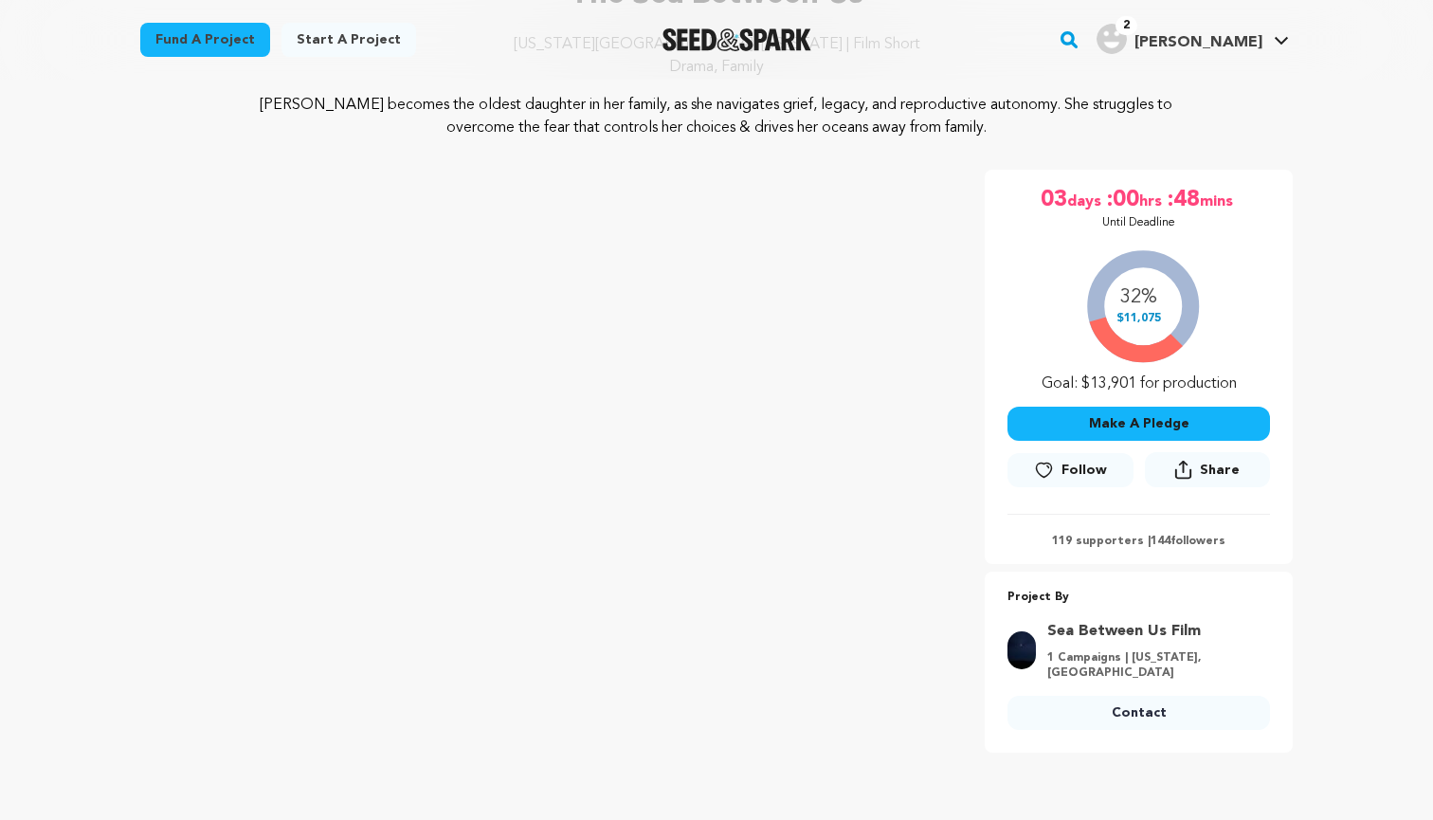
scroll to position [301, 0]
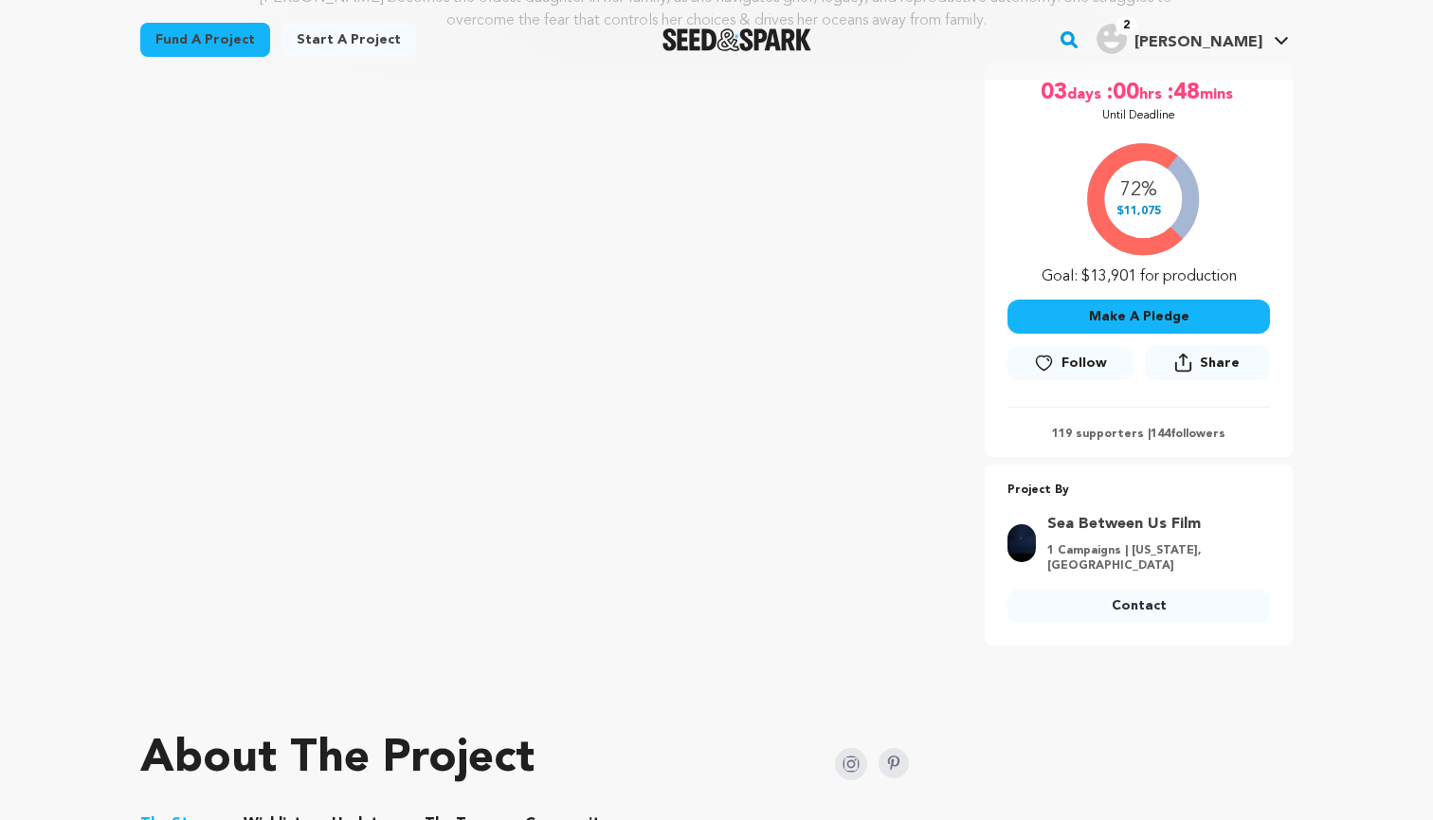
click at [1040, 363] on icon at bounding box center [1044, 362] width 20 height 19
click at [1079, 606] on link "Contact" at bounding box center [1138, 605] width 262 height 34
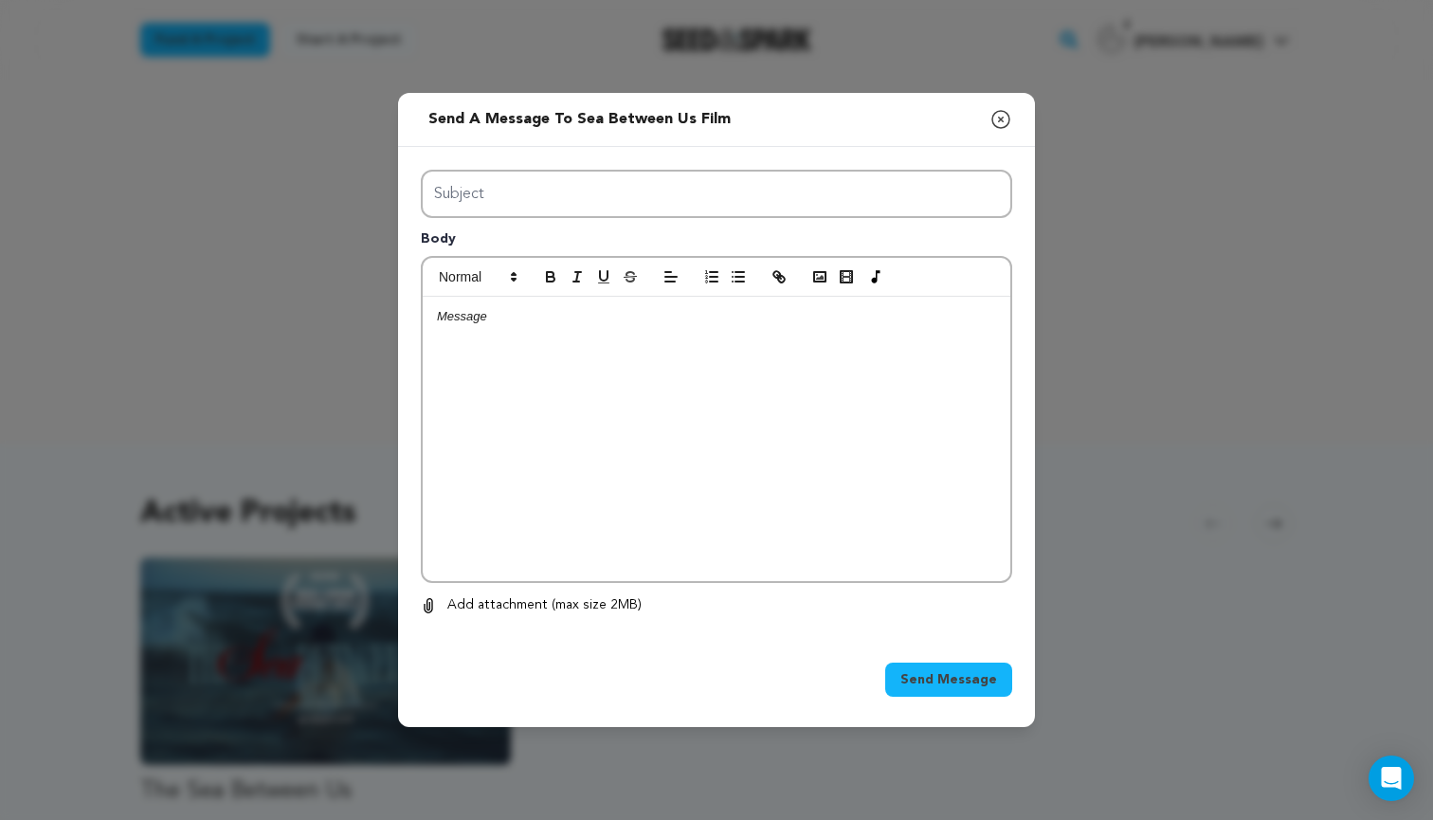
click at [687, 371] on div at bounding box center [717, 439] width 588 height 284
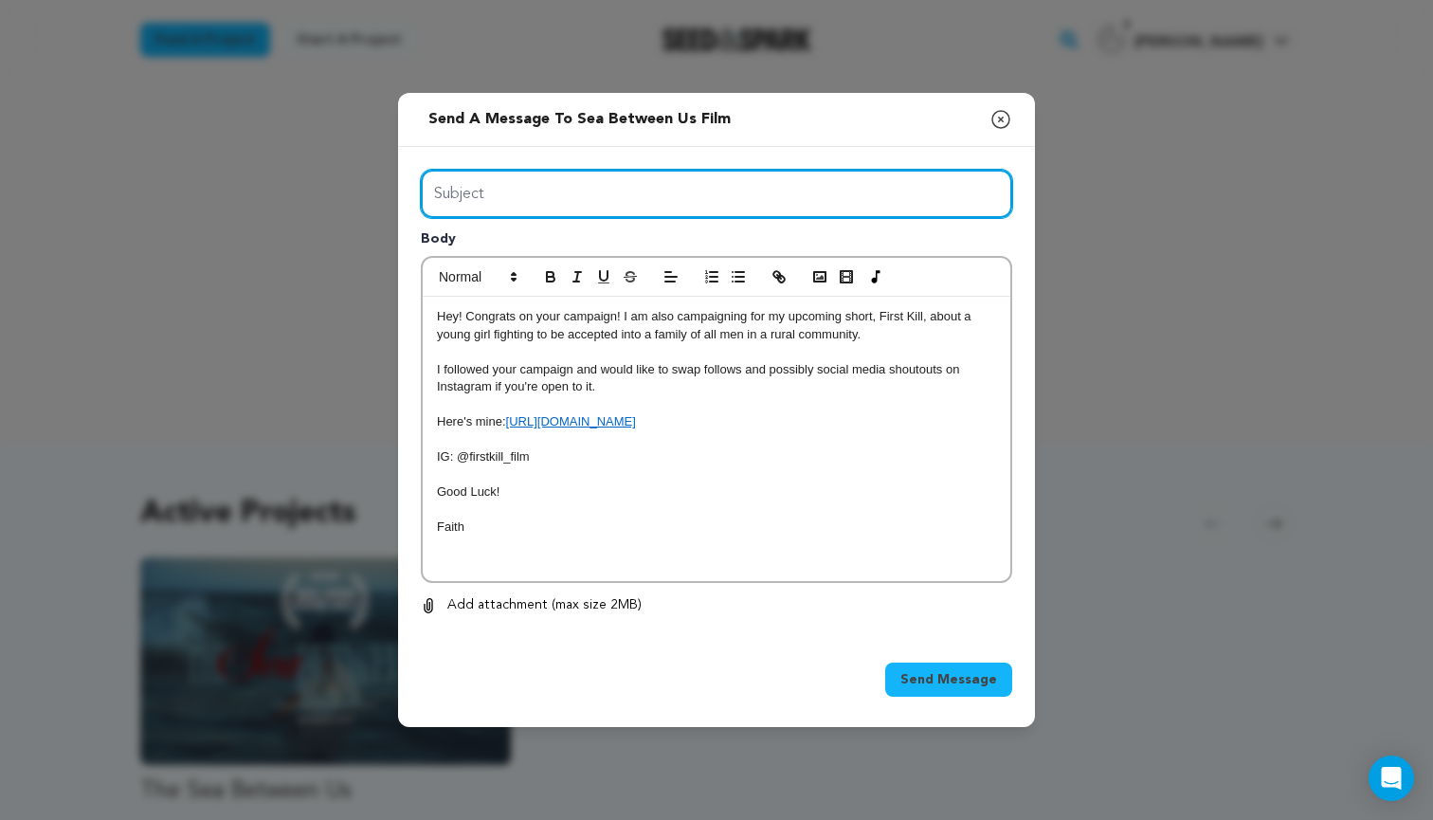
click at [526, 198] on input "Subject" at bounding box center [716, 194] width 591 height 48
type input "Support"
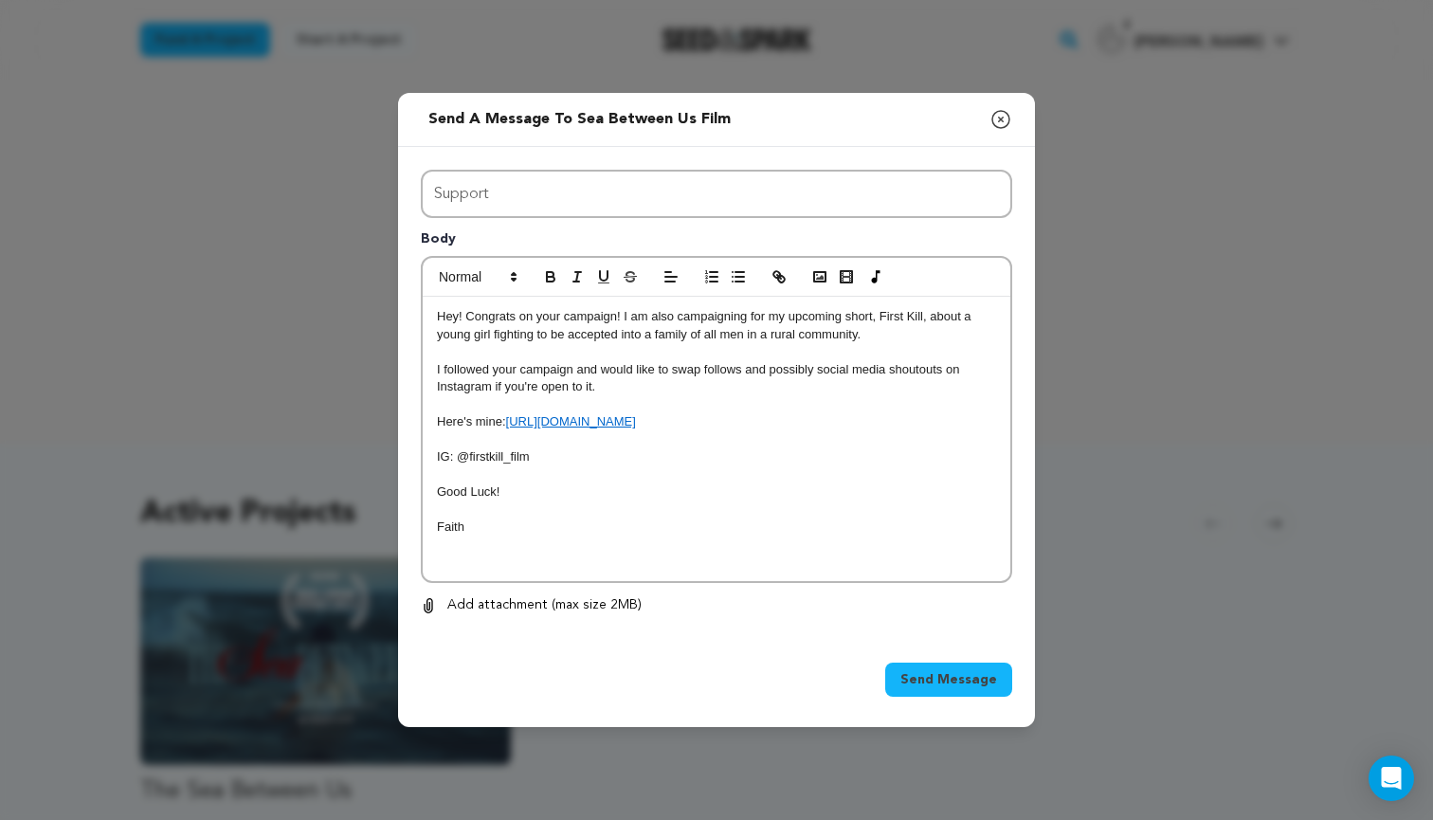
click at [937, 682] on span "Send Message" at bounding box center [948, 679] width 97 height 19
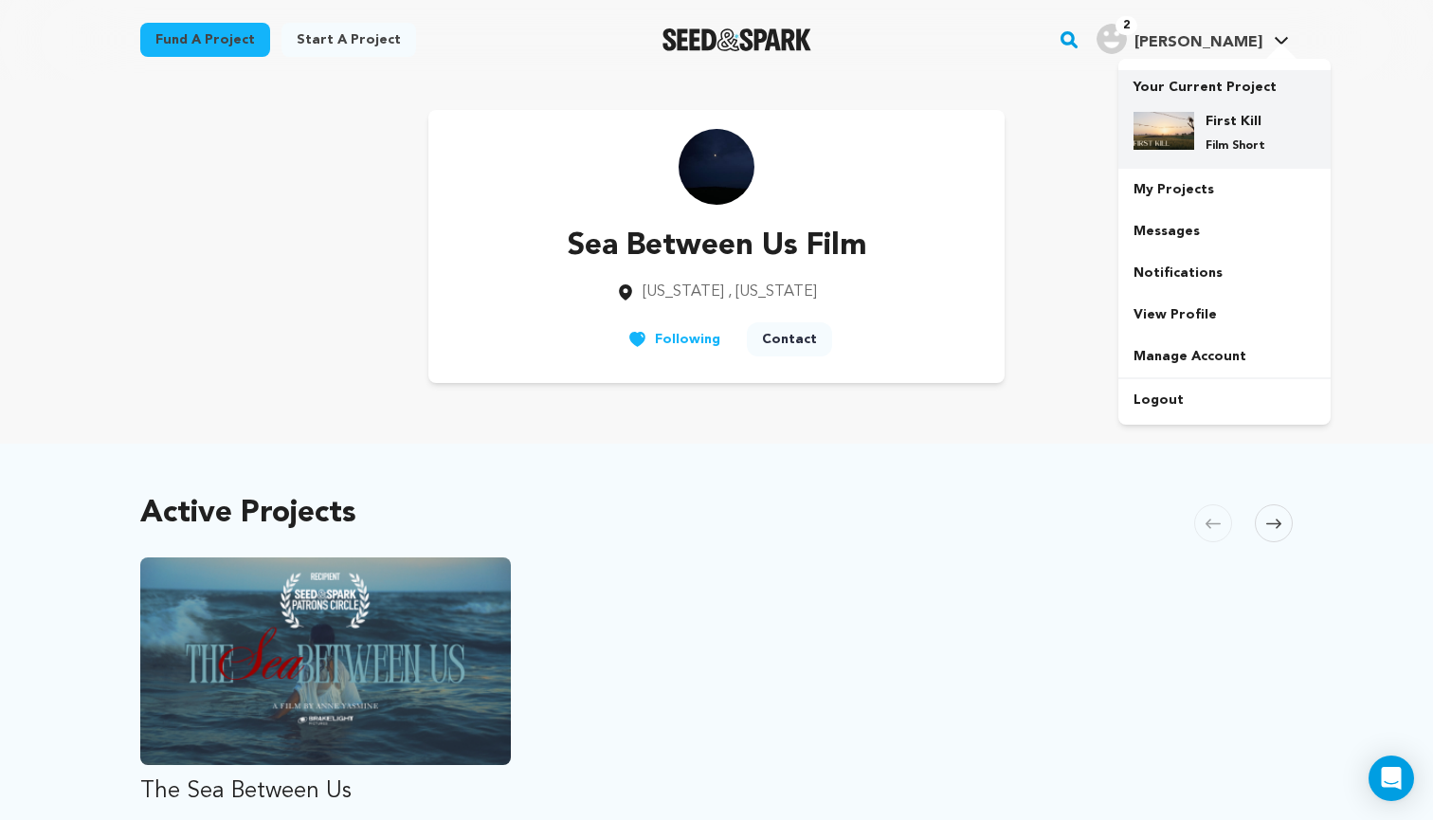
click at [1207, 136] on div "First Kill Film Short" at bounding box center [1239, 133] width 91 height 42
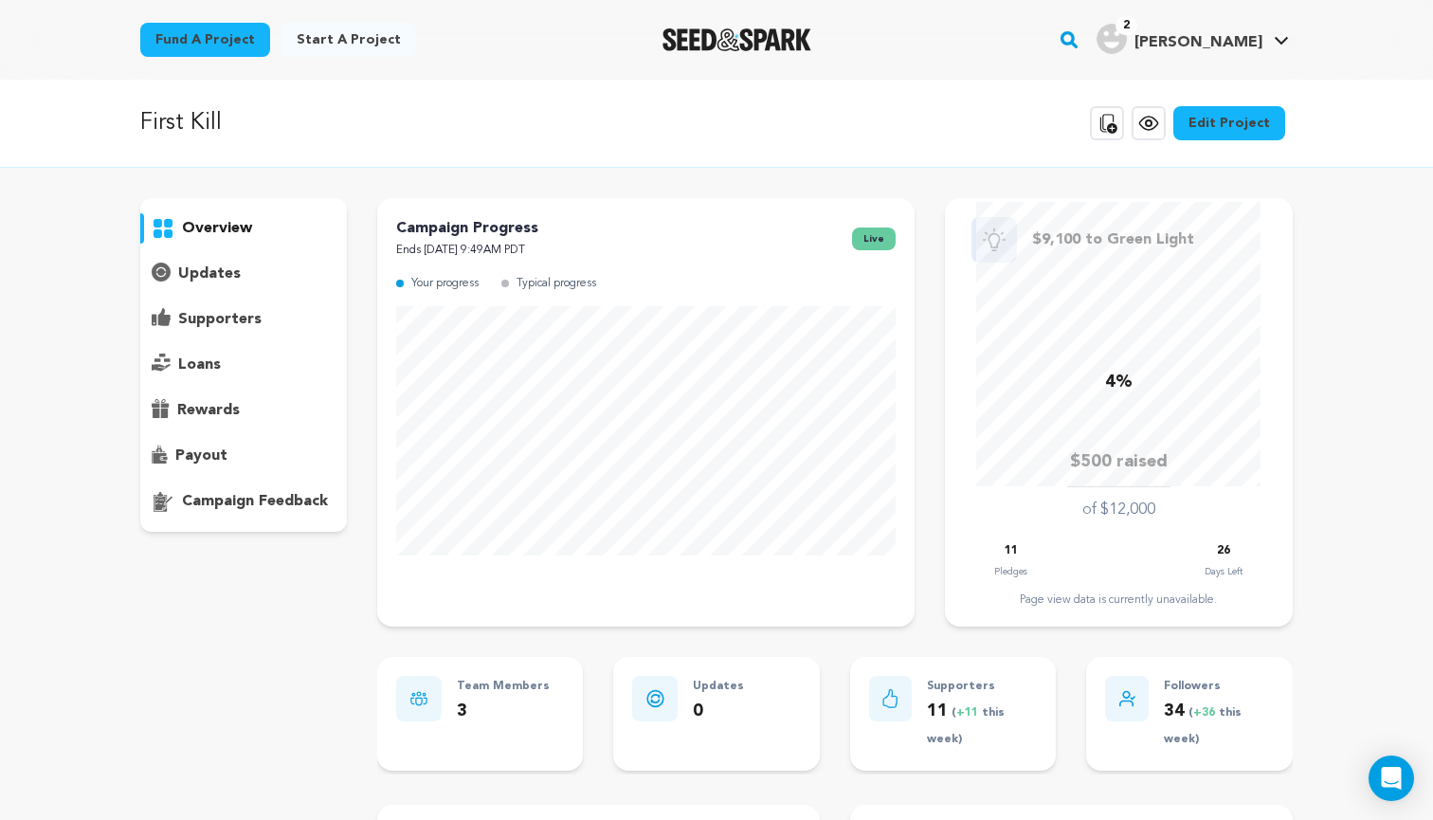
click at [235, 406] on p "rewards" at bounding box center [208, 410] width 63 height 23
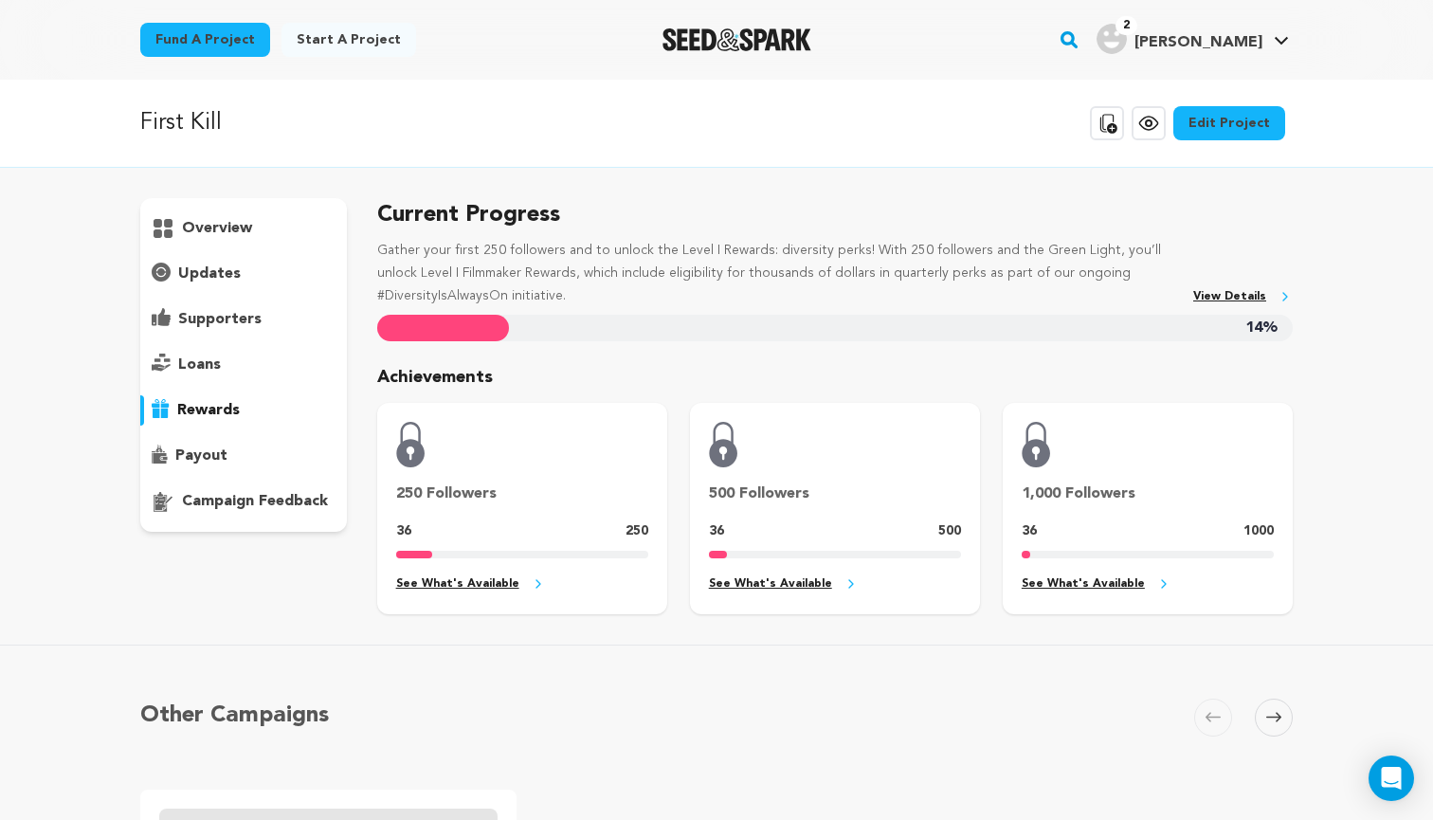
click at [226, 230] on p "overview" at bounding box center [217, 228] width 70 height 23
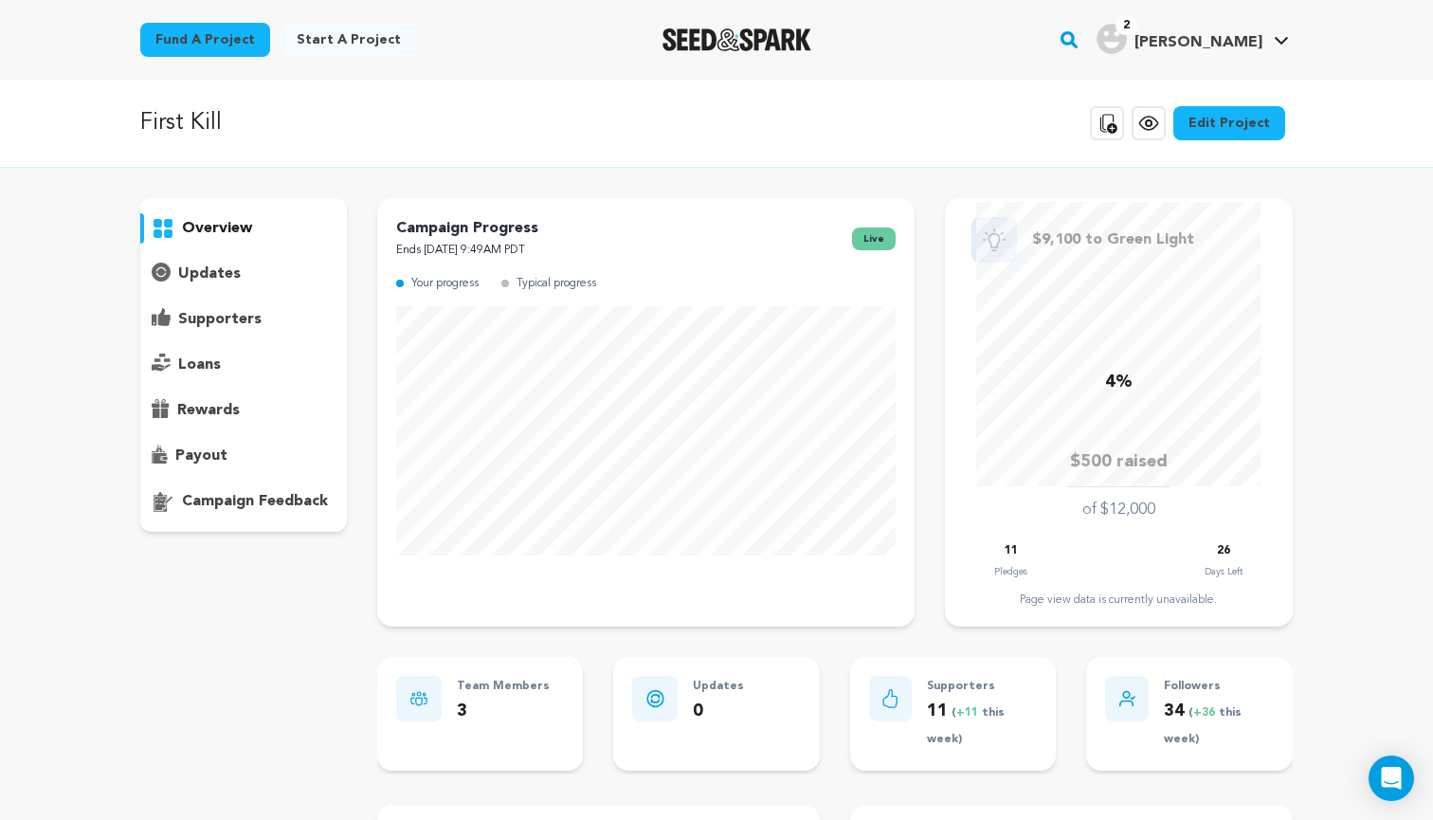
click at [221, 48] on link "Fund a project" at bounding box center [205, 40] width 130 height 34
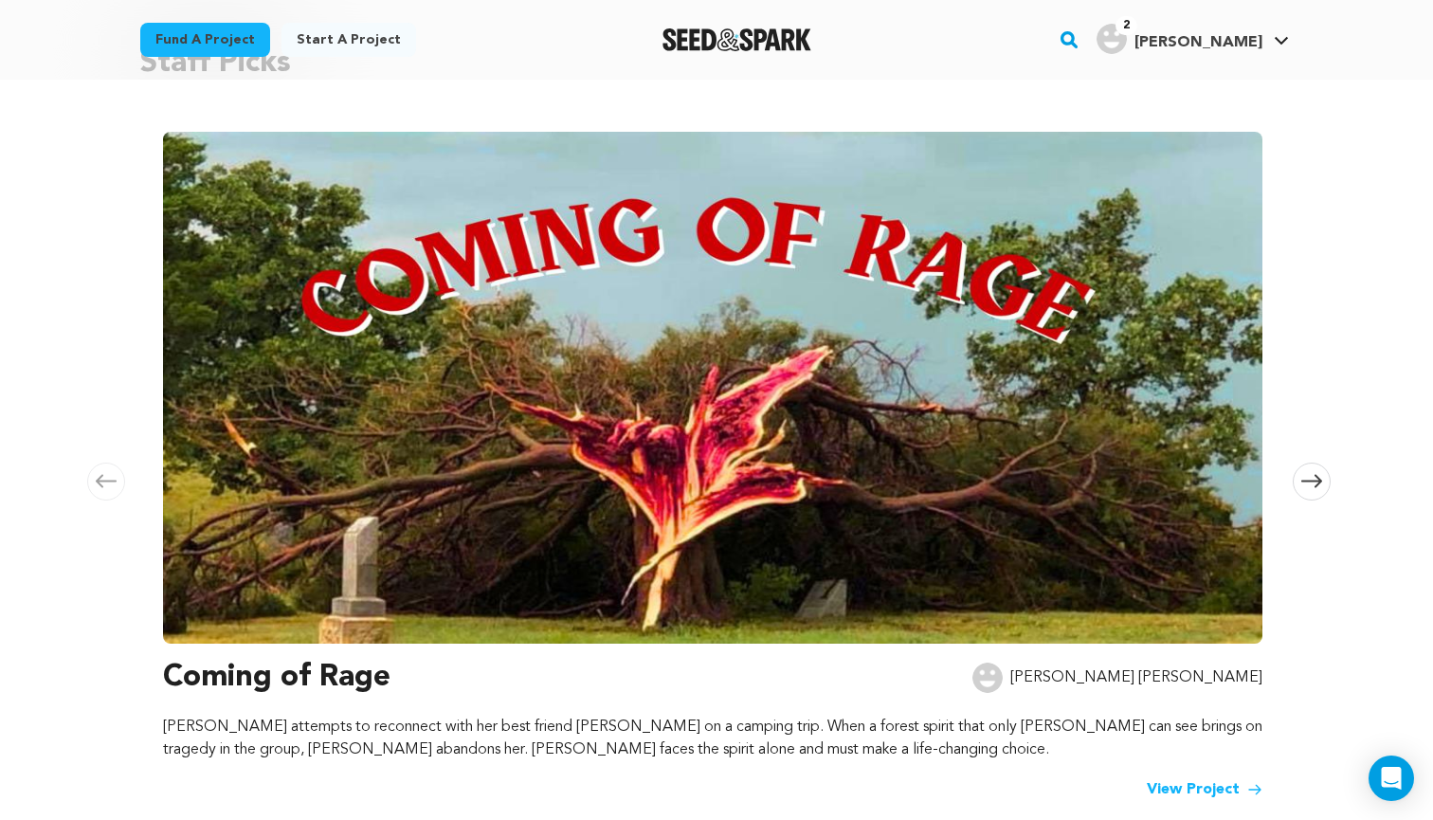
scroll to position [207, 0]
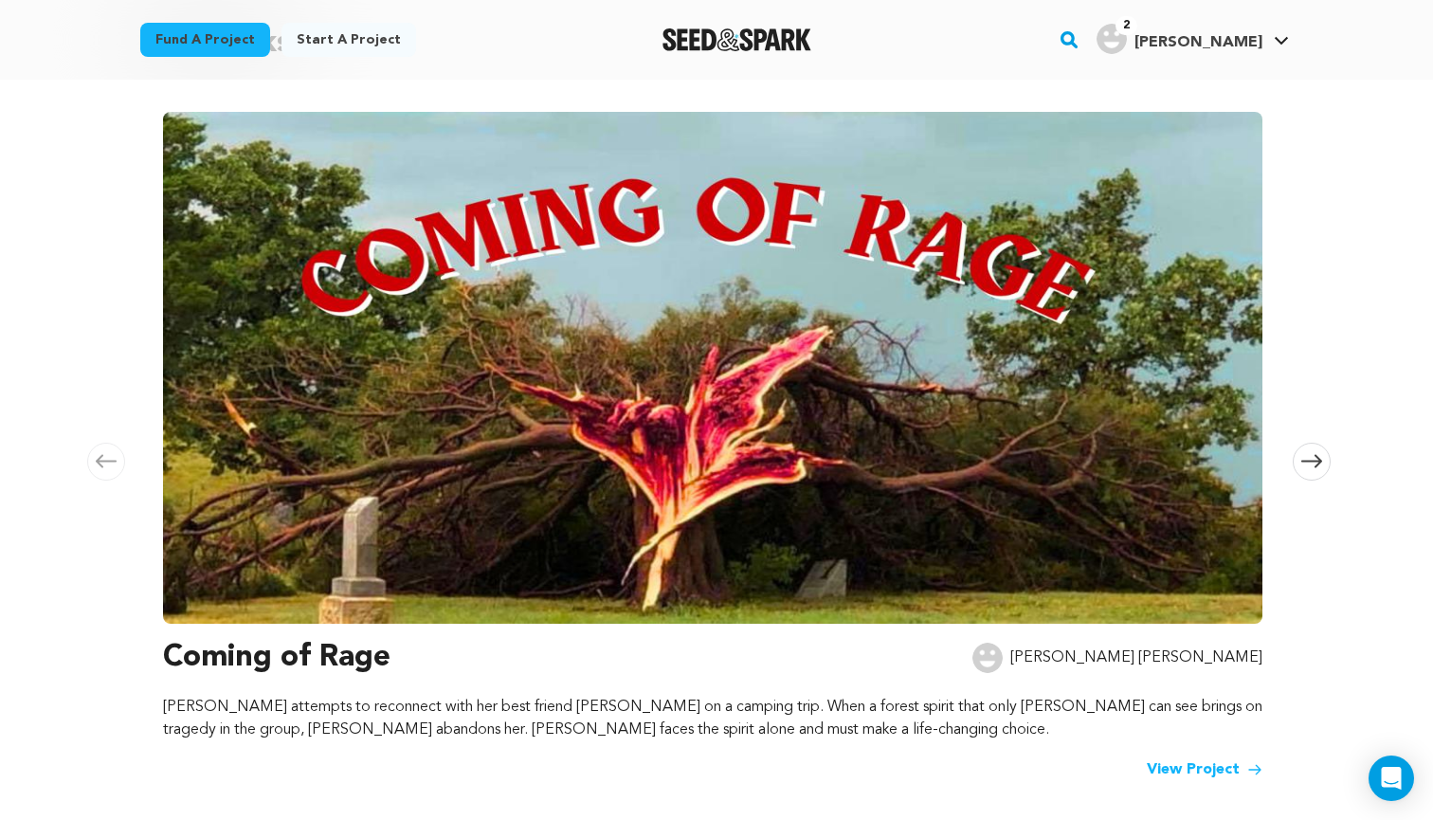
click at [1305, 464] on icon at bounding box center [1311, 461] width 21 height 14
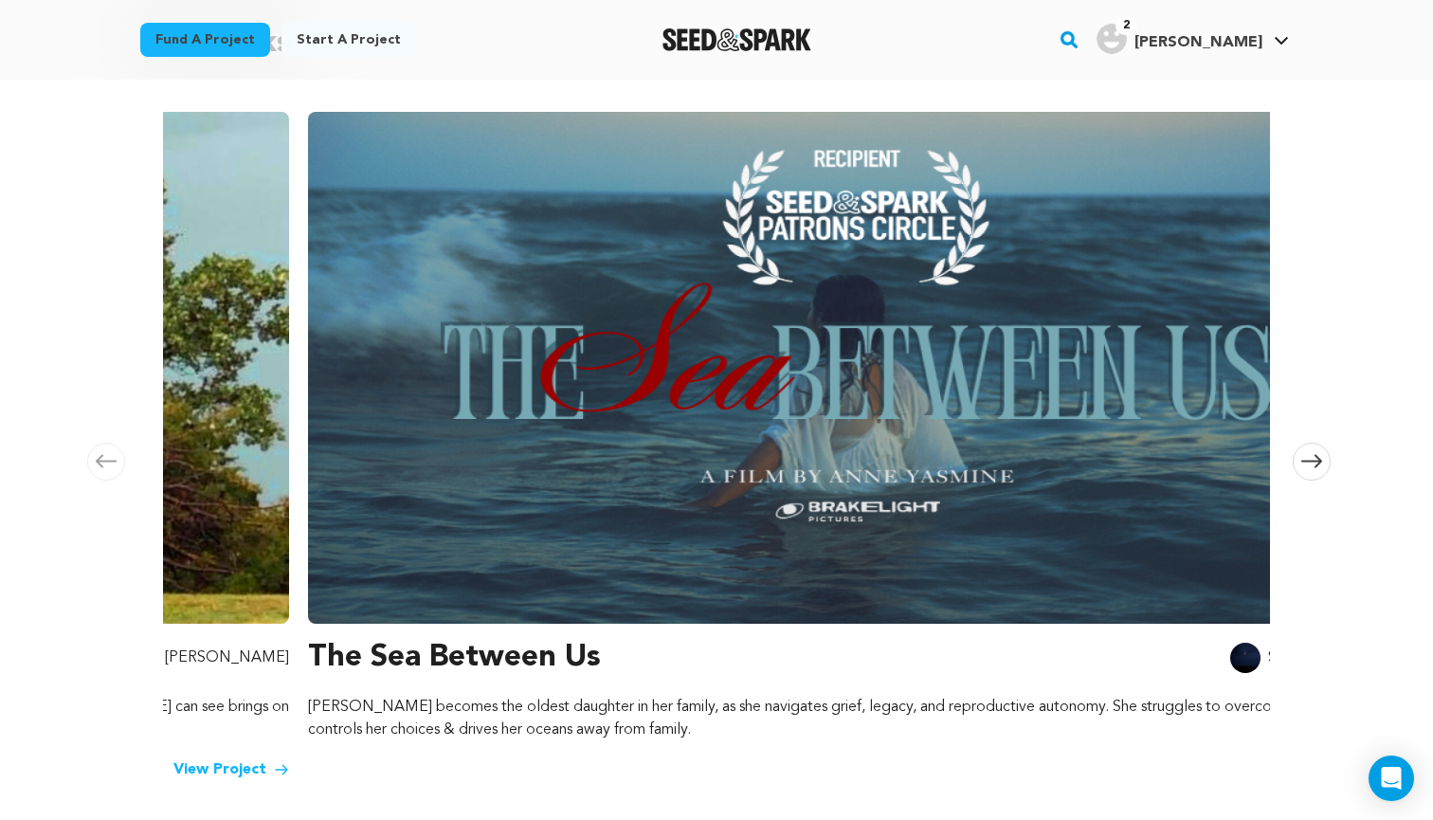
scroll to position [0, 1118]
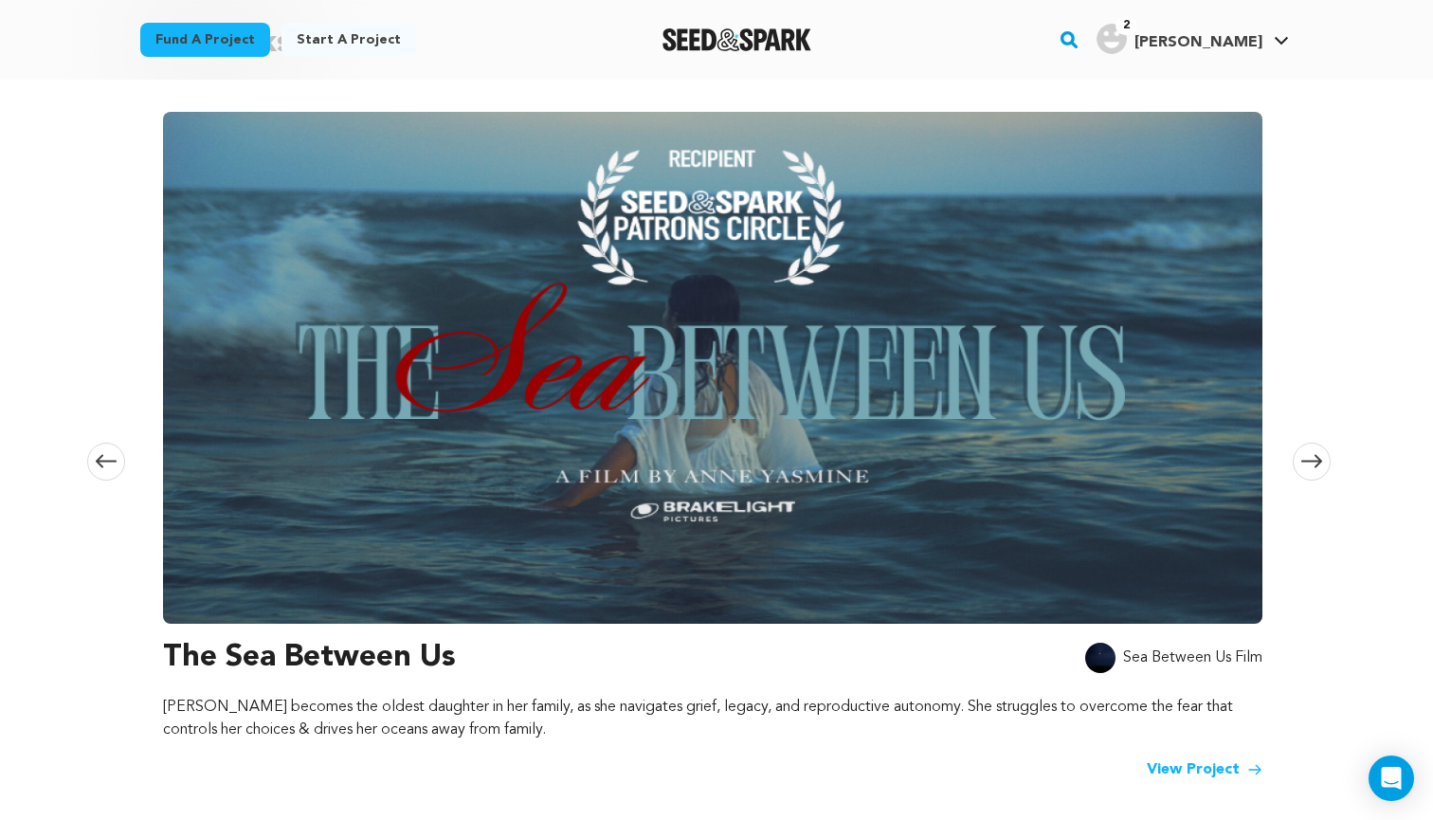
click at [1311, 472] on span at bounding box center [1312, 462] width 38 height 38
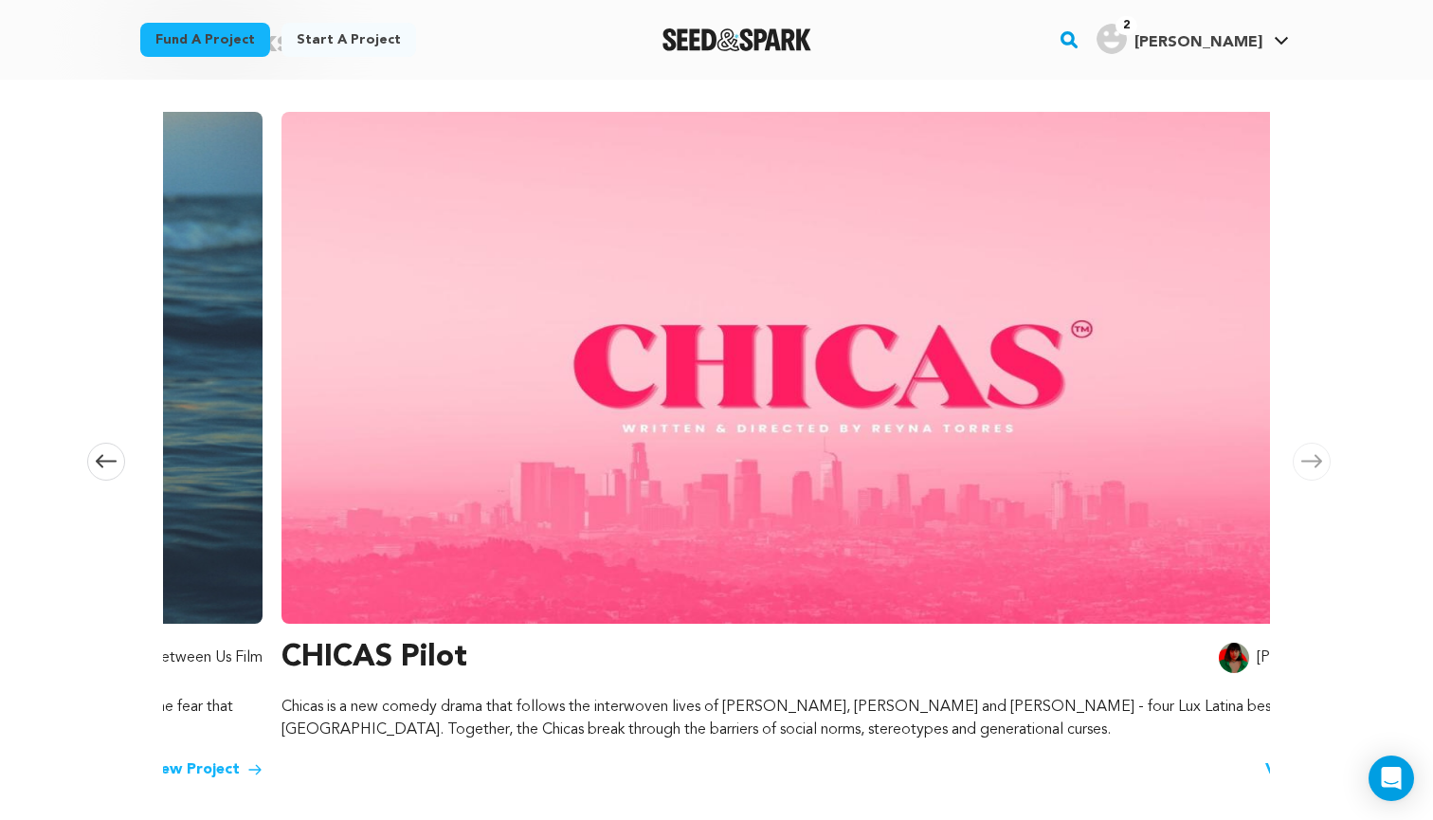
scroll to position [0, 2236]
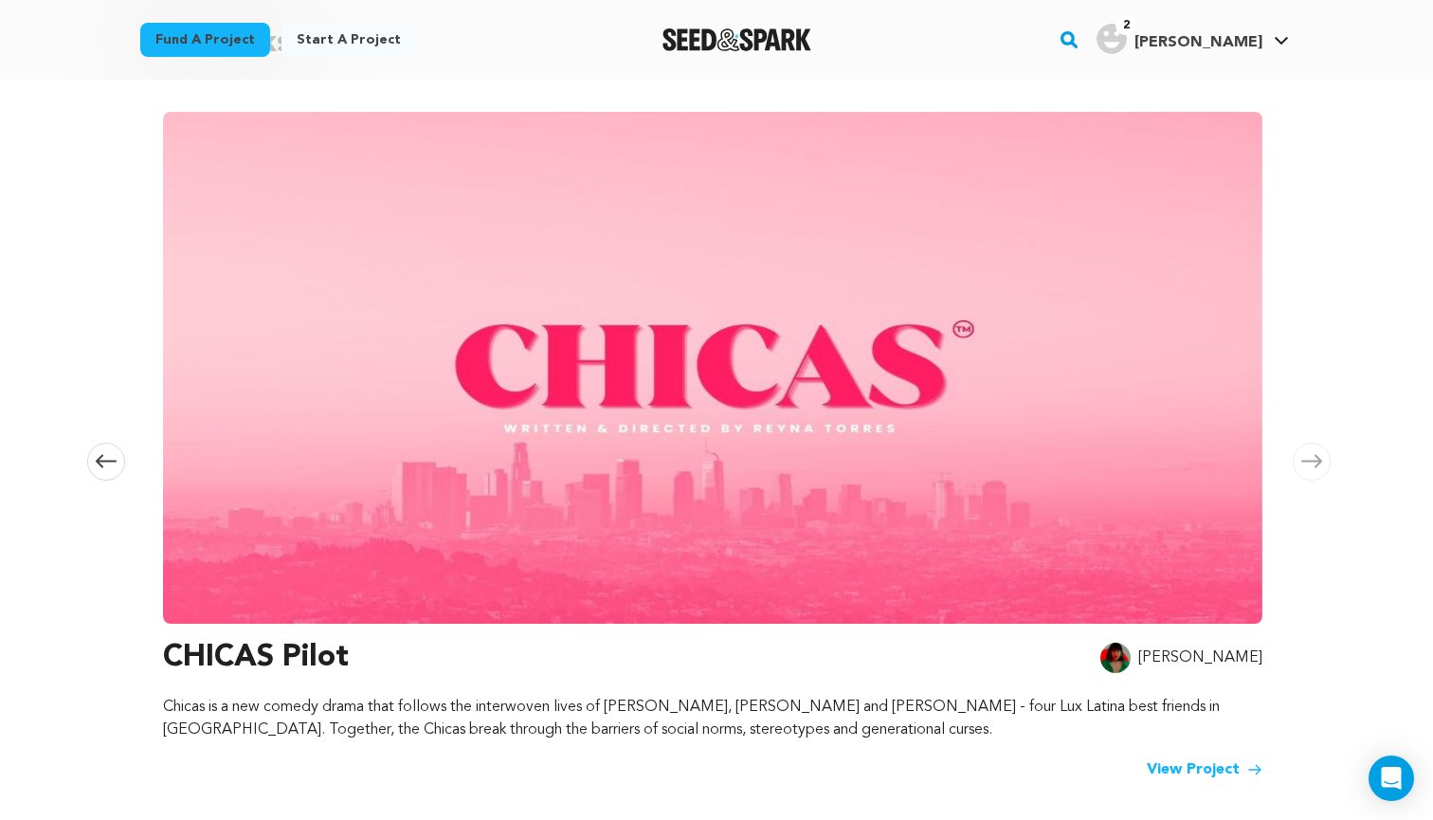
click at [1310, 465] on icon at bounding box center [1311, 461] width 21 height 14
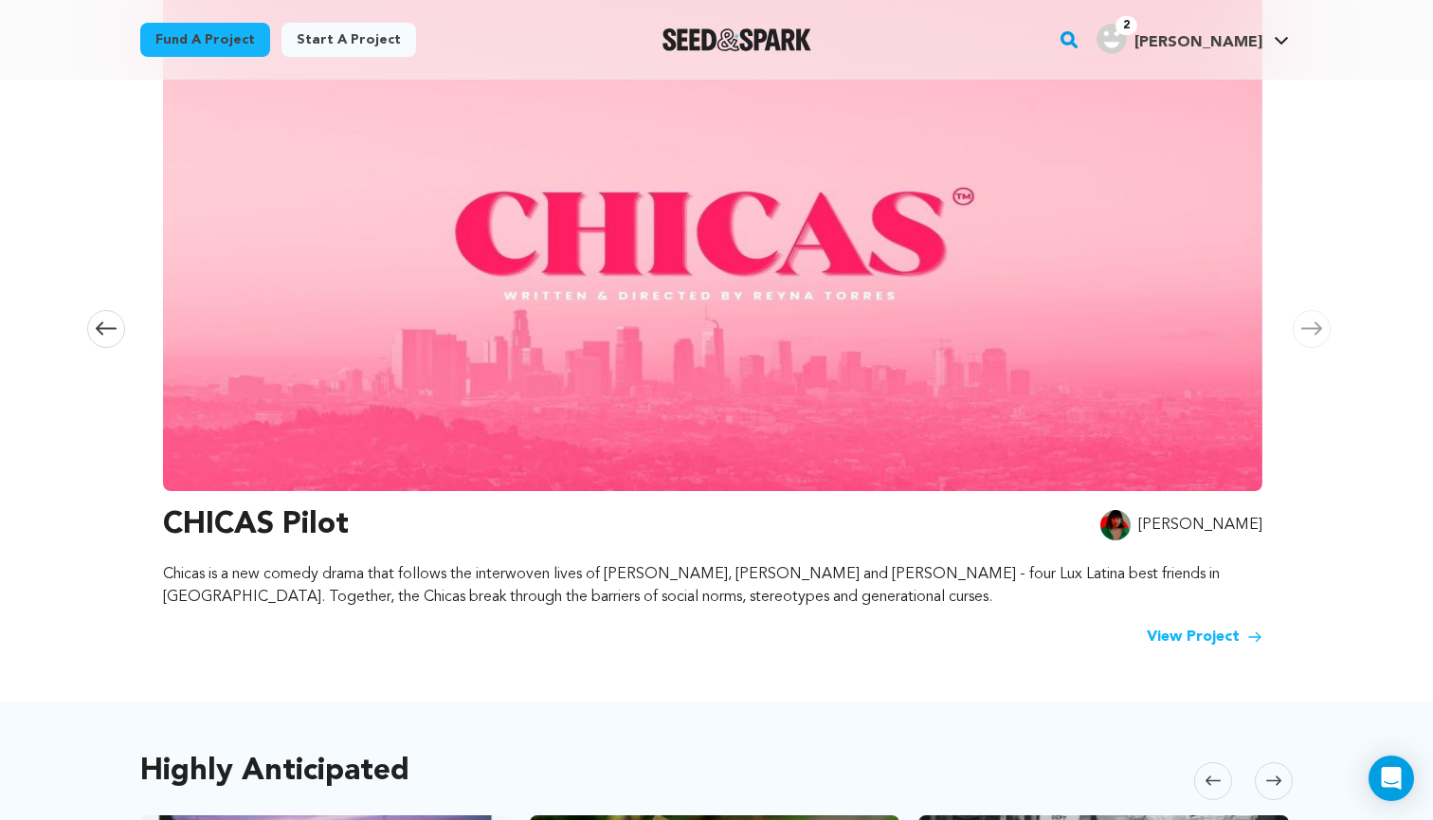
scroll to position [366, 0]
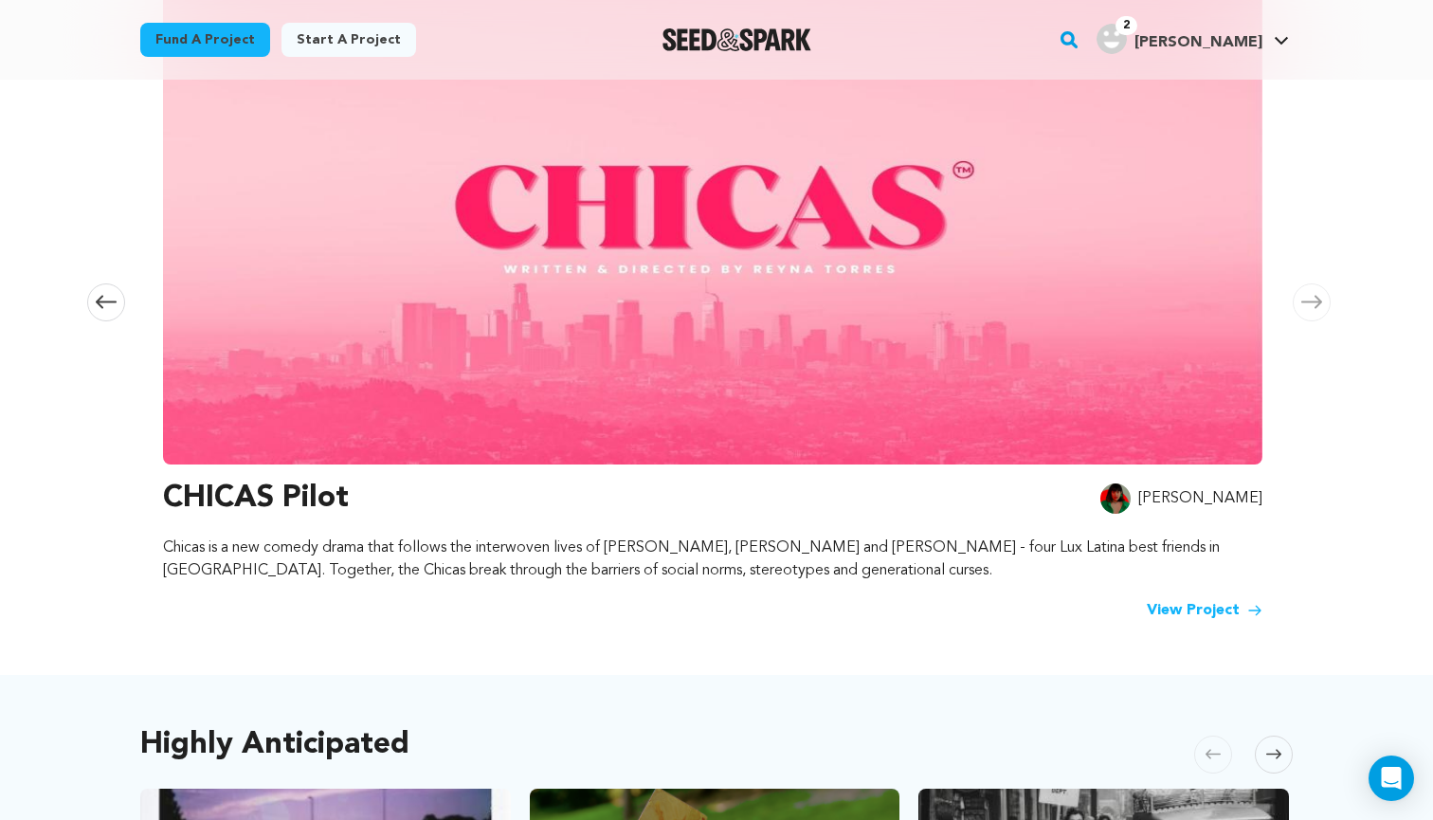
click at [1169, 605] on link "View Project" at bounding box center [1205, 610] width 116 height 23
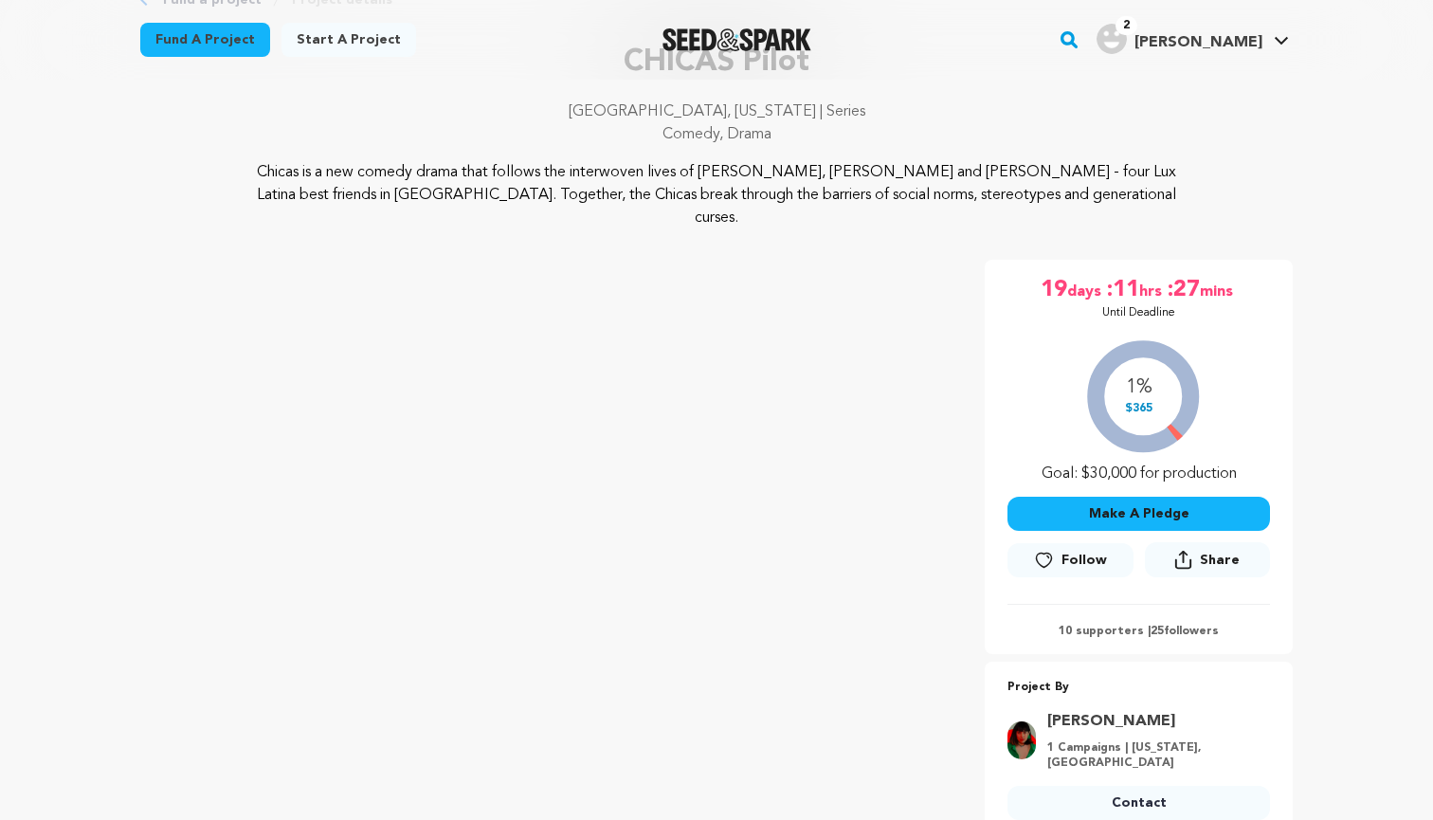
scroll to position [159, 0]
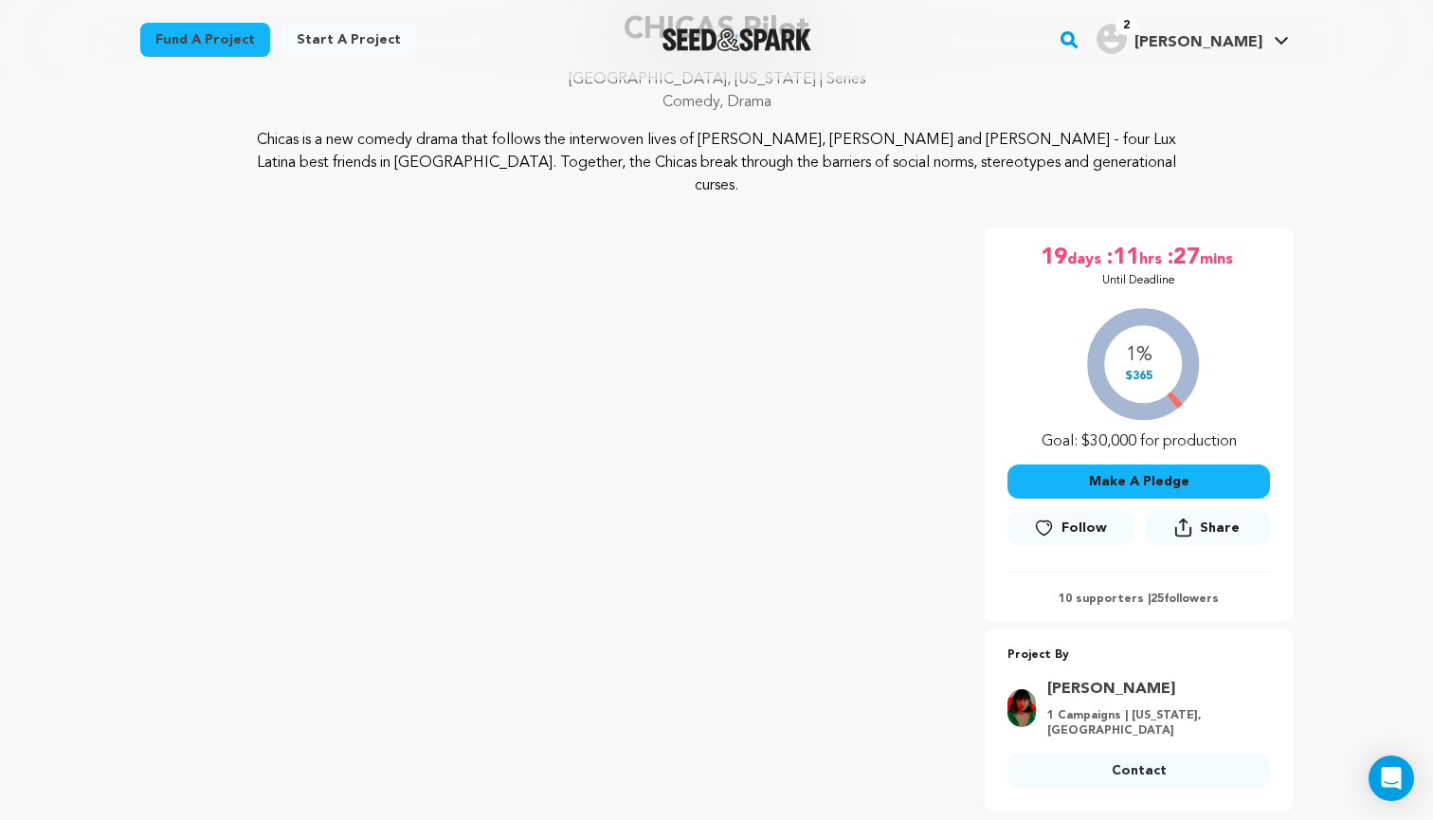
click at [1059, 511] on button "Follow" at bounding box center [1069, 528] width 125 height 34
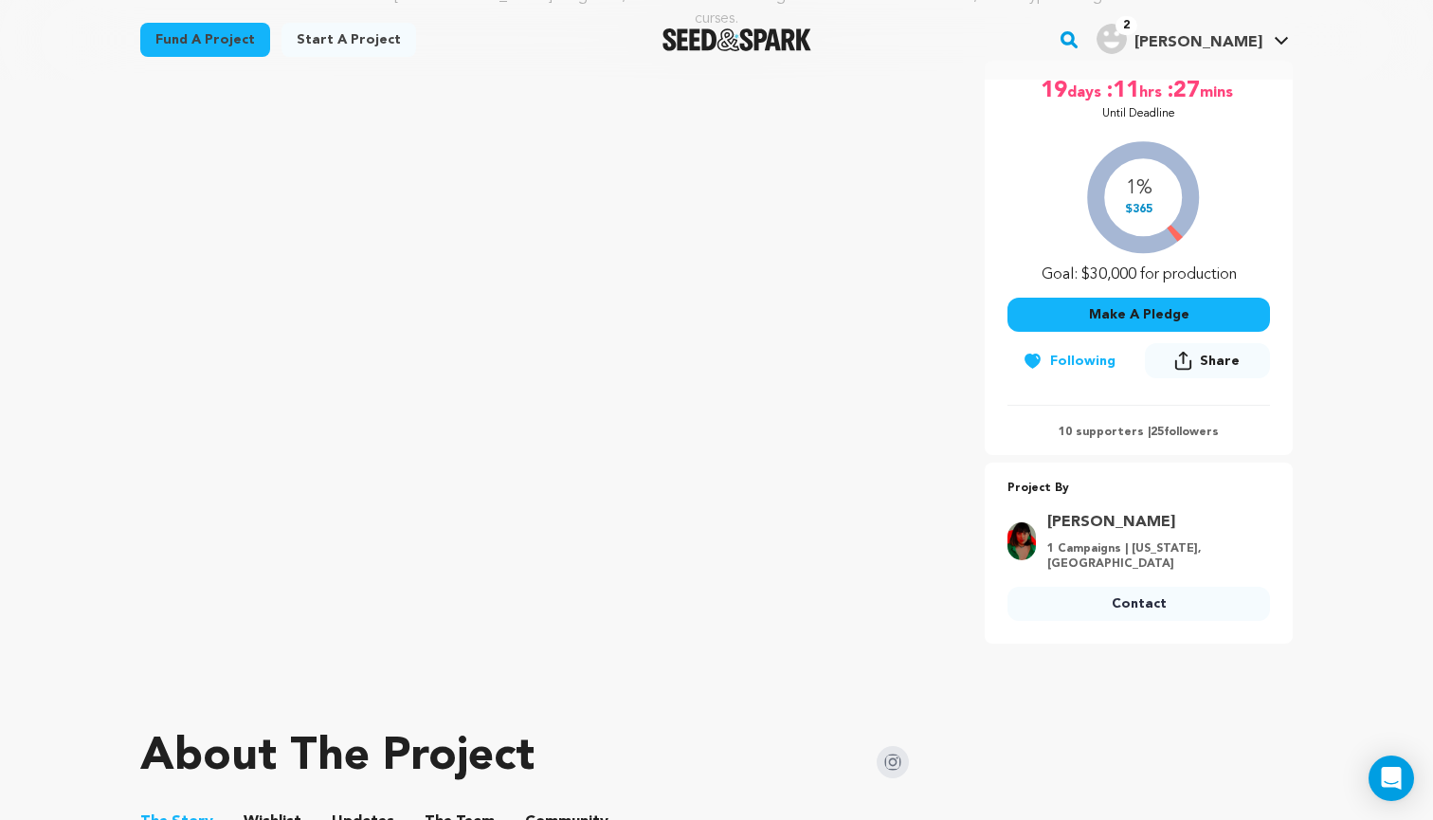
scroll to position [326, 0]
click at [1107, 587] on link "Contact" at bounding box center [1138, 604] width 262 height 34
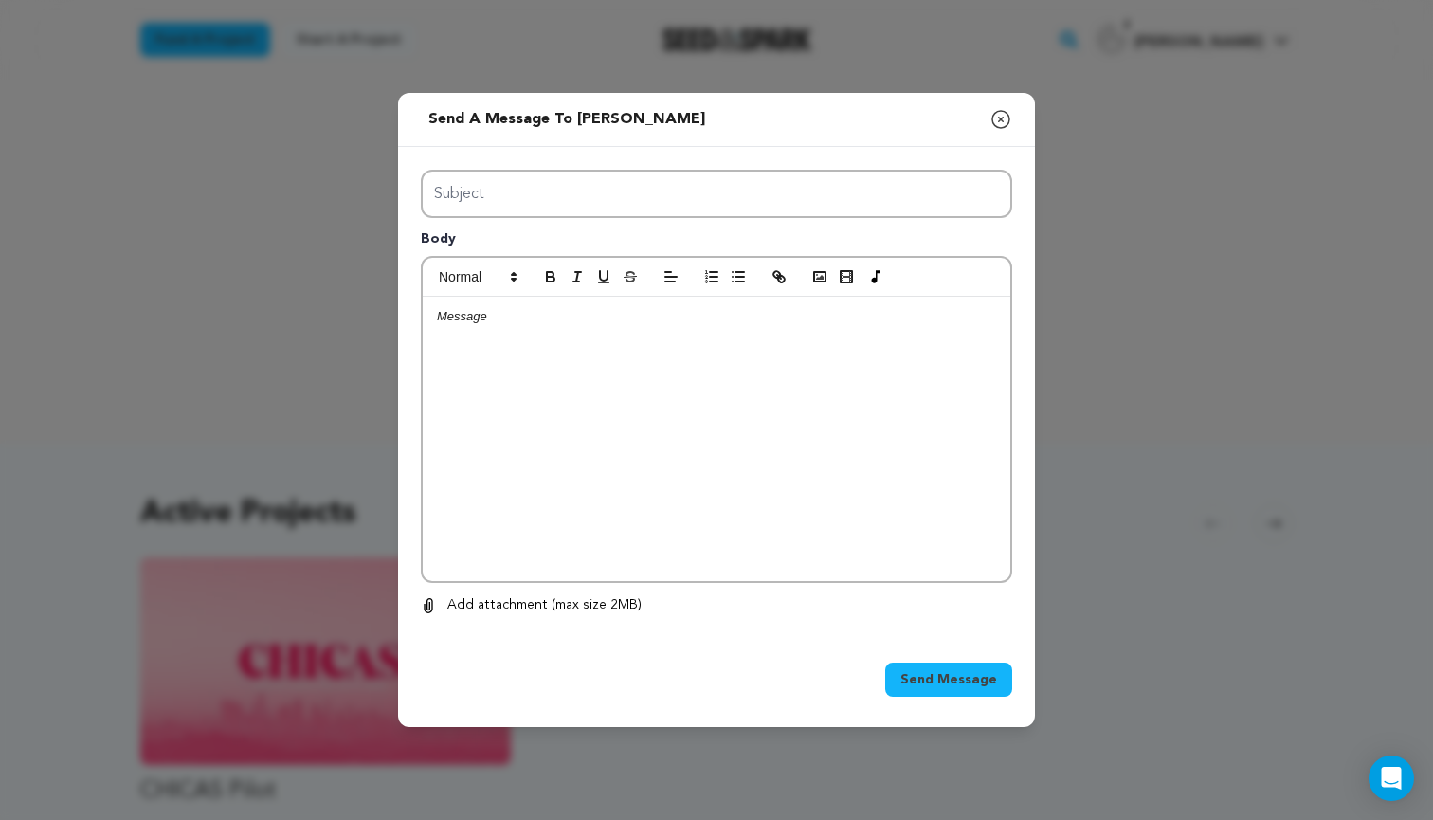
click at [560, 318] on p at bounding box center [716, 316] width 559 height 17
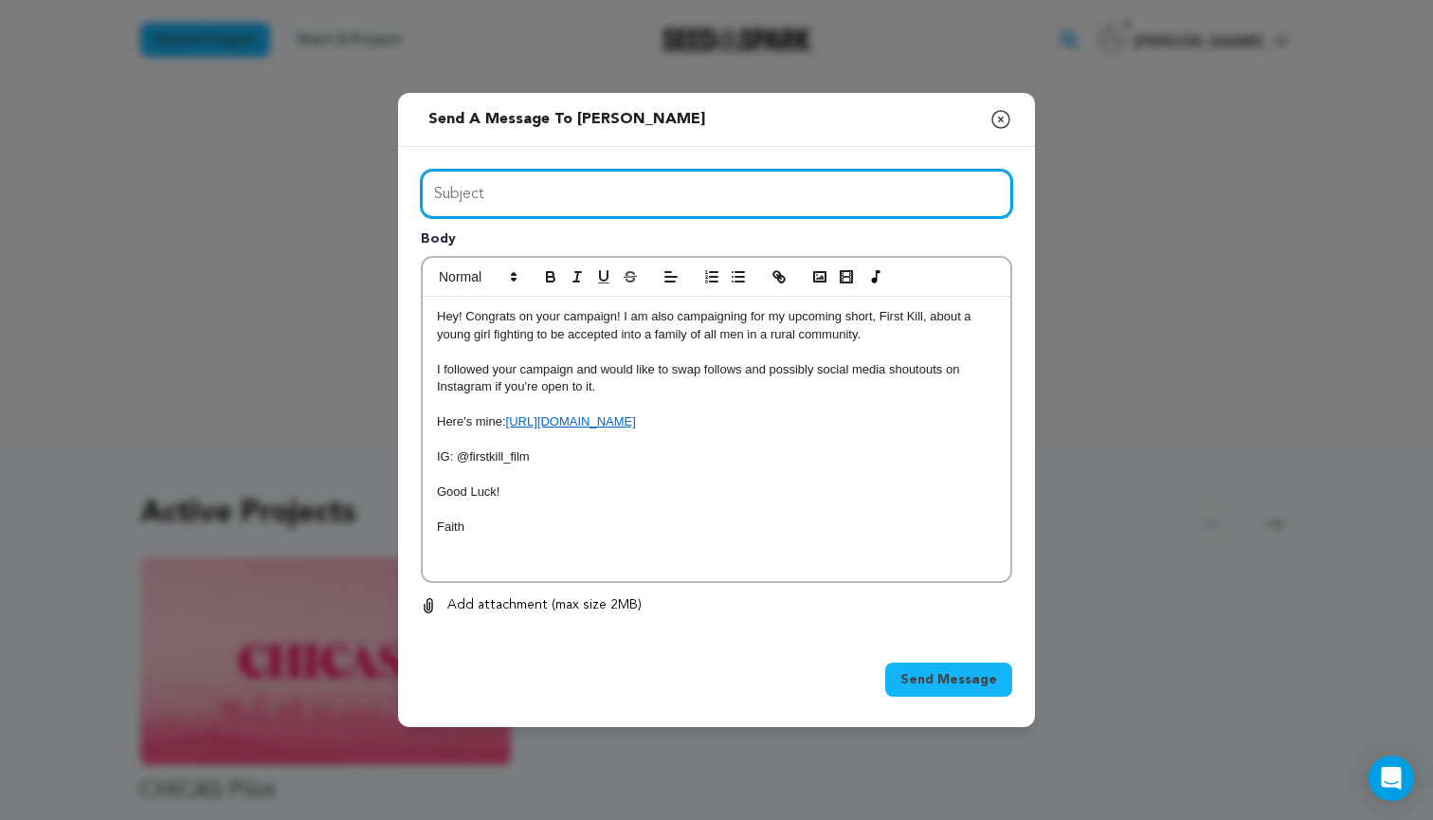
click at [481, 191] on input "Subject" at bounding box center [716, 194] width 591 height 48
type input "Support"
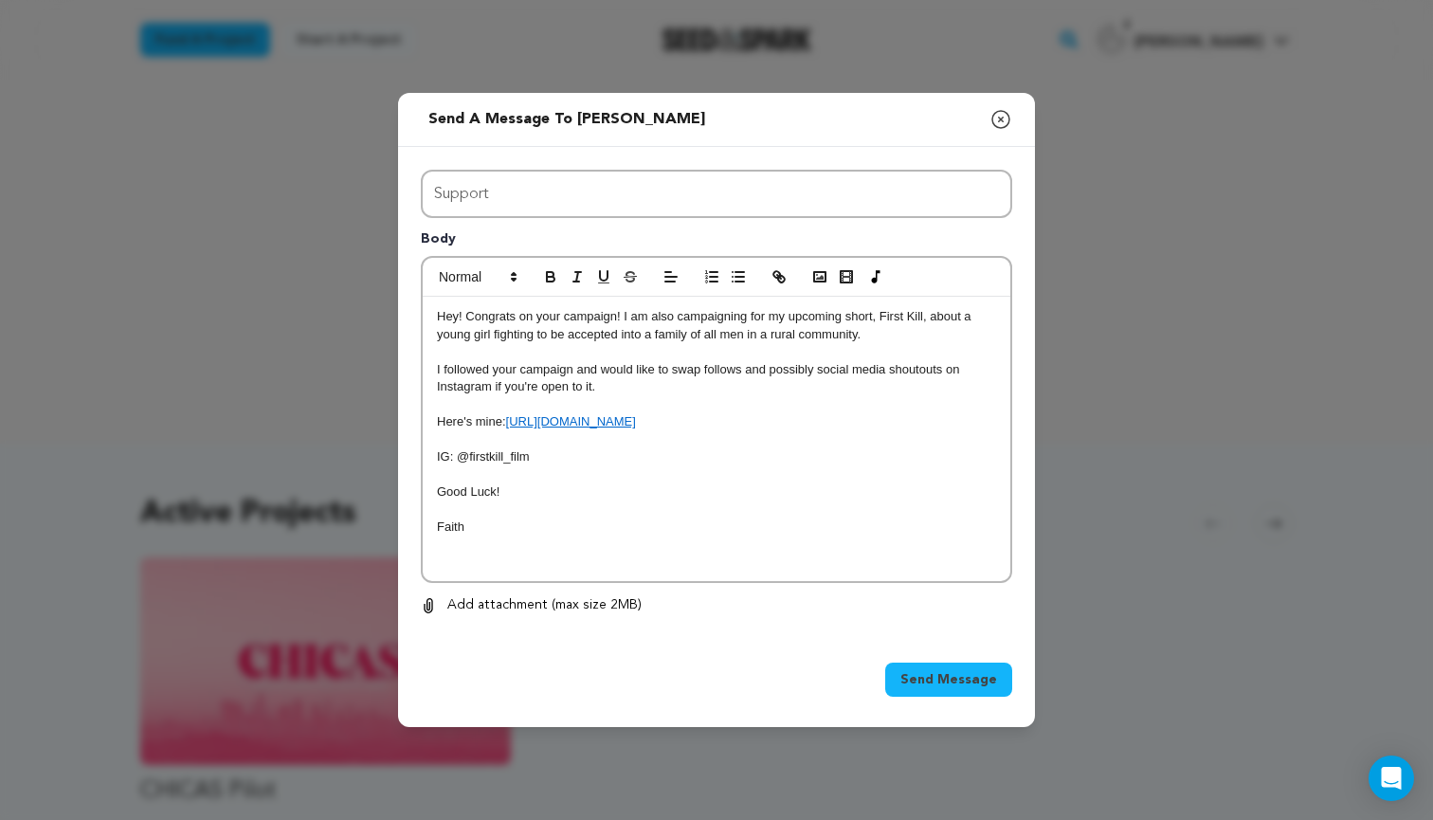
click at [921, 679] on span "Send Message" at bounding box center [948, 679] width 97 height 19
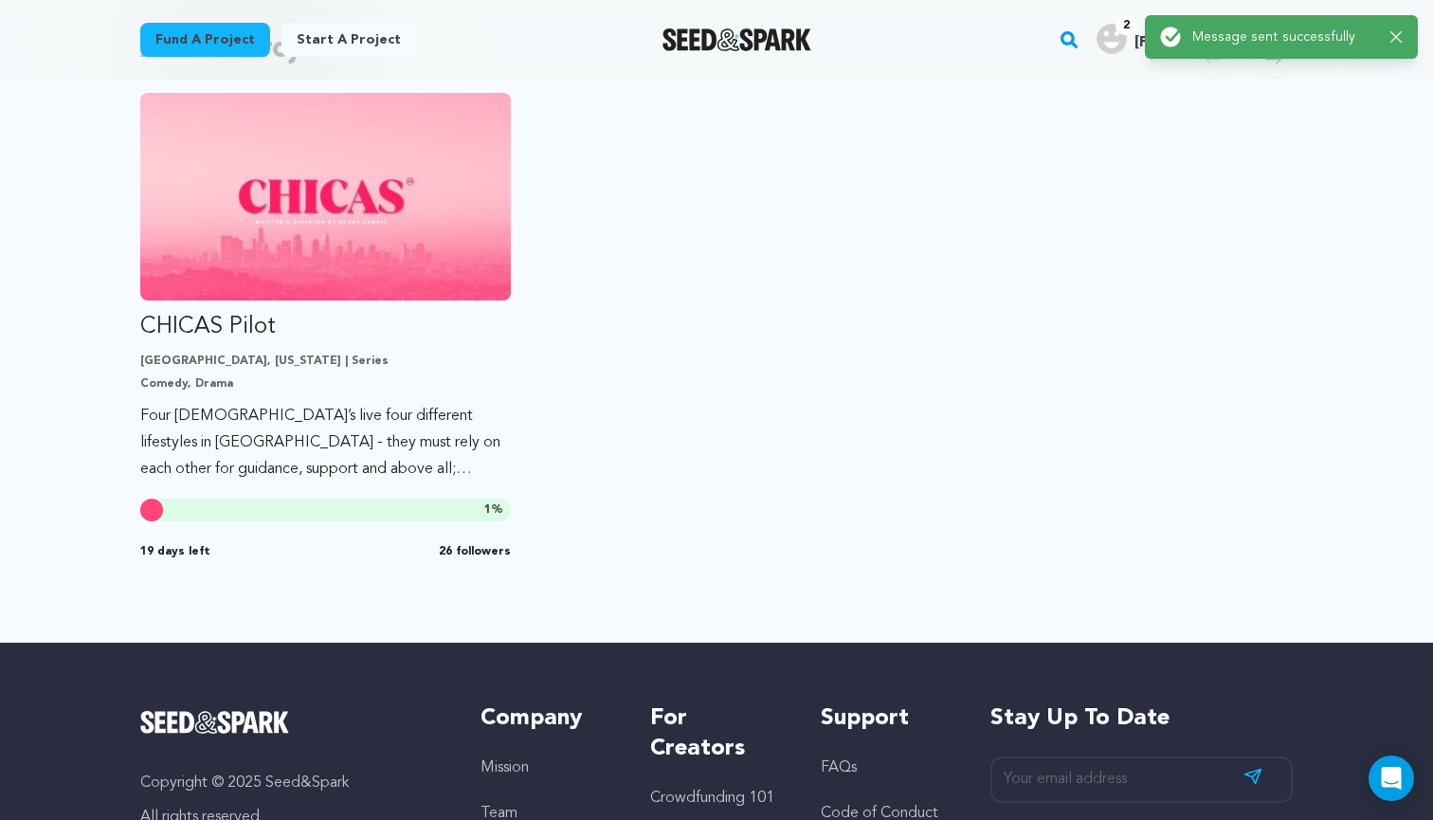
scroll to position [479, 0]
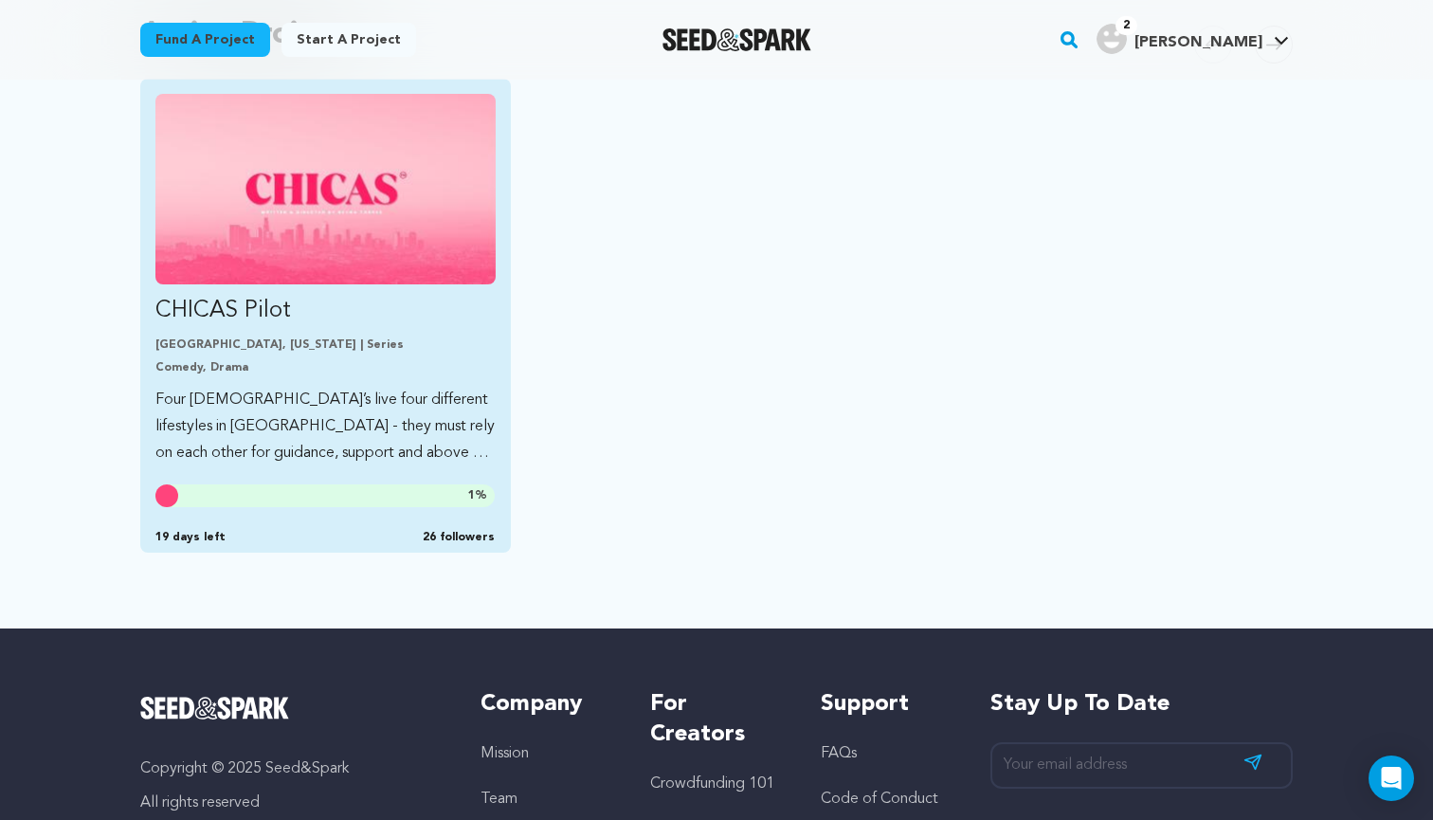
click at [348, 417] on p "Four Latina’s live four different lifestyles in Los Angeles - they must rely on…" at bounding box center [325, 427] width 340 height 80
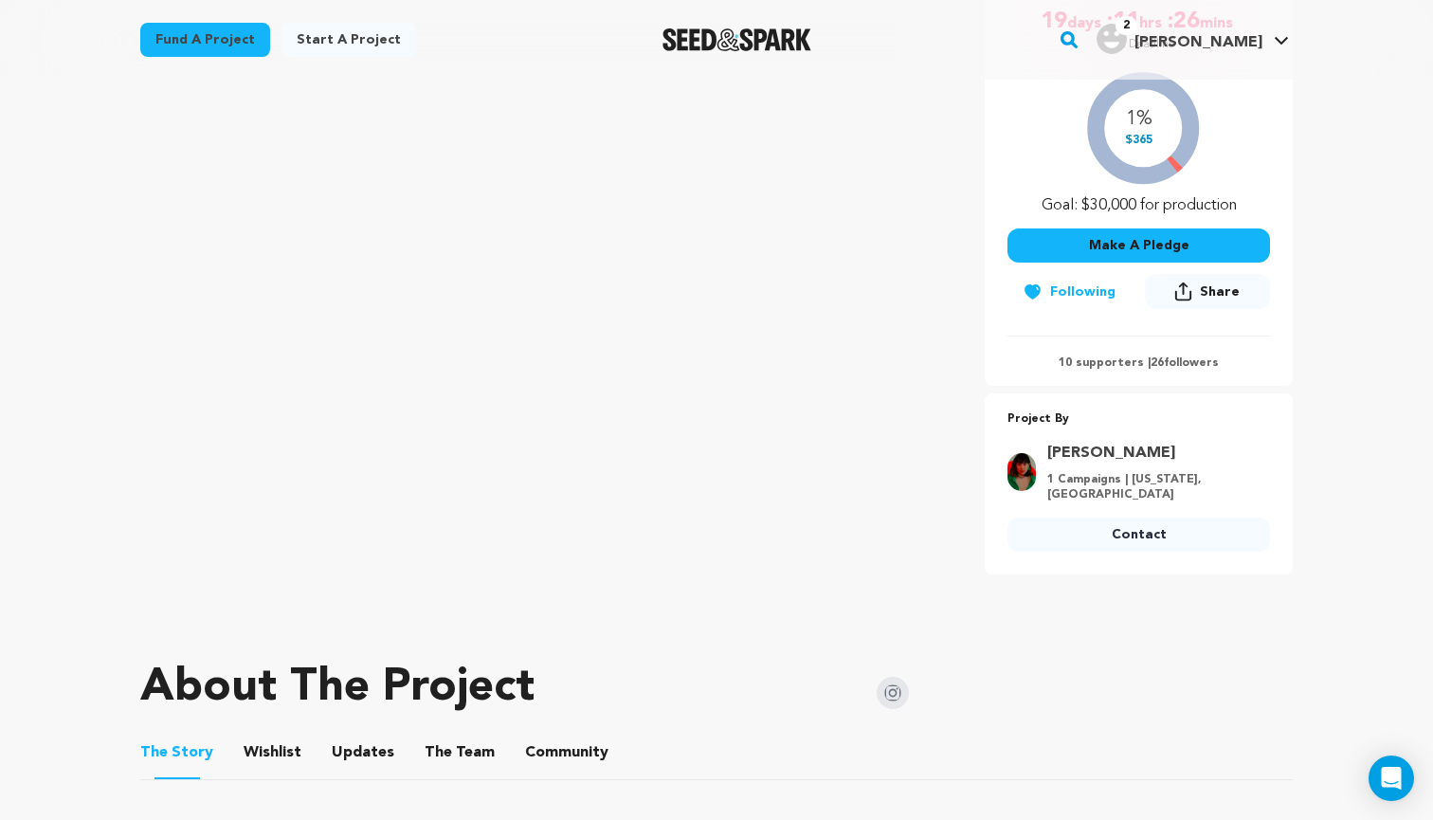
scroll to position [407, 0]
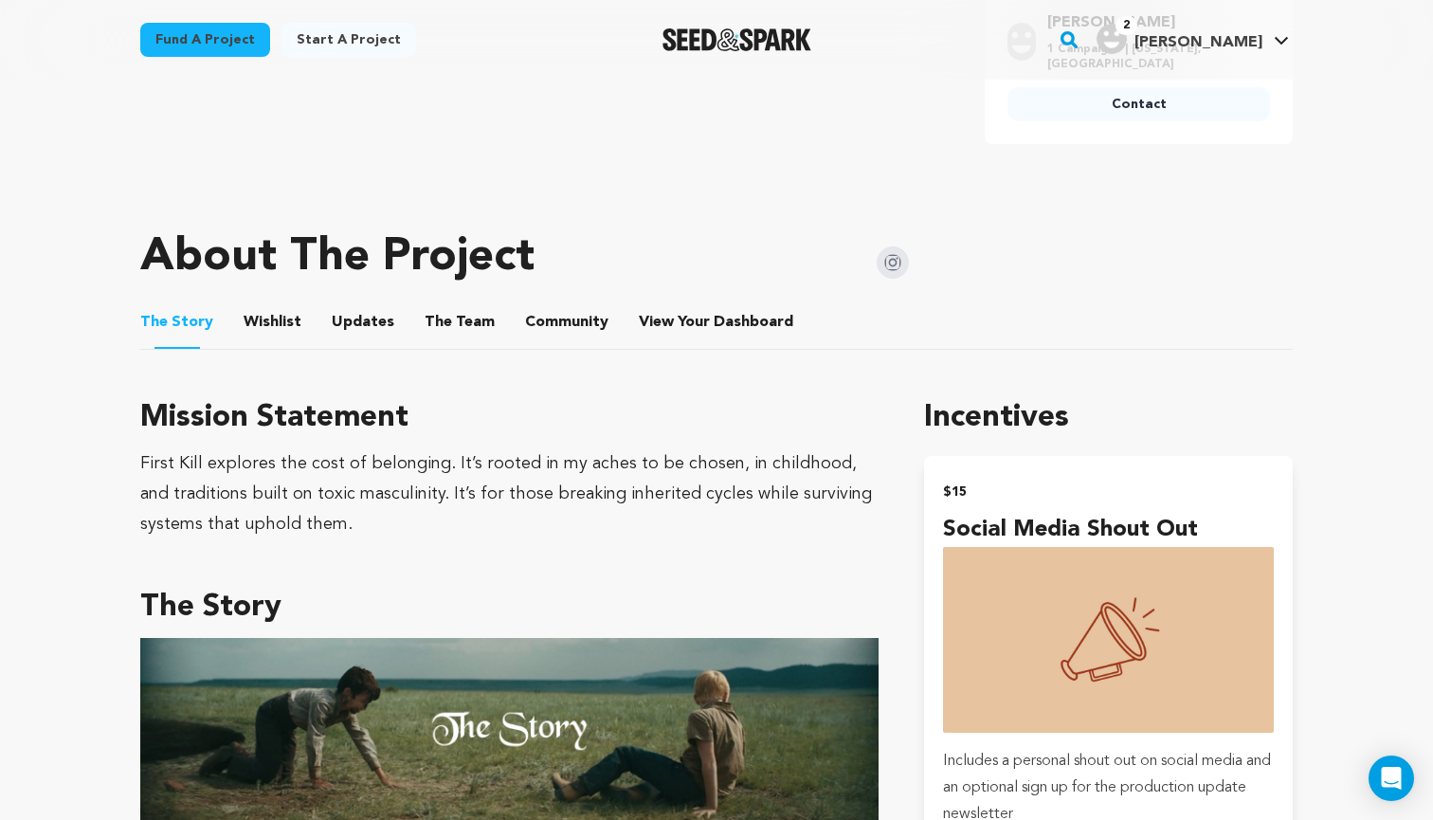
scroll to position [836, 0]
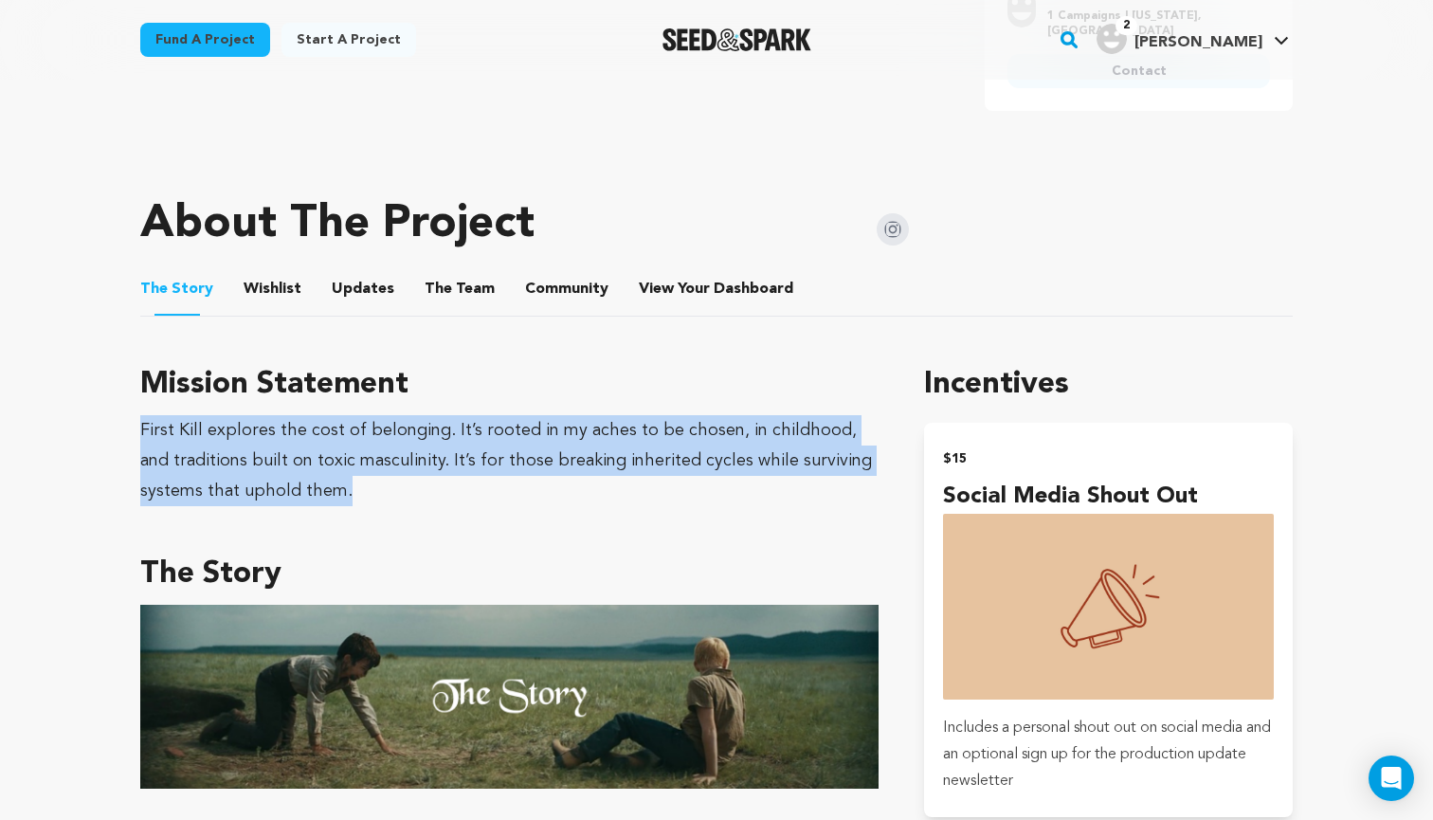
drag, startPoint x: 365, startPoint y: 489, endPoint x: 119, endPoint y: 436, distance: 251.1
copy div "First Kill explores the cost of belonging. It’s rooted in my aches to be chosen…"
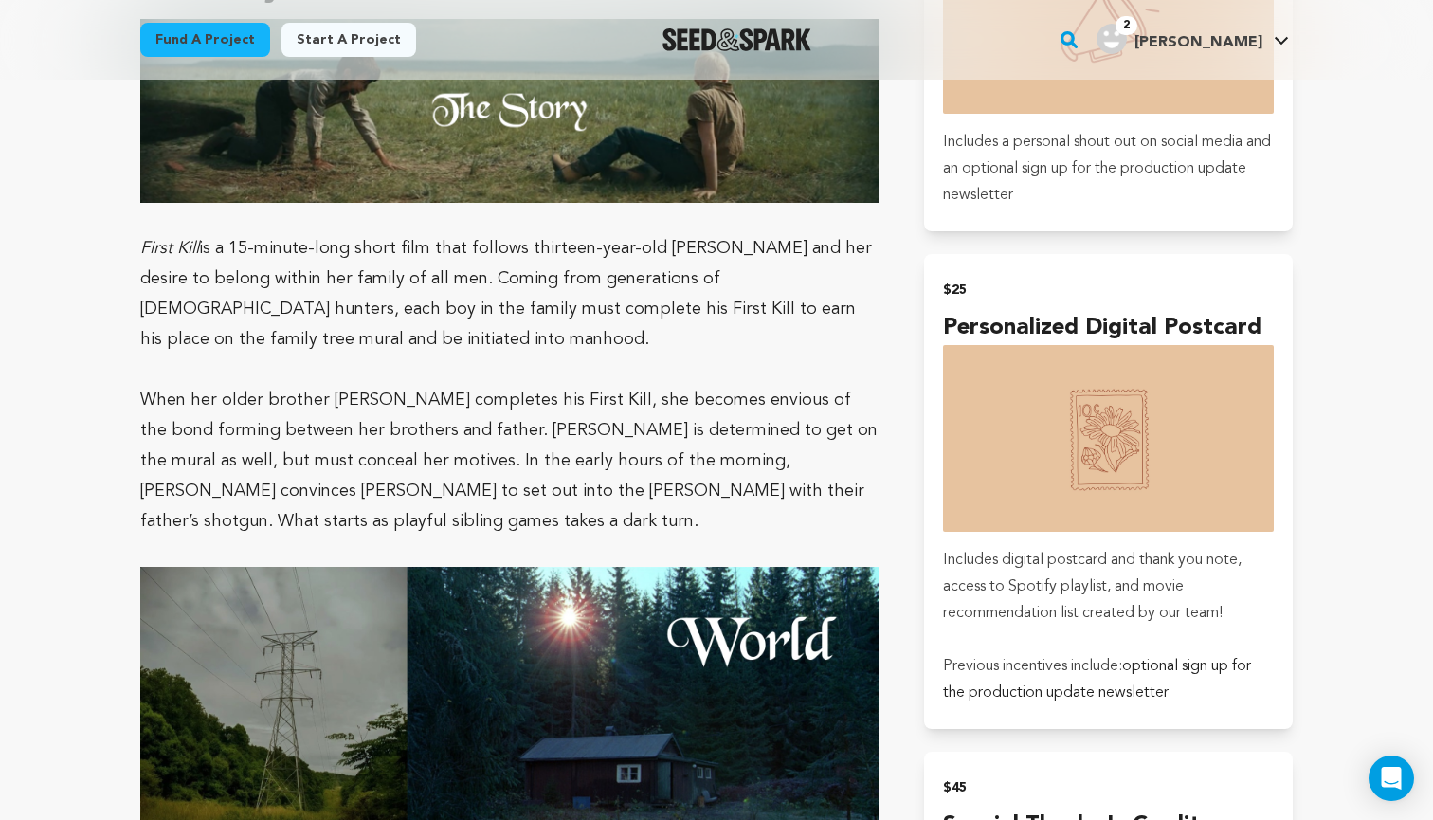
scroll to position [1435, 0]
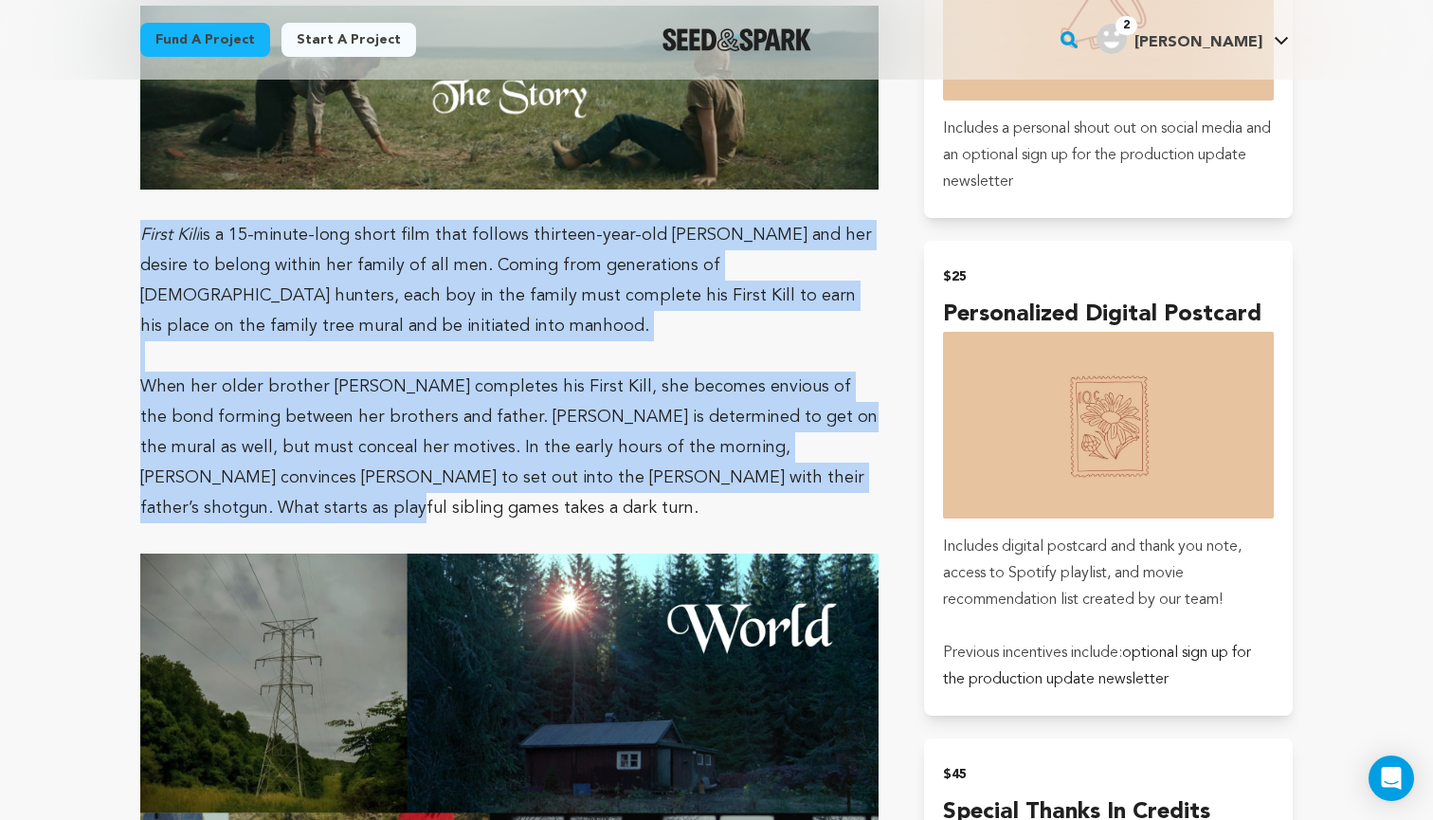
drag, startPoint x: 880, startPoint y: 475, endPoint x: 122, endPoint y: 235, distance: 795.1
copy div "First Kill is a 15-minute-long short film that follows thirteen-year-old [PERSO…"
